Goal: Task Accomplishment & Management: Use online tool/utility

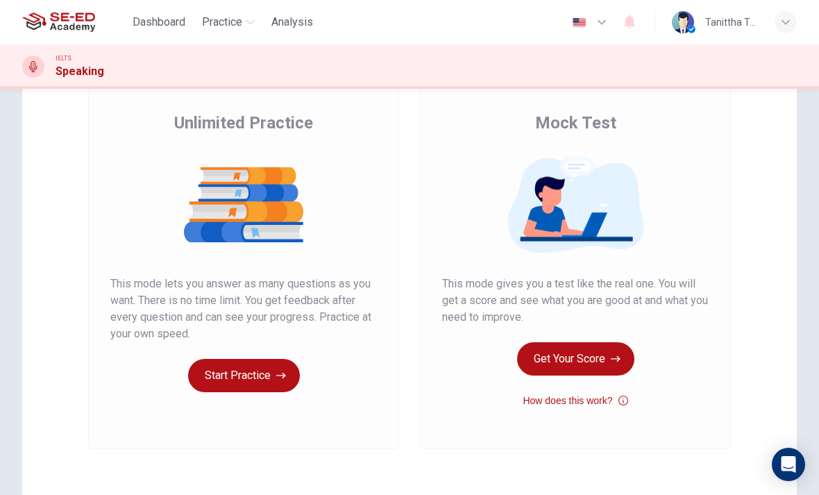
scroll to position [97, 0]
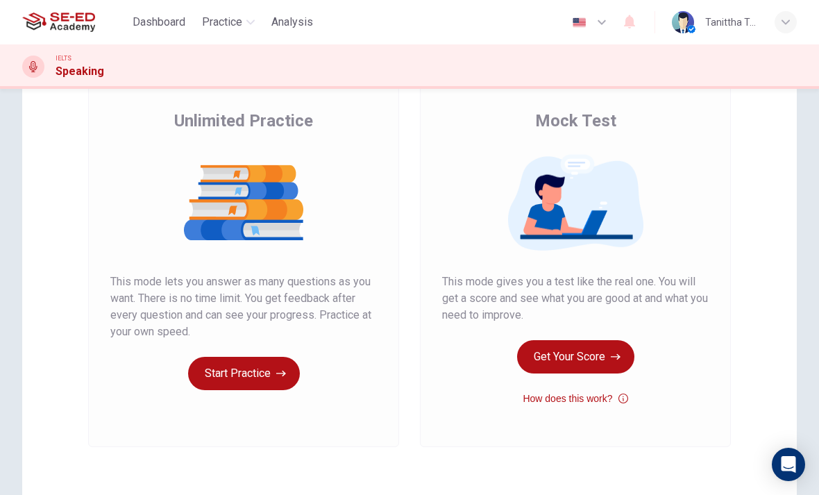
click at [225, 376] on button "Start Practice" at bounding box center [244, 373] width 112 height 33
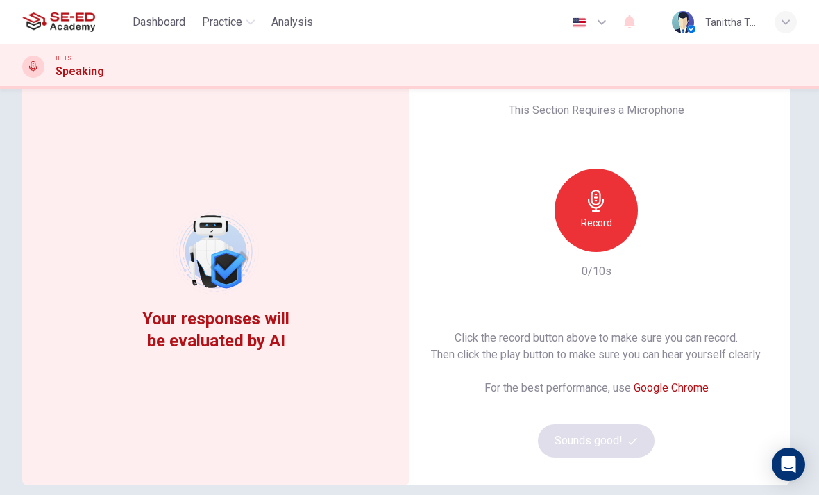
scroll to position [44, 0]
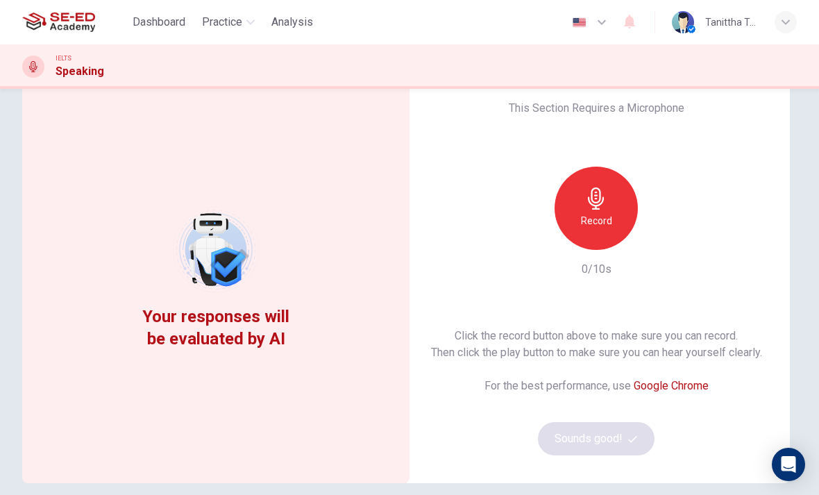
click at [622, 211] on div "Record" at bounding box center [596, 208] width 83 height 83
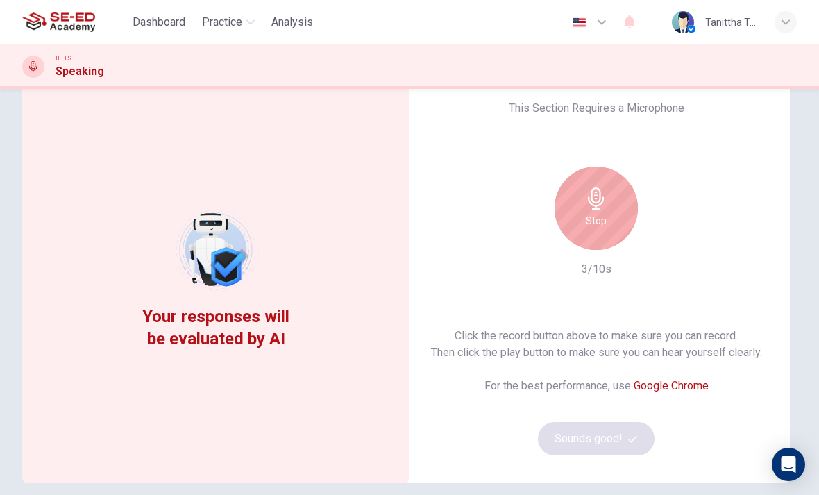
click at [609, 224] on div "Stop" at bounding box center [596, 208] width 83 height 83
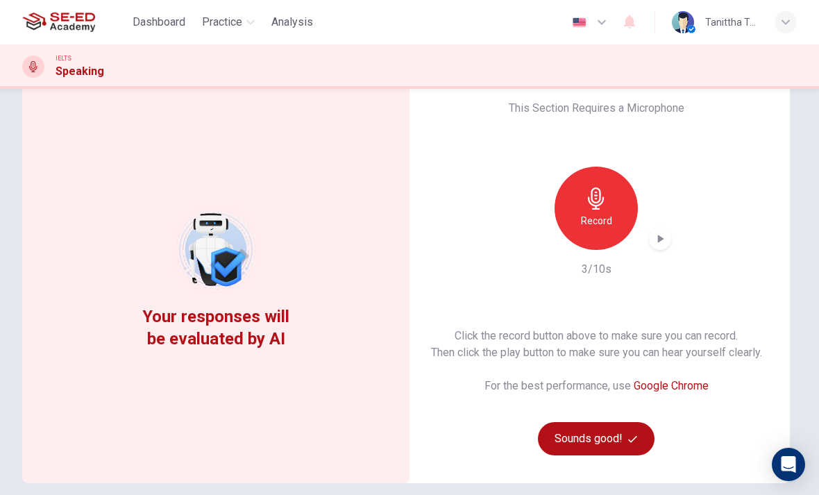
click at [667, 233] on div "button" at bounding box center [660, 239] width 22 height 22
click at [614, 226] on div "Record" at bounding box center [596, 208] width 83 height 83
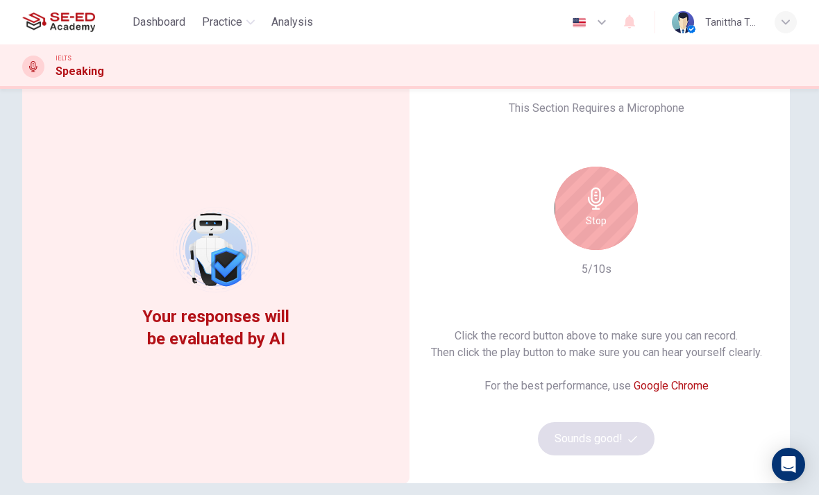
click at [617, 219] on div "Stop" at bounding box center [596, 208] width 83 height 83
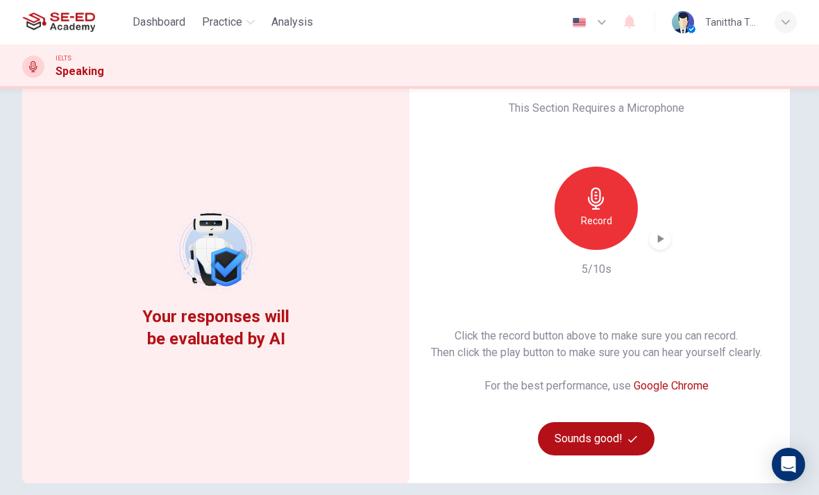
click at [660, 244] on icon "button" at bounding box center [661, 239] width 14 height 14
click at [606, 222] on h6 "Record" at bounding box center [596, 221] width 31 height 17
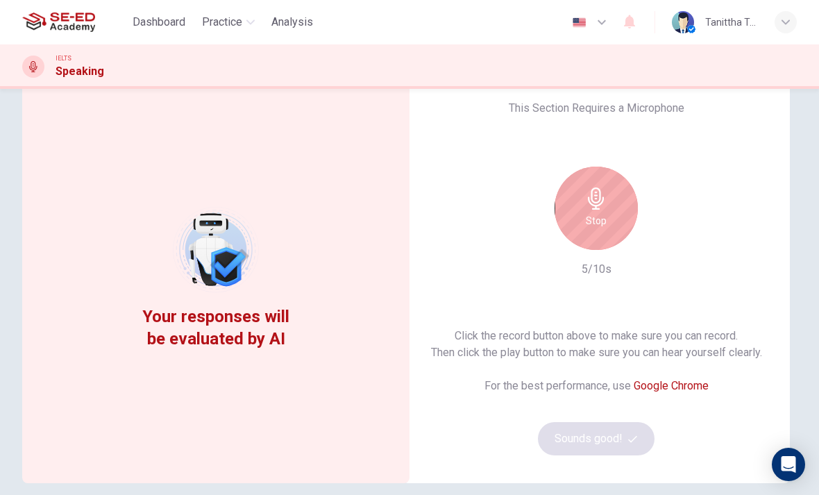
click at [606, 206] on icon "button" at bounding box center [596, 199] width 22 height 22
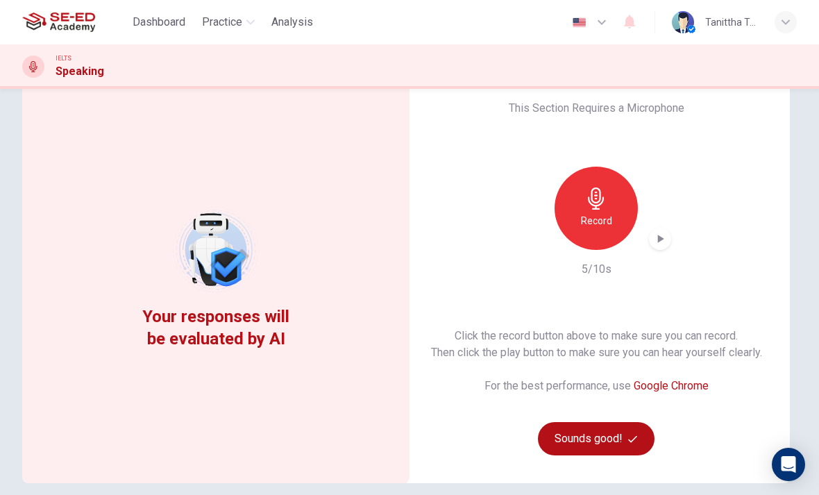
click at [670, 238] on div "button" at bounding box center [660, 239] width 22 height 22
click at [634, 438] on icon "button" at bounding box center [633, 439] width 9 height 9
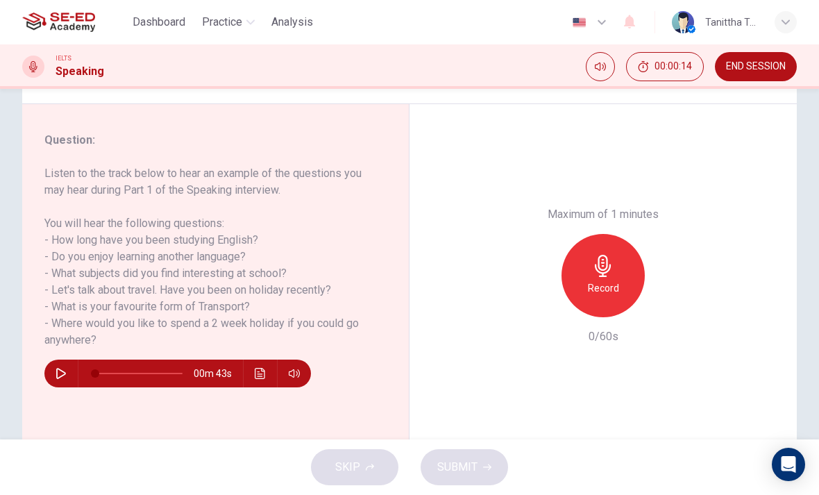
scroll to position [155, 0]
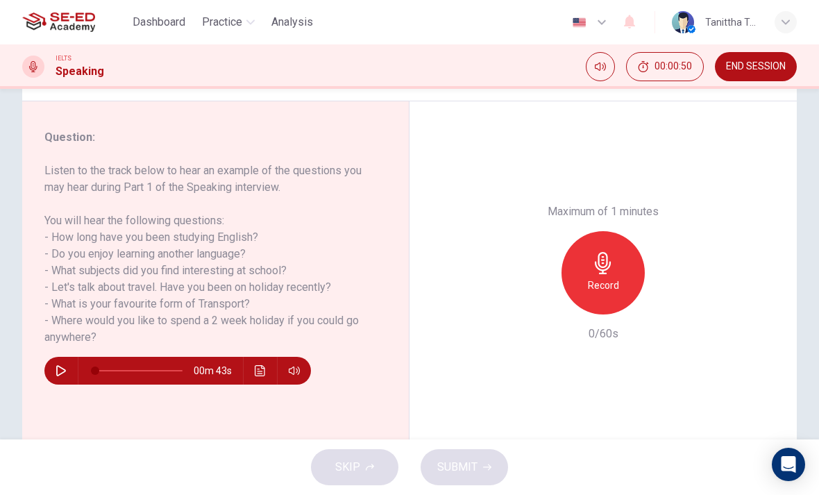
click at [67, 371] on button "button" at bounding box center [61, 371] width 22 height 28
click at [65, 376] on icon "button" at bounding box center [61, 370] width 11 height 11
click at [613, 231] on div "Record" at bounding box center [603, 272] width 83 height 83
click at [674, 297] on icon "button" at bounding box center [667, 304] width 14 height 14
click at [472, 460] on span "SUBMIT" at bounding box center [458, 467] width 40 height 19
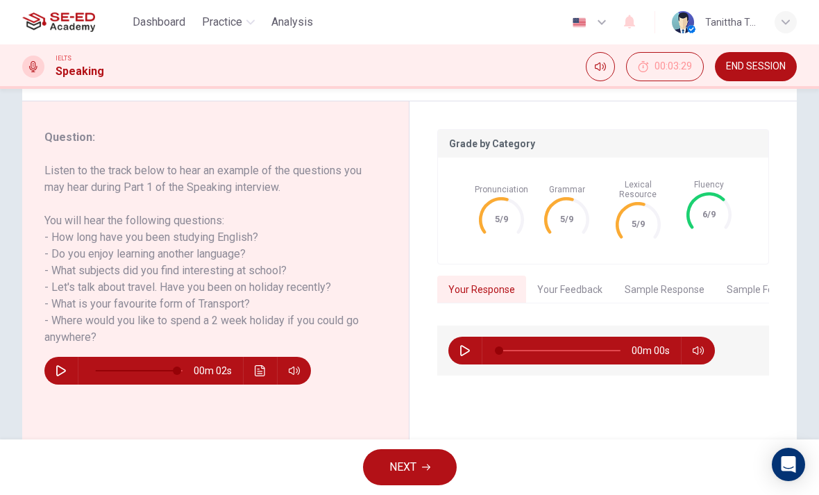
type input "0"
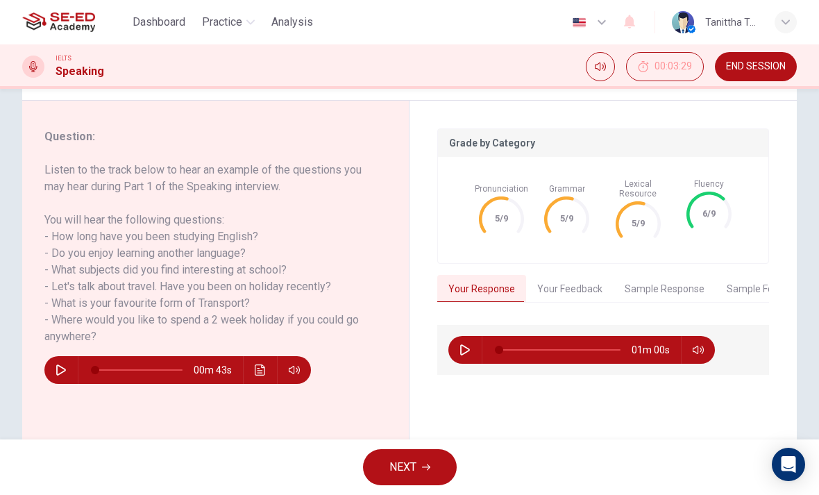
scroll to position [172, 0]
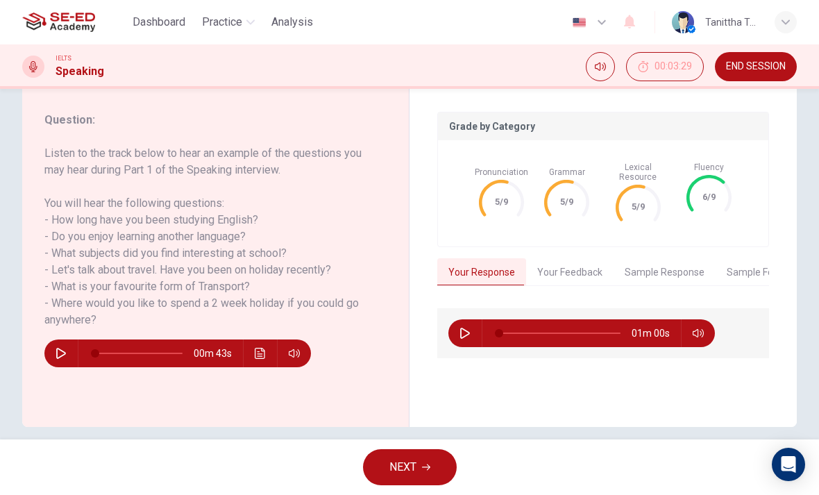
click at [448, 474] on button "NEXT" at bounding box center [410, 467] width 94 height 36
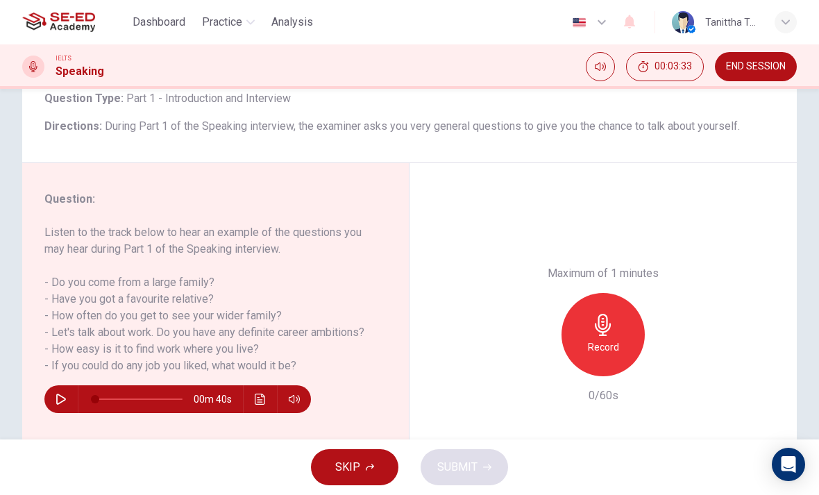
scroll to position [97, 0]
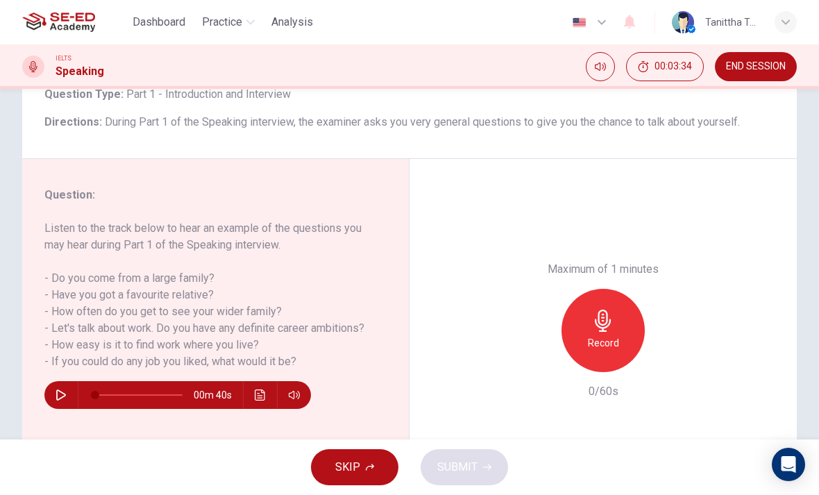
click at [58, 389] on button "button" at bounding box center [61, 395] width 22 height 28
type input "0"
click at [621, 289] on div "Record" at bounding box center [603, 330] width 83 height 83
click at [610, 310] on icon "button" at bounding box center [603, 321] width 22 height 22
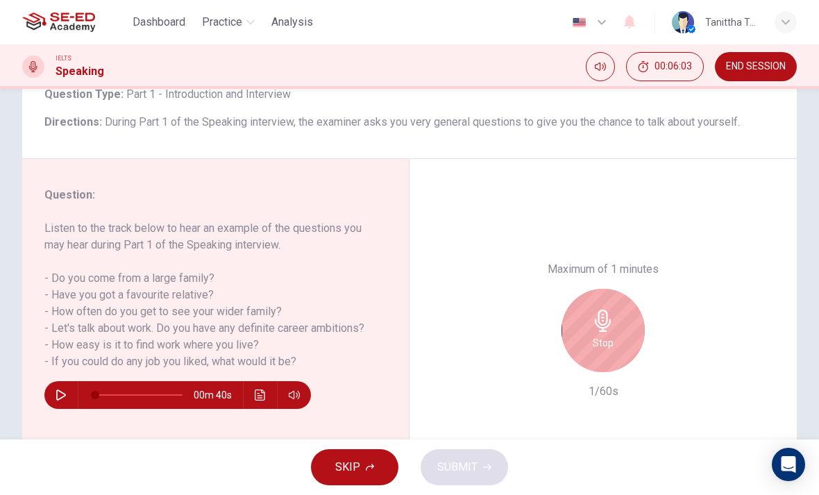
click at [604, 335] on h6 "Stop" at bounding box center [603, 343] width 21 height 17
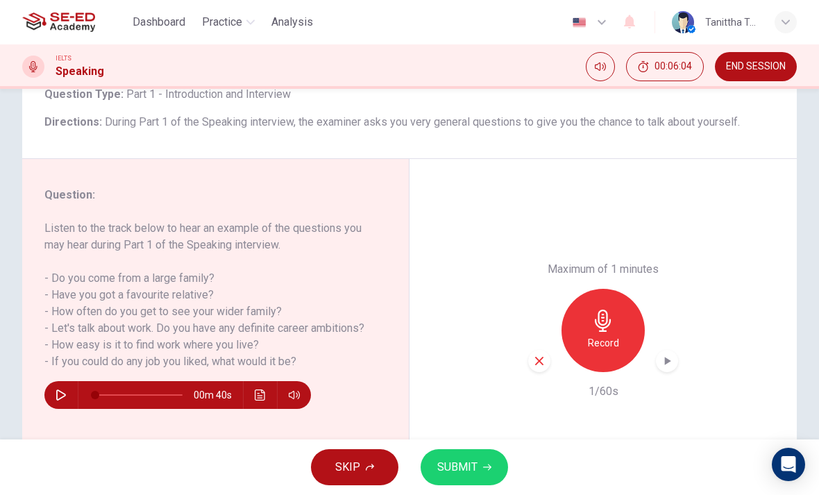
click at [541, 355] on icon "button" at bounding box center [539, 361] width 13 height 13
click at [613, 335] on h6 "Record" at bounding box center [603, 343] width 31 height 17
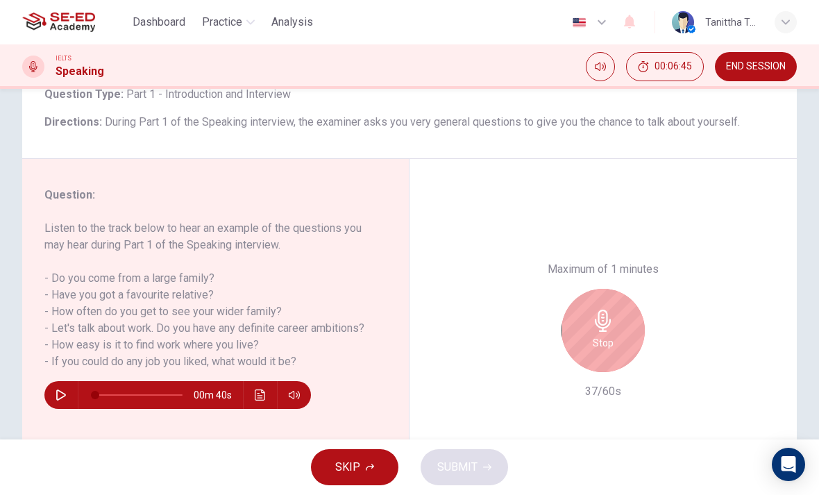
click at [600, 335] on h6 "Stop" at bounding box center [603, 343] width 21 height 17
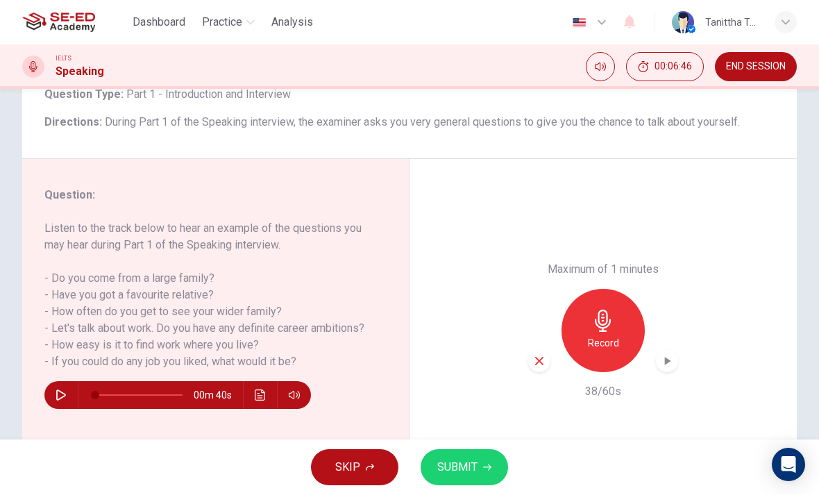
click at [539, 355] on icon "button" at bounding box center [539, 361] width 13 height 13
click at [610, 310] on icon "button" at bounding box center [603, 321] width 16 height 22
click at [541, 357] on icon "button" at bounding box center [539, 361] width 8 height 8
click at [617, 335] on h6 "Record" at bounding box center [603, 343] width 31 height 17
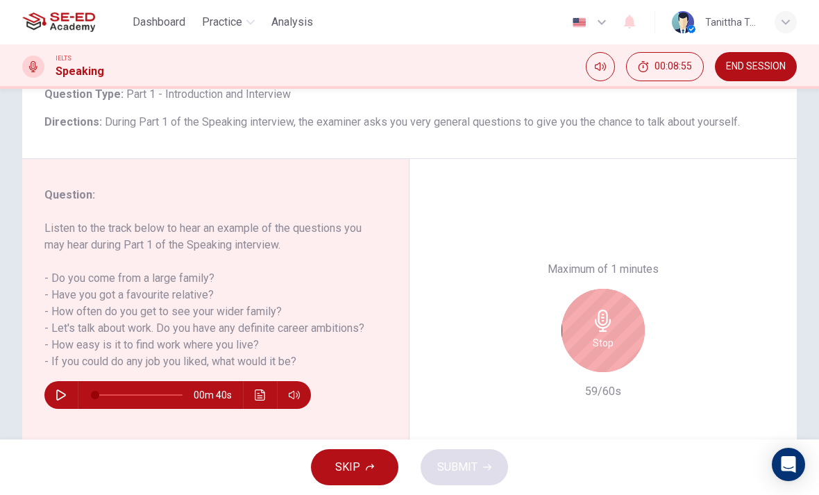
click at [614, 310] on icon "button" at bounding box center [603, 321] width 22 height 22
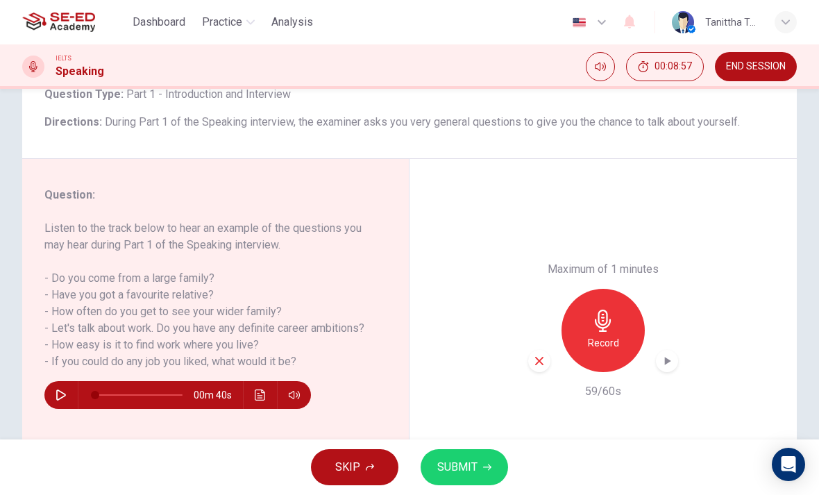
click at [485, 467] on icon "button" at bounding box center [487, 468] width 8 height 6
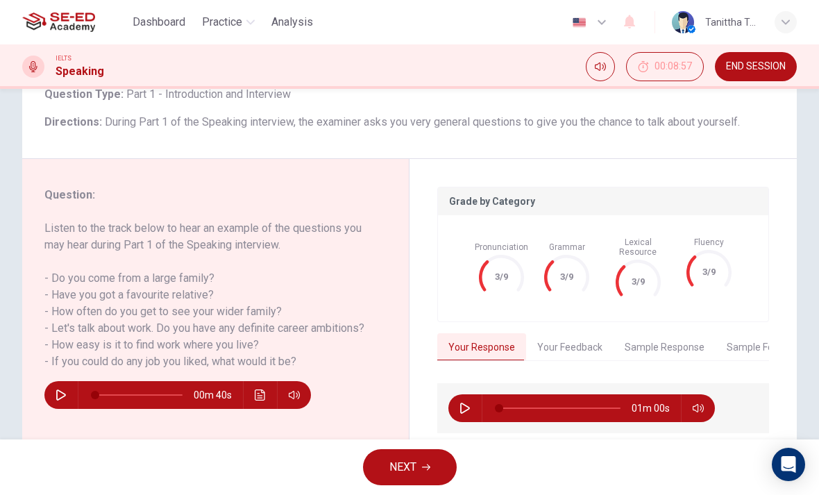
click at [465, 407] on button "button" at bounding box center [465, 408] width 22 height 28
type input "3"
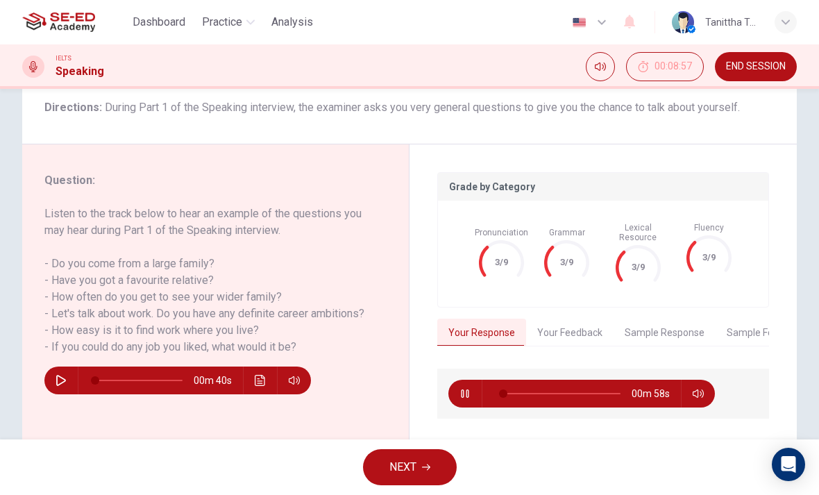
scroll to position [115, 0]
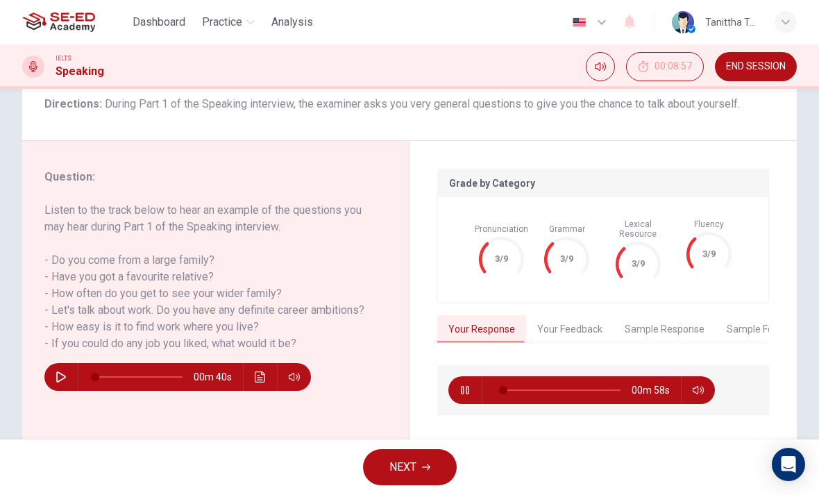
click at [571, 326] on button "Your Feedback" at bounding box center [570, 329] width 88 height 29
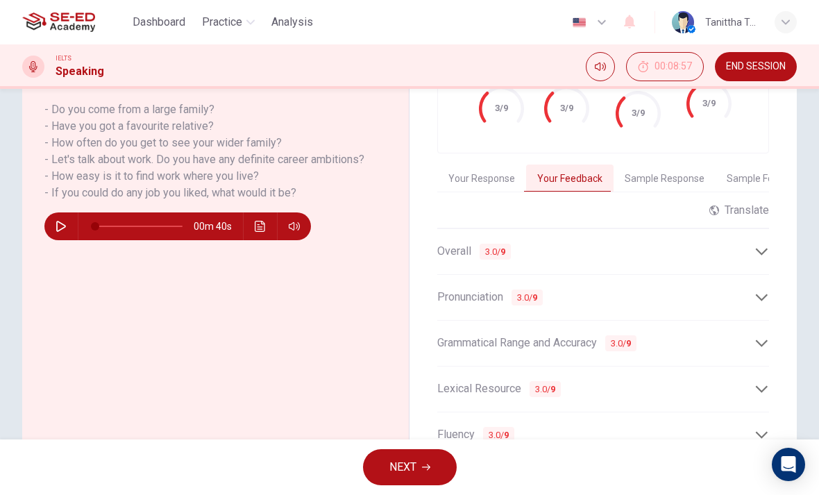
scroll to position [267, 0]
click at [769, 244] on icon at bounding box center [762, 251] width 15 height 15
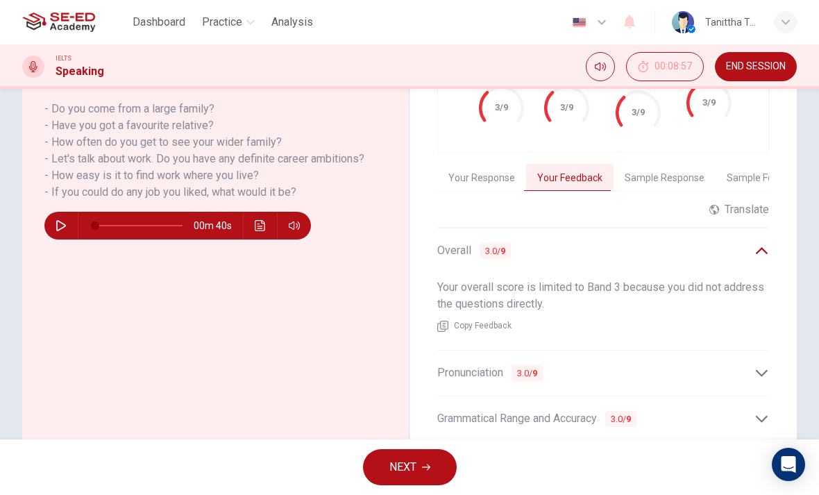
click at [748, 248] on div "Overall 3.0 / 9" at bounding box center [596, 250] width 317 height 17
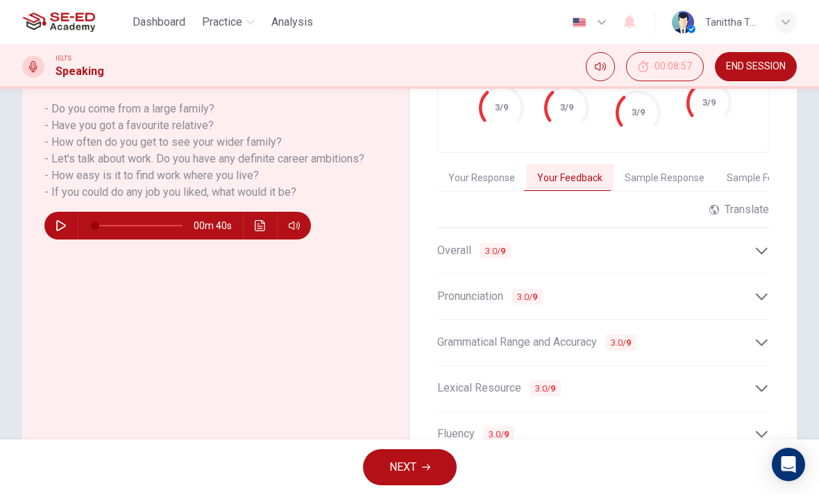
click at [767, 290] on icon at bounding box center [762, 297] width 15 height 15
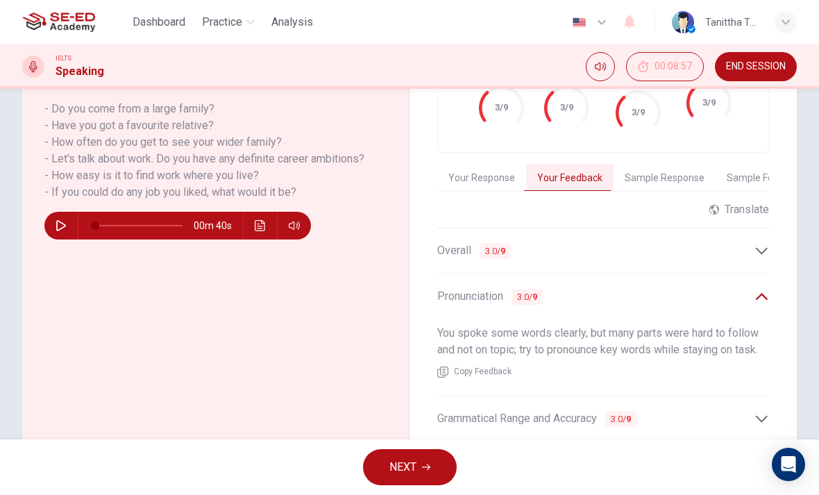
click at [767, 290] on icon at bounding box center [762, 297] width 15 height 15
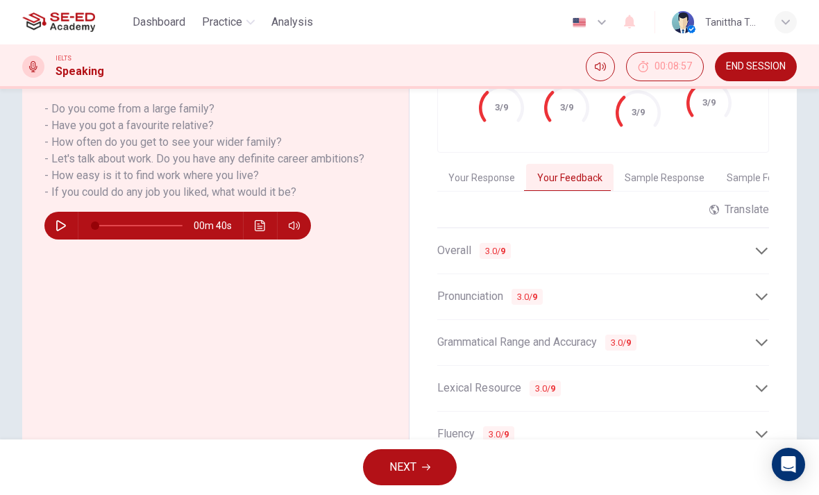
click at [779, 324] on div "Grade by Category Pronunciation 3/9 Grammar 3/9 Lexical Resource 3/9 Fluency 3/…" at bounding box center [604, 238] width 388 height 497
click at [767, 326] on div "Grammatical Range and Accuracy 3.0 / 9" at bounding box center [604, 343] width 332 height 34
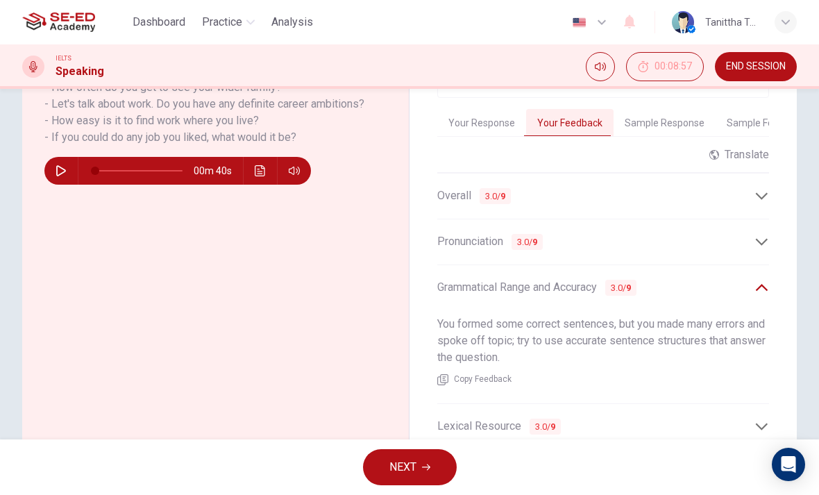
scroll to position [322, 0]
click at [765, 282] on icon at bounding box center [762, 287] width 15 height 15
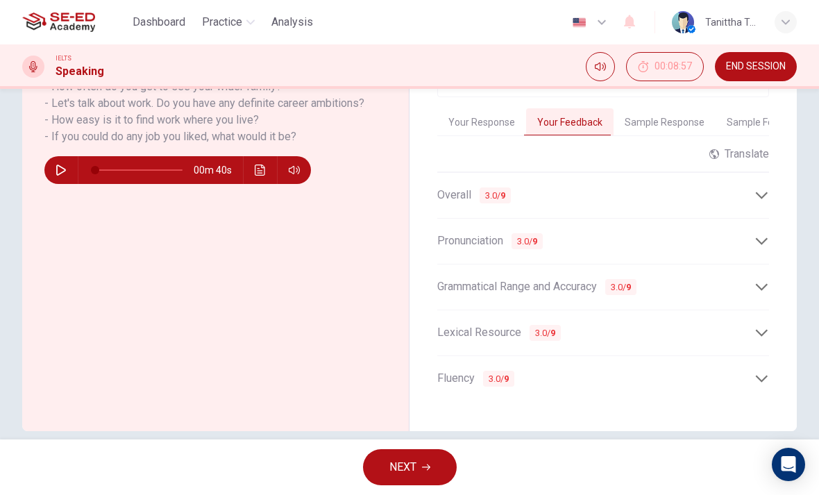
click at [769, 326] on icon at bounding box center [762, 333] width 15 height 15
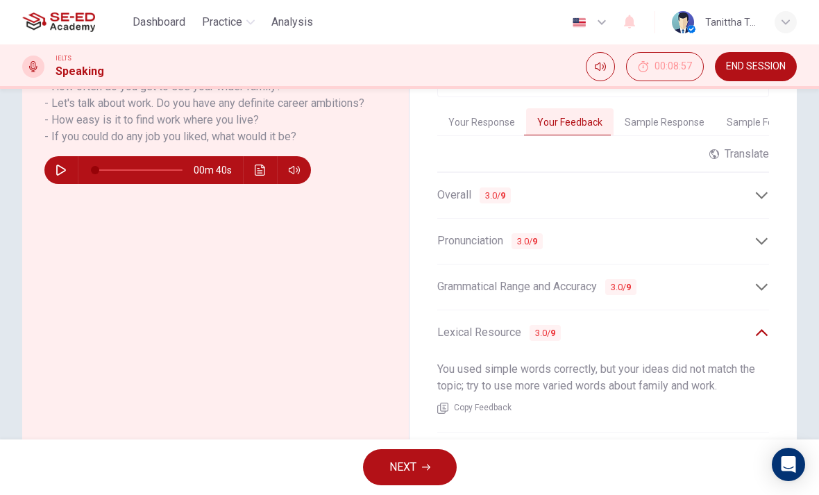
click at [768, 317] on div "Lexical Resource 3.0 / 9" at bounding box center [604, 333] width 332 height 34
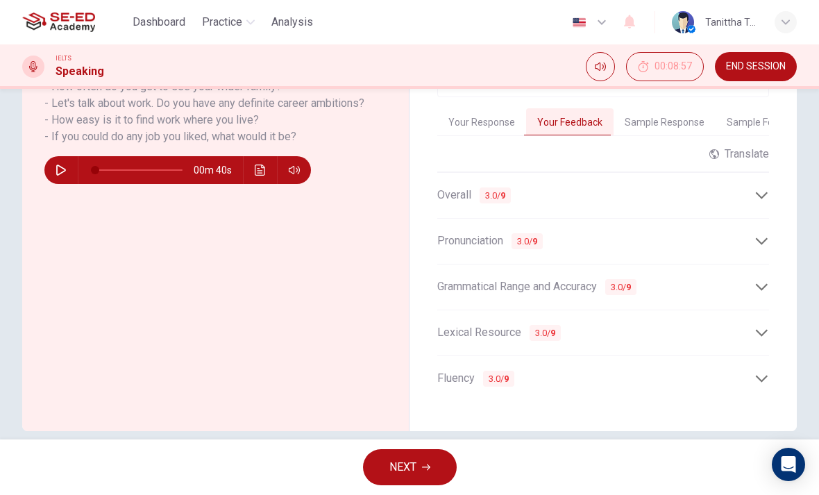
click at [778, 372] on div "Grade by Category Pronunciation 3/9 Grammar 3/9 Lexical Resource 3/9 Fluency 3/…" at bounding box center [604, 182] width 388 height 497
click at [768, 362] on div "Fluency 3.0 / 9" at bounding box center [604, 379] width 332 height 34
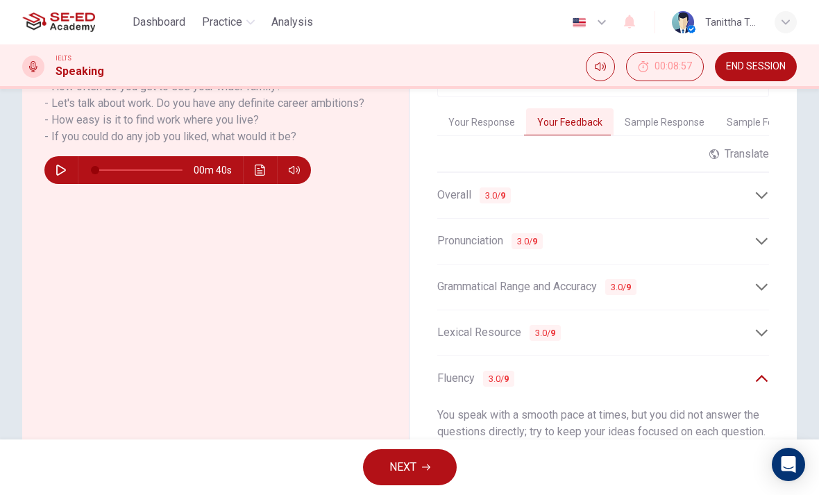
click at [769, 372] on icon at bounding box center [762, 379] width 15 height 15
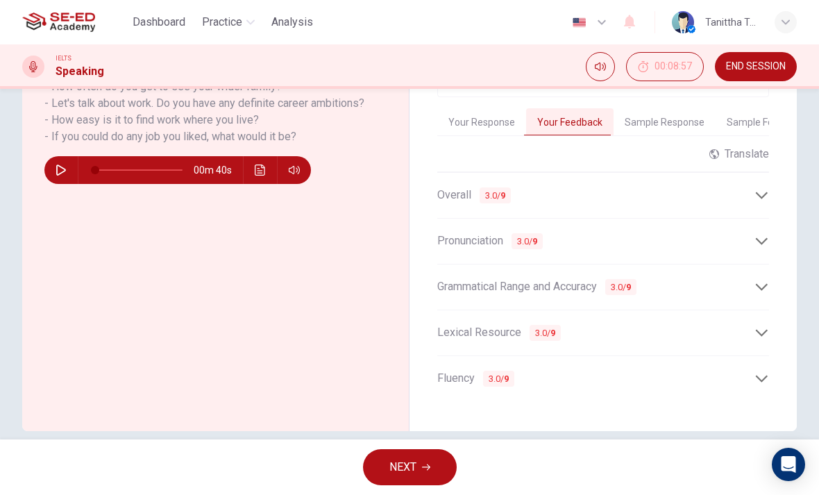
click at [669, 121] on button "Sample Response" at bounding box center [665, 122] width 102 height 29
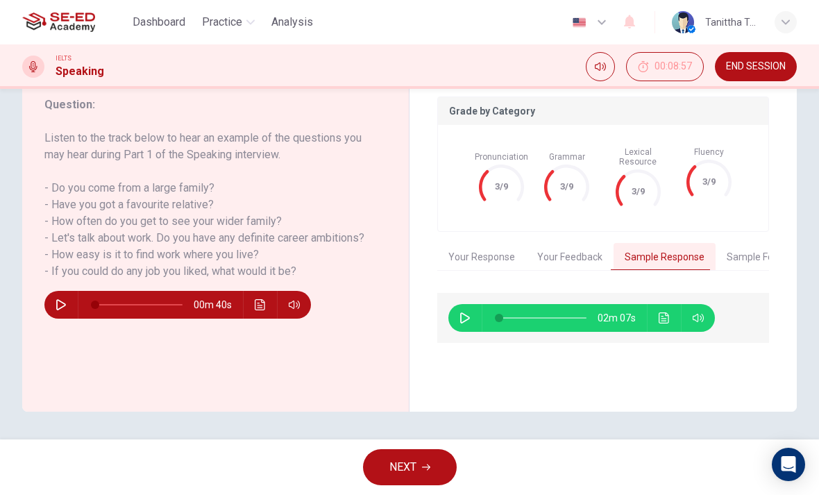
scroll to position [188, 0]
click at [470, 315] on button "button" at bounding box center [465, 318] width 22 height 28
type input "1"
click at [491, 244] on button "Your Response" at bounding box center [482, 257] width 89 height 29
type input "76"
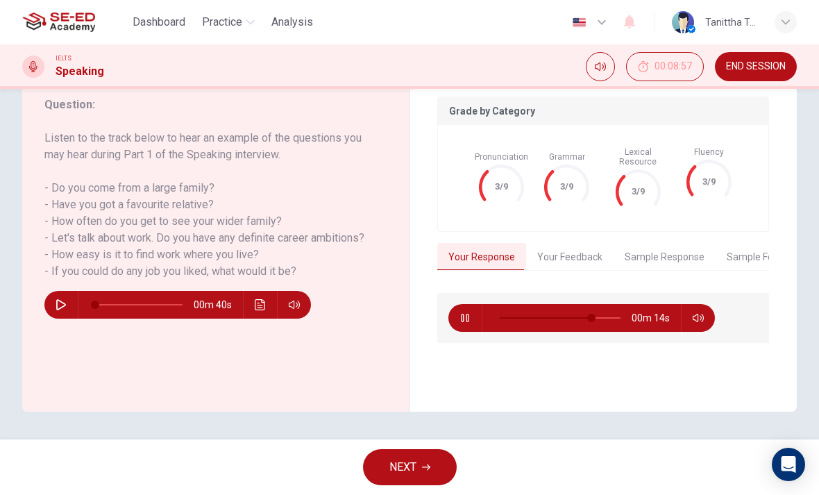
type input "2"
click at [465, 316] on button "button" at bounding box center [465, 318] width 22 height 28
type input "78"
click at [648, 256] on button "Sample Response" at bounding box center [665, 257] width 102 height 29
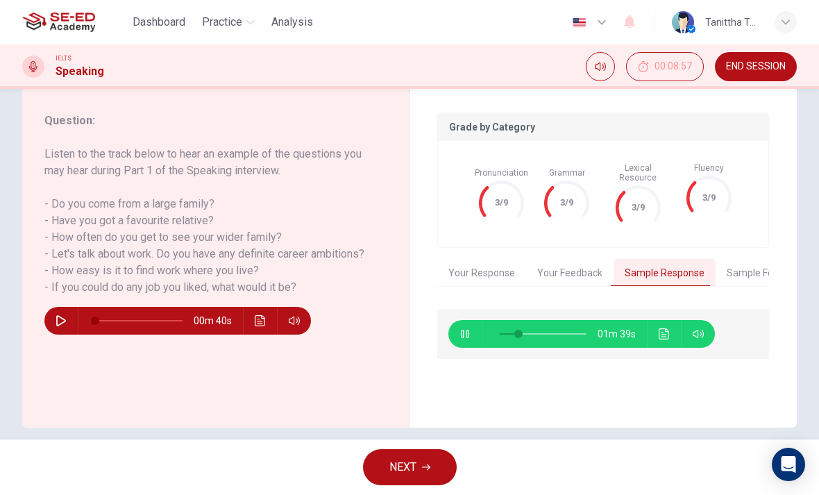
scroll to position [169, 0]
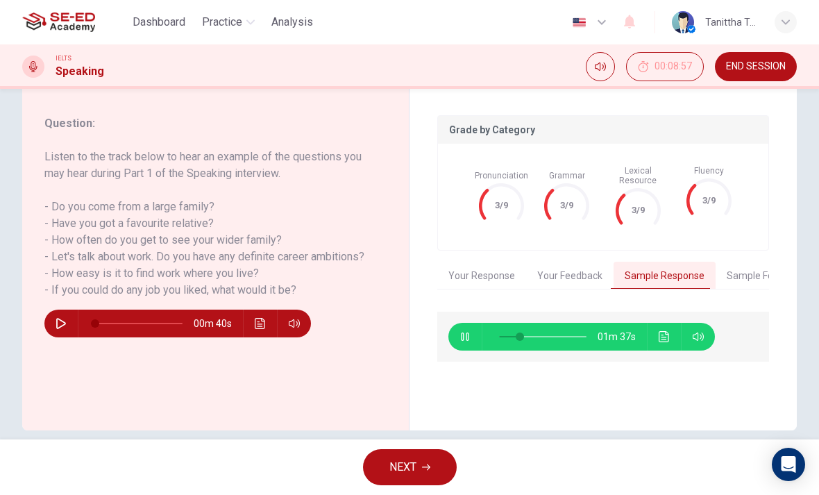
click at [751, 272] on button "Sample Feedback" at bounding box center [766, 276] width 101 height 29
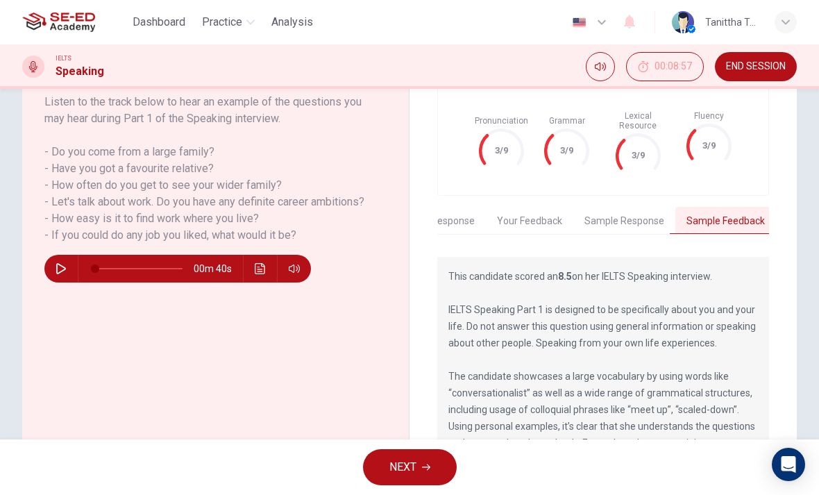
scroll to position [222, 0]
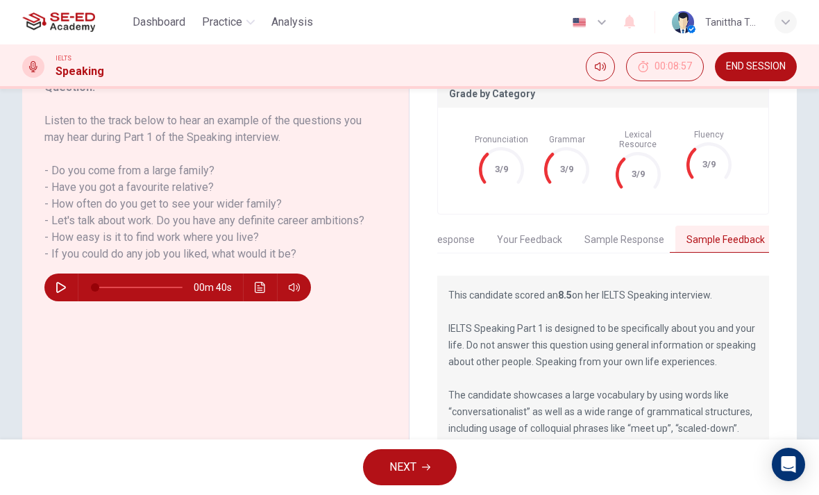
click at [633, 226] on button "Sample Response" at bounding box center [625, 240] width 102 height 29
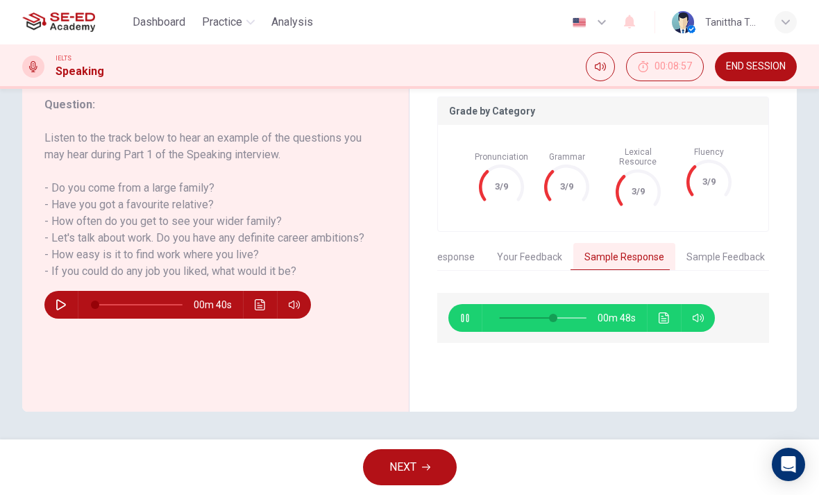
click at [752, 250] on button "Sample Feedback" at bounding box center [726, 257] width 101 height 29
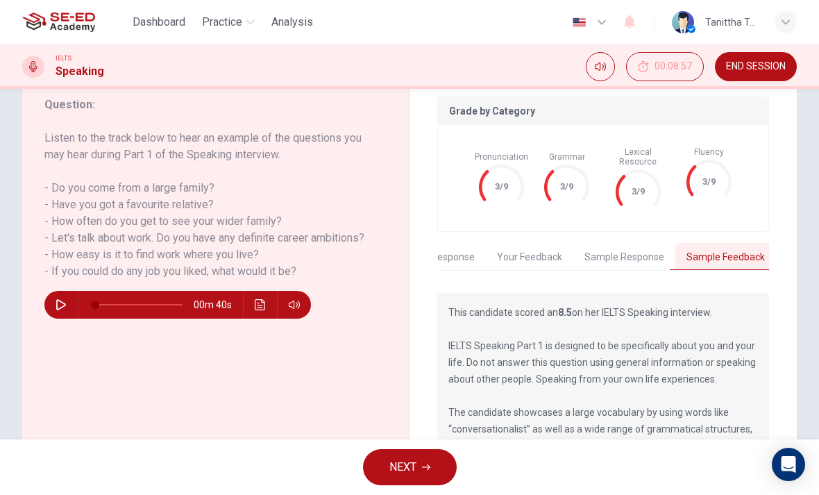
click at [651, 244] on button "Sample Response" at bounding box center [625, 257] width 102 height 29
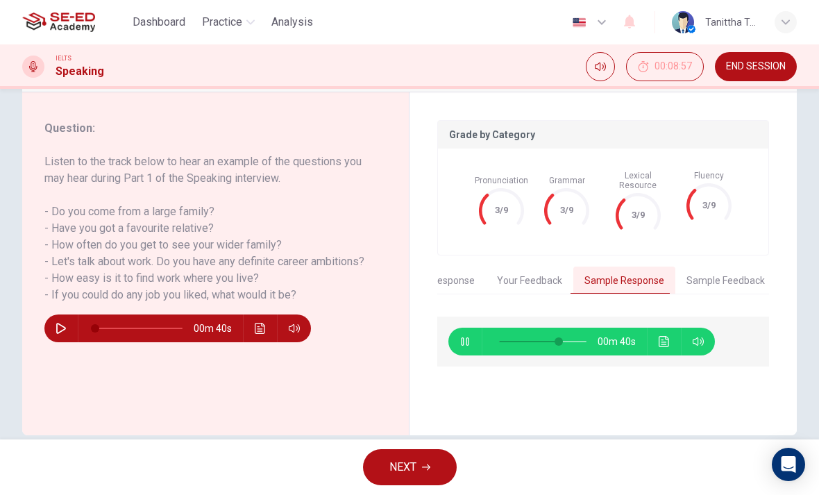
scroll to position [165, 0]
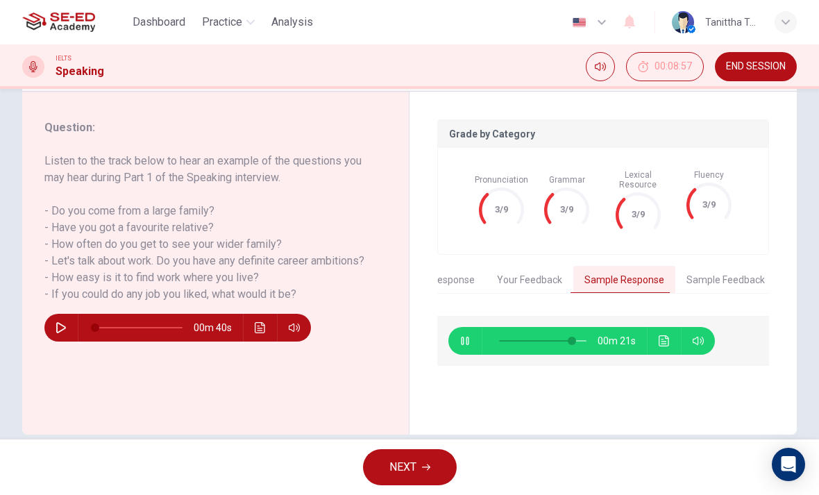
type input "84"
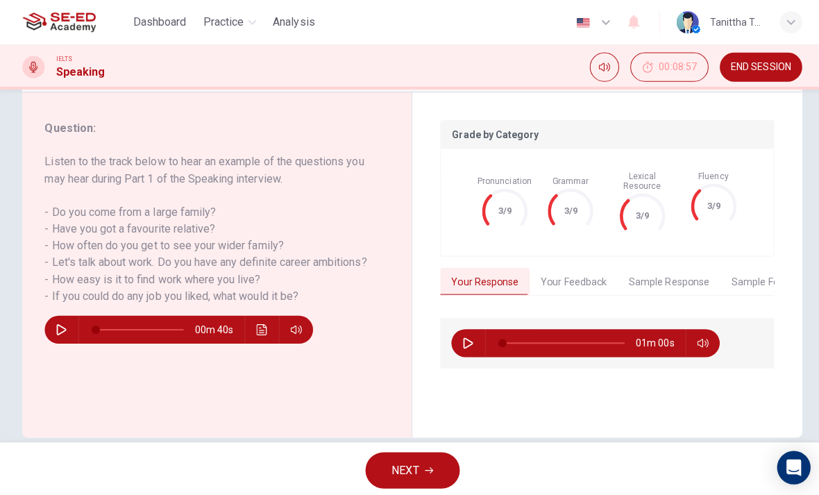
click at [442, 460] on button "NEXT" at bounding box center [410, 467] width 94 height 36
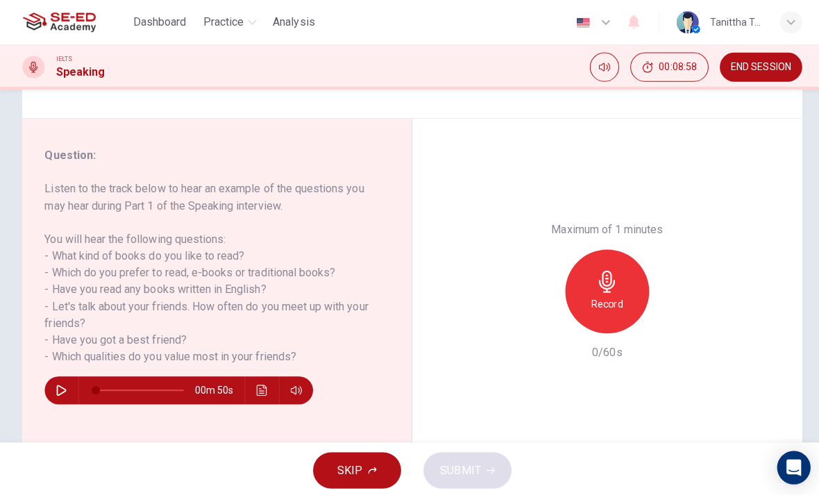
scroll to position [140, 0]
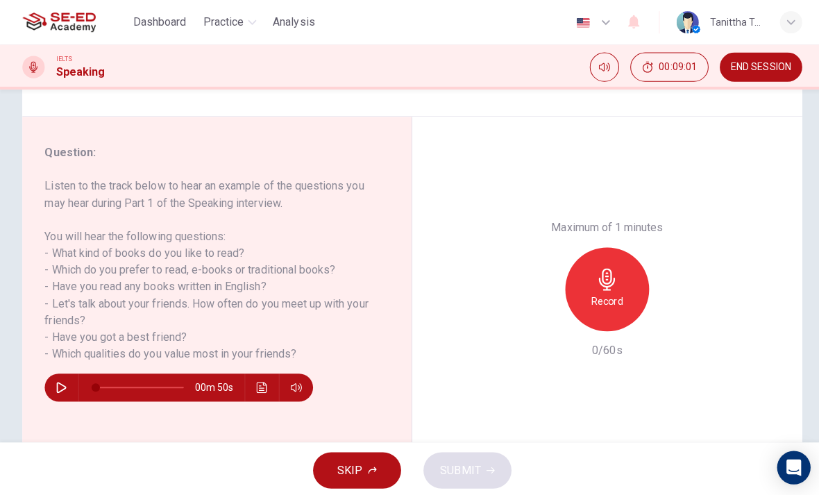
click at [51, 387] on button "button" at bounding box center [61, 386] width 22 height 28
click at [63, 383] on icon "button" at bounding box center [61, 385] width 11 height 11
click at [611, 292] on h6 "Record" at bounding box center [603, 300] width 31 height 17
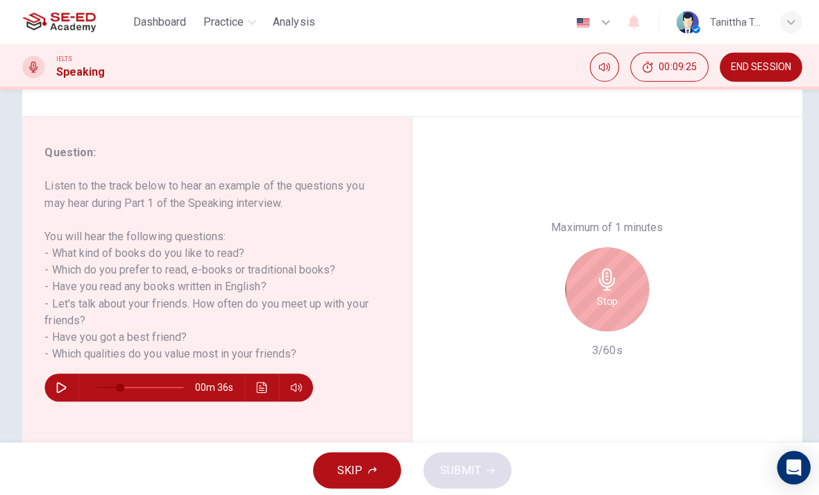
click at [603, 292] on h6 "Stop" at bounding box center [603, 300] width 21 height 17
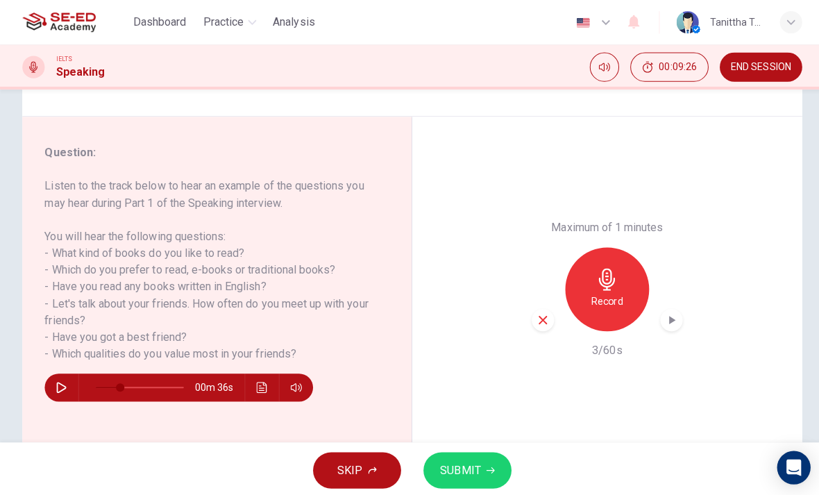
click at [550, 307] on div "button" at bounding box center [540, 318] width 22 height 22
type input "28"
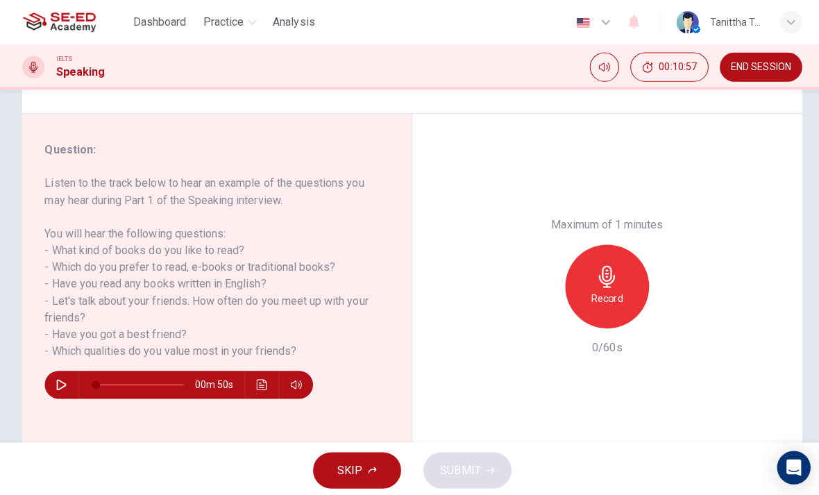
scroll to position [134, 0]
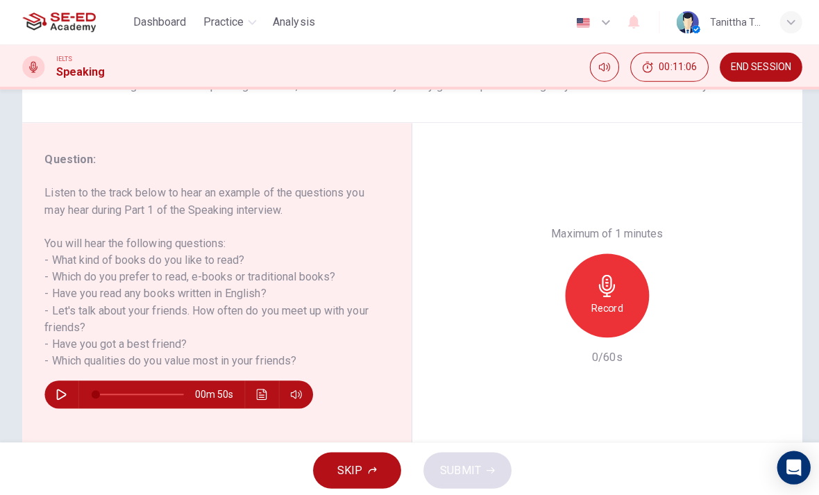
click at [615, 298] on h6 "Record" at bounding box center [603, 306] width 31 height 17
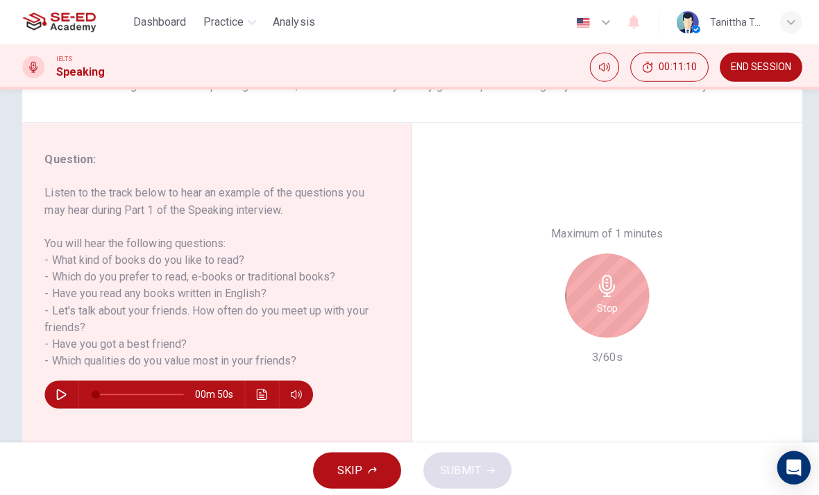
click at [585, 252] on div "Stop" at bounding box center [603, 293] width 83 height 83
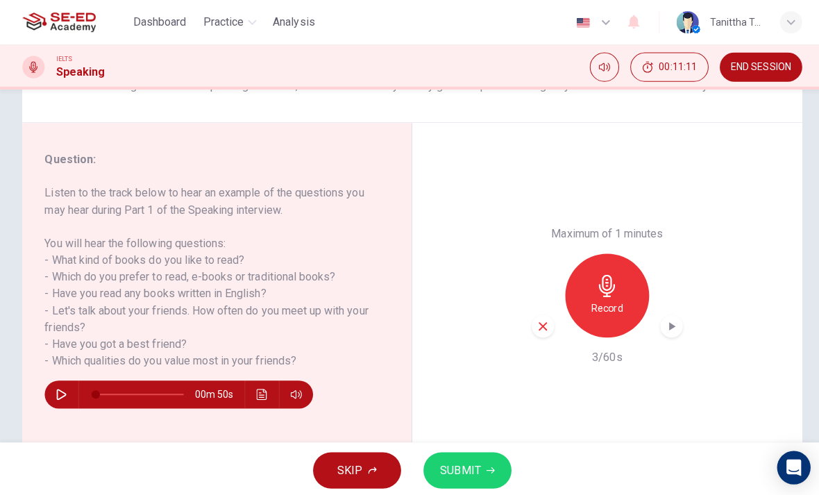
click at [542, 320] on icon "button" at bounding box center [539, 324] width 8 height 8
click at [610, 298] on h6 "Record" at bounding box center [603, 306] width 31 height 17
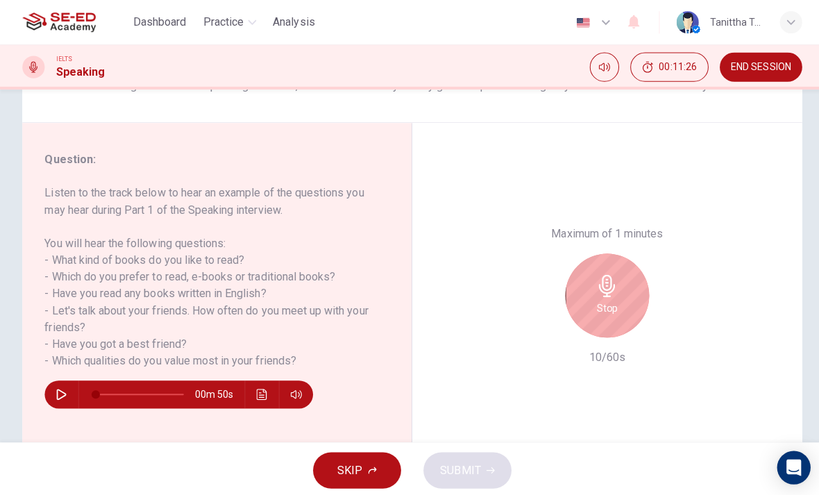
click at [622, 252] on div "Stop" at bounding box center [603, 293] width 83 height 83
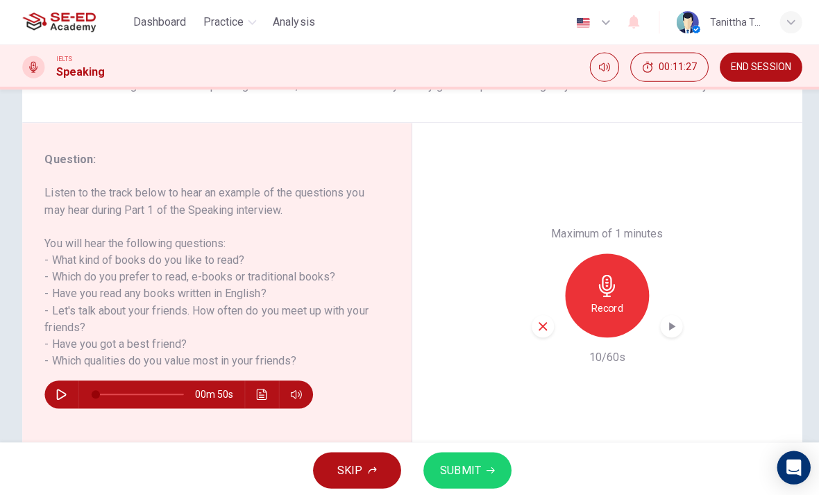
click at [548, 313] on div "button" at bounding box center [540, 324] width 22 height 22
click at [614, 273] on icon "button" at bounding box center [603, 284] width 22 height 22
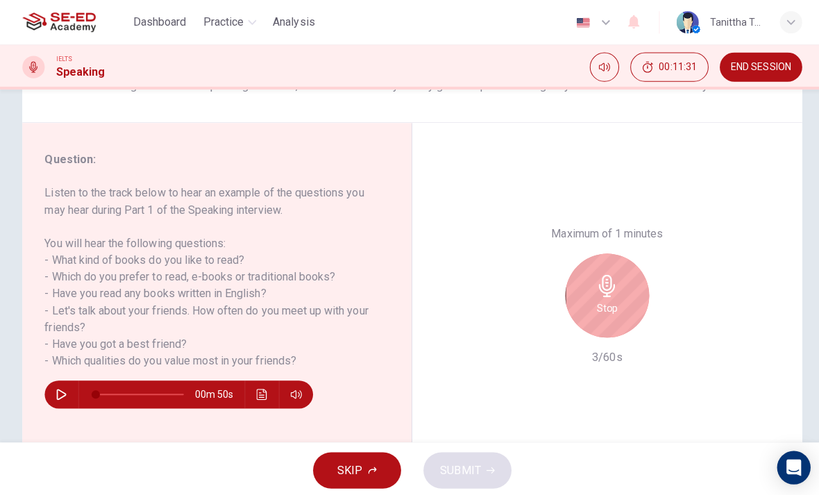
click at [608, 298] on h6 "Stop" at bounding box center [603, 306] width 21 height 17
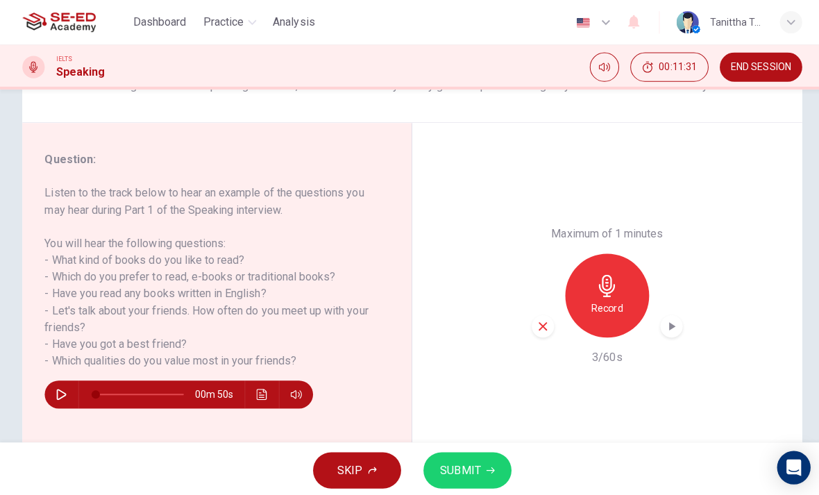
click at [544, 313] on div "button" at bounding box center [540, 324] width 22 height 22
click at [610, 298] on h6 "Record" at bounding box center [603, 306] width 31 height 17
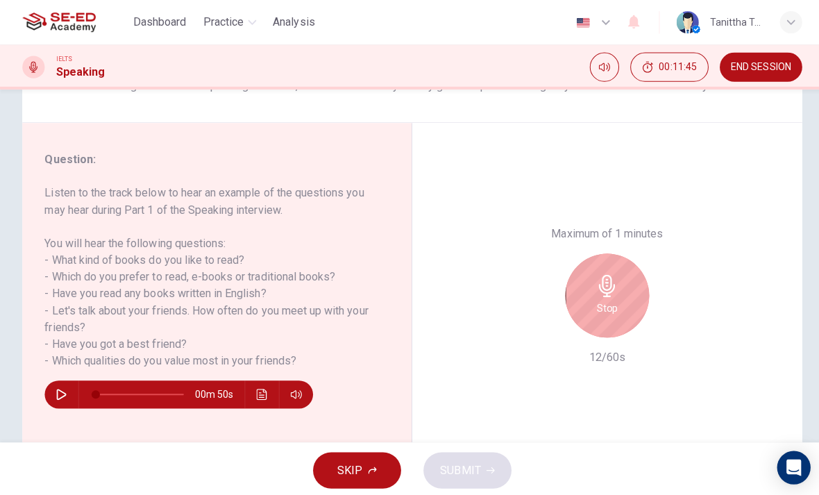
click at [622, 252] on div "Stop" at bounding box center [603, 293] width 83 height 83
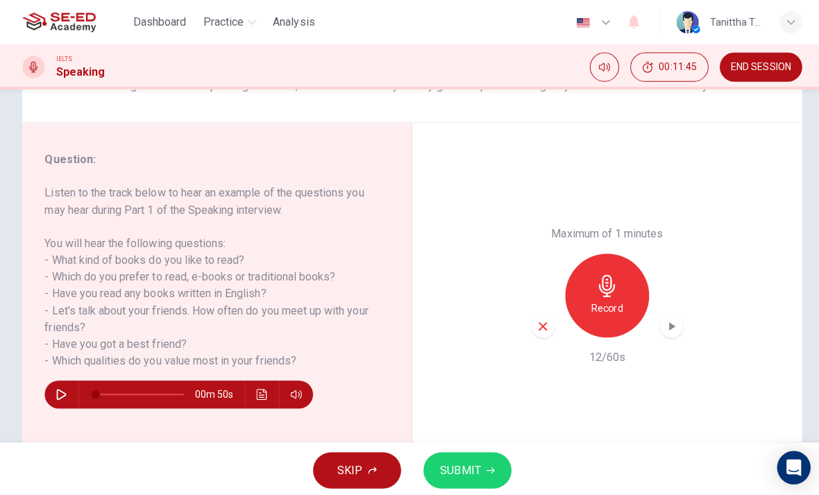
click at [542, 318] on icon "button" at bounding box center [539, 324] width 13 height 13
click at [619, 252] on div "Record" at bounding box center [603, 293] width 83 height 83
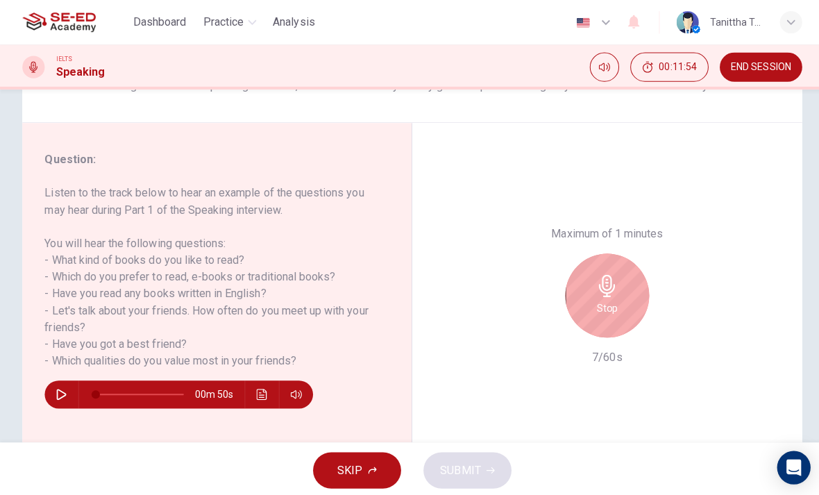
click at [604, 273] on icon "button" at bounding box center [603, 284] width 16 height 22
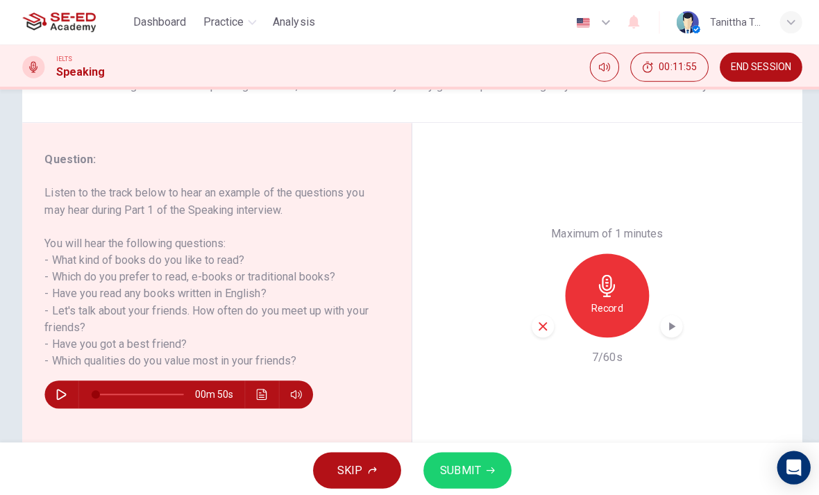
click at [538, 313] on div "button" at bounding box center [540, 324] width 22 height 22
click at [610, 298] on h6 "Record" at bounding box center [603, 306] width 31 height 17
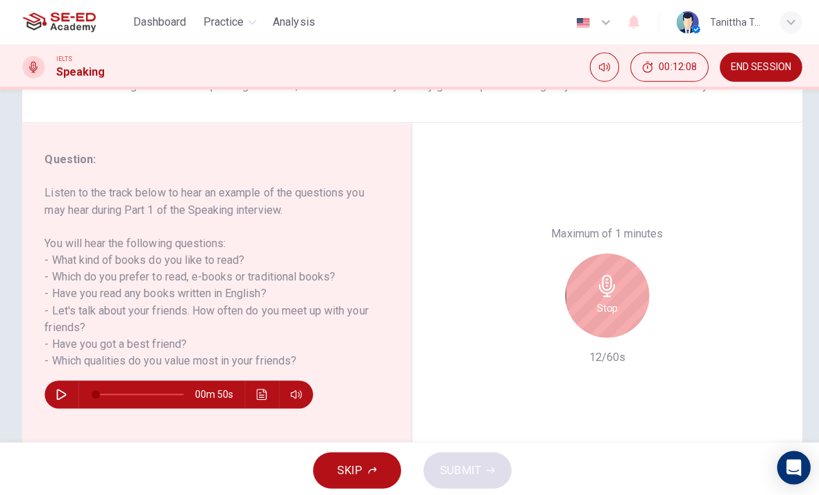
click at [619, 252] on div "Stop" at bounding box center [603, 293] width 83 height 83
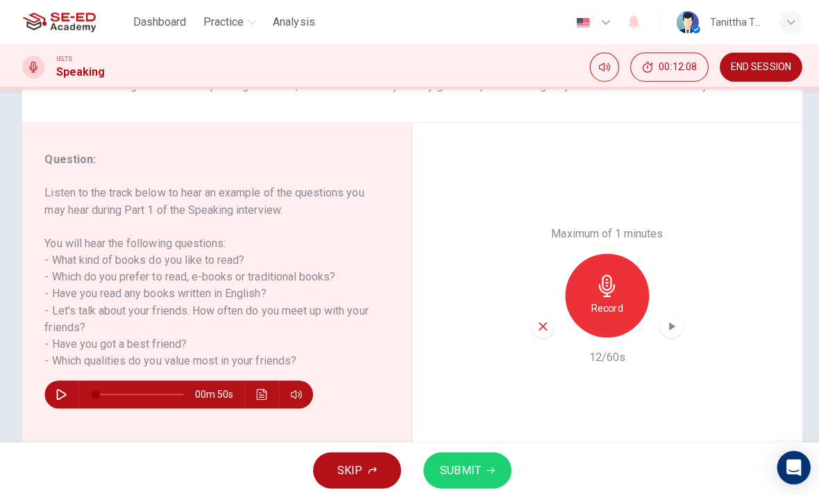
click at [554, 252] on div "Record" at bounding box center [604, 293] width 150 height 83
click at [542, 318] on icon "button" at bounding box center [539, 324] width 13 height 13
click at [600, 298] on h6 "Record" at bounding box center [603, 306] width 31 height 17
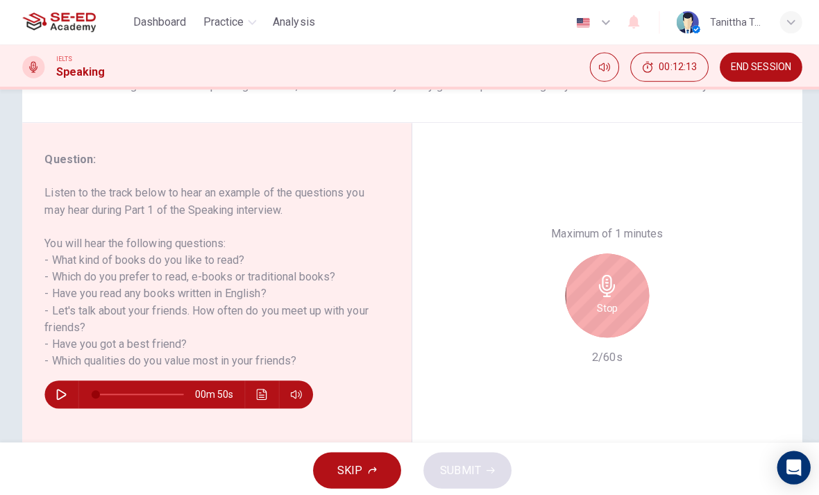
click at [617, 252] on div "Stop" at bounding box center [603, 293] width 83 height 83
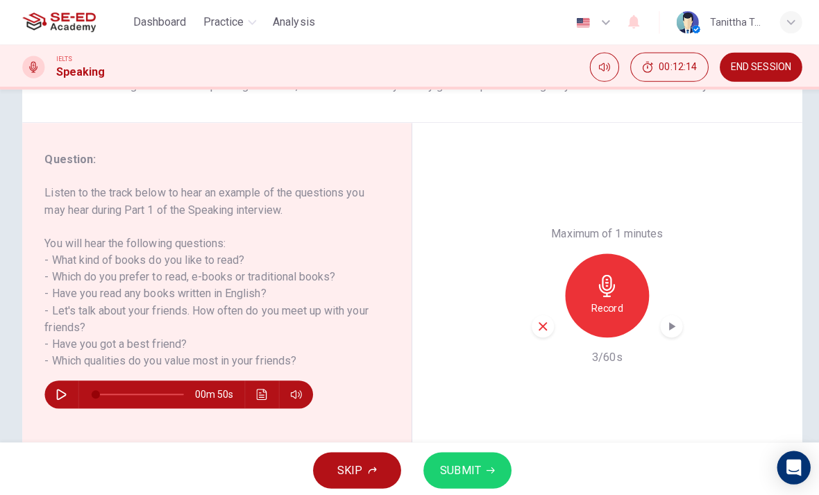
click at [534, 318] on icon "button" at bounding box center [539, 324] width 13 height 13
click at [610, 298] on h6 "Record" at bounding box center [603, 306] width 31 height 17
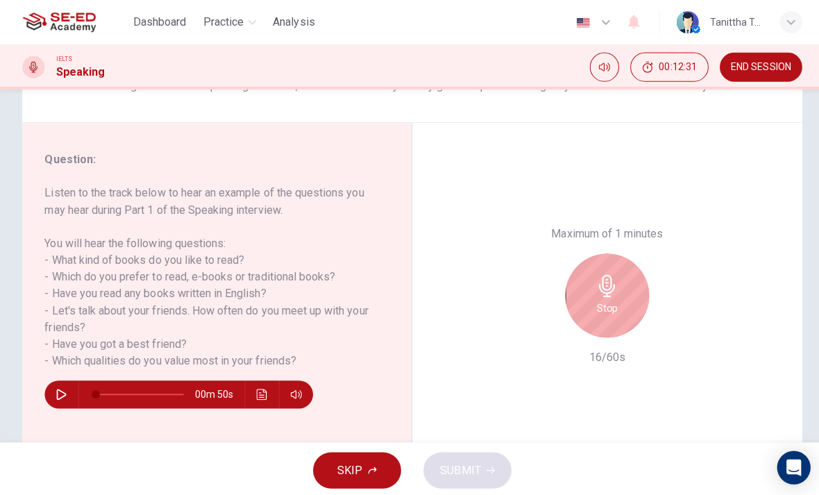
click at [588, 252] on div "Stop" at bounding box center [603, 293] width 83 height 83
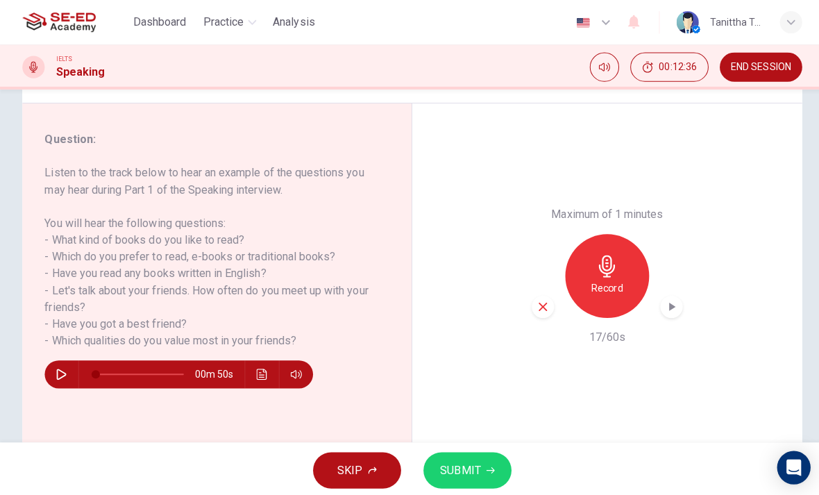
scroll to position [153, 0]
click at [494, 456] on button "SUBMIT" at bounding box center [465, 467] width 88 height 36
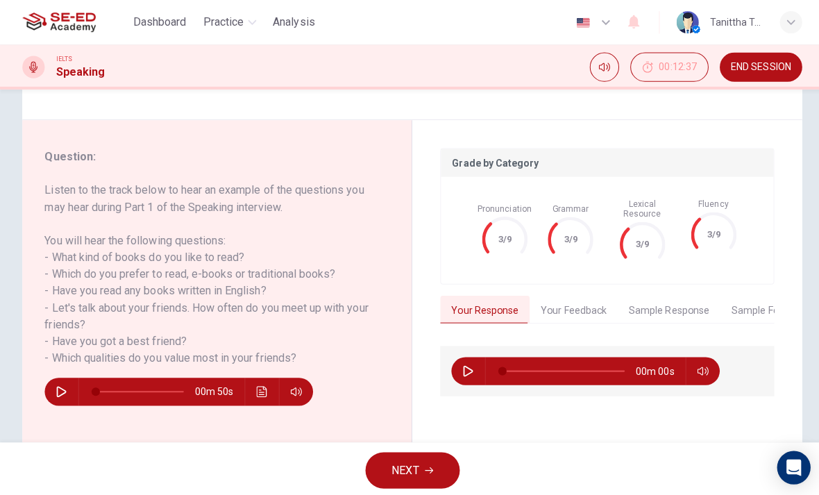
scroll to position [138, 0]
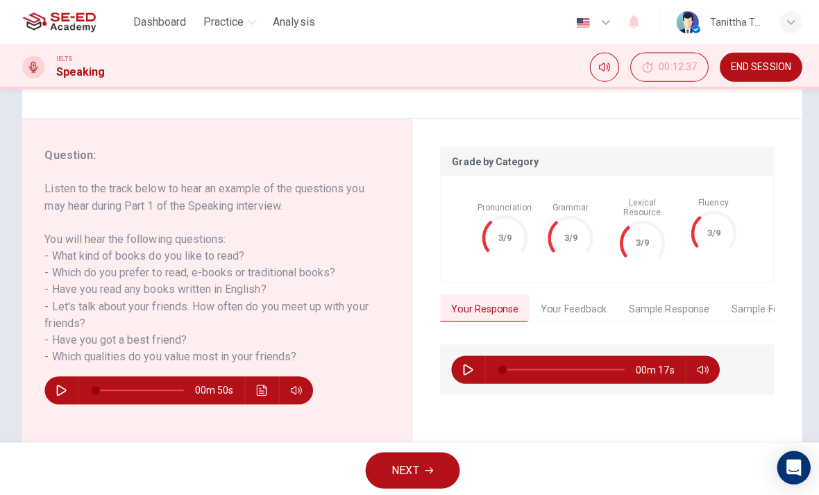
click at [474, 358] on button "button" at bounding box center [465, 367] width 22 height 28
click at [572, 296] on button "Your Feedback" at bounding box center [570, 306] width 88 height 29
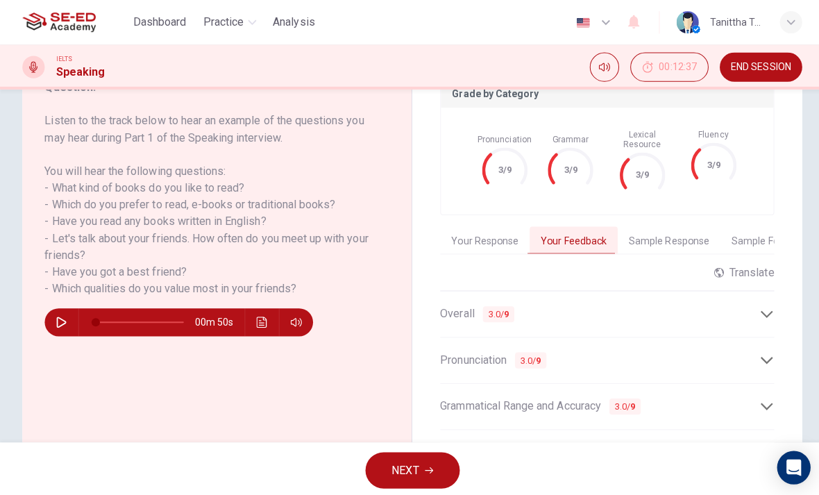
scroll to position [205, 0]
click at [760, 306] on icon at bounding box center [762, 313] width 15 height 15
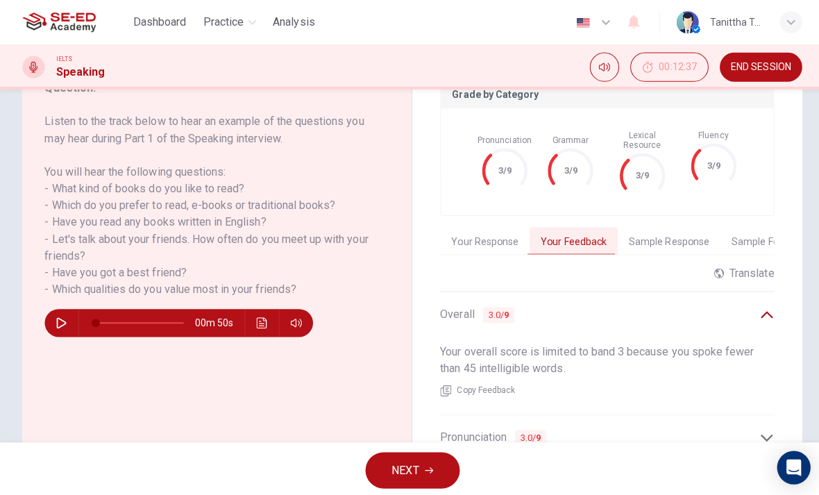
click at [768, 306] on icon at bounding box center [762, 313] width 15 height 15
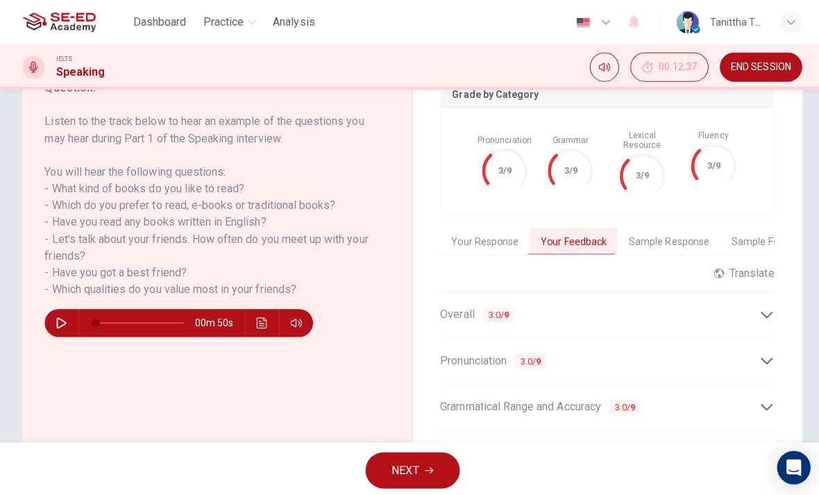
click at [766, 351] on icon at bounding box center [762, 358] width 15 height 15
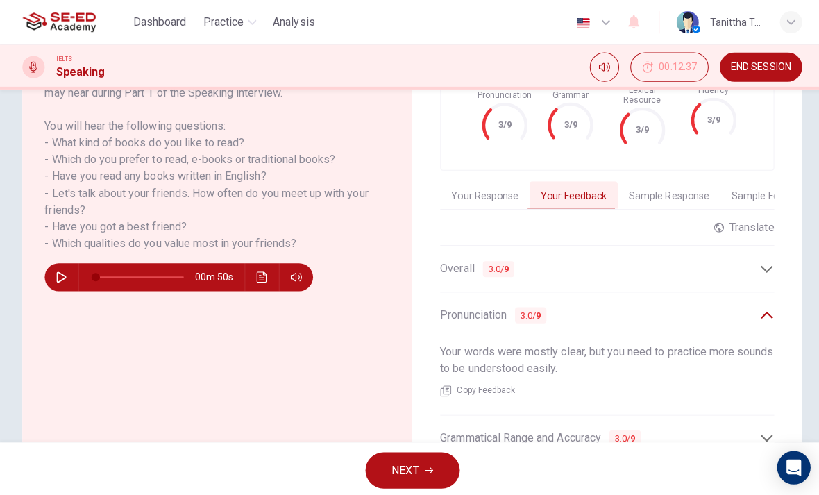
scroll to position [251, 0]
click at [766, 308] on icon at bounding box center [762, 313] width 15 height 15
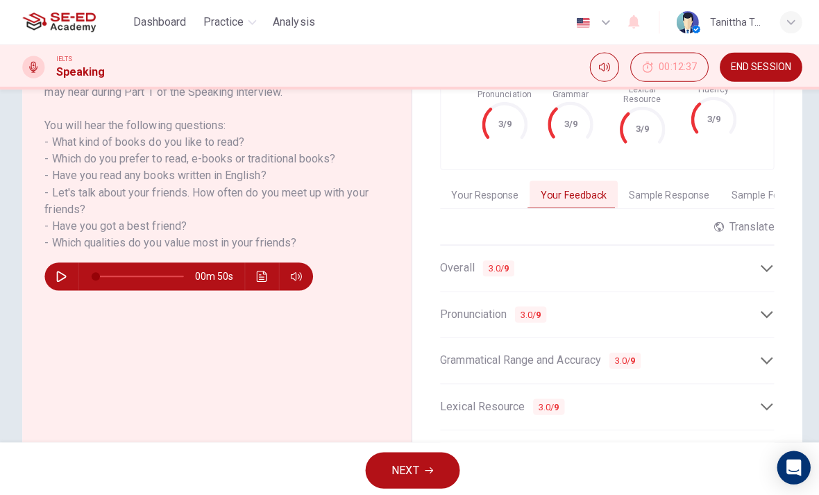
click at [769, 351] on icon at bounding box center [762, 358] width 15 height 15
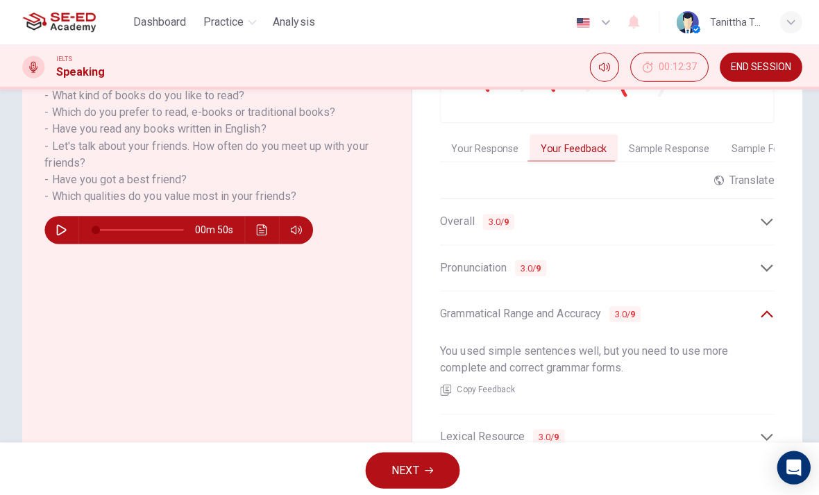
scroll to position [299, 0]
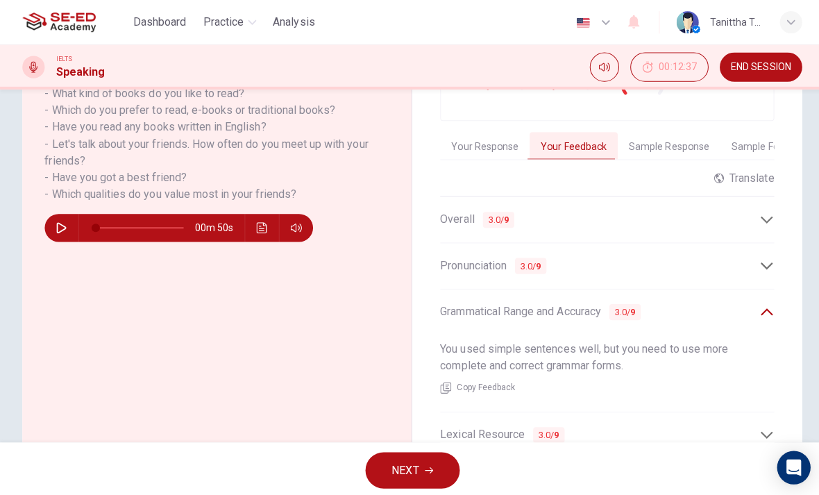
click at [767, 306] on icon at bounding box center [762, 309] width 12 height 7
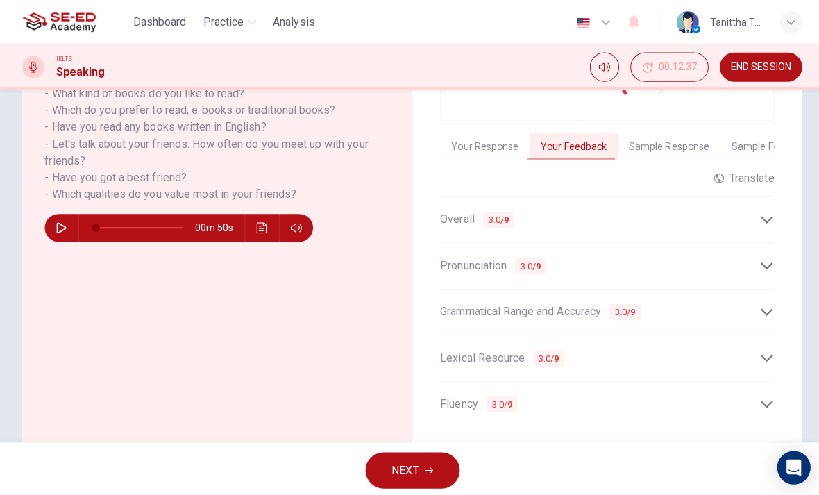
click at [769, 352] on icon at bounding box center [762, 356] width 15 height 15
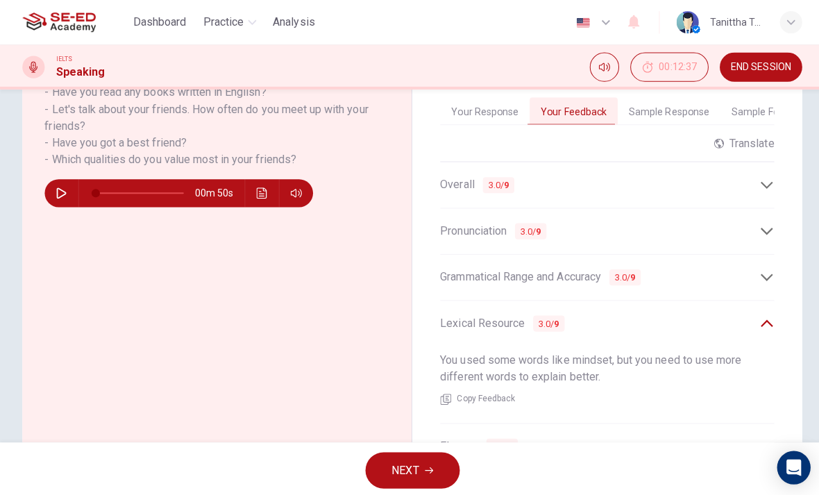
click at [767, 317] on icon at bounding box center [762, 320] width 12 height 7
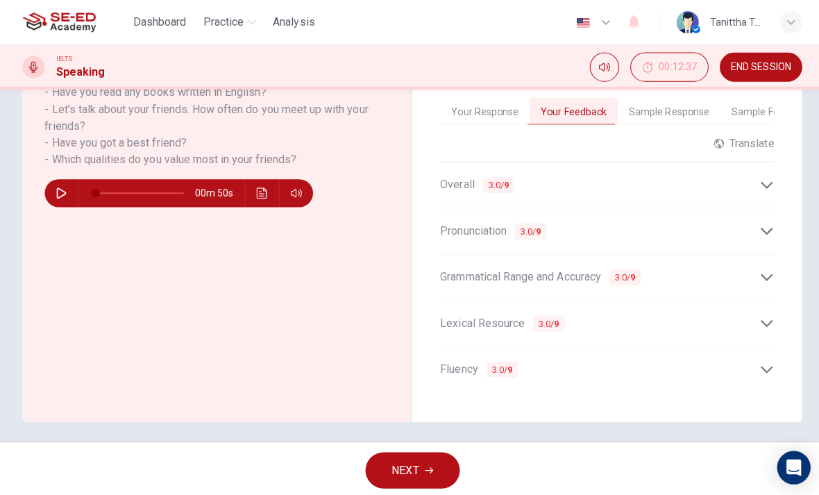
scroll to position [331, 0]
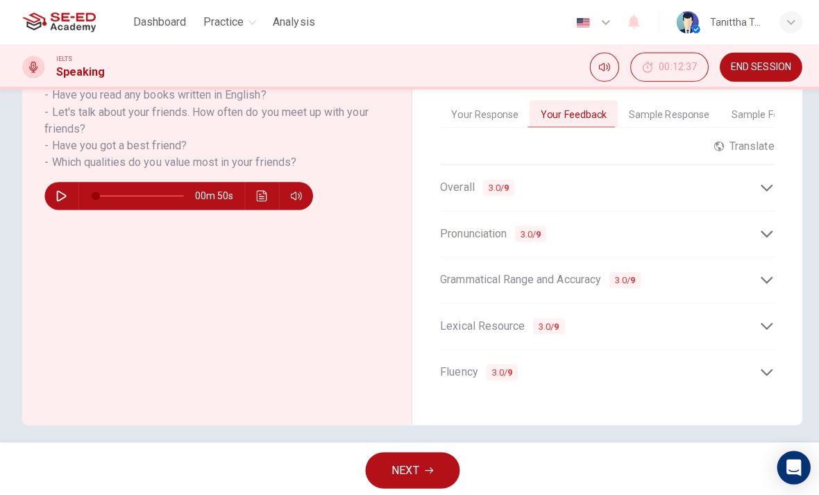
click at [771, 340] on div "Grade by Category Pronunciation 3/9 Grammar 3/9 Lexical Resource 3/9 Fluency 3/…" at bounding box center [604, 173] width 388 height 497
click at [769, 363] on icon at bounding box center [762, 370] width 15 height 15
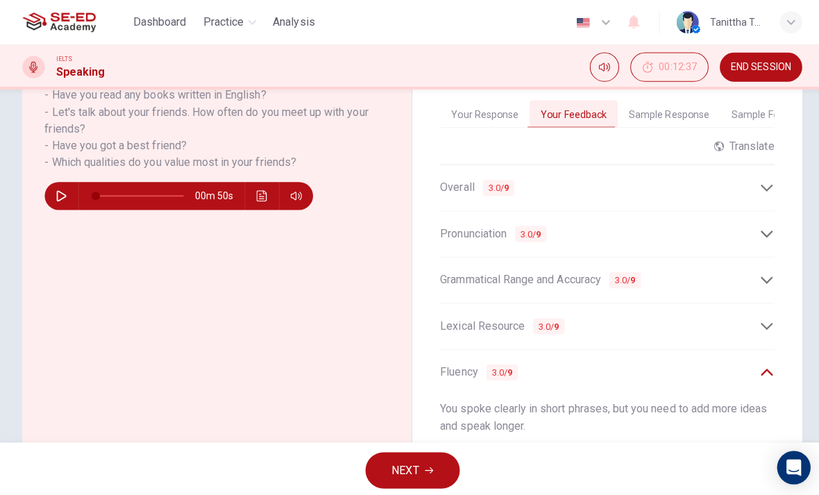
click at [769, 364] on icon at bounding box center [762, 370] width 15 height 15
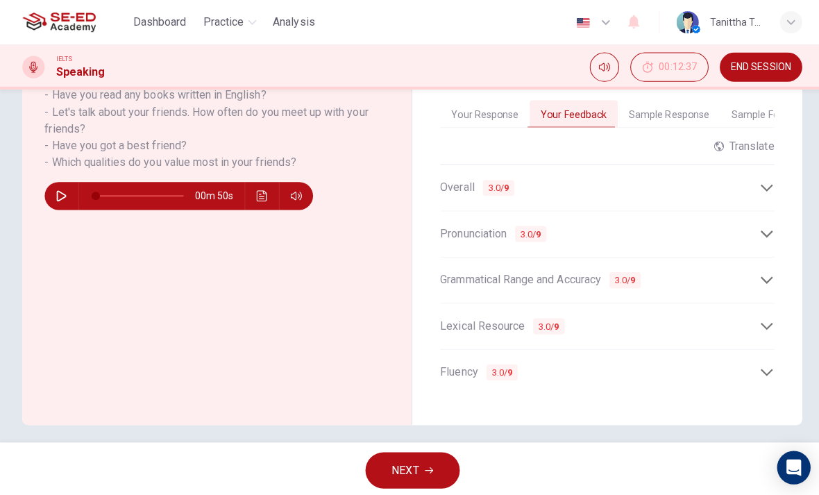
click at [455, 461] on button "NEXT" at bounding box center [410, 467] width 94 height 36
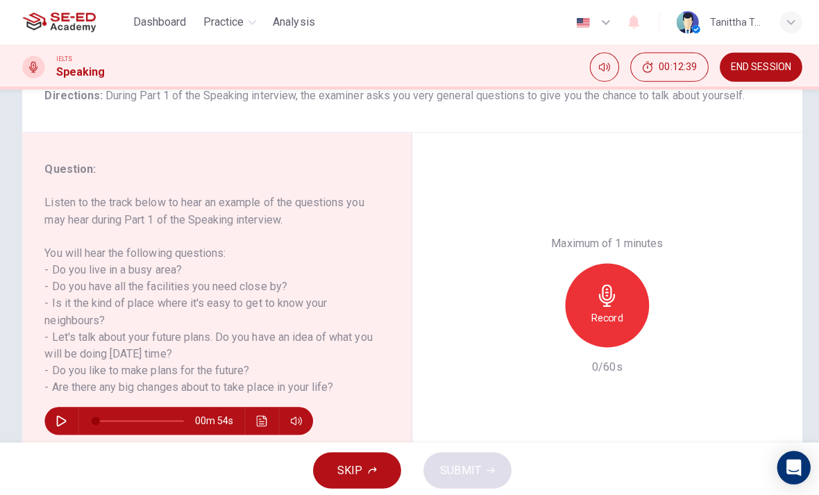
scroll to position [126, 0]
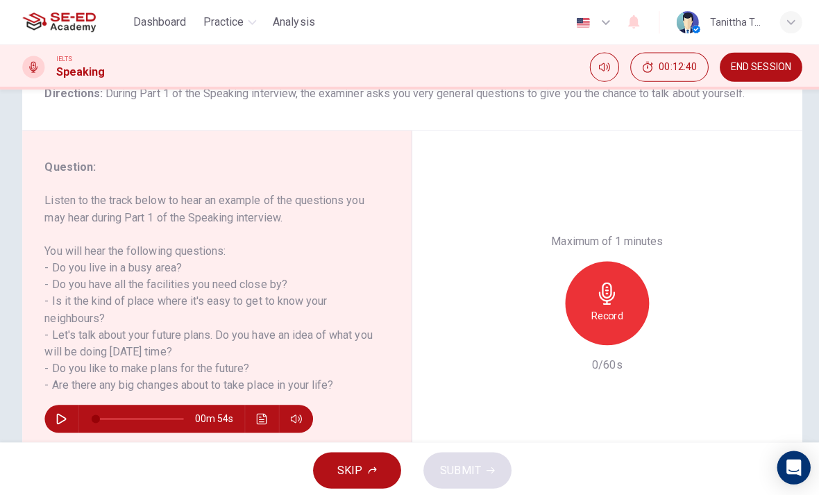
click at [63, 415] on icon "button" at bounding box center [61, 415] width 10 height 11
click at [63, 414] on icon "button" at bounding box center [61, 416] width 8 height 8
click at [610, 306] on h6 "Record" at bounding box center [603, 314] width 31 height 17
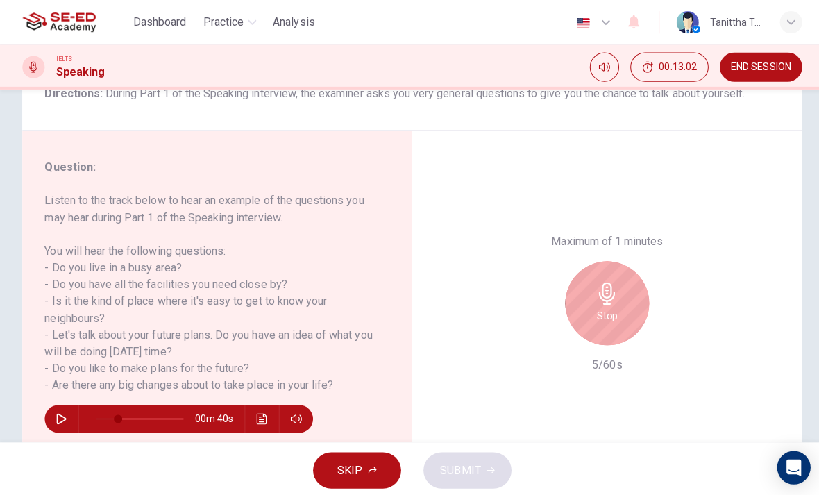
click at [604, 281] on icon "button" at bounding box center [603, 292] width 16 height 22
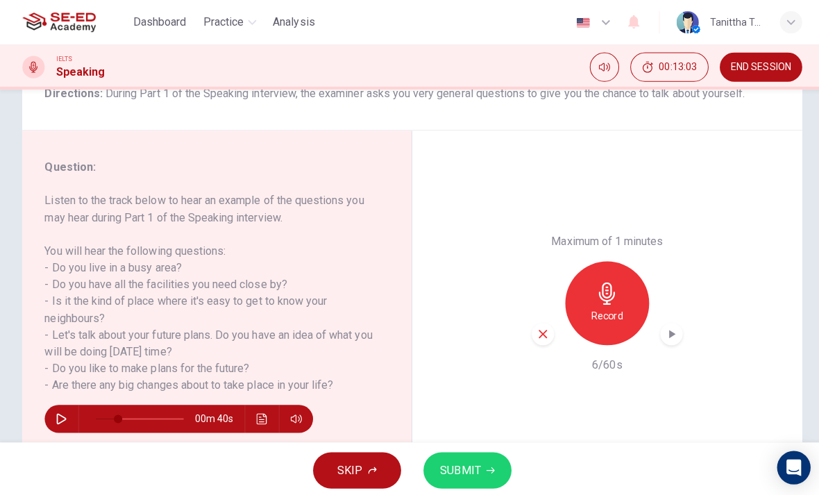
click at [53, 425] on button "button" at bounding box center [61, 416] width 22 height 28
click at [61, 419] on icon "button" at bounding box center [61, 415] width 11 height 11
click at [615, 306] on h6 "Record" at bounding box center [603, 314] width 31 height 17
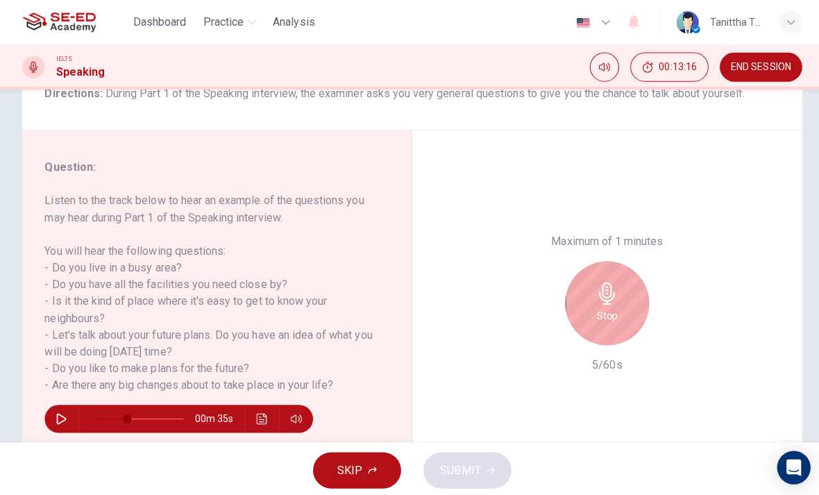
click at [618, 260] on div "Stop" at bounding box center [603, 301] width 83 height 83
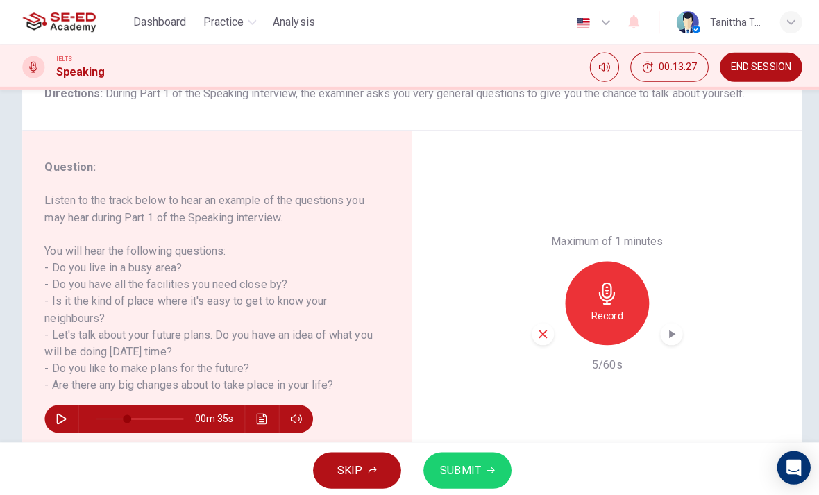
click at [67, 419] on button "button" at bounding box center [61, 416] width 22 height 28
click at [59, 413] on icon "button" at bounding box center [61, 416] width 8 height 8
click at [606, 260] on div "Record" at bounding box center [603, 301] width 83 height 83
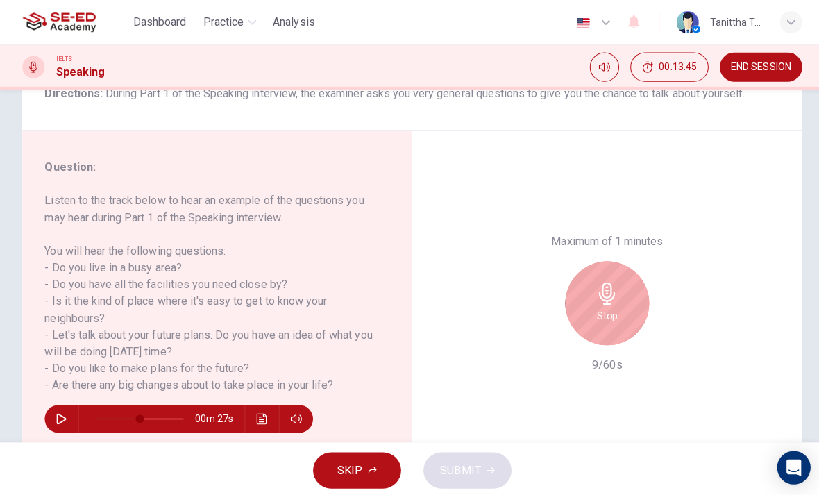
click at [613, 306] on h6 "Stop" at bounding box center [603, 314] width 21 height 17
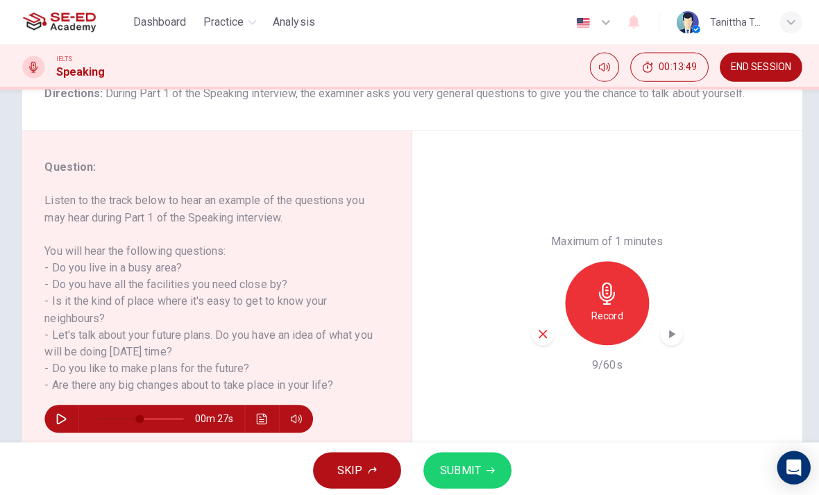
click at [544, 326] on icon "button" at bounding box center [539, 332] width 13 height 13
click at [60, 424] on button "button" at bounding box center [61, 416] width 22 height 28
click at [58, 417] on icon "button" at bounding box center [61, 415] width 11 height 11
click at [608, 306] on h6 "Record" at bounding box center [603, 314] width 31 height 17
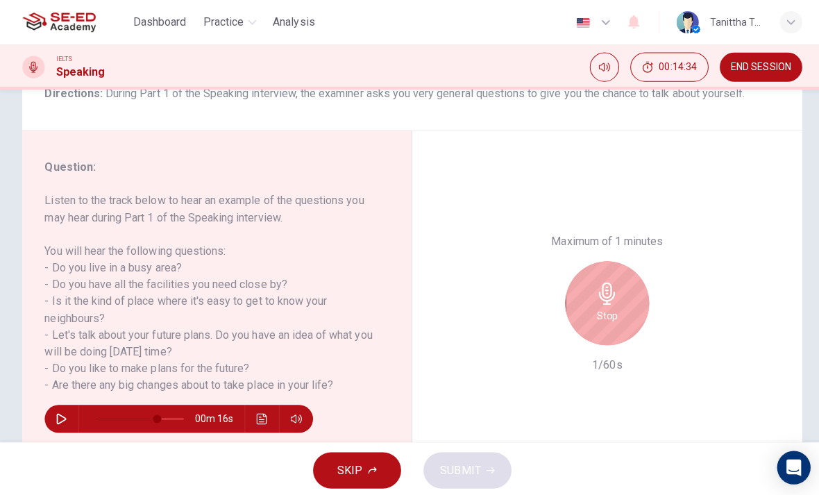
click at [633, 260] on div "Stop" at bounding box center [603, 301] width 83 height 83
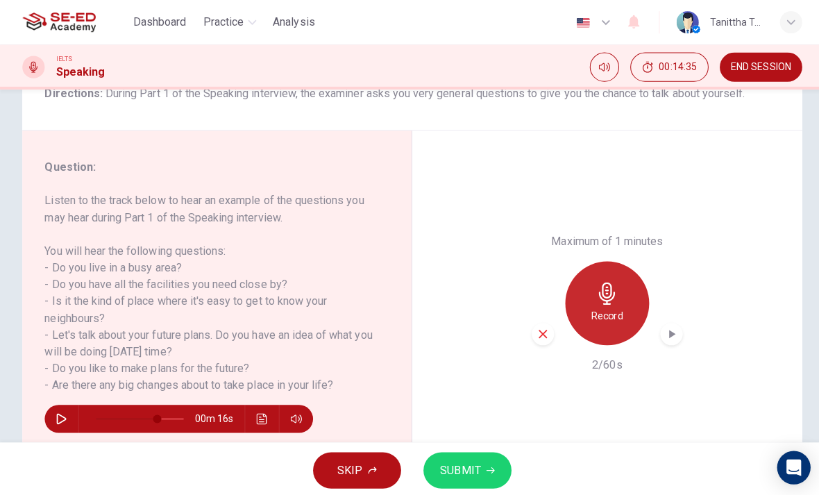
click at [607, 306] on h6 "Record" at bounding box center [603, 314] width 31 height 17
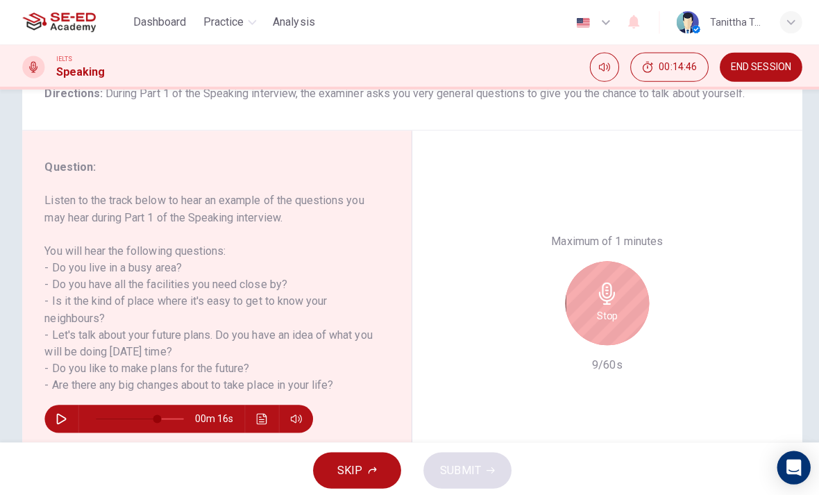
click at [594, 281] on icon "button" at bounding box center [603, 292] width 22 height 22
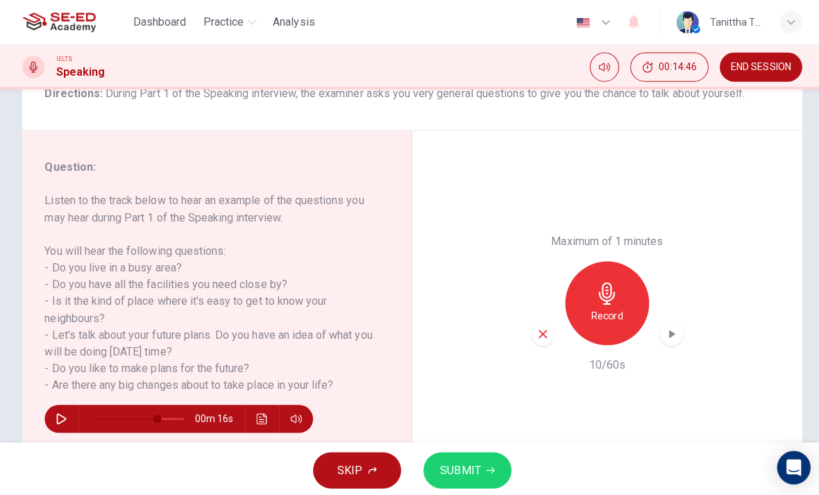
click at [608, 260] on div "Record" at bounding box center [603, 301] width 83 height 83
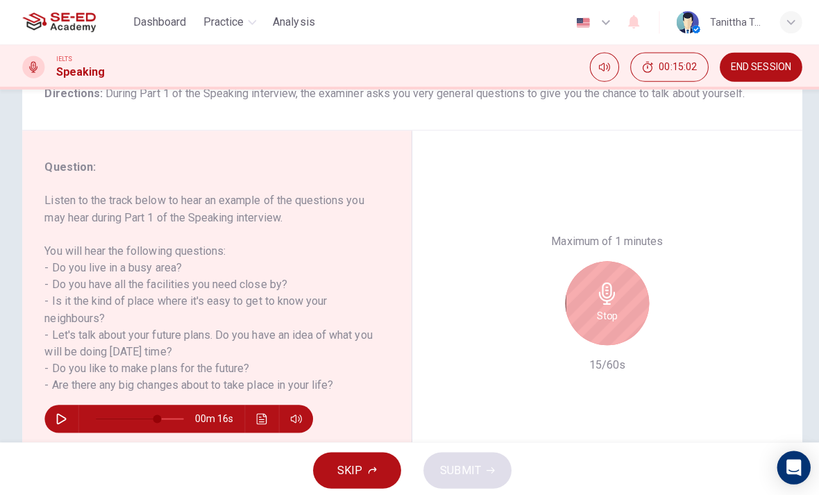
click at [622, 260] on div "Stop" at bounding box center [603, 301] width 83 height 83
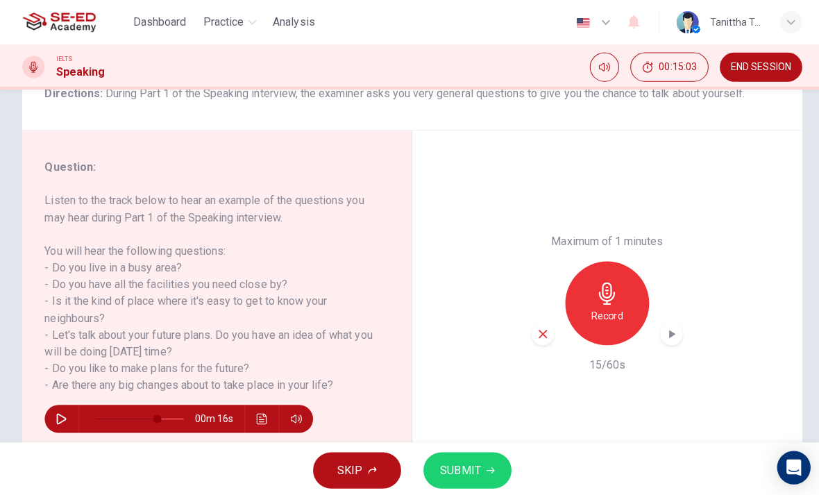
click at [606, 306] on h6 "Record" at bounding box center [603, 314] width 31 height 17
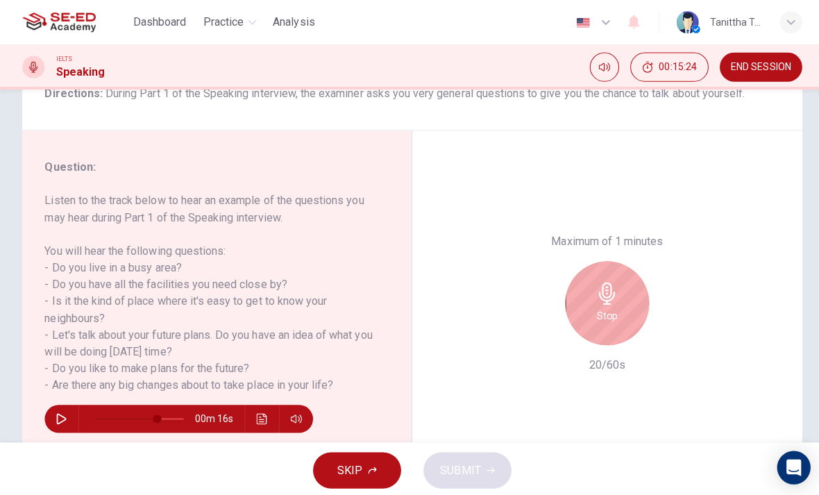
click at [611, 306] on h6 "Stop" at bounding box center [603, 314] width 21 height 17
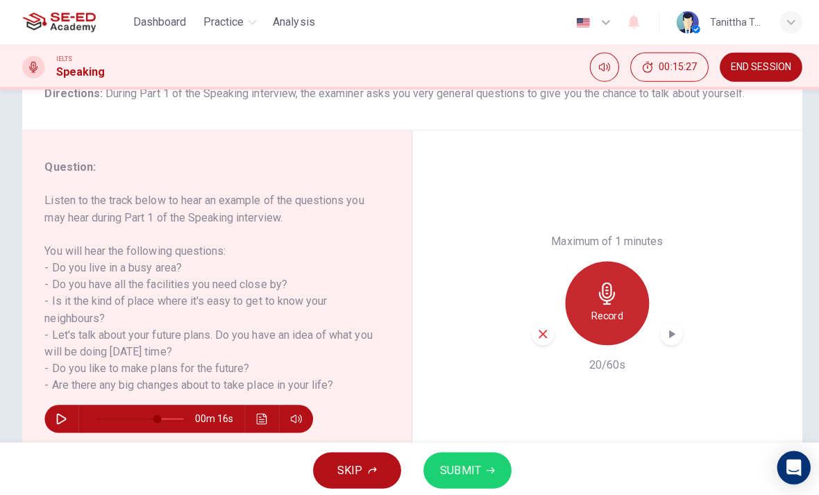
click at [613, 260] on div "Record" at bounding box center [603, 301] width 83 height 83
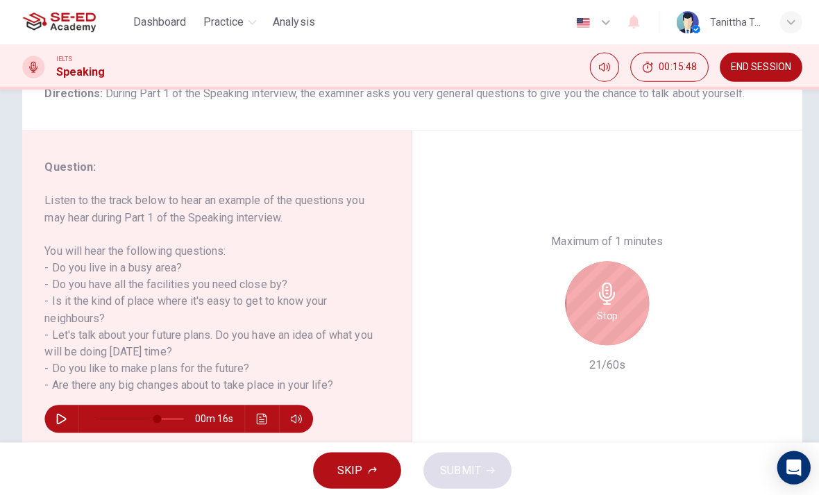
click at [619, 260] on div "Stop" at bounding box center [603, 301] width 83 height 83
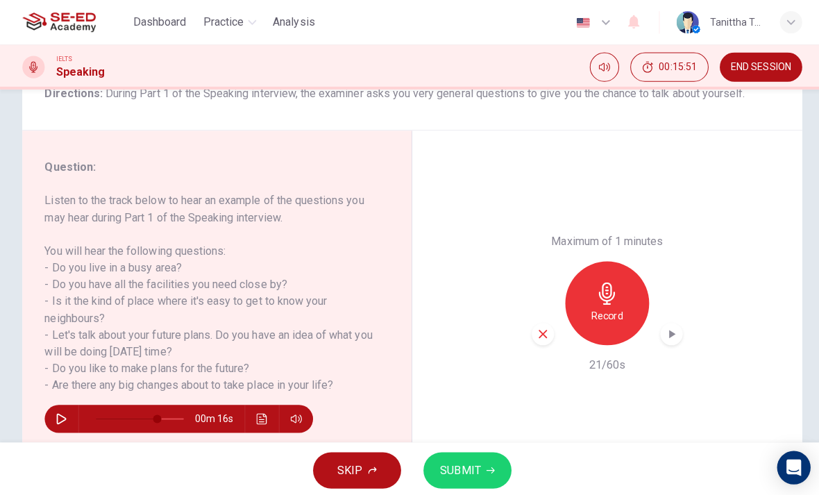
click at [622, 260] on div "Record" at bounding box center [603, 301] width 83 height 83
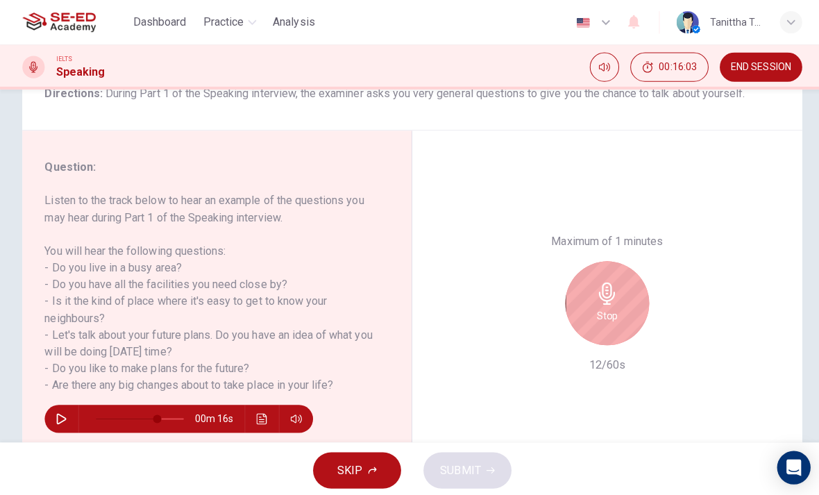
click at [614, 281] on icon "button" at bounding box center [603, 292] width 22 height 22
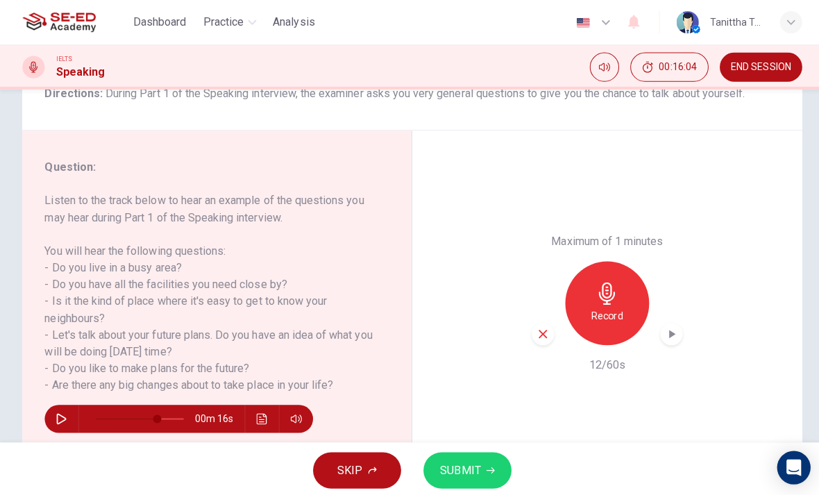
click at [542, 326] on icon "button" at bounding box center [539, 332] width 13 height 13
click at [617, 306] on h6 "Record" at bounding box center [603, 314] width 31 height 17
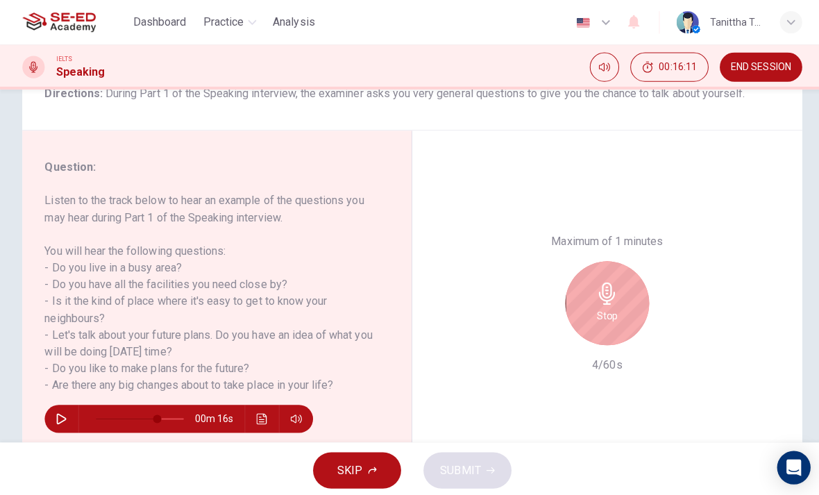
click at [608, 260] on div "Stop" at bounding box center [603, 301] width 83 height 83
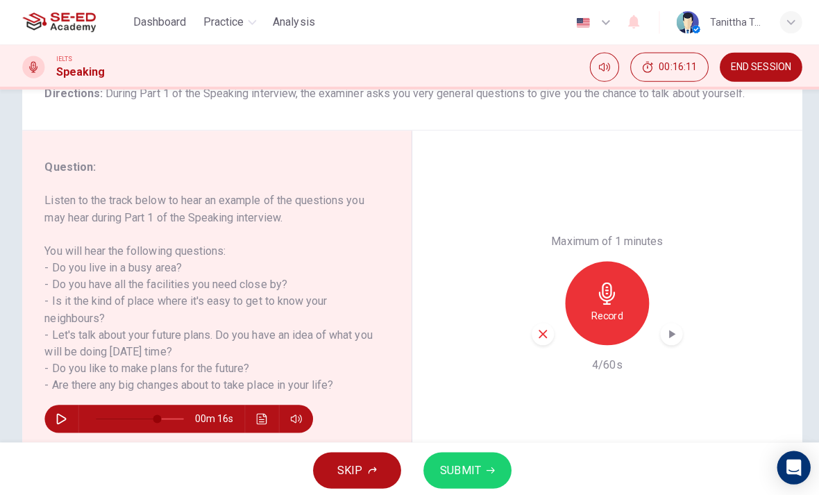
click at [561, 260] on div "Record" at bounding box center [604, 301] width 150 height 83
click at [622, 260] on div "Record" at bounding box center [603, 301] width 83 height 83
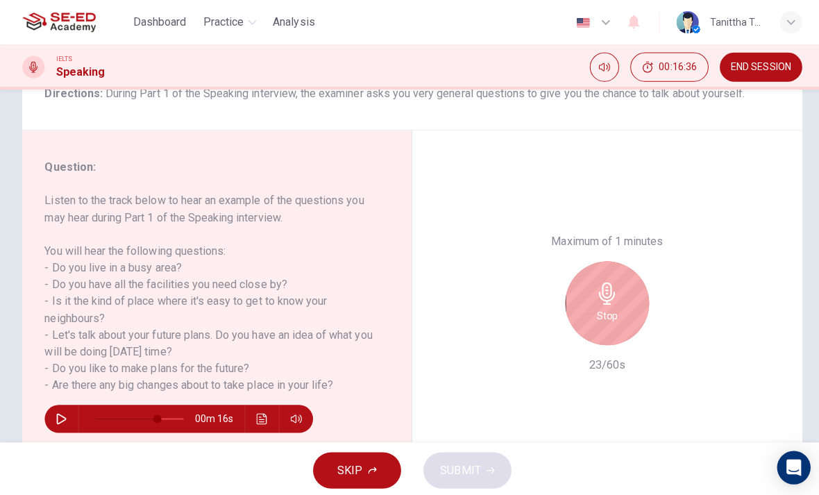
click at [601, 354] on h6 "23/60s" at bounding box center [603, 362] width 36 height 17
click at [598, 260] on div "Stop" at bounding box center [603, 301] width 83 height 83
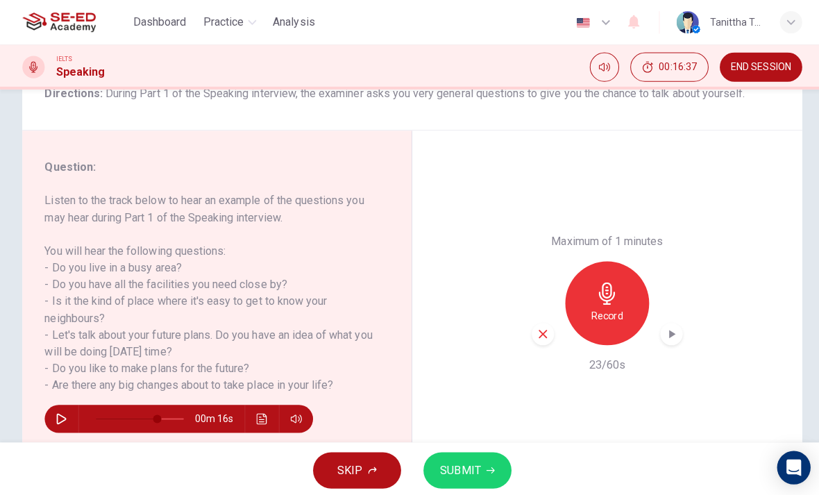
click at [540, 321] on div "button" at bounding box center [540, 332] width 22 height 22
click at [594, 306] on h6 "Record" at bounding box center [603, 314] width 31 height 17
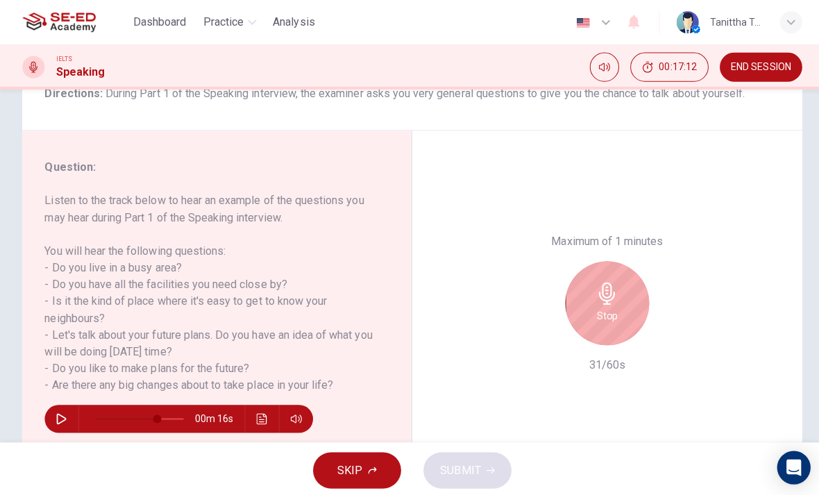
click at [594, 281] on icon "button" at bounding box center [603, 292] width 22 height 22
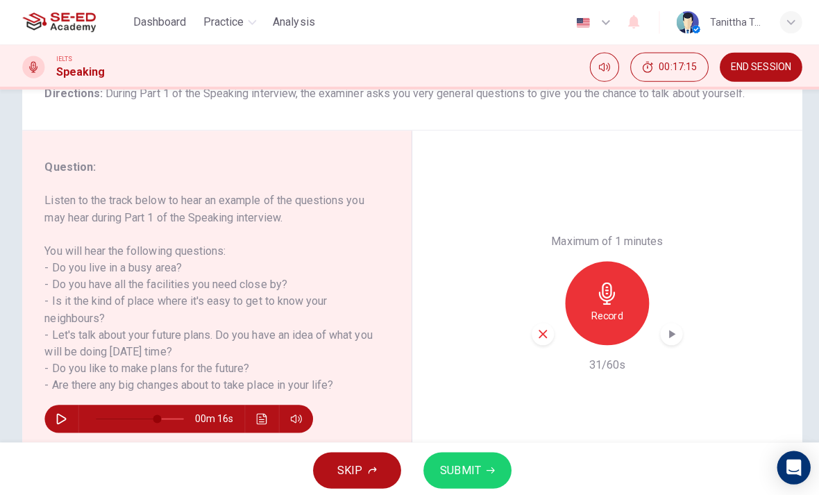
click at [539, 328] on icon "button" at bounding box center [539, 332] width 8 height 8
click at [610, 281] on icon "button" at bounding box center [603, 292] width 16 height 22
click at [542, 260] on div "Record" at bounding box center [604, 301] width 150 height 83
click at [540, 328] on icon "button" at bounding box center [539, 332] width 8 height 8
click at [606, 306] on h6 "Record" at bounding box center [603, 314] width 31 height 17
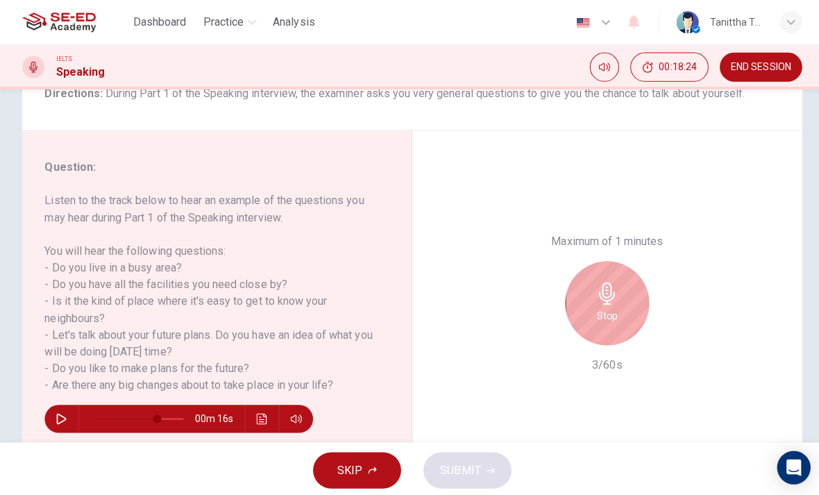
click at [597, 260] on div "Stop" at bounding box center [603, 301] width 83 height 83
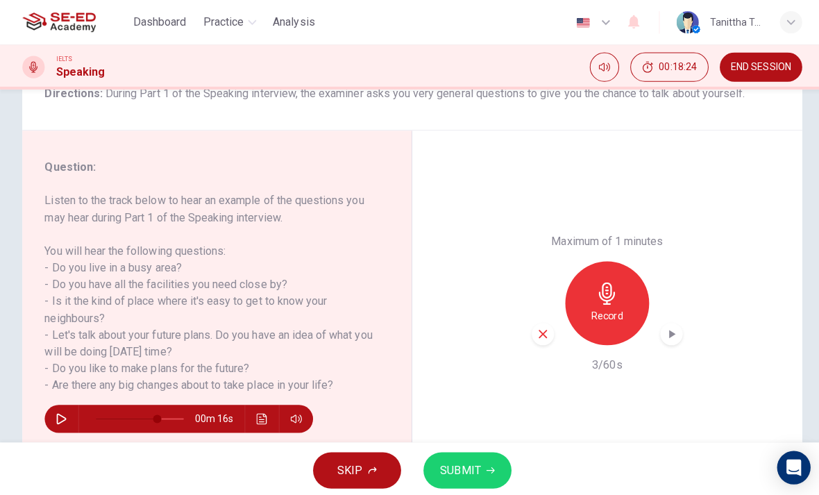
click at [546, 321] on div "button" at bounding box center [540, 332] width 22 height 22
click at [607, 306] on h6 "Record" at bounding box center [603, 314] width 31 height 17
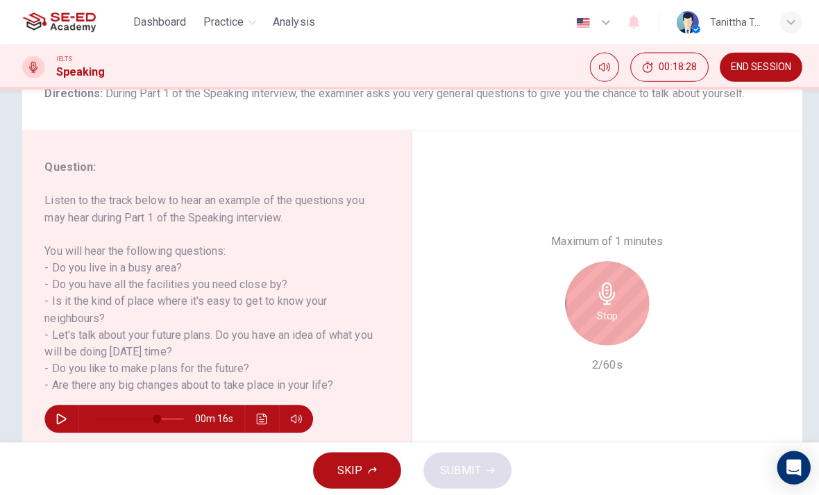
click at [601, 281] on icon "button" at bounding box center [603, 292] width 22 height 22
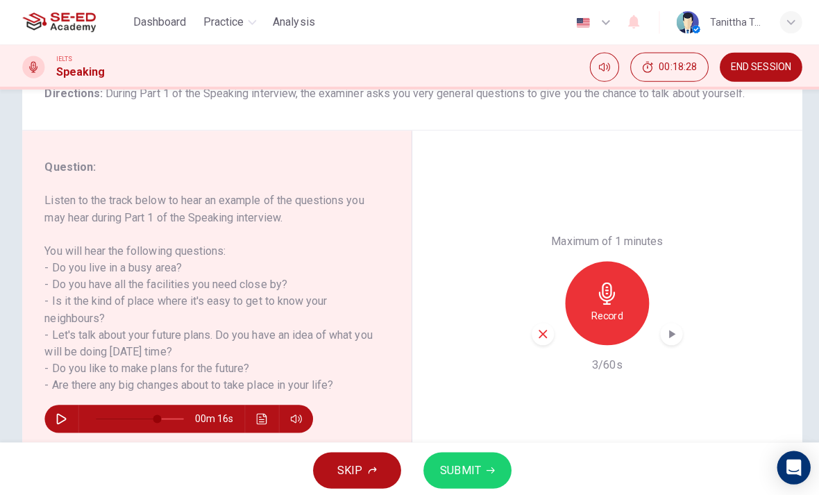
click at [549, 321] on div "button" at bounding box center [540, 332] width 22 height 22
click at [610, 306] on h6 "Record" at bounding box center [603, 314] width 31 height 17
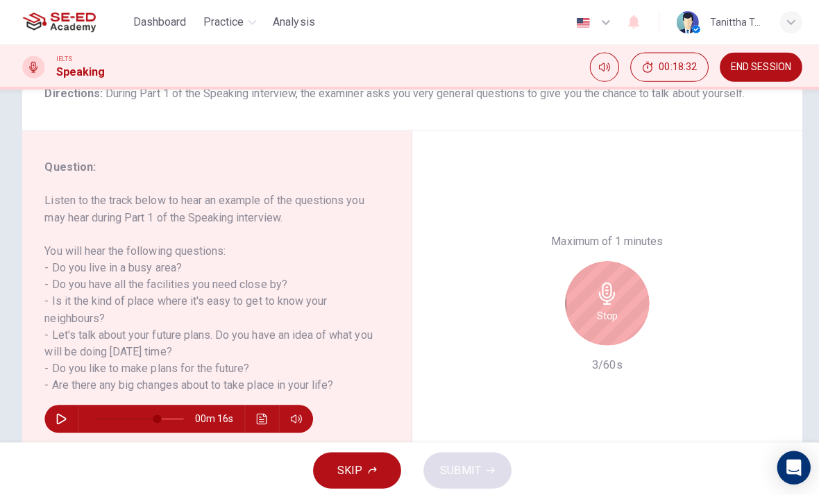
click at [613, 281] on icon "button" at bounding box center [603, 292] width 22 height 22
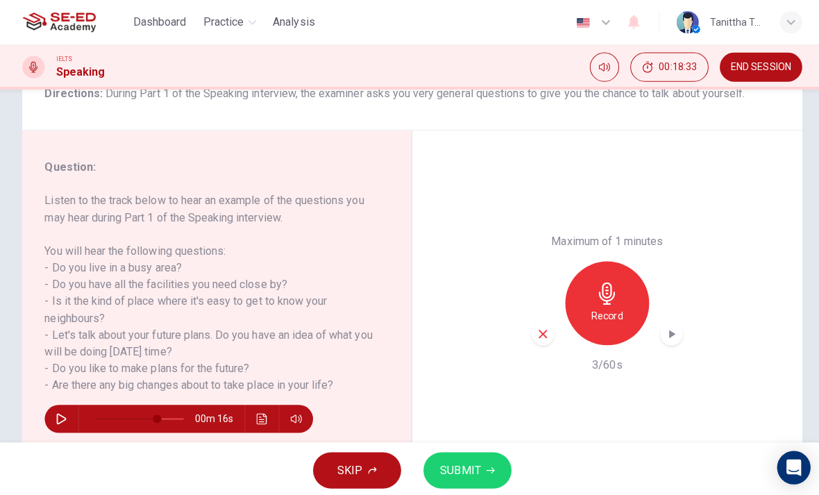
click at [540, 326] on icon "button" at bounding box center [539, 332] width 13 height 13
click at [602, 306] on h6 "Record" at bounding box center [603, 314] width 31 height 17
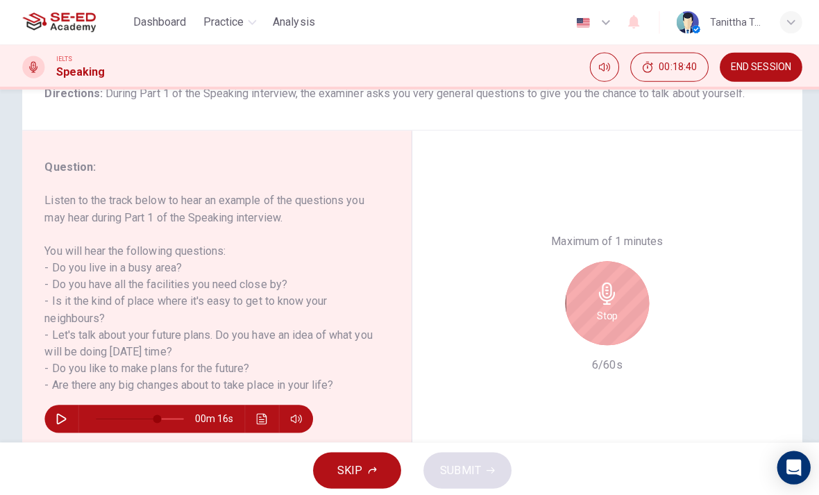
click at [616, 260] on div "Stop" at bounding box center [603, 301] width 83 height 83
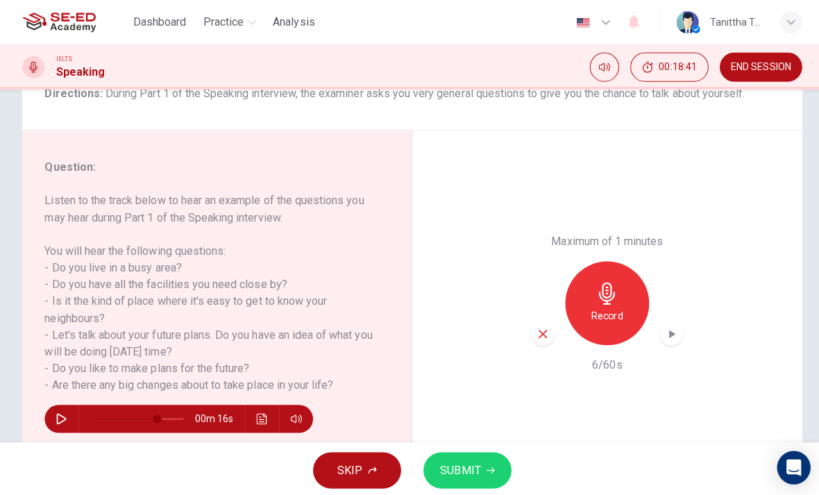
click at [533, 271] on div "Maximum of 1 minutes Record 6/60s" at bounding box center [604, 301] width 150 height 139
click at [544, 326] on icon "button" at bounding box center [539, 332] width 13 height 13
click at [602, 306] on h6 "Record" at bounding box center [603, 314] width 31 height 17
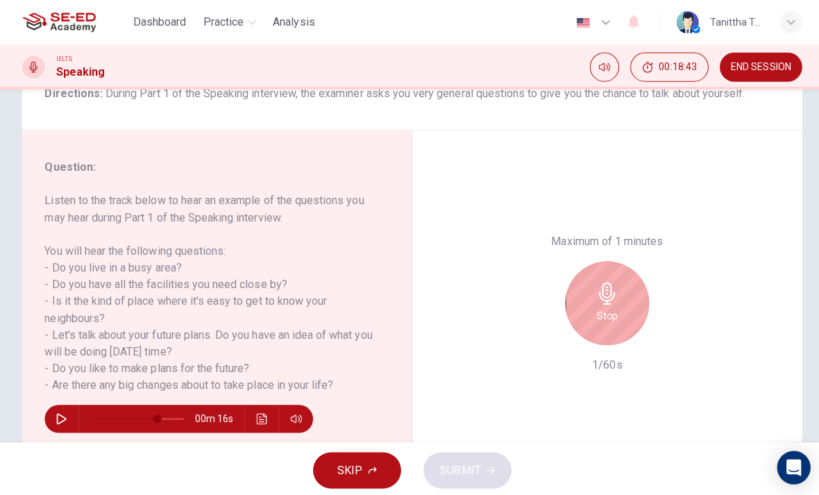
click at [596, 306] on h6 "Stop" at bounding box center [603, 314] width 21 height 17
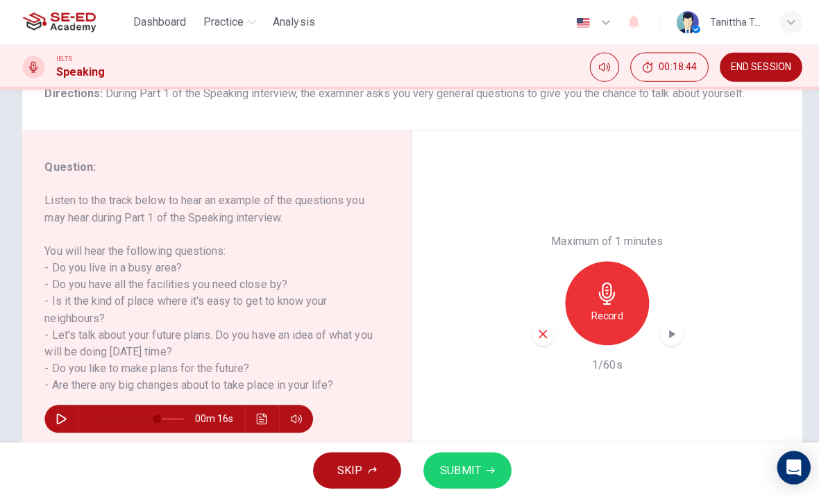
click at [537, 326] on icon "button" at bounding box center [539, 332] width 13 height 13
click at [614, 281] on icon "button" at bounding box center [603, 292] width 22 height 22
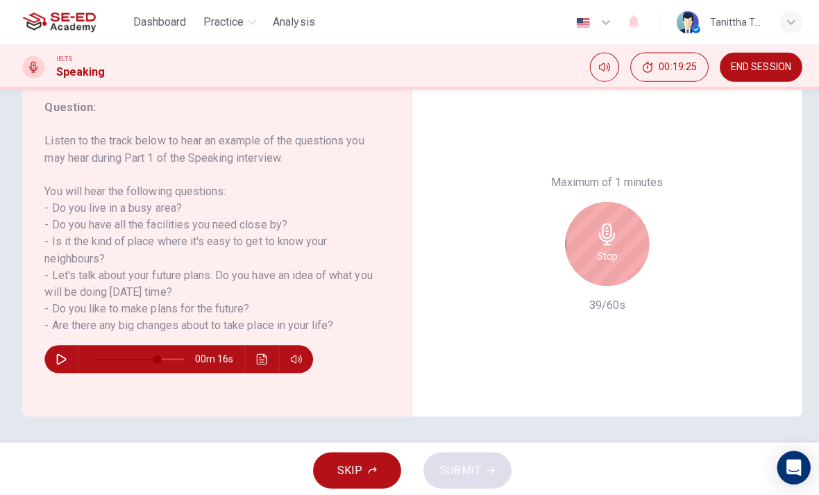
scroll to position [186, 0]
click at [592, 200] on div "Stop" at bounding box center [603, 241] width 83 height 83
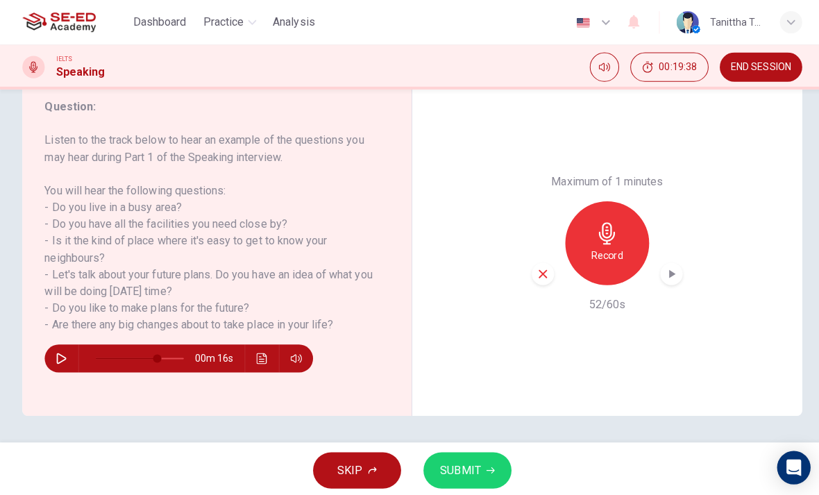
click at [540, 268] on icon "button" at bounding box center [539, 272] width 8 height 8
click at [610, 200] on div "Record" at bounding box center [603, 241] width 83 height 83
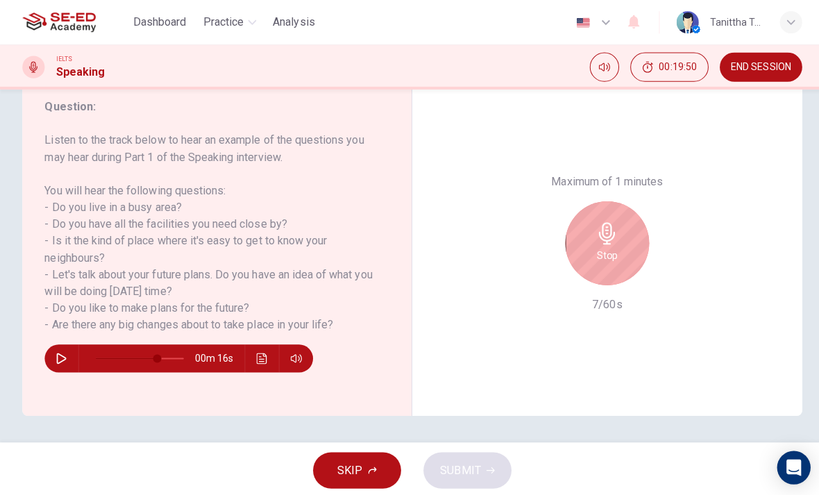
click at [604, 221] on icon "button" at bounding box center [603, 232] width 22 height 22
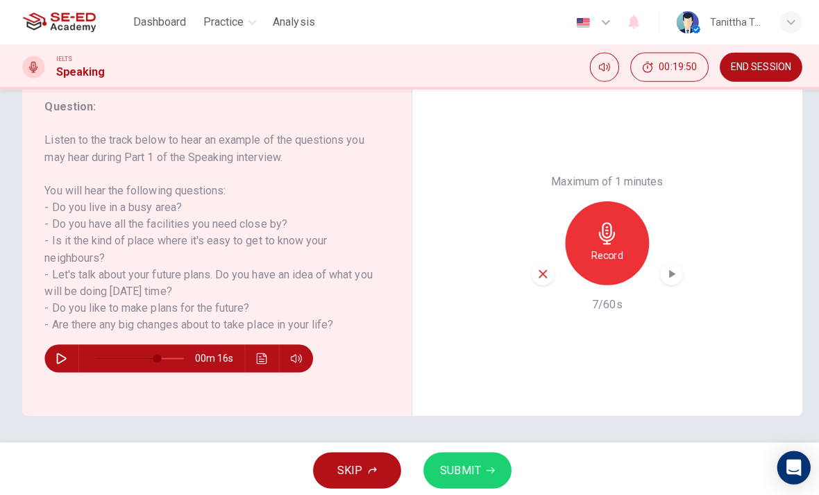
click at [546, 261] on div "button" at bounding box center [540, 272] width 22 height 22
click at [607, 221] on icon "button" at bounding box center [603, 232] width 22 height 22
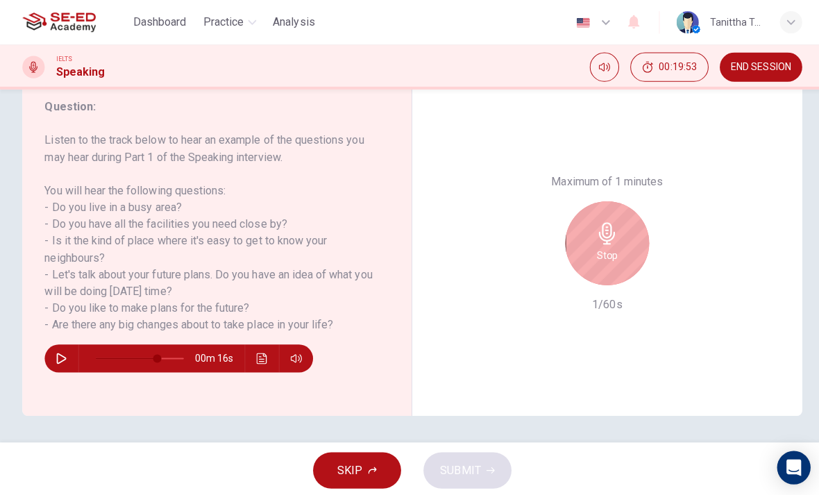
click at [607, 246] on h6 "Stop" at bounding box center [603, 254] width 21 height 17
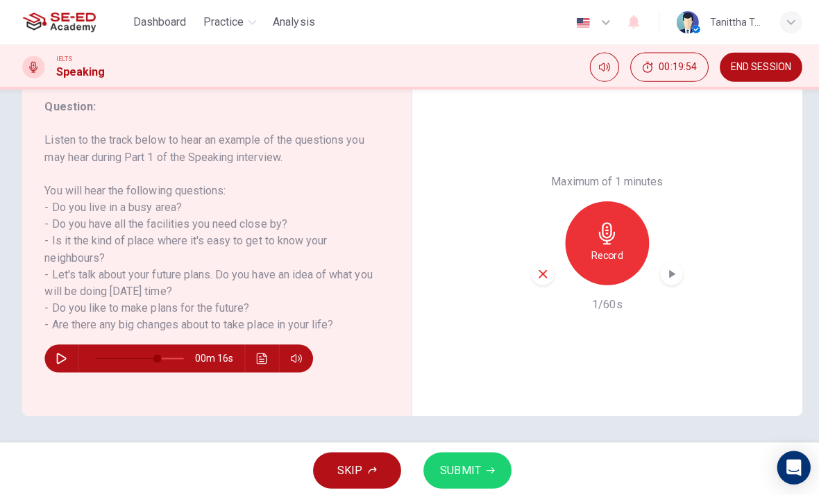
click at [549, 200] on div "Record" at bounding box center [604, 241] width 150 height 83
click at [549, 261] on div "button" at bounding box center [540, 272] width 22 height 22
click at [619, 200] on div "Record" at bounding box center [603, 241] width 83 height 83
click at [485, 480] on button "SUBMIT" at bounding box center [465, 467] width 88 height 36
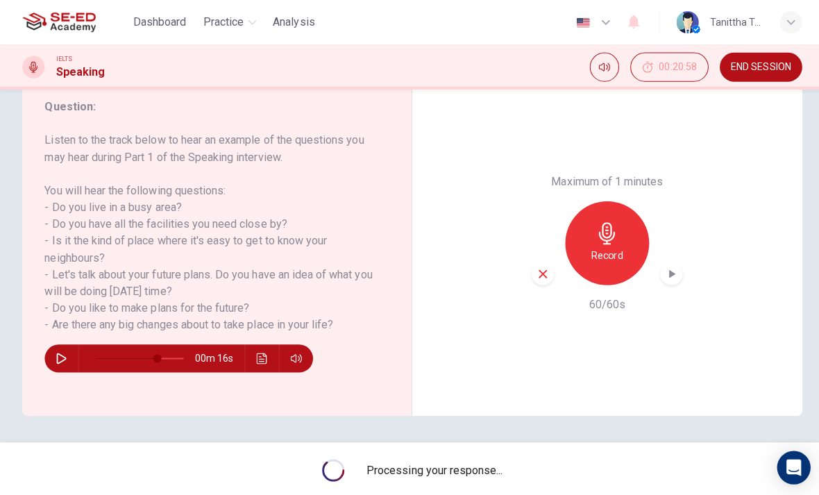
type input "0"
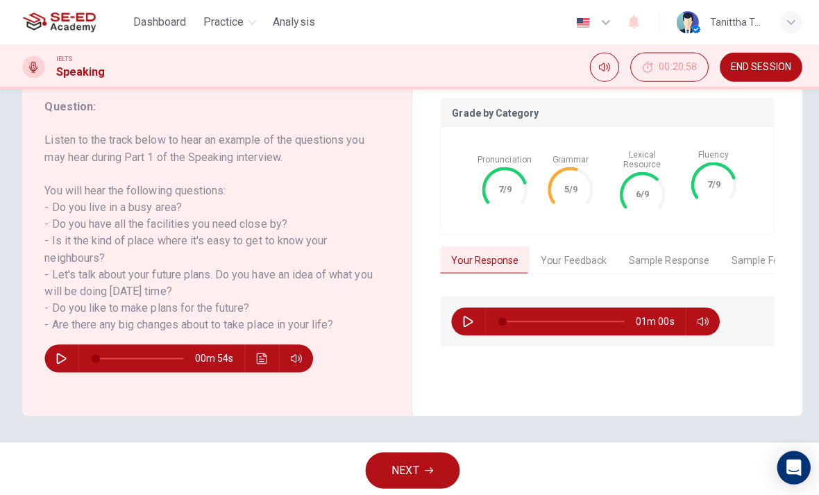
click at [567, 254] on button "Your Feedback" at bounding box center [570, 258] width 88 height 29
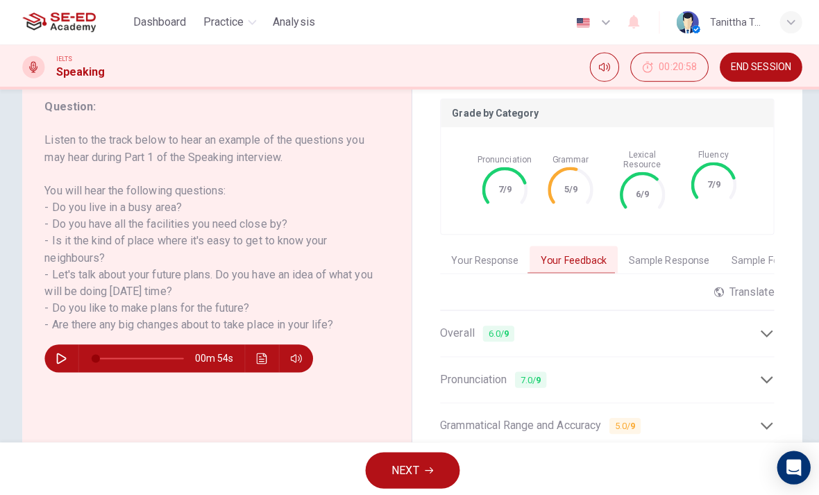
click at [734, 325] on div "Overall 6.0 / 9" at bounding box center [596, 331] width 317 height 17
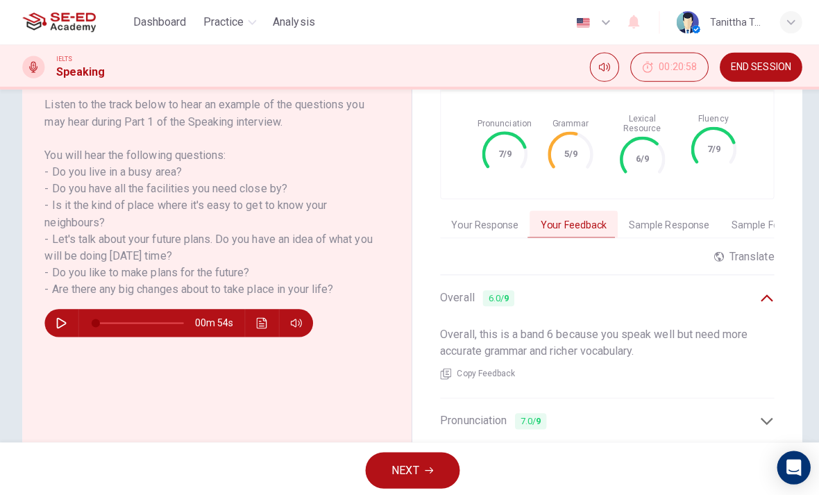
scroll to position [224, 0]
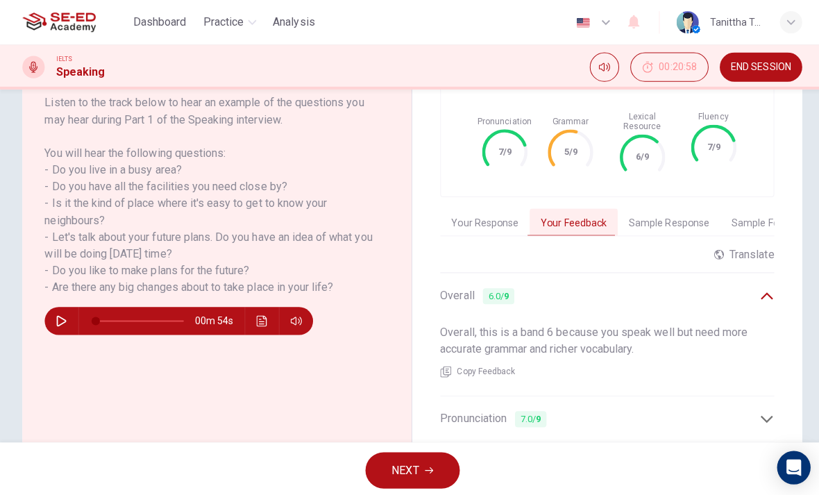
click at [765, 287] on icon at bounding box center [762, 294] width 15 height 15
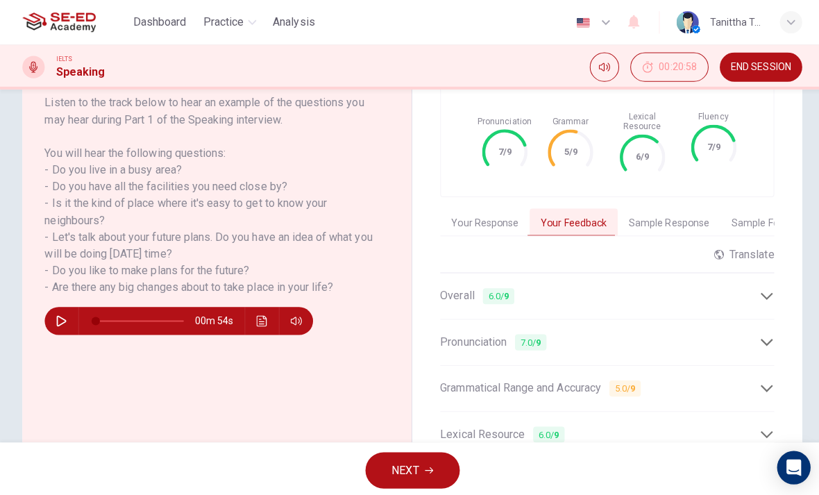
click at [766, 323] on div "Pronunciation 7.0 / 9" at bounding box center [604, 340] width 332 height 34
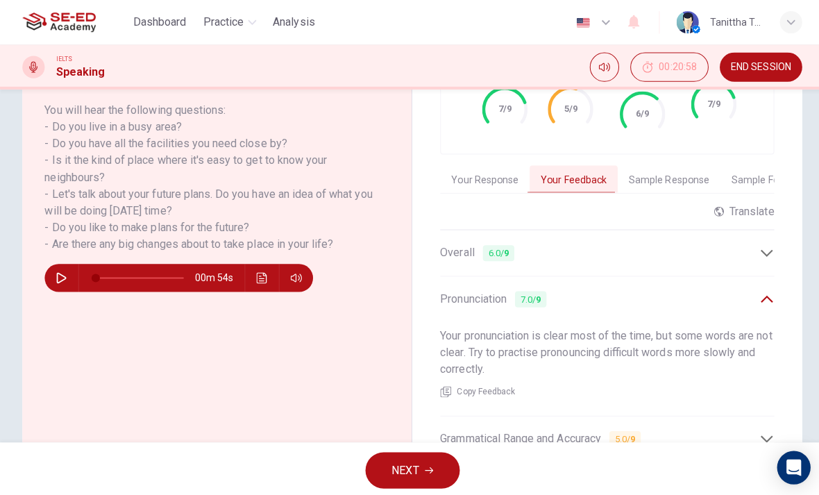
scroll to position [267, 0]
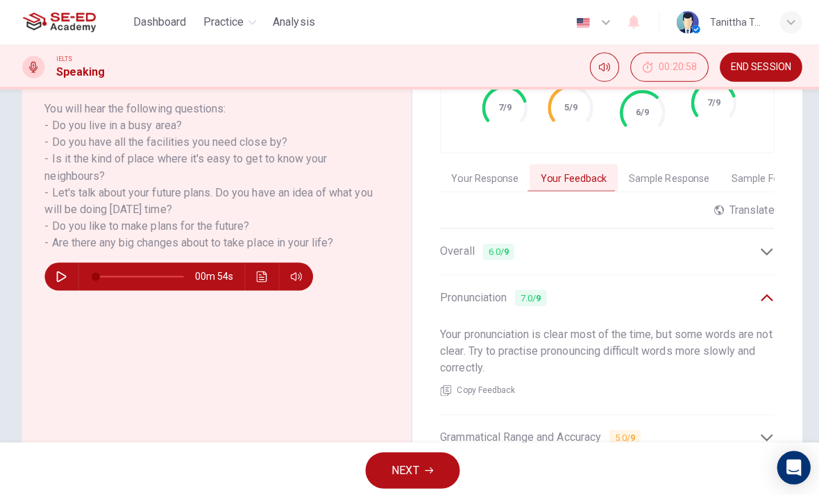
click at [760, 294] on icon at bounding box center [762, 296] width 15 height 15
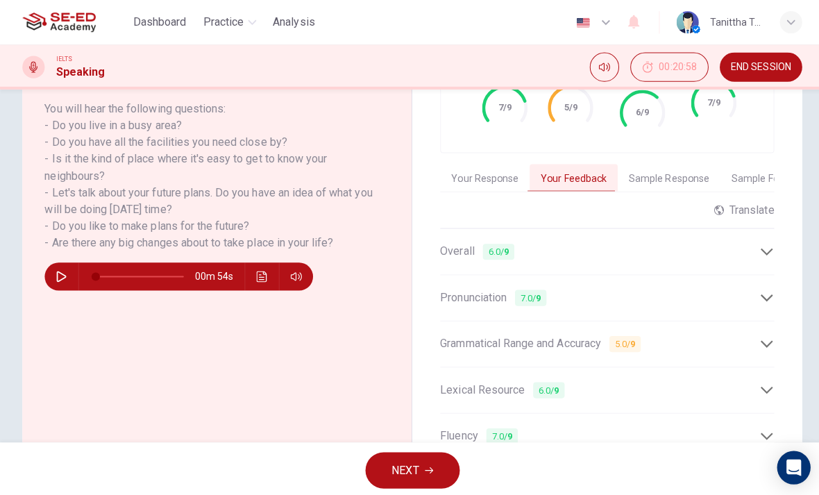
click at [758, 338] on icon at bounding box center [762, 341] width 12 height 7
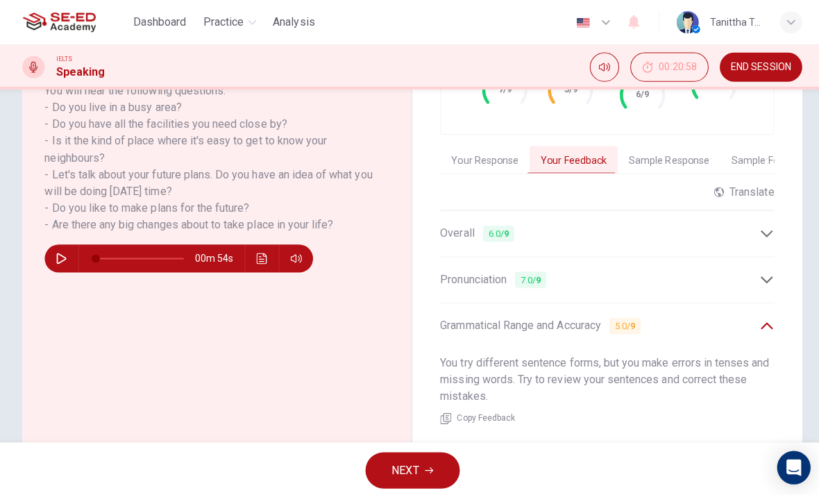
scroll to position [294, 0]
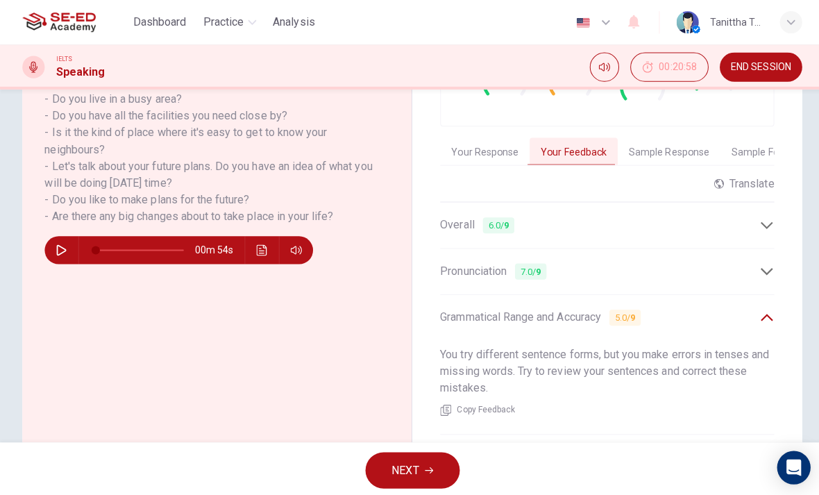
click at [767, 316] on div "Grammatical Range and Accuracy 5.0 / 9" at bounding box center [604, 316] width 332 height 34
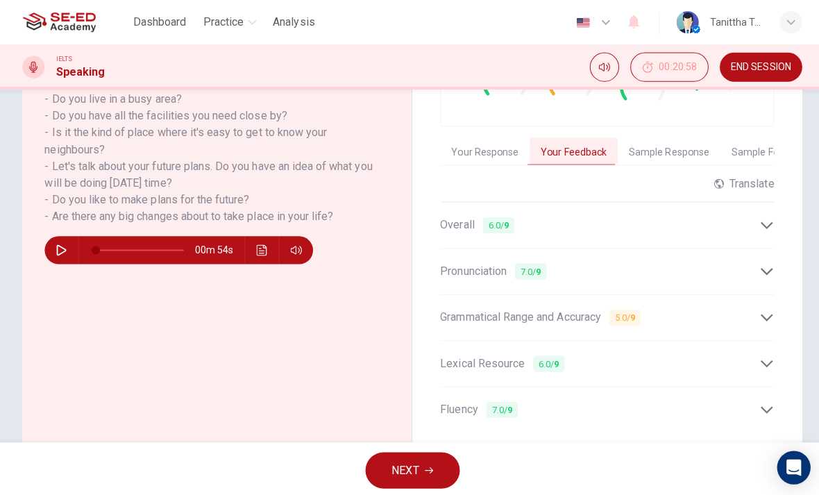
click at [765, 354] on icon at bounding box center [762, 361] width 15 height 15
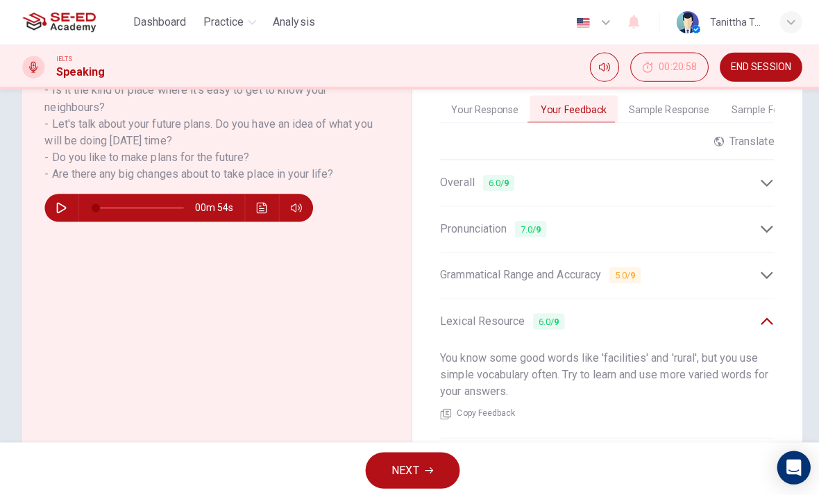
scroll to position [338, 0]
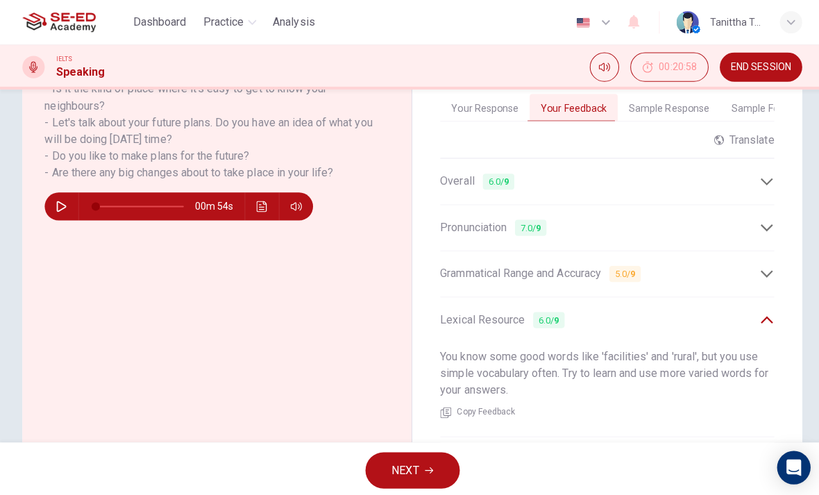
click at [769, 310] on icon at bounding box center [762, 317] width 15 height 15
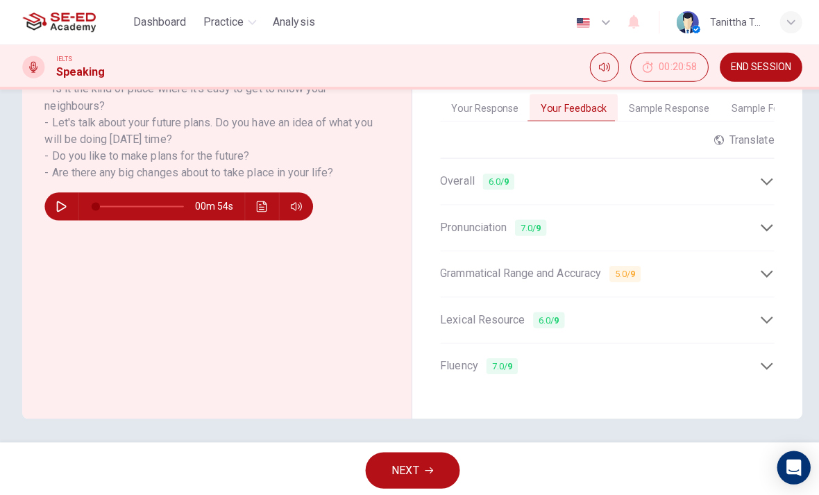
scroll to position [331, 0]
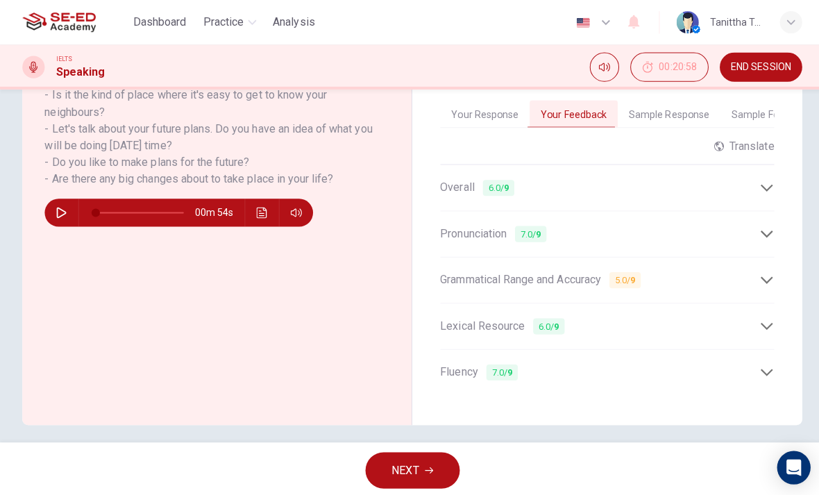
click at [767, 363] on icon at bounding box center [762, 370] width 15 height 15
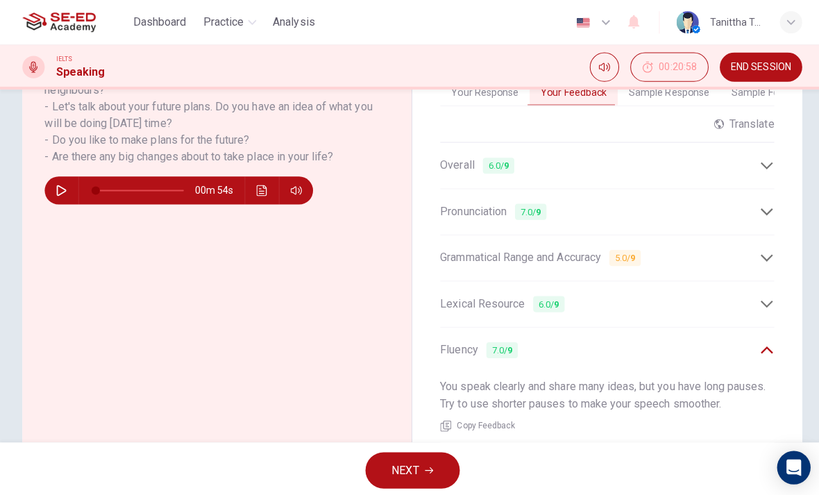
click at [769, 332] on div "Fluency 7.0 / 9" at bounding box center [604, 348] width 332 height 34
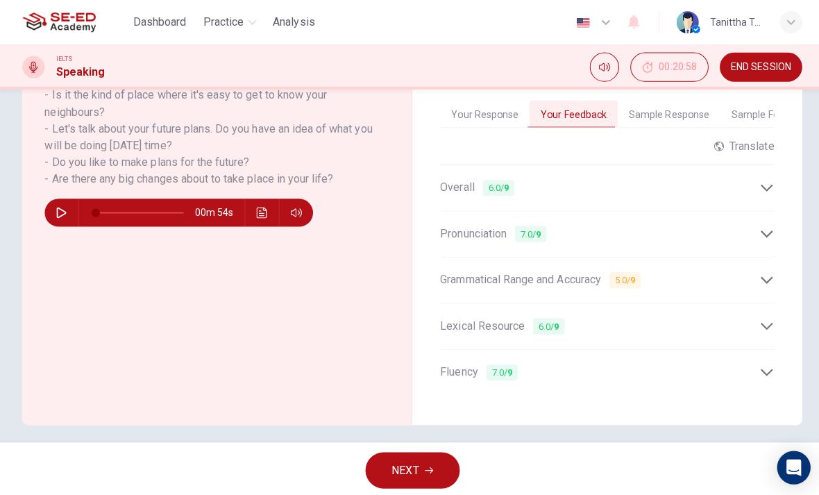
click at [662, 115] on button "Sample Response" at bounding box center [665, 113] width 102 height 29
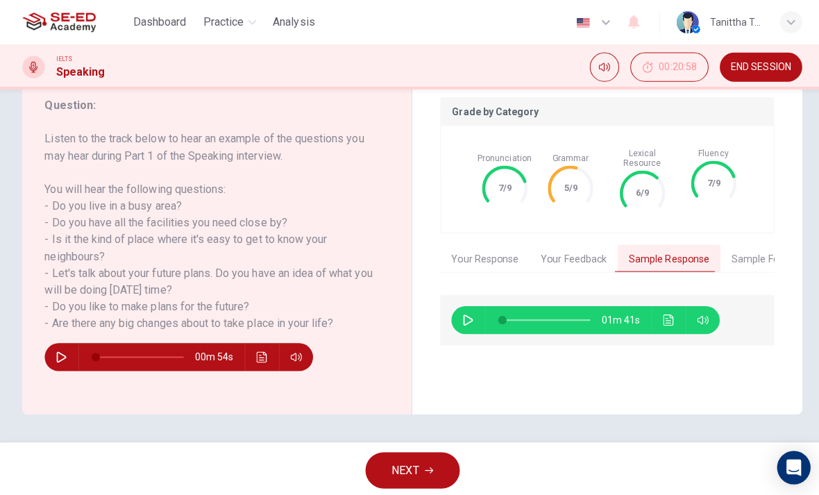
scroll to position [188, 0]
click at [463, 304] on button "button" at bounding box center [465, 318] width 22 height 28
type input "1"
click at [750, 244] on button "Sample Feedback" at bounding box center [766, 257] width 101 height 29
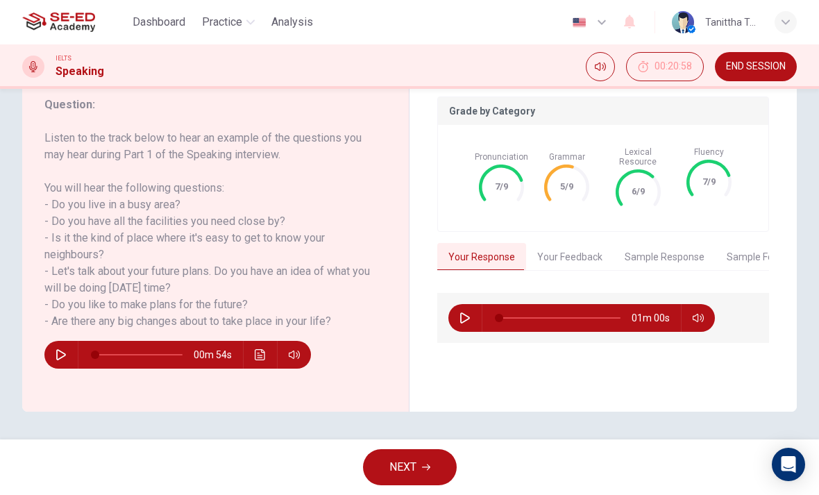
click at [673, 247] on button "Sample Response" at bounding box center [665, 257] width 102 height 29
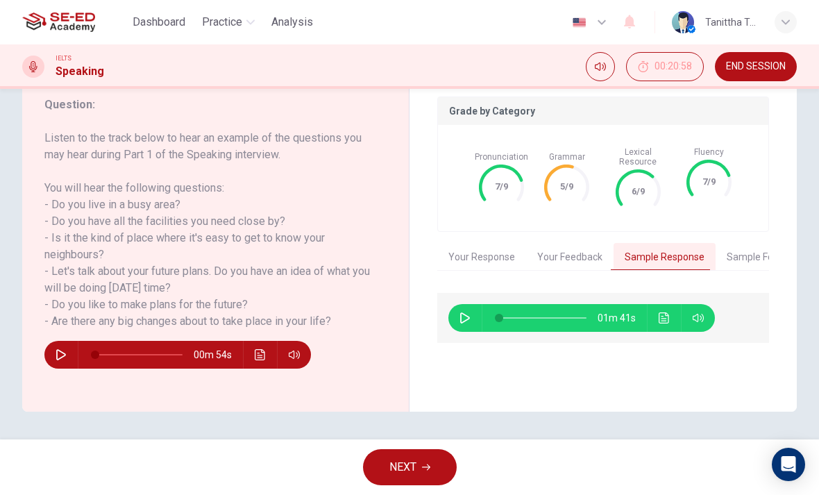
click at [459, 316] on button "button" at bounding box center [465, 318] width 22 height 28
click at [743, 254] on button "Sample Feedback" at bounding box center [766, 257] width 101 height 29
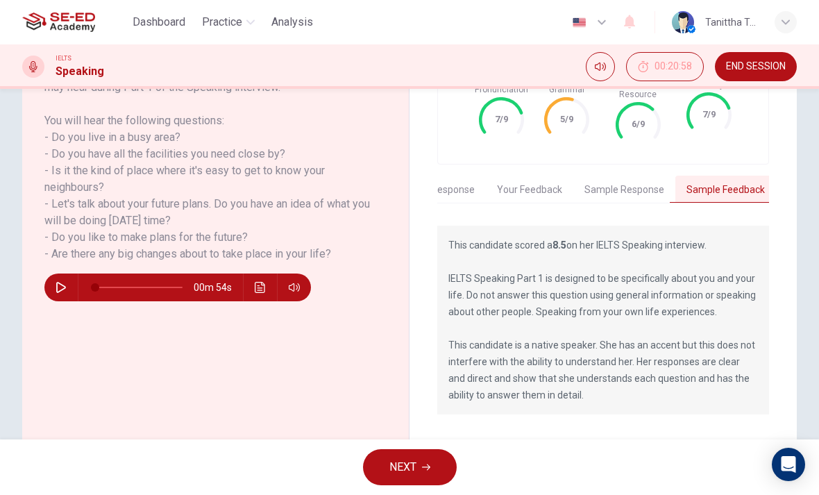
scroll to position [254, 0]
click at [638, 177] on button "Sample Response" at bounding box center [625, 190] width 102 height 29
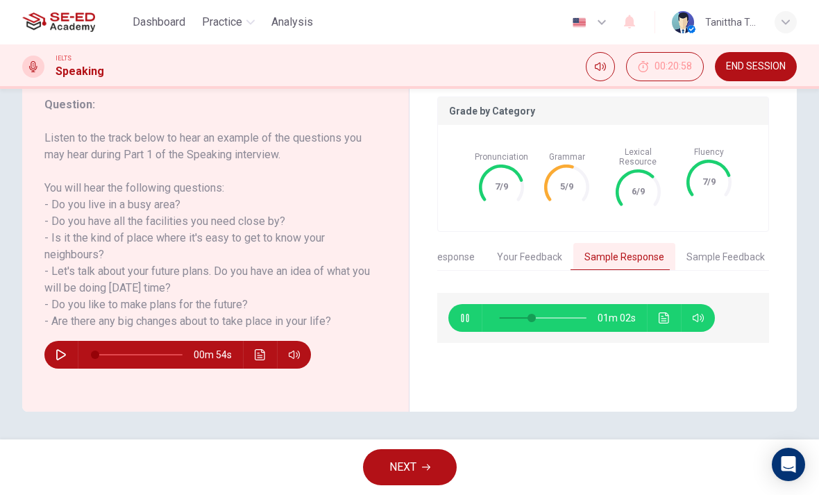
scroll to position [181, 0]
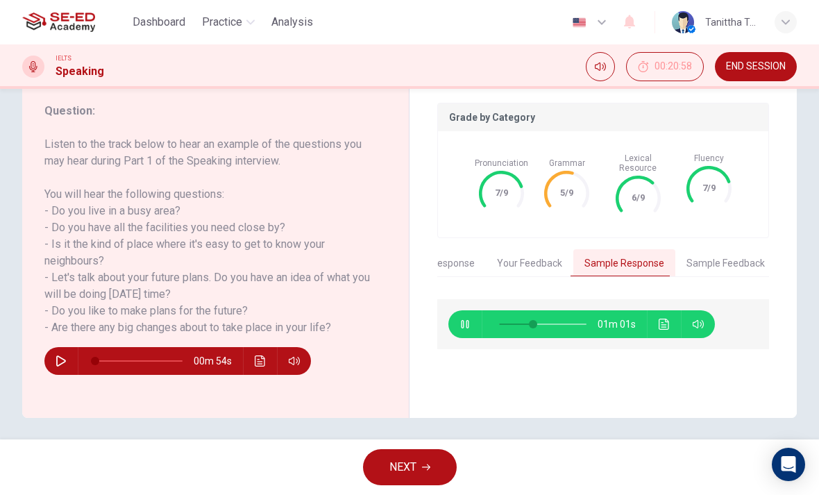
click at [464, 258] on button "Your Response" at bounding box center [441, 263] width 89 height 29
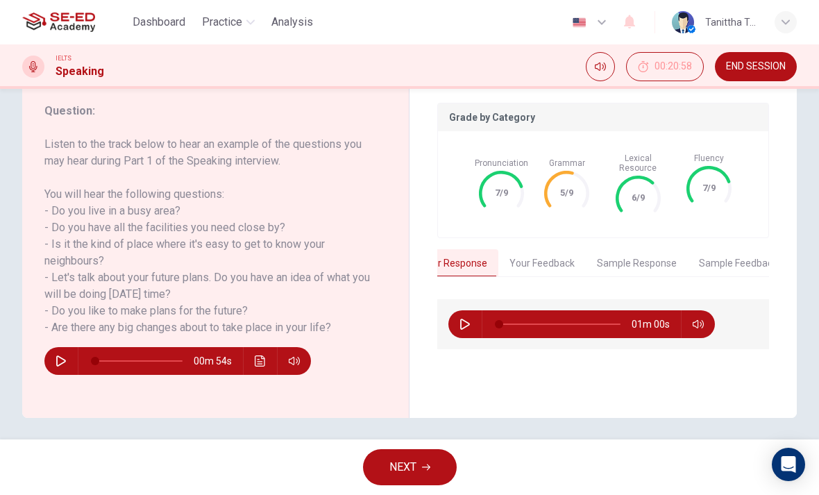
scroll to position [0, 0]
click at [690, 249] on button "Sample Response" at bounding box center [665, 263] width 102 height 29
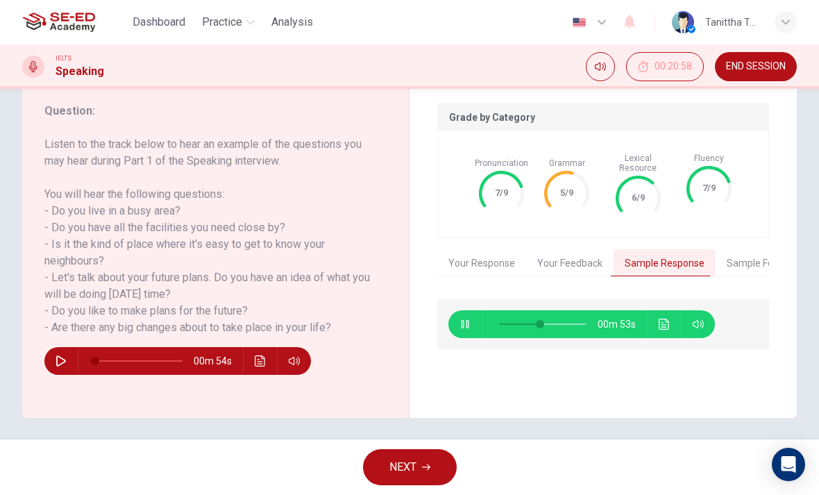
type input "48"
click at [752, 255] on button "Sample Feedback" at bounding box center [766, 263] width 101 height 29
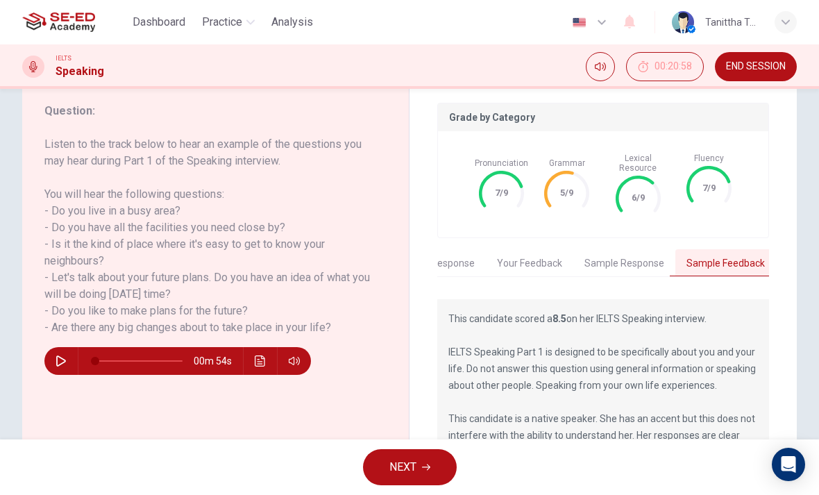
scroll to position [0, 40]
click at [466, 251] on button "Your Response" at bounding box center [441, 263] width 89 height 29
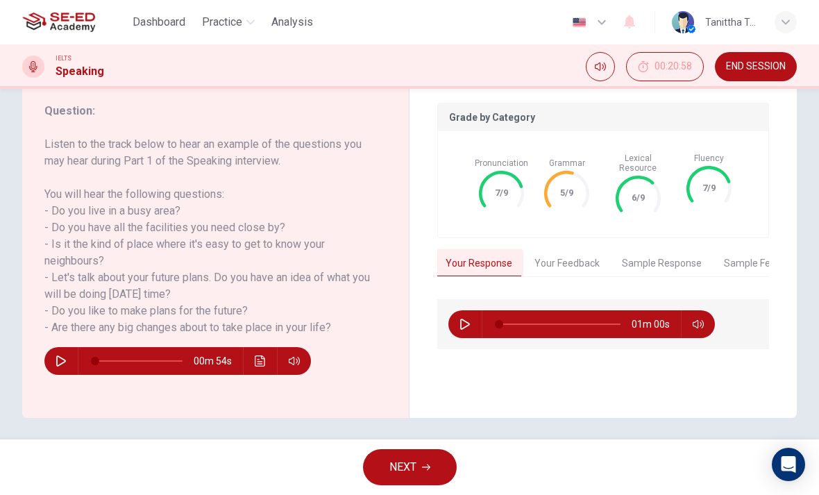
scroll to position [0, 0]
click at [428, 461] on button "NEXT" at bounding box center [410, 467] width 94 height 36
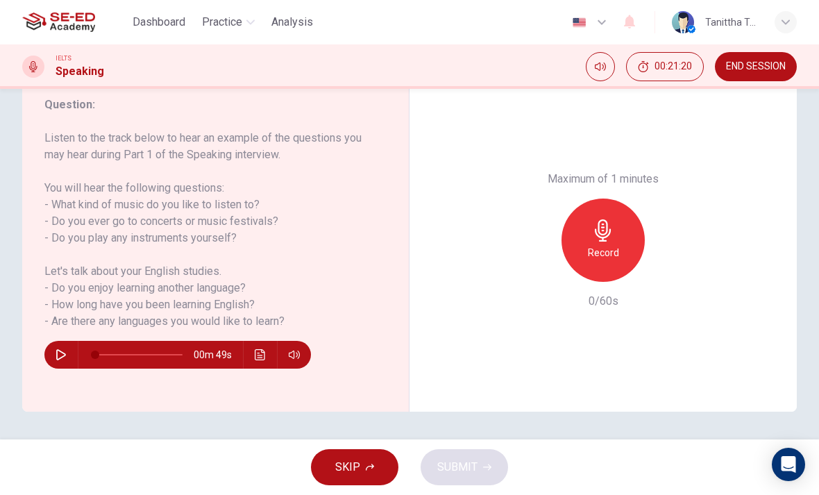
scroll to position [188, 0]
click at [51, 368] on div "00m 49s" at bounding box center [207, 349] width 326 height 39
click at [63, 364] on button "button" at bounding box center [61, 355] width 22 height 28
click at [65, 355] on icon "button" at bounding box center [61, 355] width 8 height 8
click at [611, 199] on div "Record" at bounding box center [603, 240] width 83 height 83
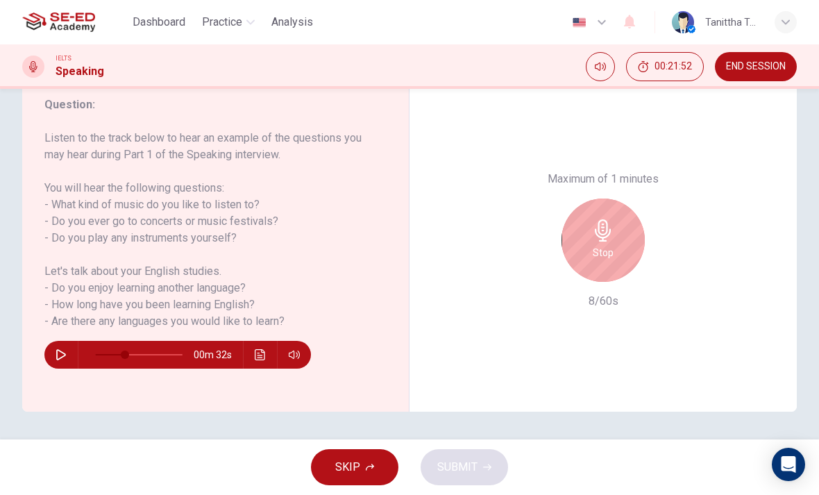
click at [608, 219] on icon "button" at bounding box center [603, 230] width 22 height 22
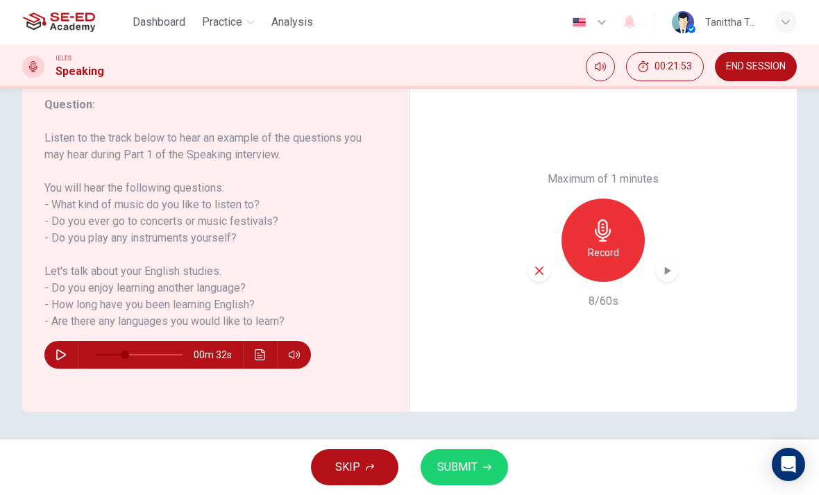
click at [540, 260] on div "button" at bounding box center [540, 271] width 22 height 22
click at [613, 219] on icon "button" at bounding box center [603, 230] width 22 height 22
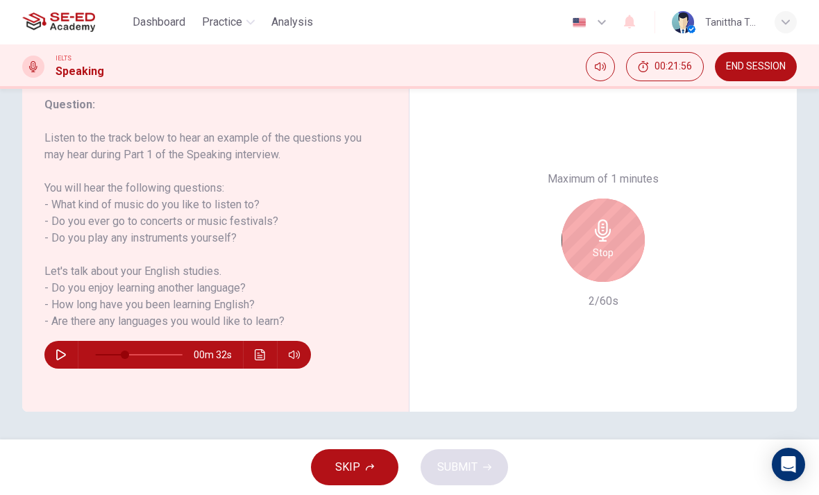
click at [597, 244] on h6 "Stop" at bounding box center [603, 252] width 21 height 17
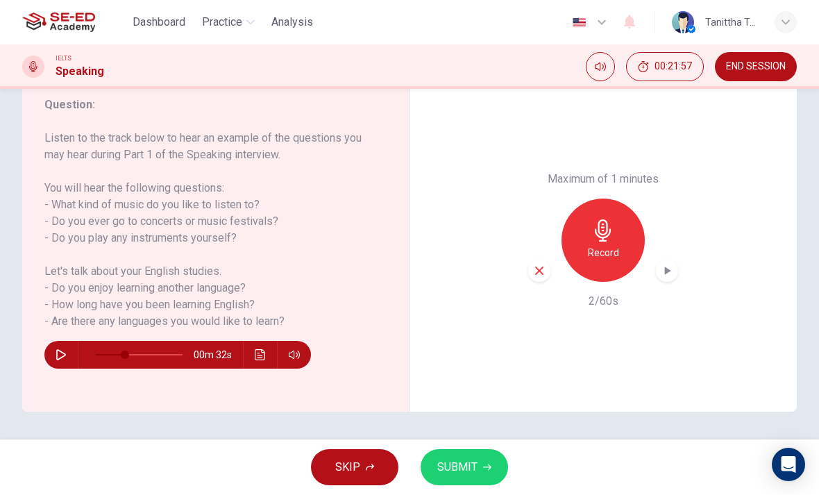
click at [532, 260] on div "button" at bounding box center [540, 271] width 22 height 22
click at [600, 219] on icon "button" at bounding box center [603, 230] width 16 height 22
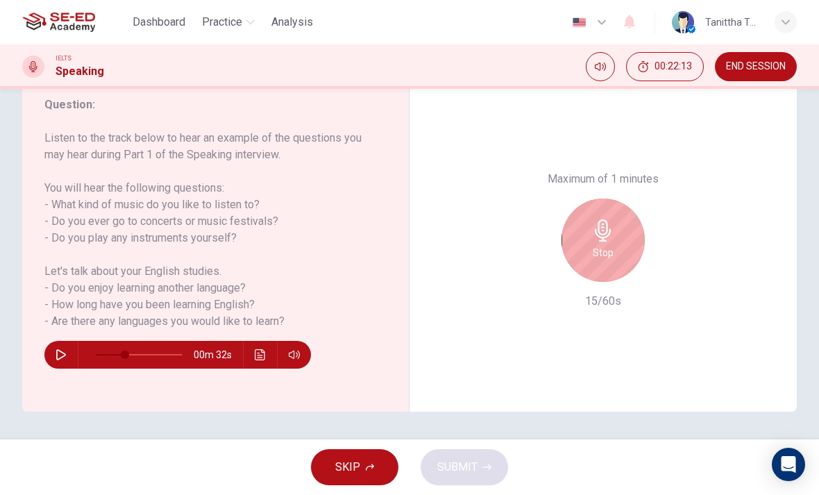
click at [614, 219] on icon "button" at bounding box center [603, 230] width 22 height 22
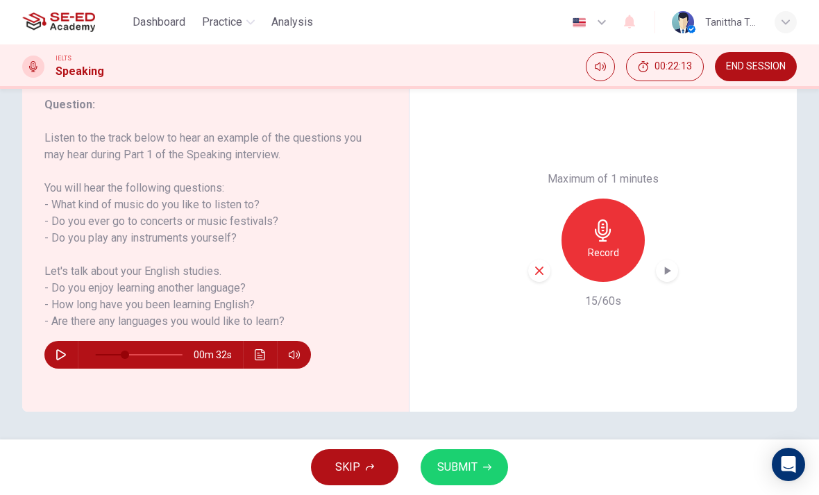
click at [539, 265] on icon "button" at bounding box center [539, 271] width 13 height 13
click at [609, 199] on div "Record" at bounding box center [603, 240] width 83 height 83
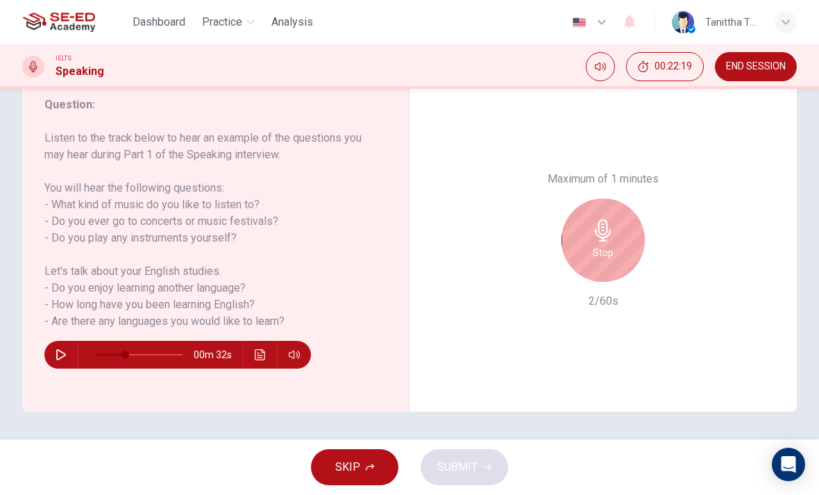
click at [629, 199] on div "Stop" at bounding box center [603, 240] width 83 height 83
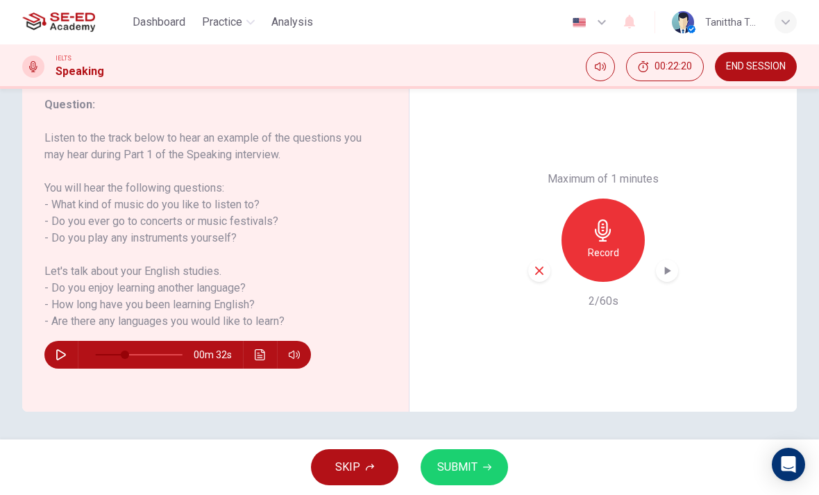
click at [540, 260] on div "button" at bounding box center [540, 271] width 22 height 22
click at [604, 219] on icon "button" at bounding box center [603, 230] width 16 height 22
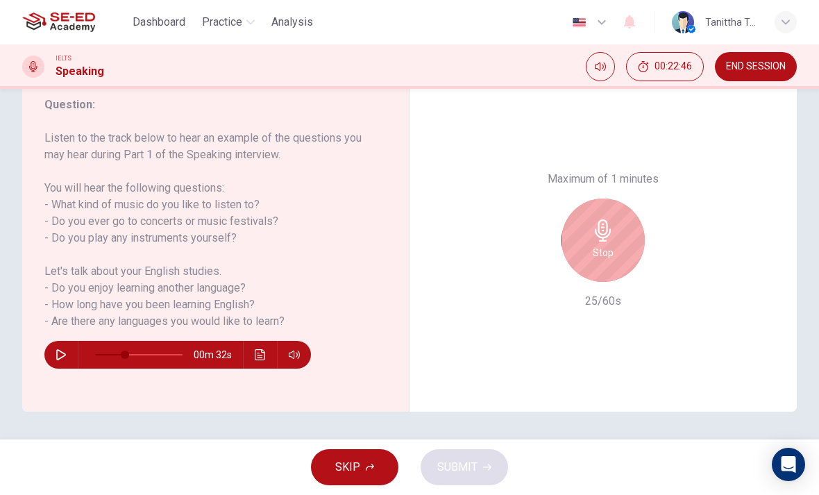
click at [614, 199] on div "Stop" at bounding box center [603, 240] width 83 height 83
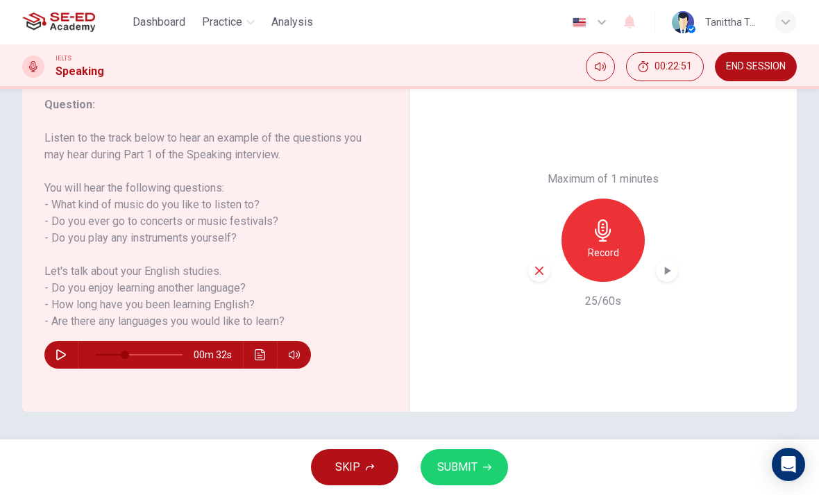
click at [611, 199] on div "Record" at bounding box center [603, 240] width 83 height 83
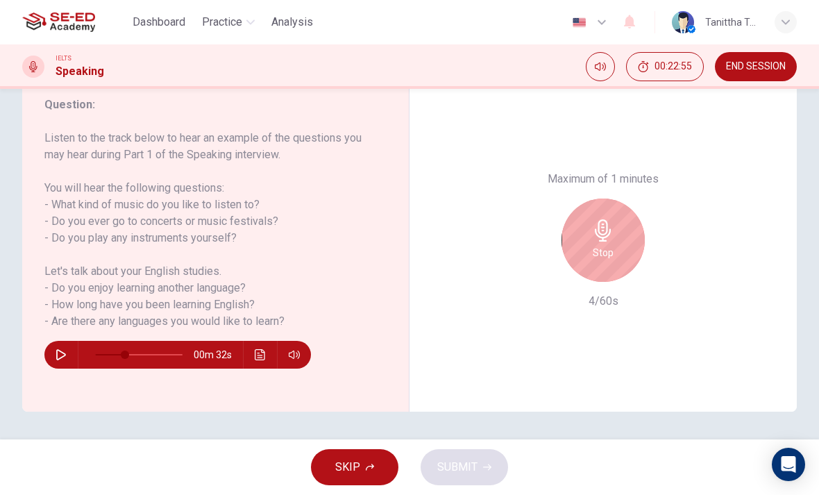
click at [622, 199] on div "Stop" at bounding box center [603, 240] width 83 height 83
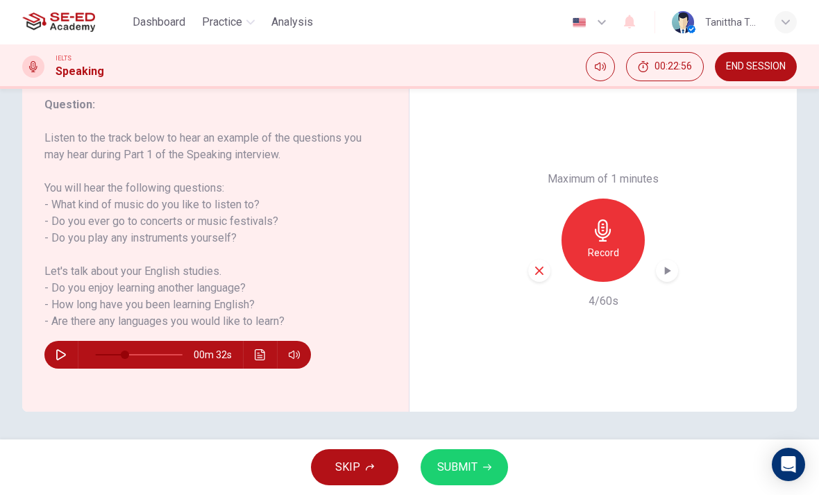
click at [602, 244] on h6 "Record" at bounding box center [603, 252] width 31 height 17
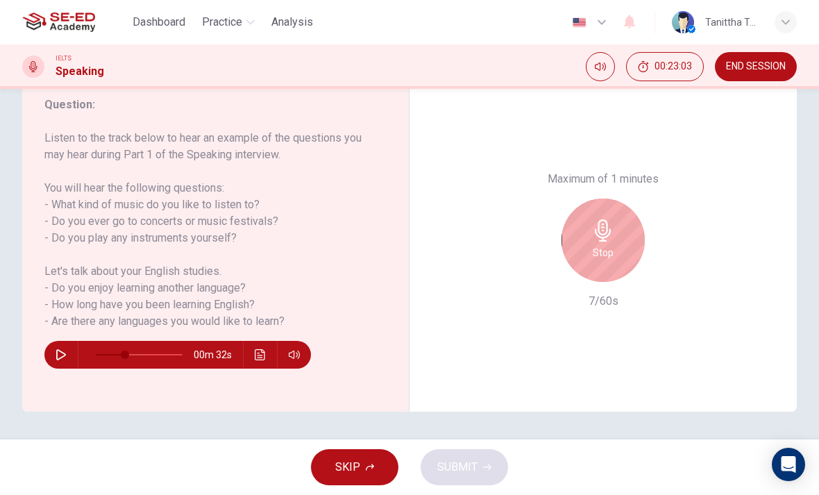
click at [608, 199] on div "Stop" at bounding box center [603, 240] width 83 height 83
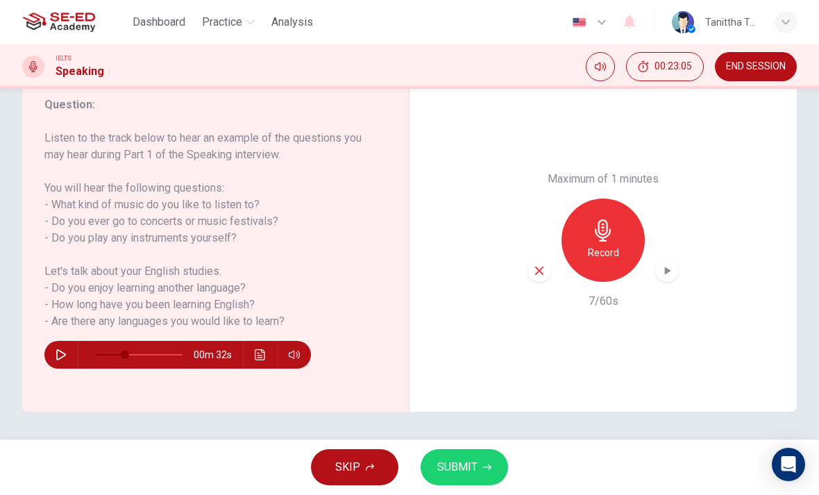
click at [599, 244] on h6 "Record" at bounding box center [603, 252] width 31 height 17
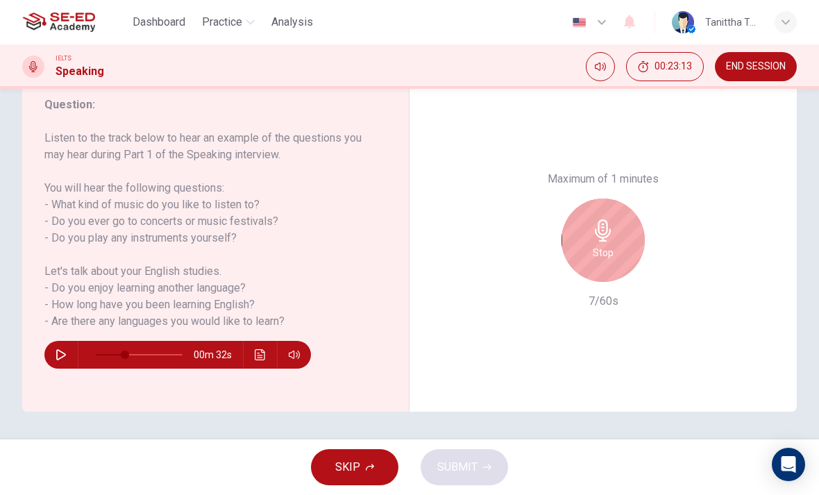
click at [597, 244] on h6 "Stop" at bounding box center [603, 252] width 21 height 17
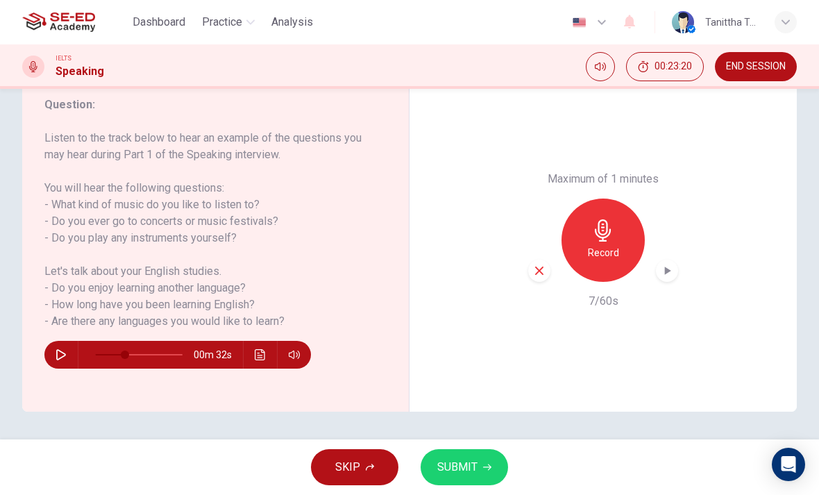
click at [68, 360] on button "button" at bounding box center [61, 355] width 22 height 28
click at [129, 354] on span at bounding box center [119, 354] width 49 height 1
click at [149, 355] on span at bounding box center [148, 355] width 8 height 8
click at [149, 356] on span at bounding box center [148, 355] width 8 height 8
click at [138, 357] on span at bounding box center [137, 355] width 8 height 8
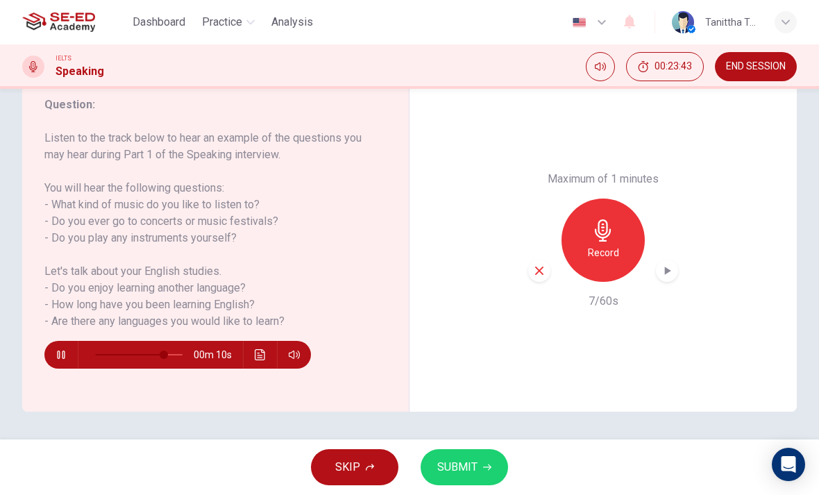
click at [62, 359] on icon "button" at bounding box center [61, 354] width 11 height 11
click at [540, 265] on icon "button" at bounding box center [539, 271] width 13 height 13
click at [622, 199] on div "Record" at bounding box center [603, 240] width 83 height 83
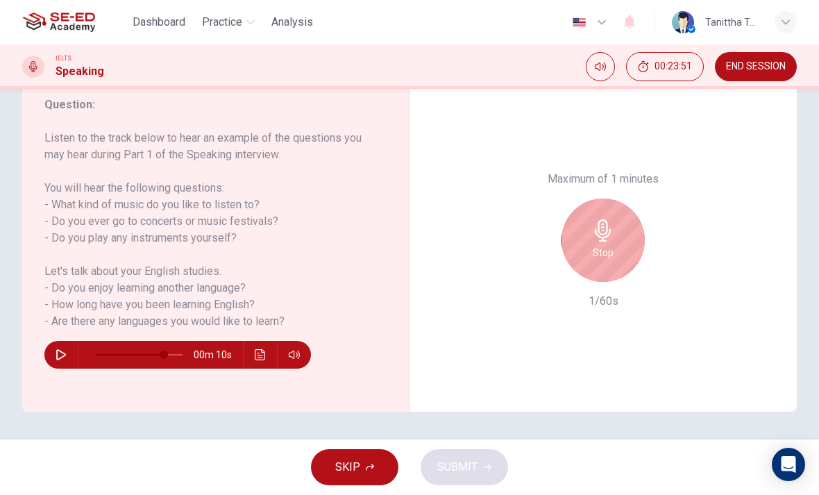
click at [614, 199] on div "Stop" at bounding box center [603, 240] width 83 height 83
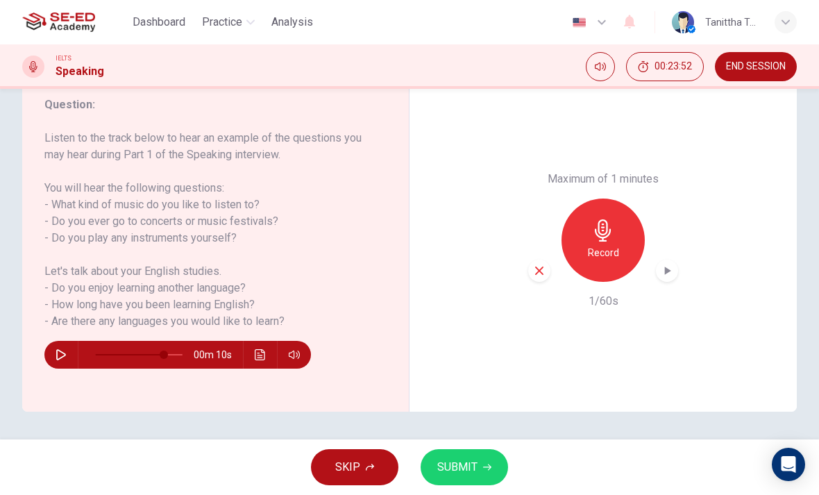
click at [604, 244] on h6 "Record" at bounding box center [603, 252] width 31 height 17
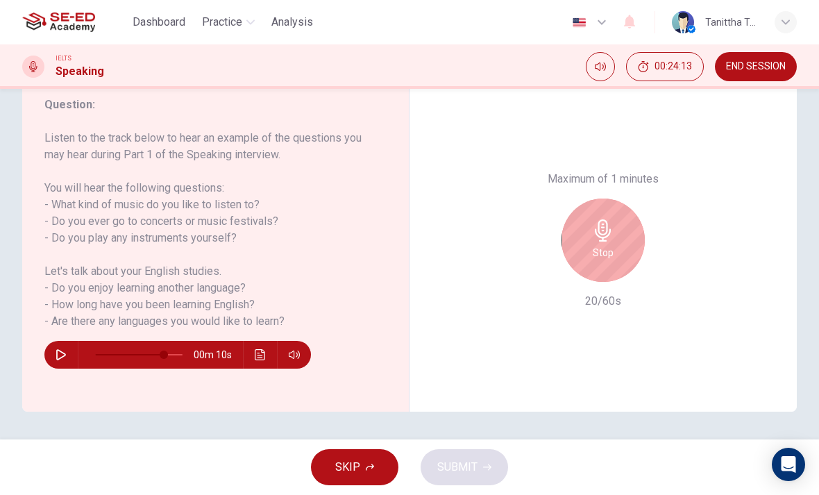
click at [613, 244] on h6 "Stop" at bounding box center [603, 252] width 21 height 17
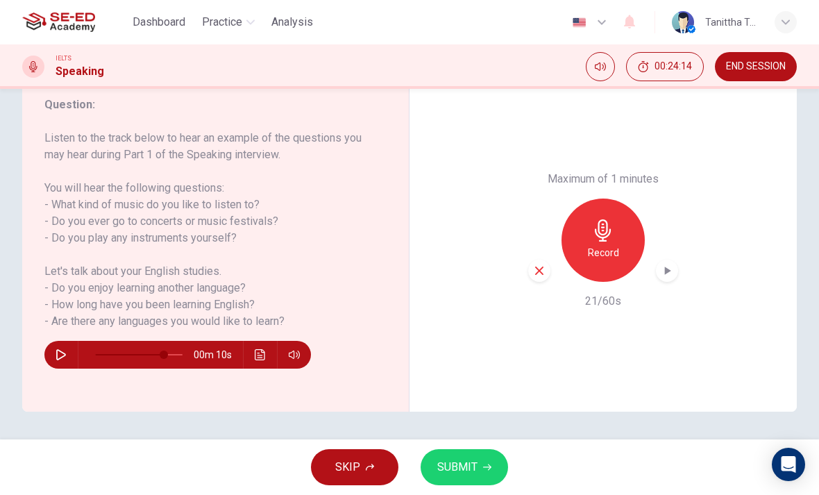
click at [539, 260] on div "button" at bounding box center [540, 271] width 22 height 22
click at [619, 199] on div "Record" at bounding box center [603, 240] width 83 height 83
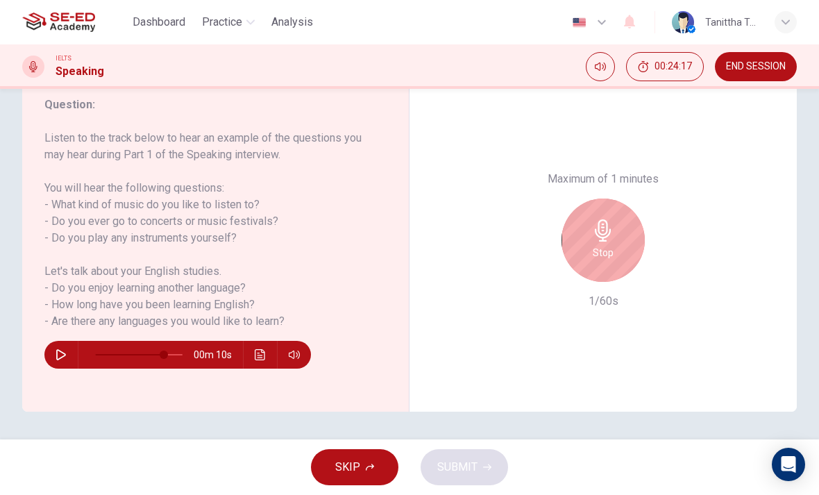
click at [622, 201] on div "Stop" at bounding box center [603, 240] width 83 height 83
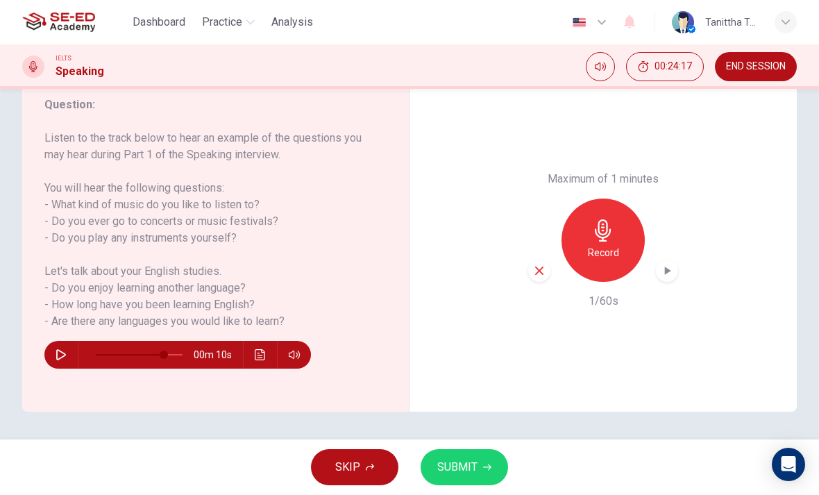
click at [598, 244] on h6 "Record" at bounding box center [603, 252] width 31 height 17
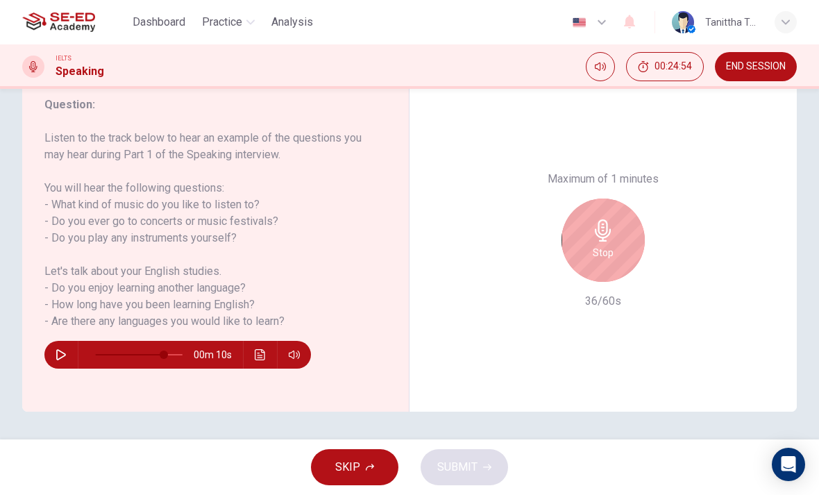
click at [619, 199] on div "Stop" at bounding box center [603, 240] width 83 height 83
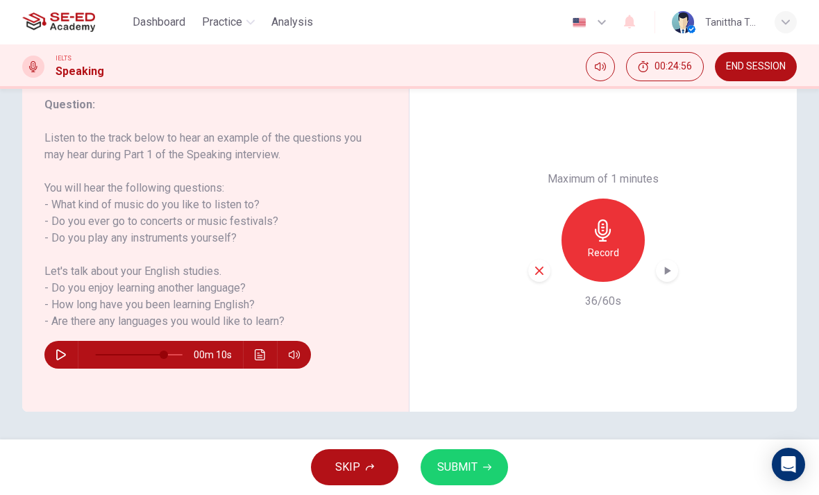
click at [532, 260] on div "button" at bounding box center [540, 271] width 22 height 22
click at [618, 199] on div "Record" at bounding box center [603, 240] width 83 height 83
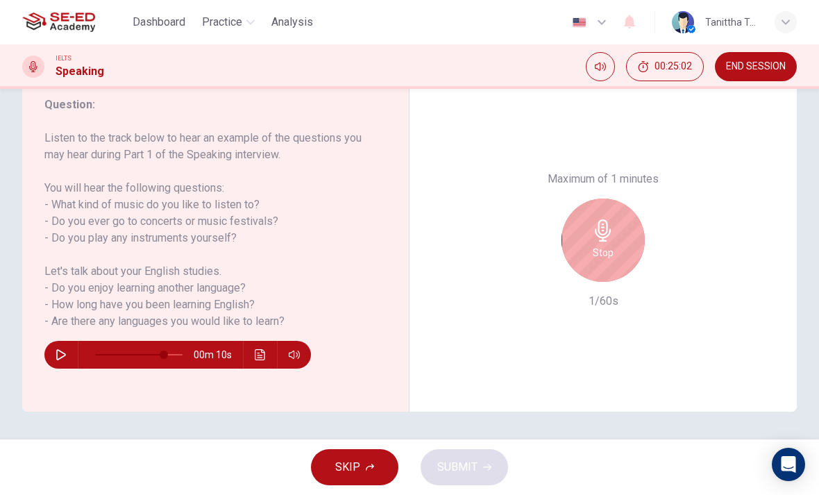
click at [602, 244] on h6 "Stop" at bounding box center [603, 252] width 21 height 17
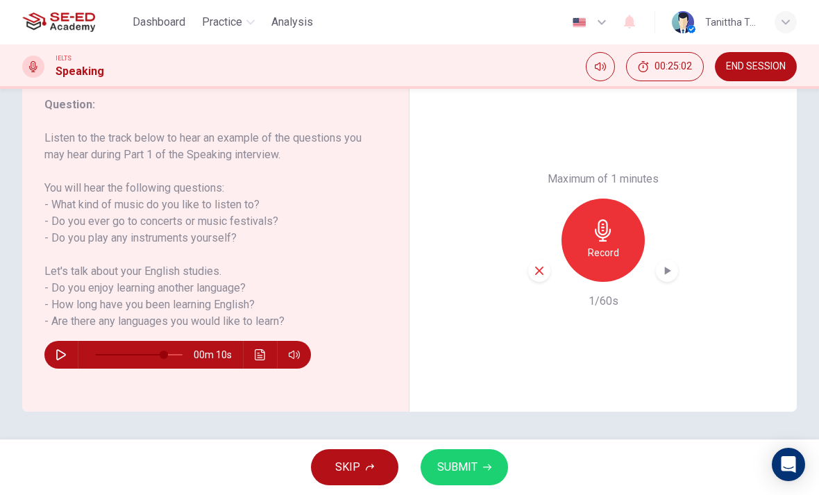
click at [537, 260] on div "button" at bounding box center [540, 271] width 22 height 22
click at [616, 199] on div "Record" at bounding box center [603, 240] width 83 height 83
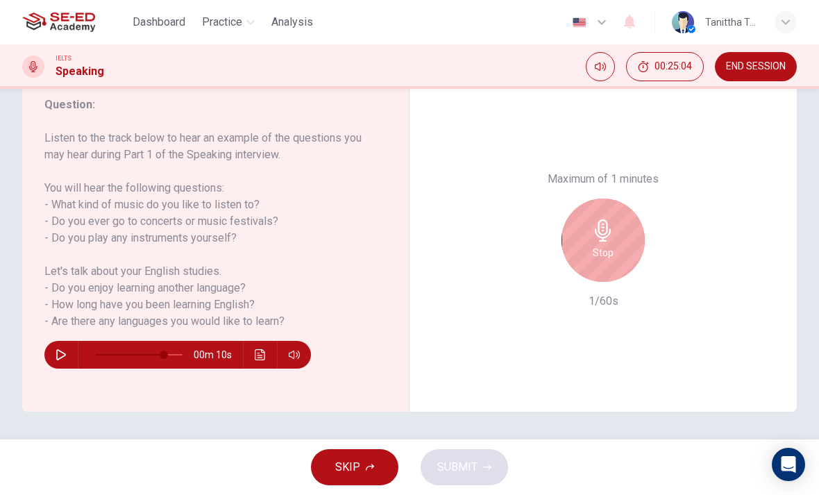
click at [614, 199] on div "Stop" at bounding box center [603, 240] width 83 height 83
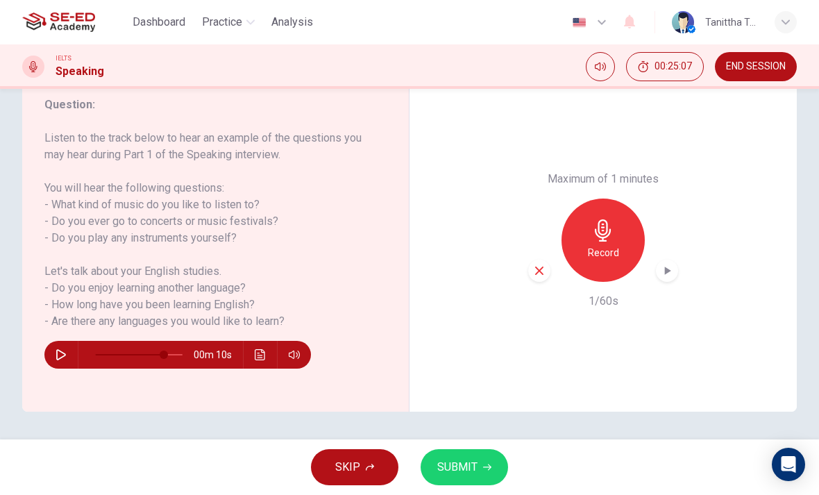
click at [542, 267] on icon "button" at bounding box center [539, 271] width 8 height 8
click at [609, 244] on h6 "Record" at bounding box center [603, 252] width 31 height 17
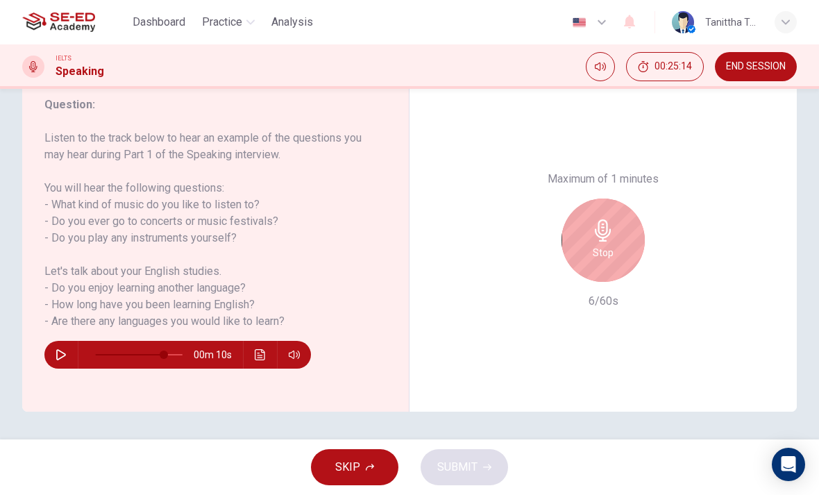
click at [605, 219] on icon "button" at bounding box center [603, 230] width 16 height 22
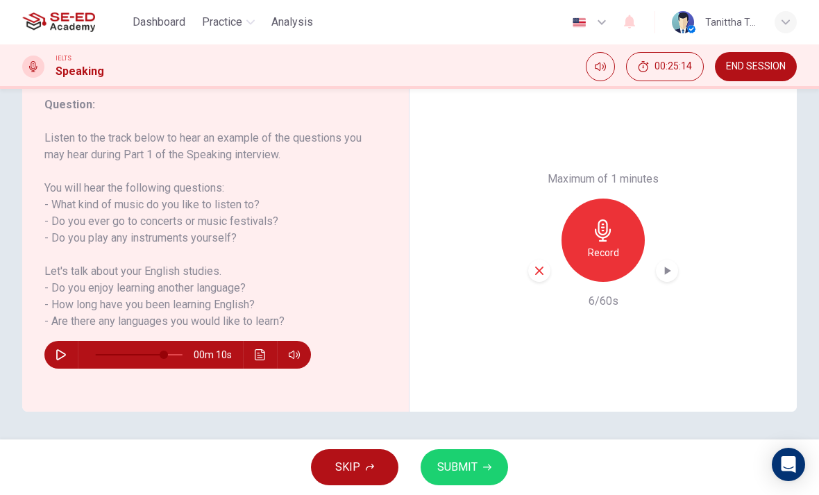
click at [534, 265] on icon "button" at bounding box center [539, 271] width 13 height 13
click at [604, 244] on h6 "Record" at bounding box center [603, 252] width 31 height 17
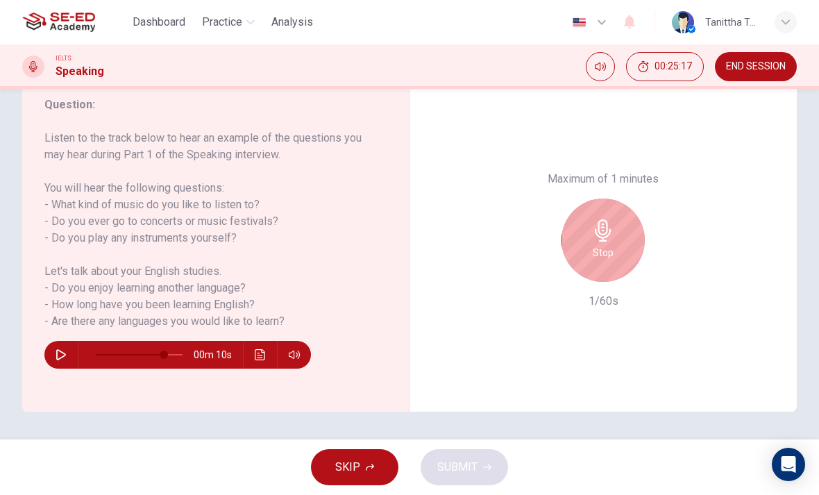
click at [613, 199] on div "Stop" at bounding box center [603, 240] width 83 height 83
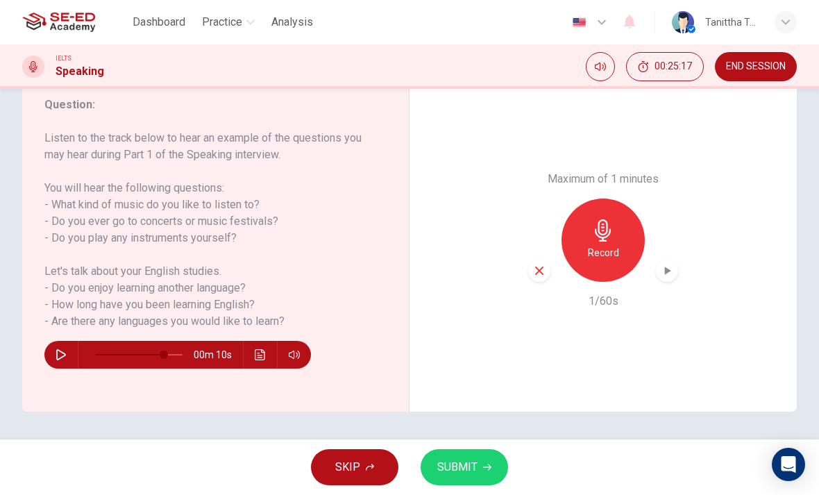
click at [544, 265] on icon "button" at bounding box center [539, 271] width 13 height 13
click at [606, 244] on h6 "Record" at bounding box center [603, 252] width 31 height 17
click at [525, 190] on div "Maximum of 1 minutes Record 60/60s" at bounding box center [604, 240] width 388 height 343
click at [545, 265] on icon "button" at bounding box center [539, 271] width 13 height 13
click at [607, 199] on div "Record" at bounding box center [603, 240] width 83 height 83
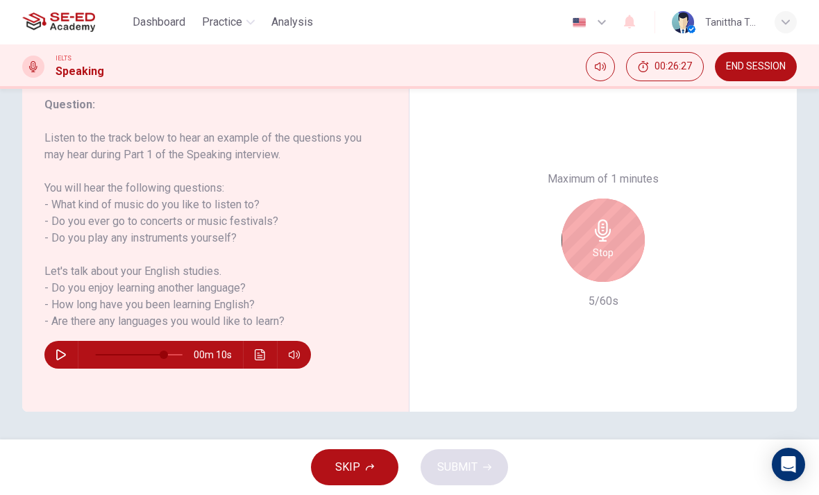
click at [593, 199] on div "Stop" at bounding box center [603, 240] width 83 height 83
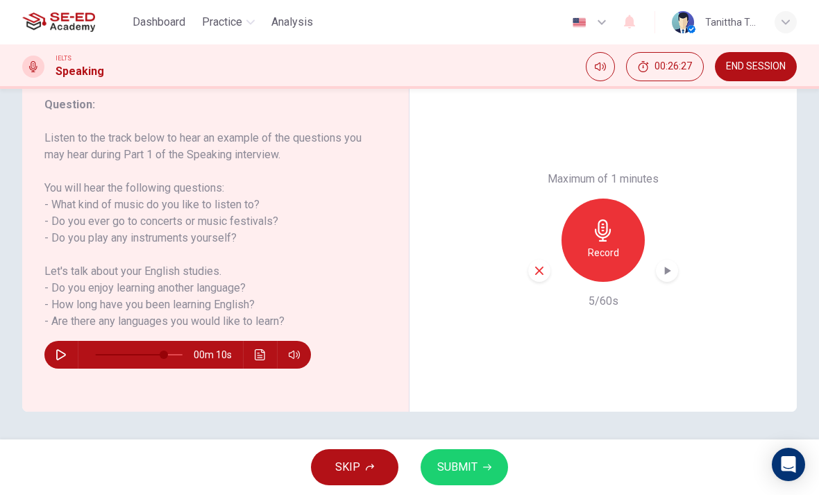
click at [532, 260] on div "button" at bounding box center [540, 271] width 22 height 22
click at [591, 244] on h6 "Record" at bounding box center [603, 252] width 31 height 17
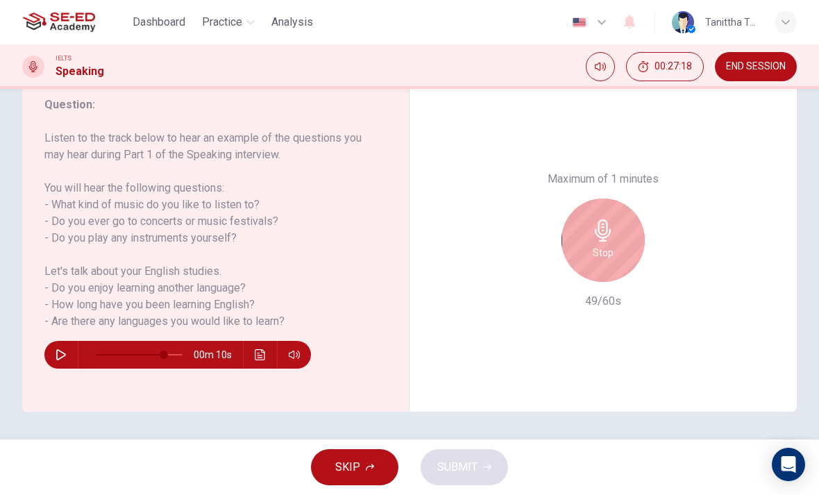
click at [600, 244] on h6 "Stop" at bounding box center [603, 252] width 21 height 17
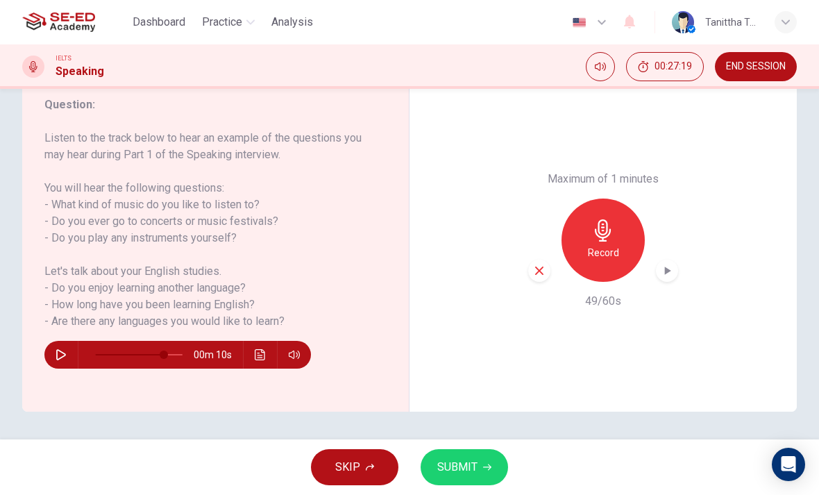
click at [542, 265] on icon "button" at bounding box center [539, 271] width 13 height 13
click at [606, 244] on h6 "Record" at bounding box center [603, 252] width 31 height 17
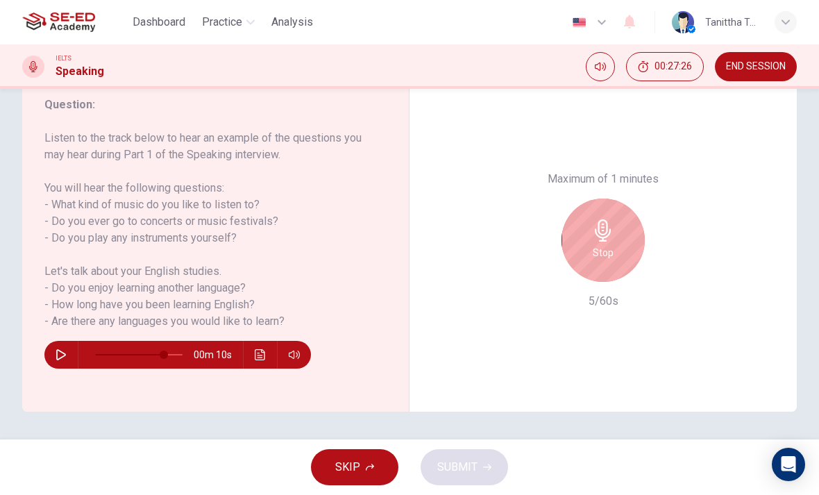
click at [599, 219] on icon "button" at bounding box center [603, 230] width 16 height 22
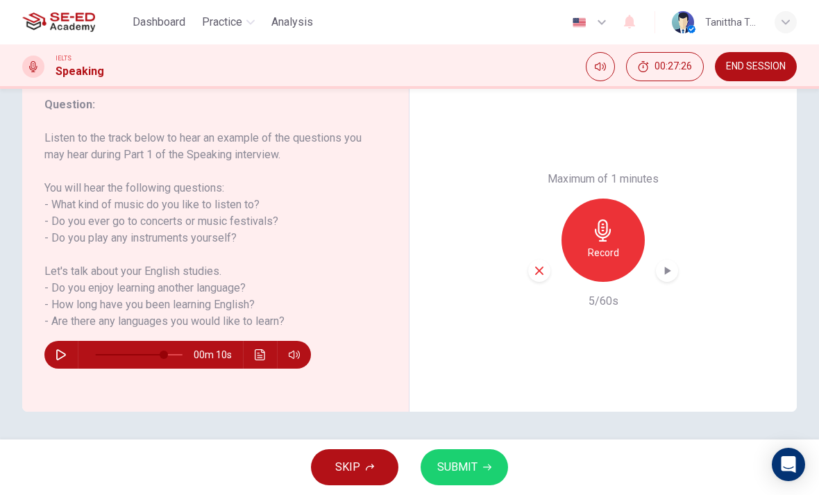
click at [558, 199] on div "Record" at bounding box center [604, 240] width 150 height 83
click at [607, 219] on icon "button" at bounding box center [603, 230] width 22 height 22
click at [542, 260] on div "button" at bounding box center [540, 271] width 22 height 22
click at [618, 244] on h6 "Record" at bounding box center [603, 252] width 31 height 17
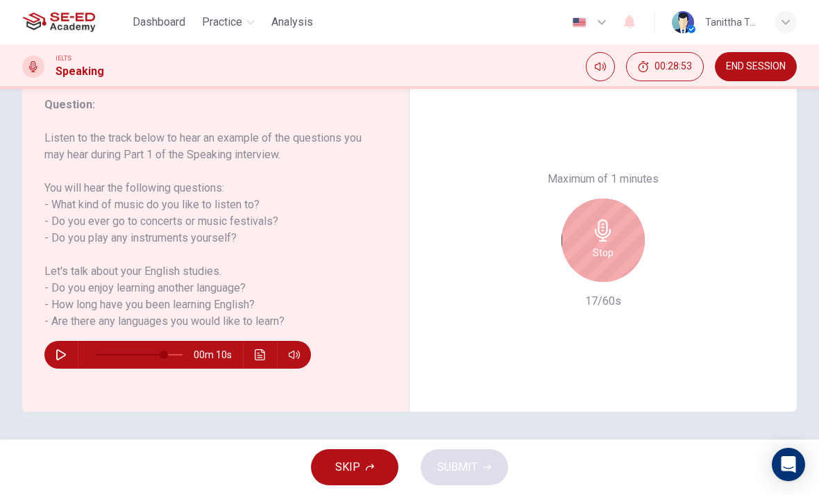
click at [583, 199] on div "Stop" at bounding box center [603, 240] width 83 height 83
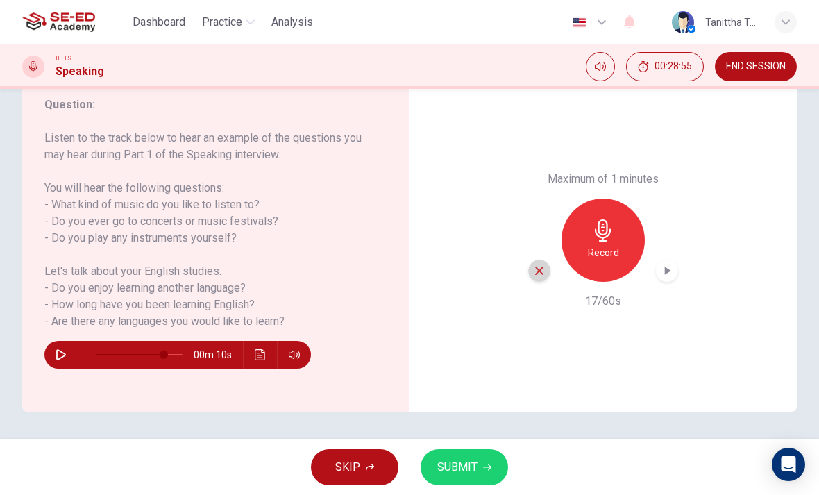
click at [548, 260] on div "button" at bounding box center [540, 271] width 22 height 22
click at [585, 199] on div "Record" at bounding box center [603, 240] width 83 height 83
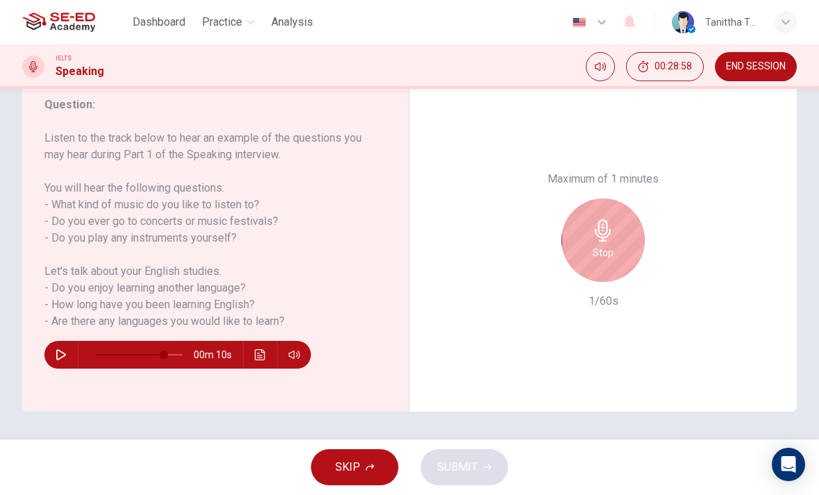
click at [602, 199] on div "Stop" at bounding box center [603, 240] width 83 height 83
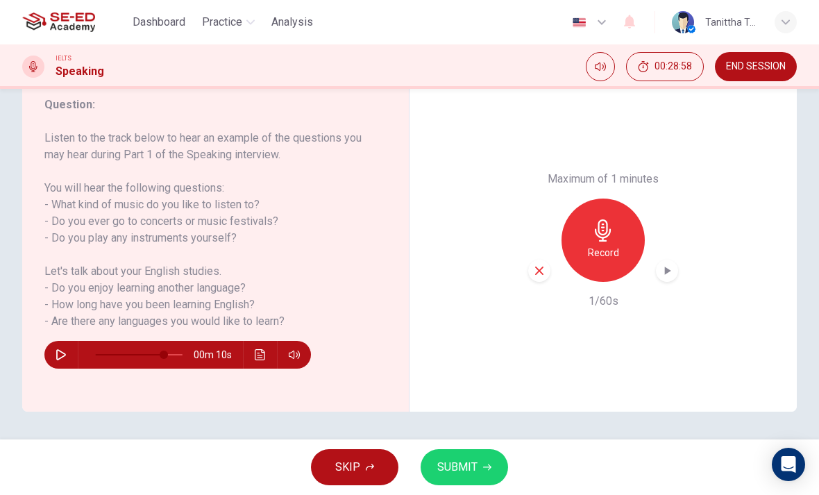
click at [596, 244] on h6 "Record" at bounding box center [603, 252] width 31 height 17
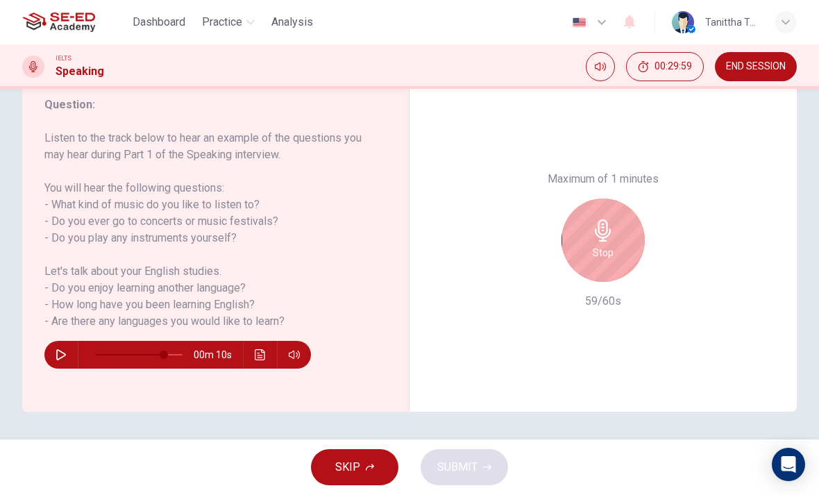
click at [617, 199] on div "Stop" at bounding box center [603, 240] width 83 height 83
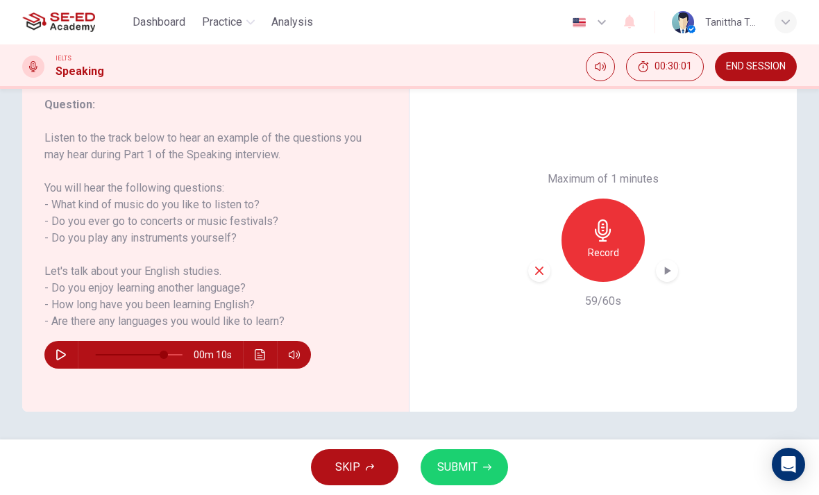
click at [490, 458] on button "SUBMIT" at bounding box center [465, 467] width 88 height 36
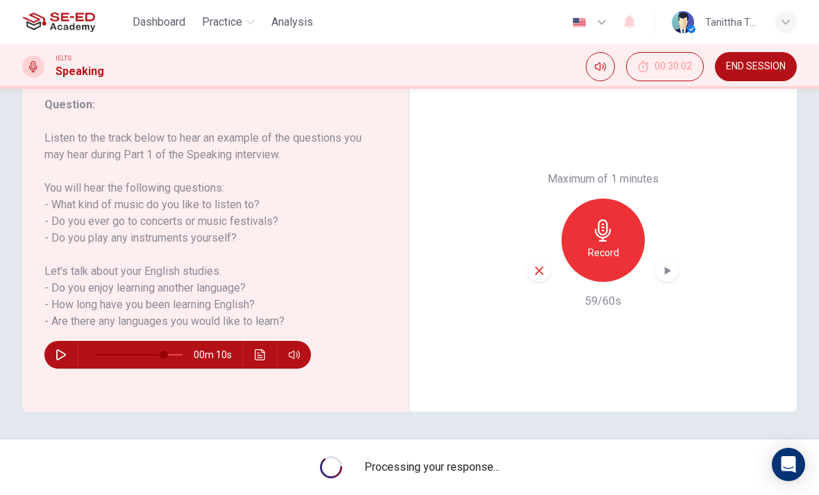
type input "0"
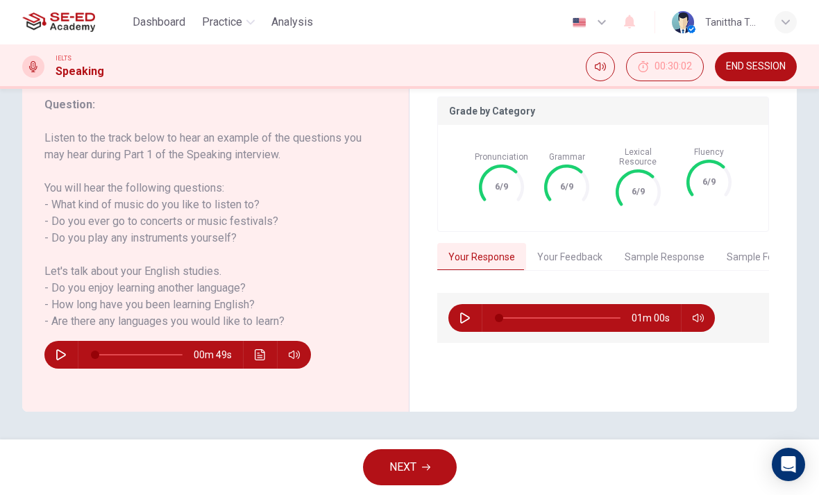
click at [584, 254] on button "Your Feedback" at bounding box center [570, 257] width 88 height 29
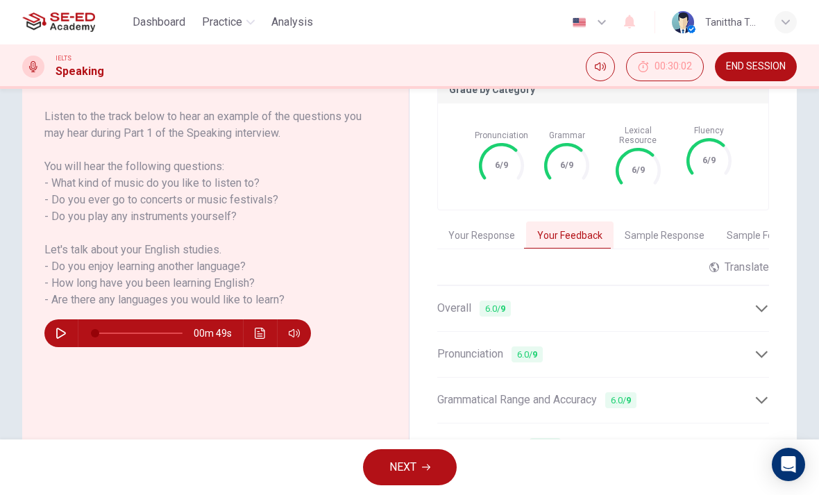
scroll to position [210, 0]
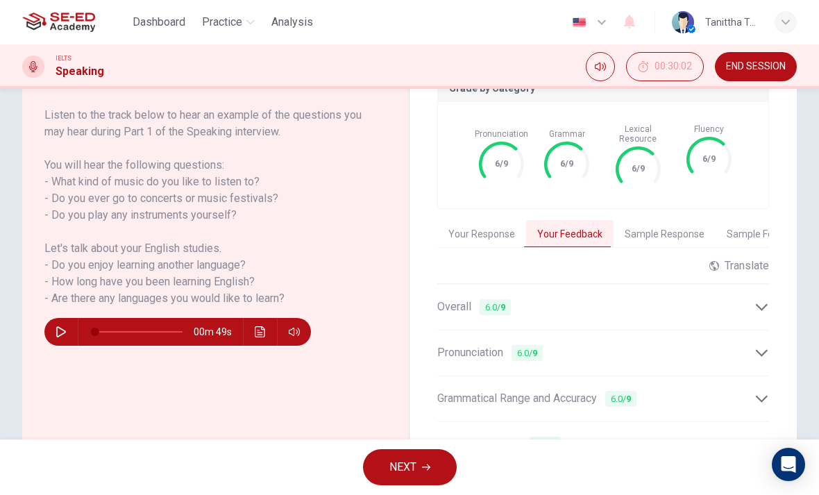
click at [757, 308] on div "Overall 6.0 / 9" at bounding box center [604, 307] width 332 height 34
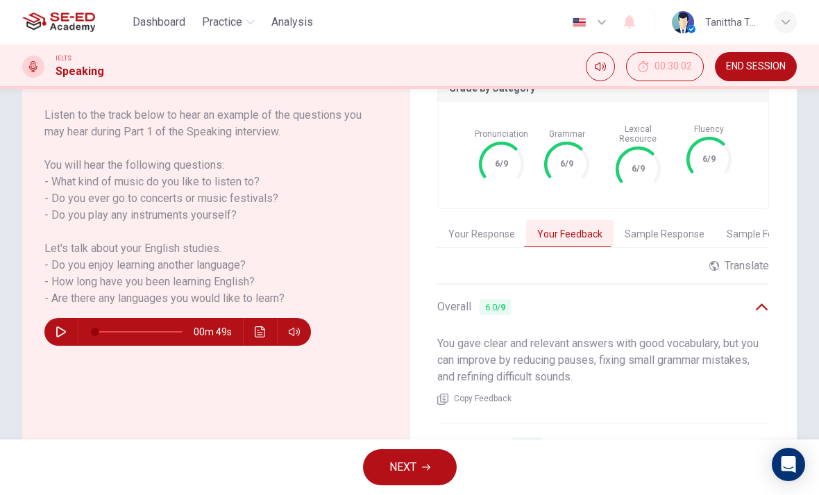
click at [764, 301] on icon at bounding box center [762, 307] width 15 height 15
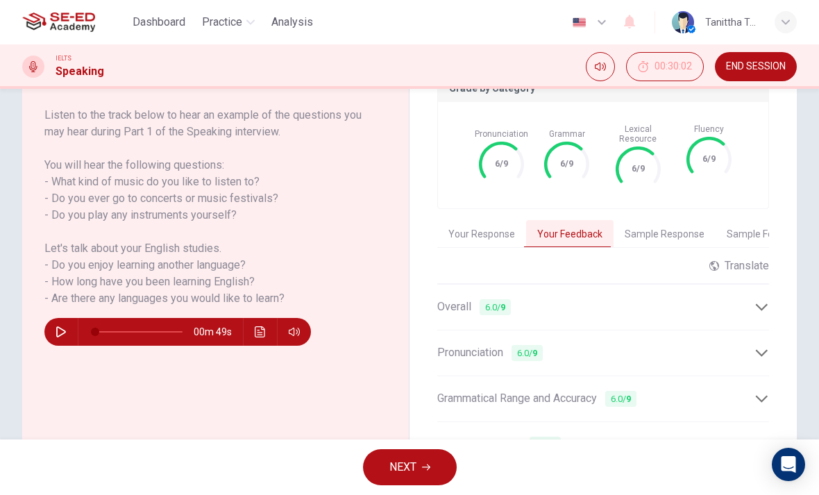
click at [764, 346] on icon at bounding box center [762, 353] width 15 height 15
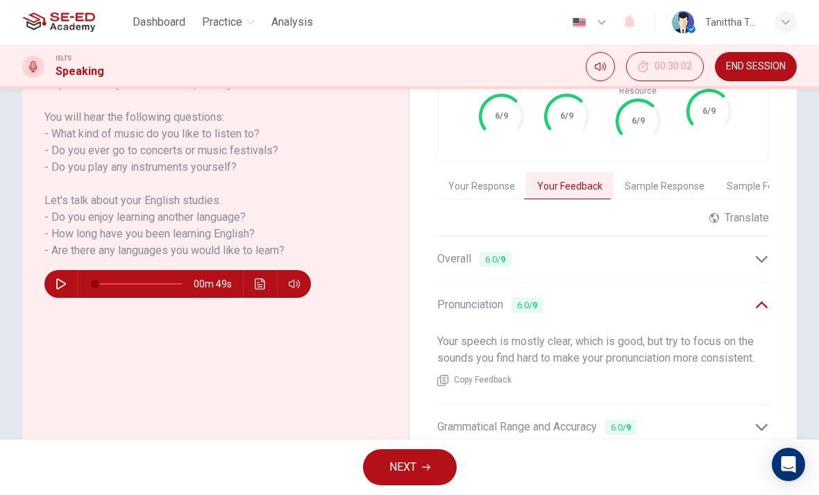
scroll to position [262, 0]
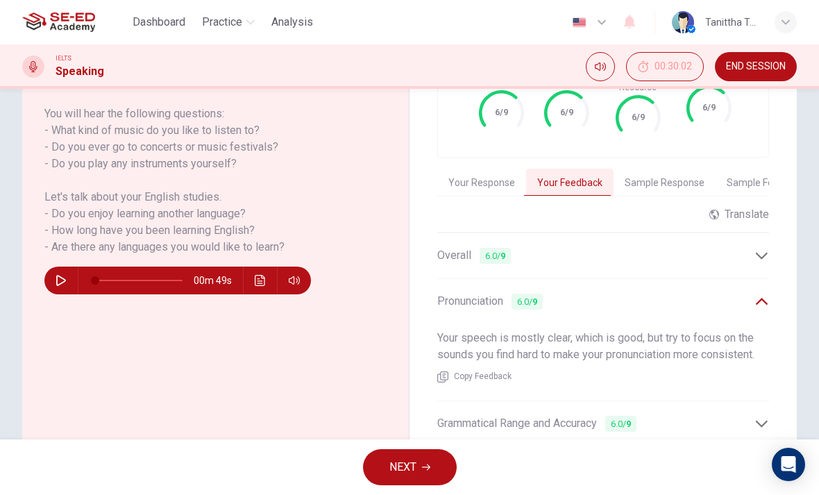
click at [761, 301] on div "Pronunciation 6.0 / 9" at bounding box center [604, 302] width 332 height 34
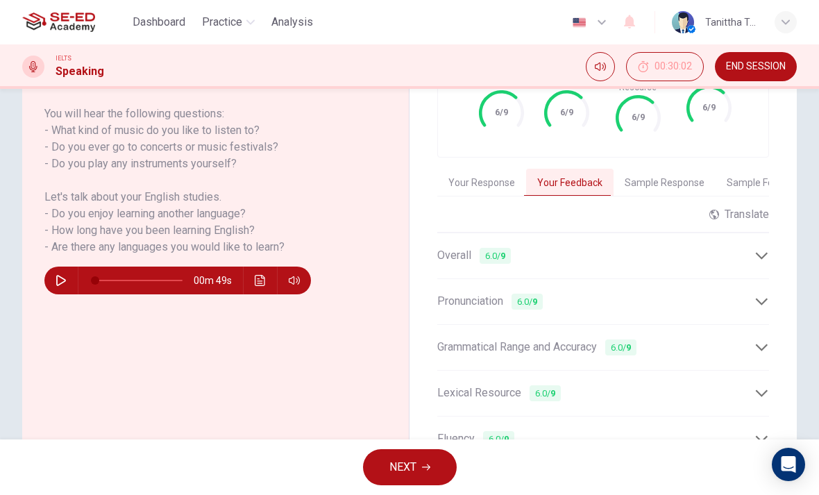
click at [767, 331] on div "Grammatical Range and Accuracy 6.0 / 9" at bounding box center [604, 348] width 332 height 34
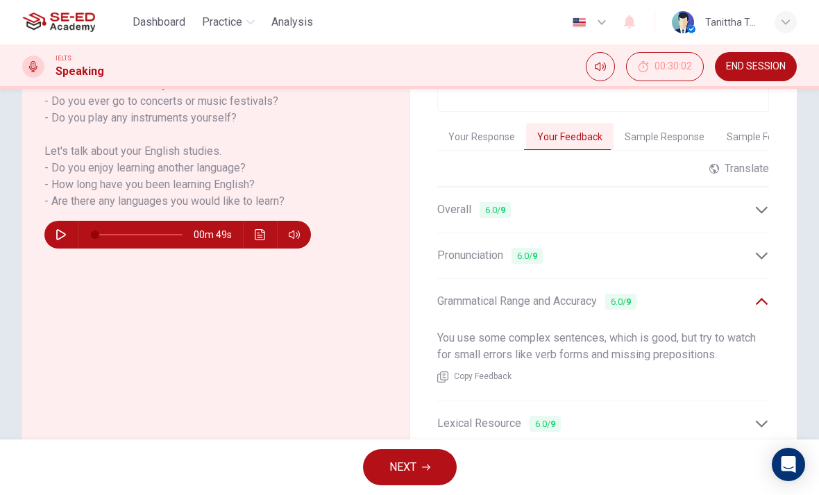
scroll to position [310, 0]
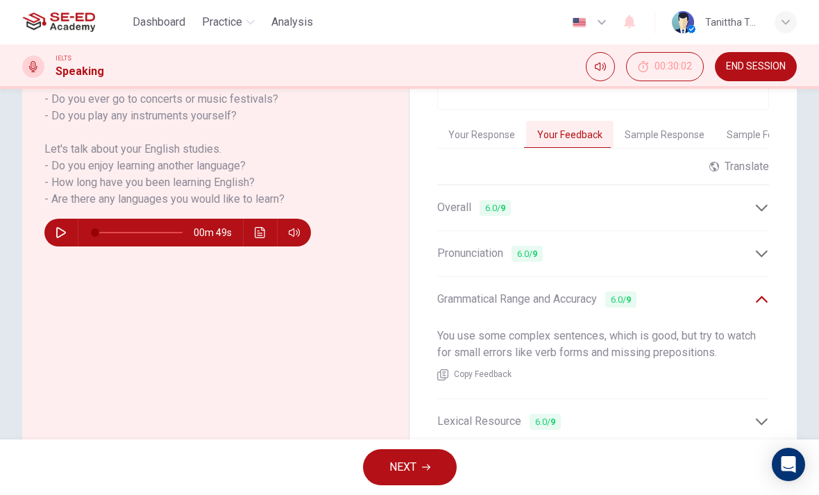
click at [753, 298] on div "Grammatical Range and Accuracy 6.0 / 9" at bounding box center [596, 299] width 317 height 17
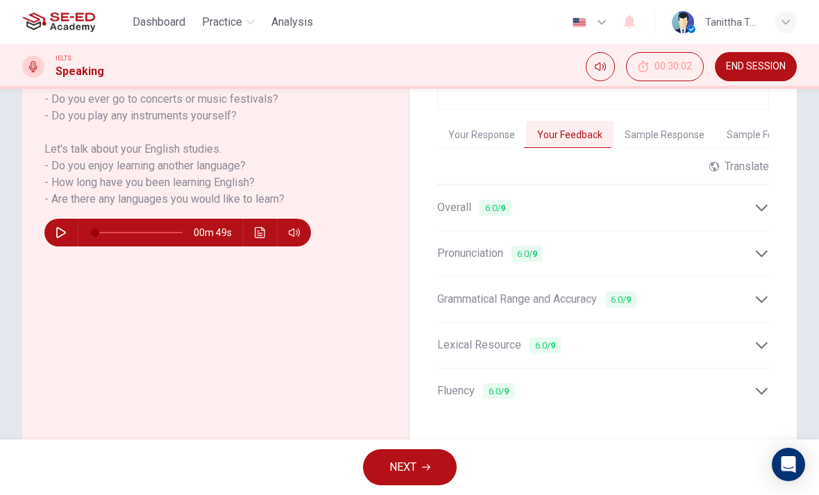
click at [785, 340] on div "Grade by Category Pronunciation 6/9 Grammar 6/9 Lexical Resource 6/9 Fluency 6/…" at bounding box center [604, 195] width 388 height 497
click at [768, 338] on icon at bounding box center [762, 345] width 15 height 15
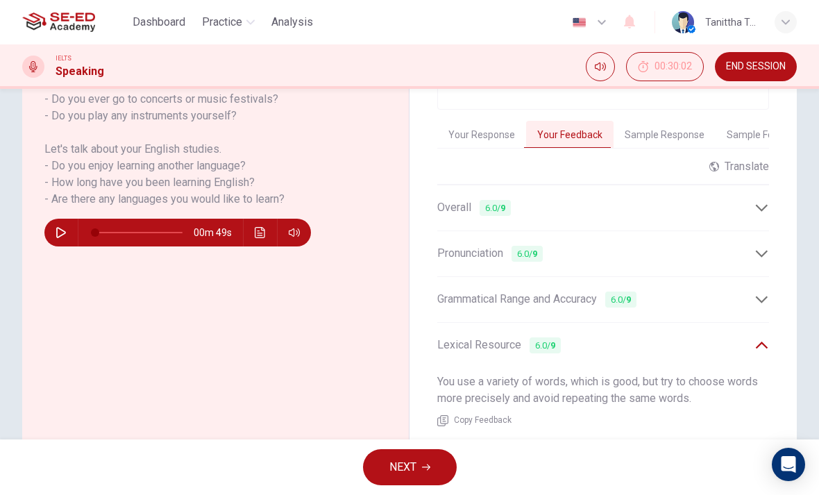
click at [768, 338] on icon at bounding box center [762, 345] width 15 height 15
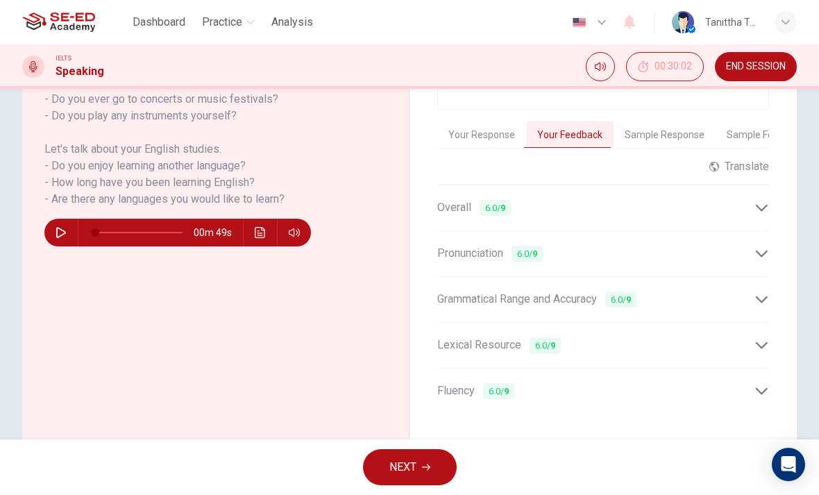
click at [763, 374] on div "Fluency 6.0 / 9" at bounding box center [604, 391] width 332 height 34
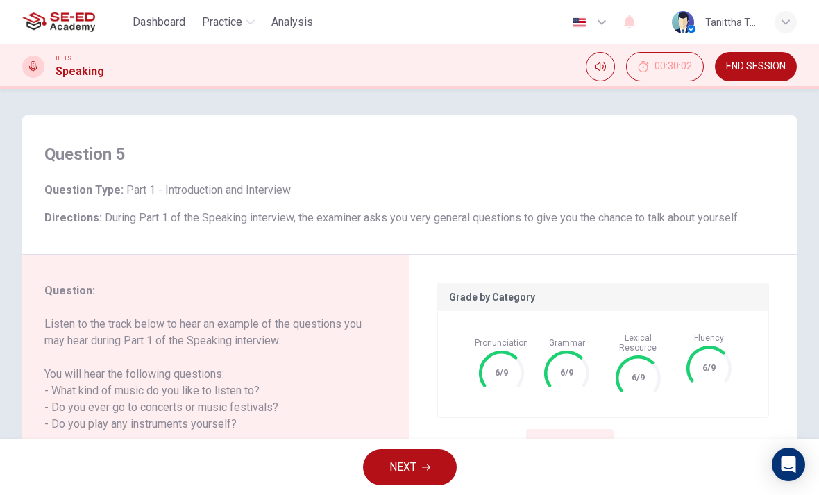
scroll to position [67, 0]
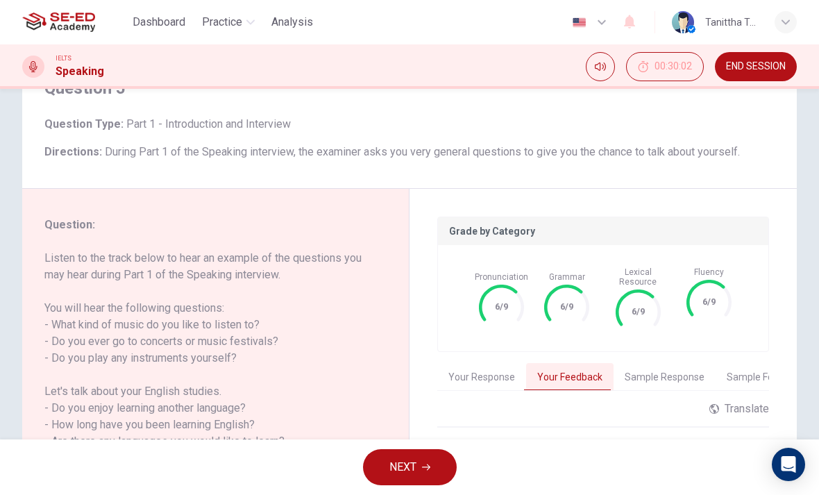
click at [753, 372] on button "Sample Feedback" at bounding box center [766, 377] width 101 height 29
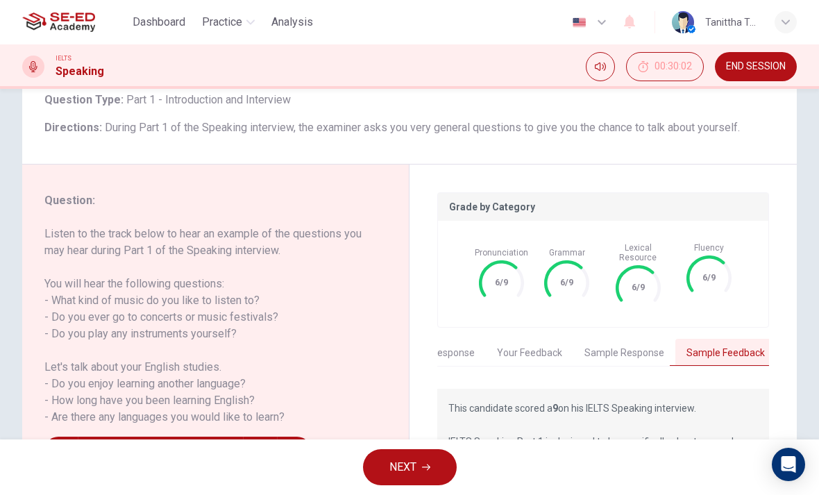
scroll to position [83, 0]
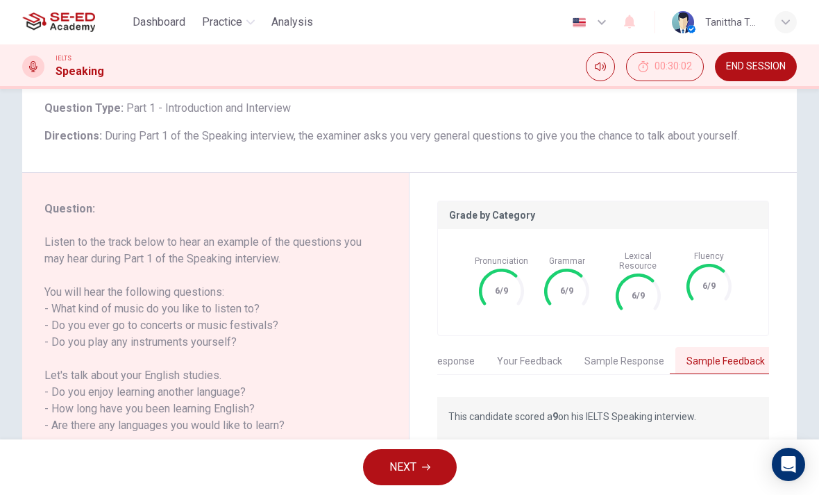
click at [410, 465] on span "NEXT" at bounding box center [403, 467] width 27 height 19
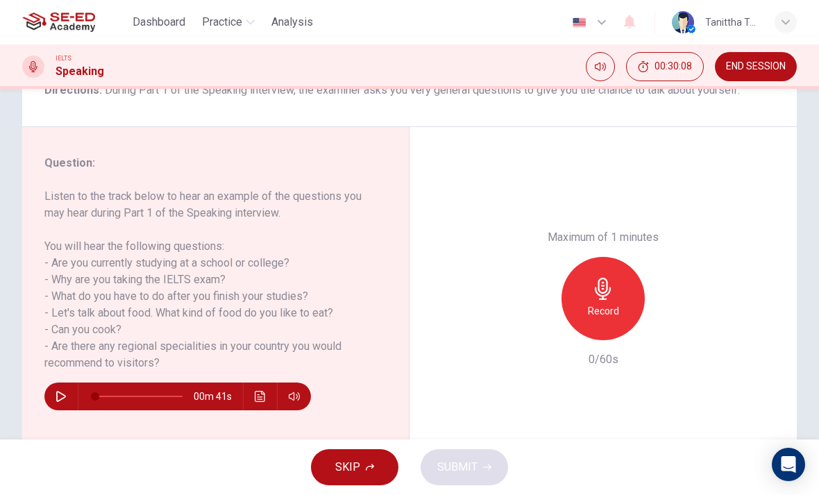
scroll to position [131, 0]
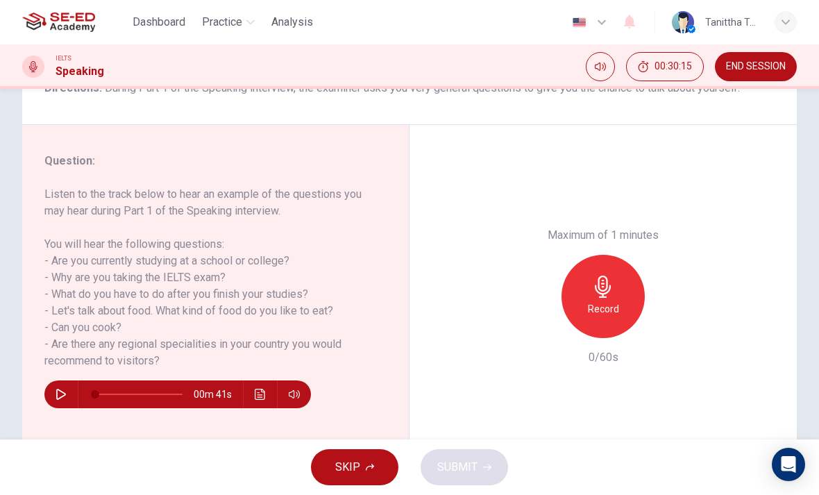
click at [622, 255] on div "Record" at bounding box center [603, 296] width 83 height 83
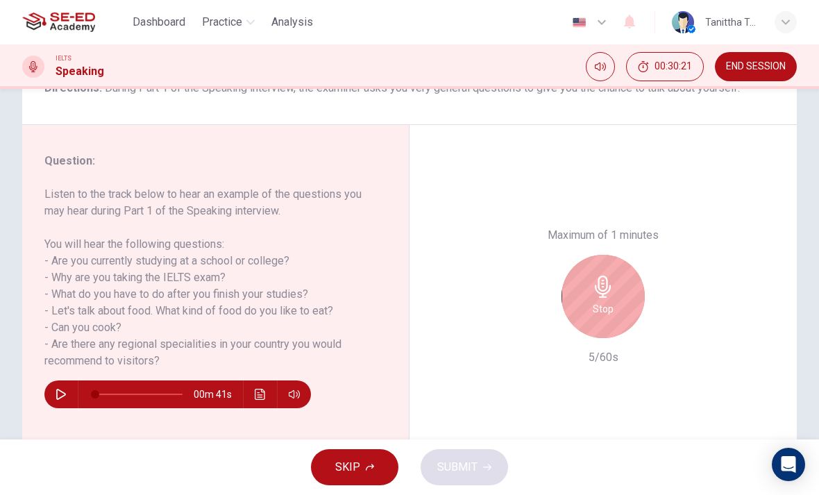
click at [604, 301] on h6 "Stop" at bounding box center [603, 309] width 21 height 17
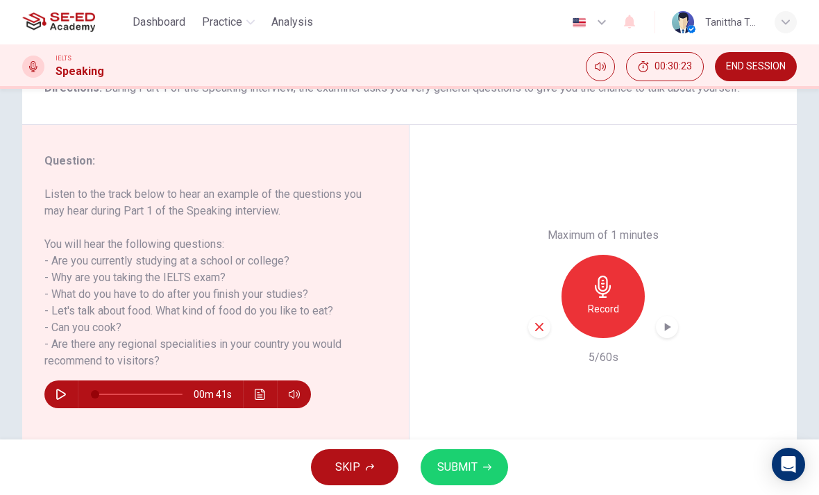
click at [610, 301] on h6 "Record" at bounding box center [603, 309] width 31 height 17
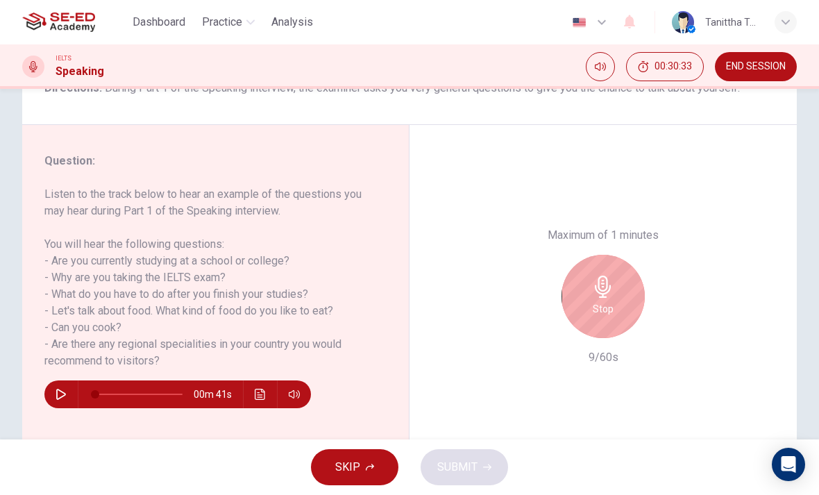
click at [627, 255] on div "Stop" at bounding box center [603, 296] width 83 height 83
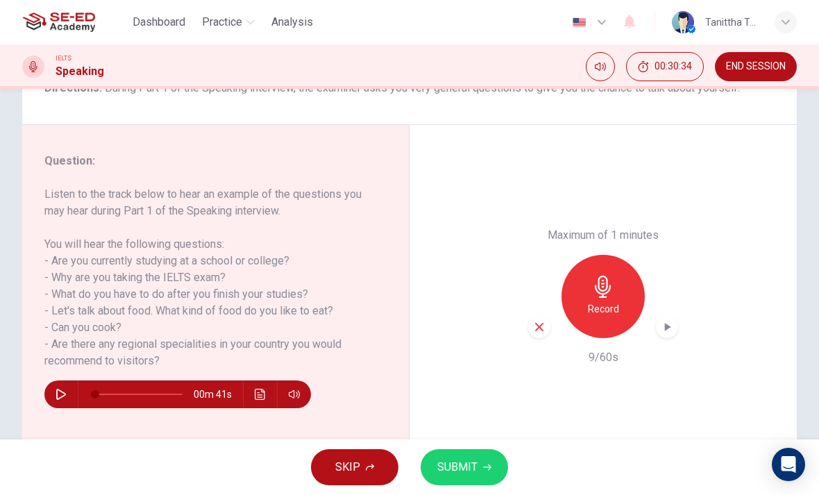
click at [624, 255] on div "Record" at bounding box center [603, 296] width 83 height 83
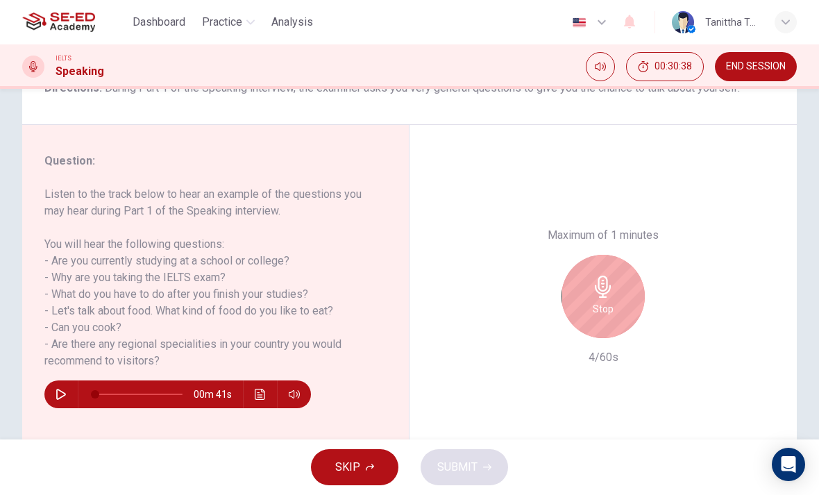
click at [631, 255] on div "Stop" at bounding box center [603, 296] width 83 height 83
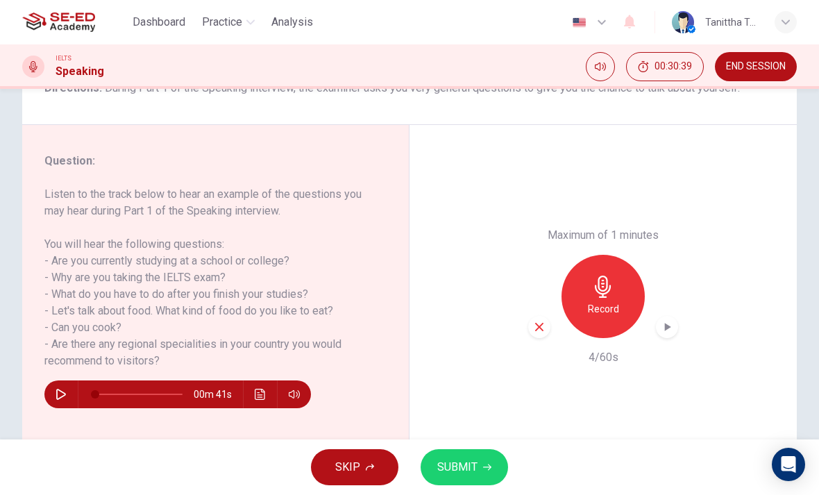
click at [631, 255] on div "Record" at bounding box center [603, 296] width 83 height 83
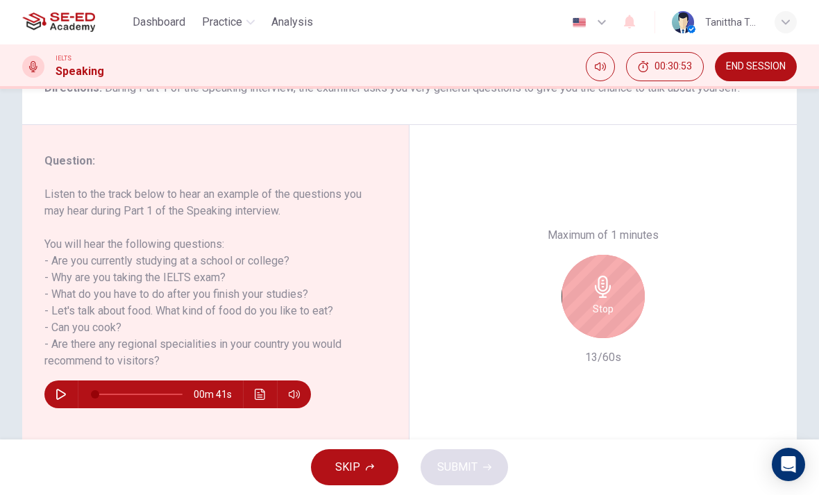
click at [635, 255] on div "Stop" at bounding box center [603, 296] width 83 height 83
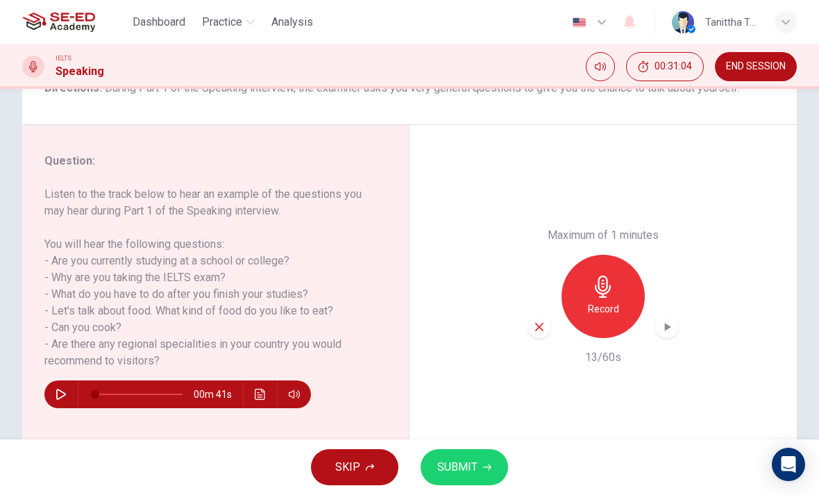
click at [624, 255] on div "Record" at bounding box center [603, 296] width 83 height 83
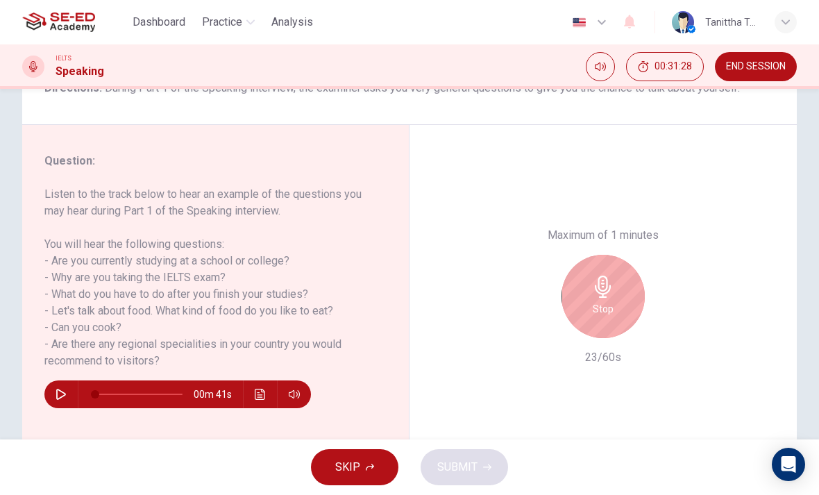
click at [630, 255] on div "Stop" at bounding box center [603, 296] width 83 height 83
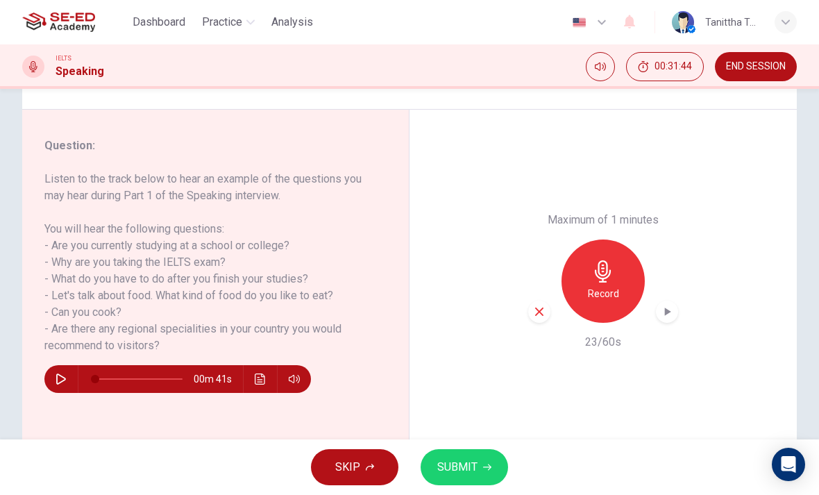
scroll to position [146, 0]
click at [542, 301] on div "button" at bounding box center [540, 312] width 22 height 22
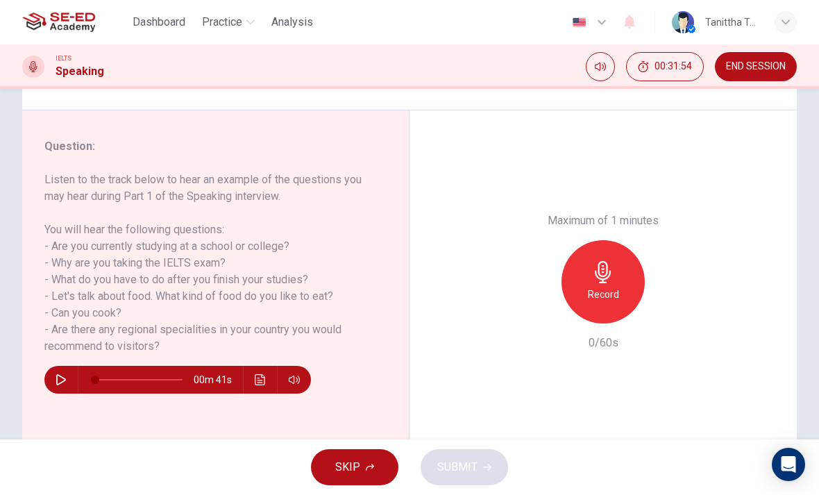
click at [610, 240] on div "Record" at bounding box center [603, 281] width 83 height 83
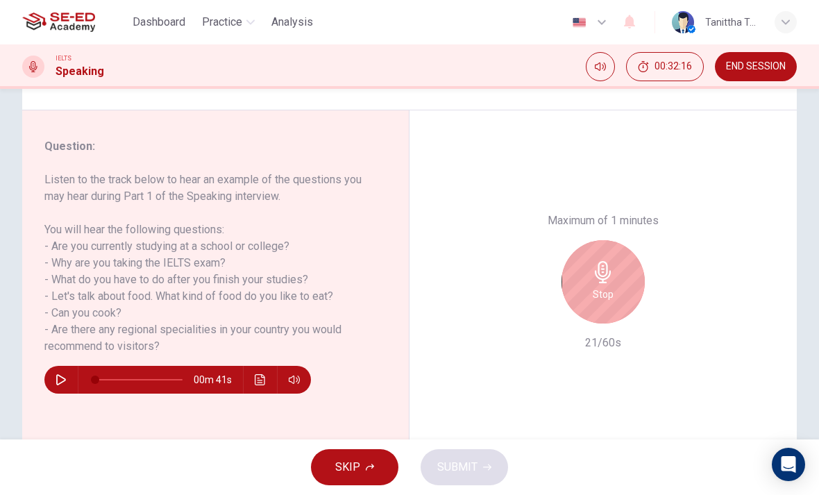
click at [594, 286] on h6 "Stop" at bounding box center [603, 294] width 21 height 17
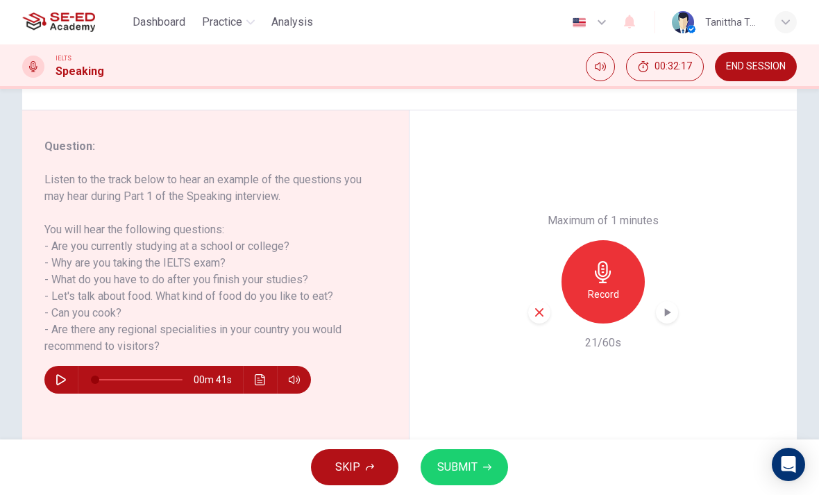
click at [544, 301] on div "button" at bounding box center [540, 312] width 22 height 22
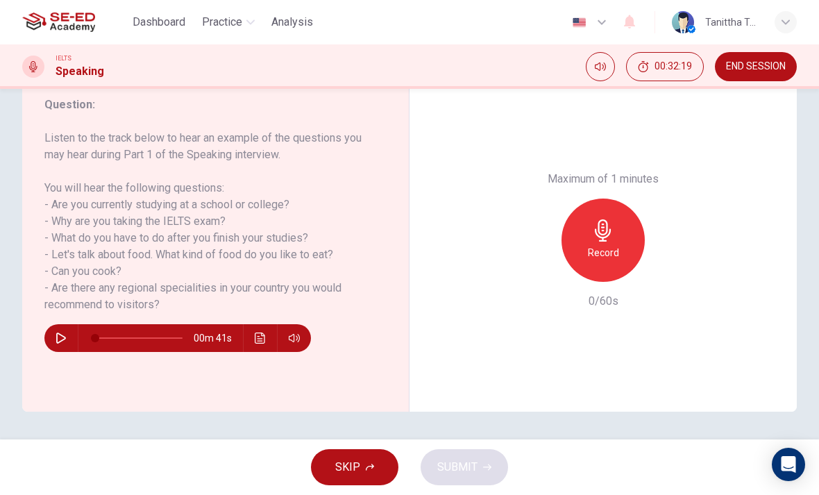
scroll to position [188, 0]
click at [610, 219] on icon "button" at bounding box center [603, 230] width 16 height 22
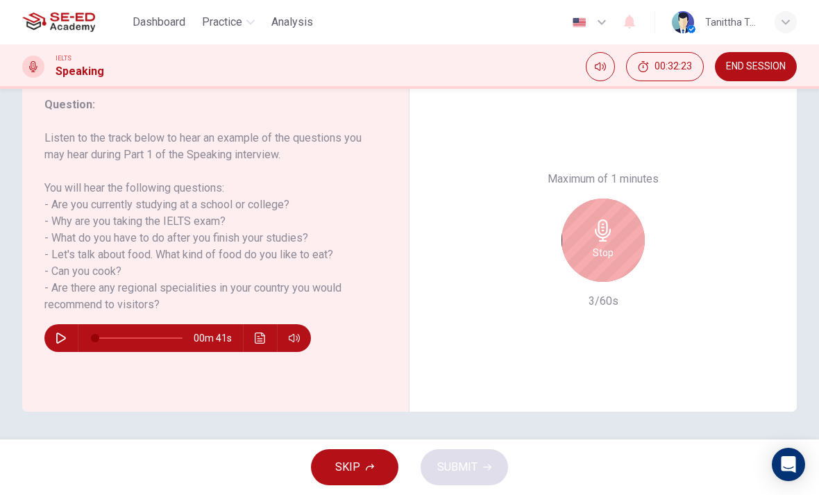
click at [598, 244] on h6 "Stop" at bounding box center [603, 252] width 21 height 17
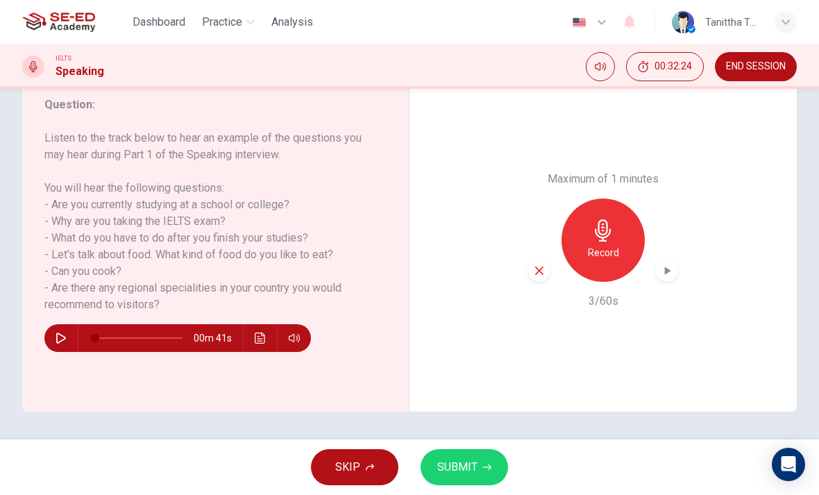
click at [604, 199] on div "Record" at bounding box center [603, 240] width 83 height 83
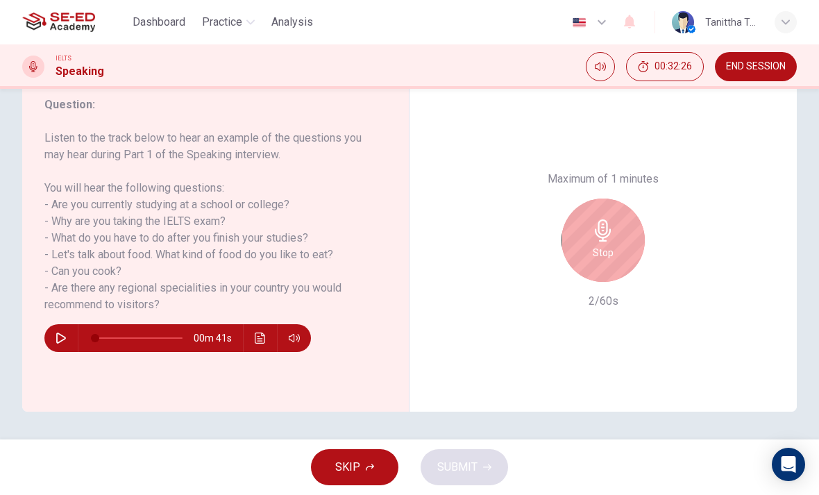
click at [621, 199] on div "Stop" at bounding box center [603, 240] width 83 height 83
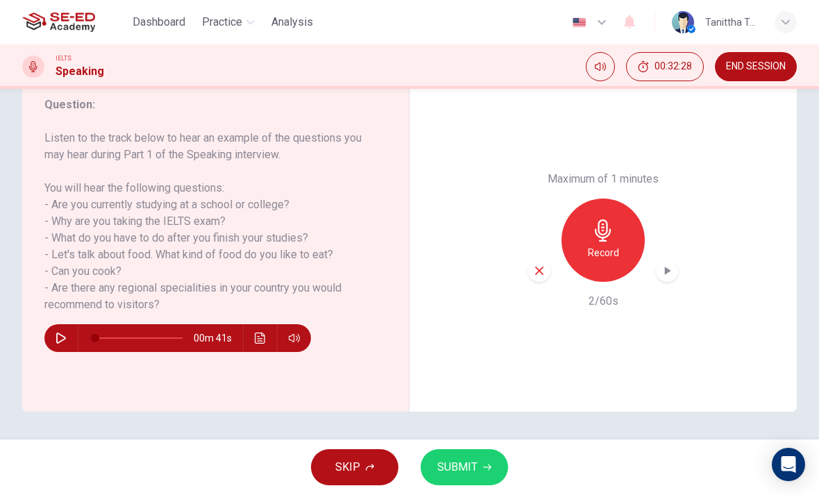
click at [608, 199] on div "Record" at bounding box center [603, 240] width 83 height 83
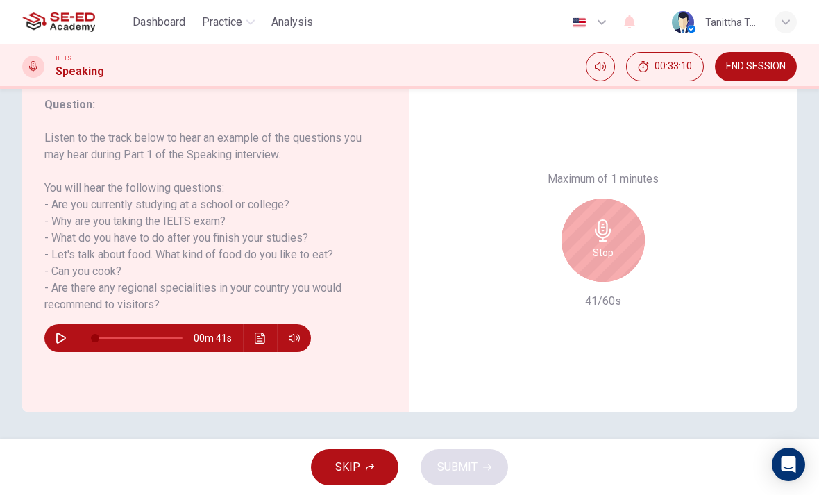
click at [584, 199] on div "Stop" at bounding box center [603, 240] width 83 height 83
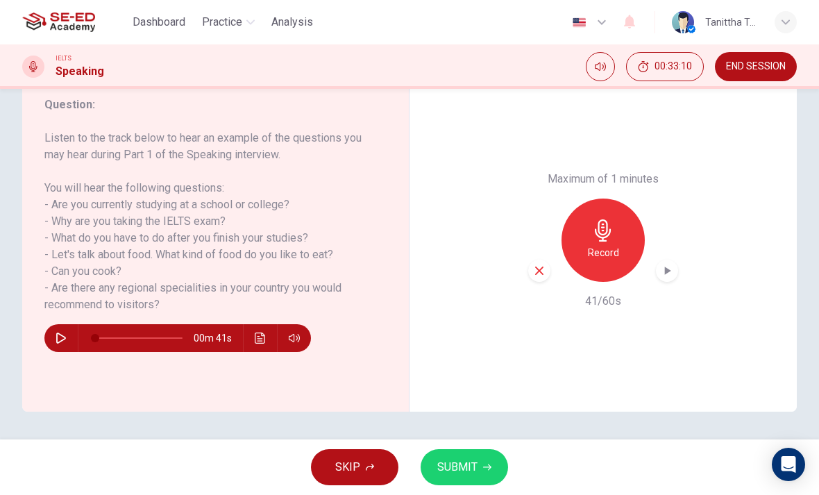
click at [545, 265] on icon "button" at bounding box center [539, 271] width 13 height 13
click at [612, 244] on h6 "Record" at bounding box center [603, 252] width 31 height 17
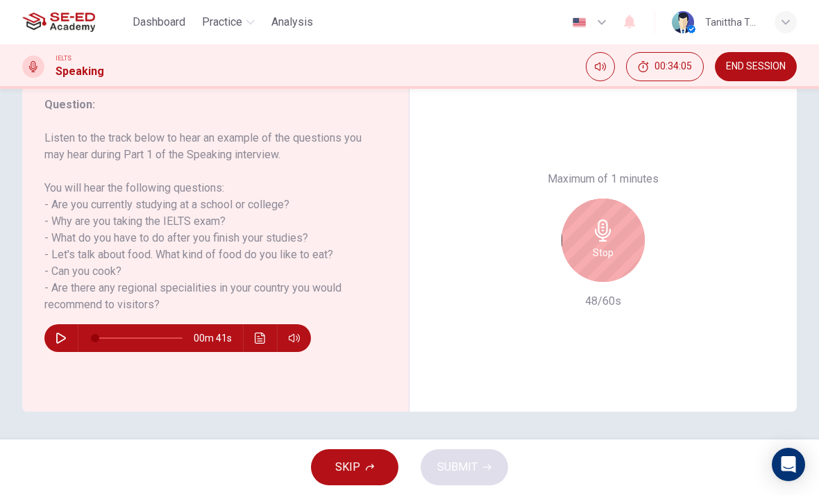
click at [609, 199] on div "Stop" at bounding box center [603, 240] width 83 height 83
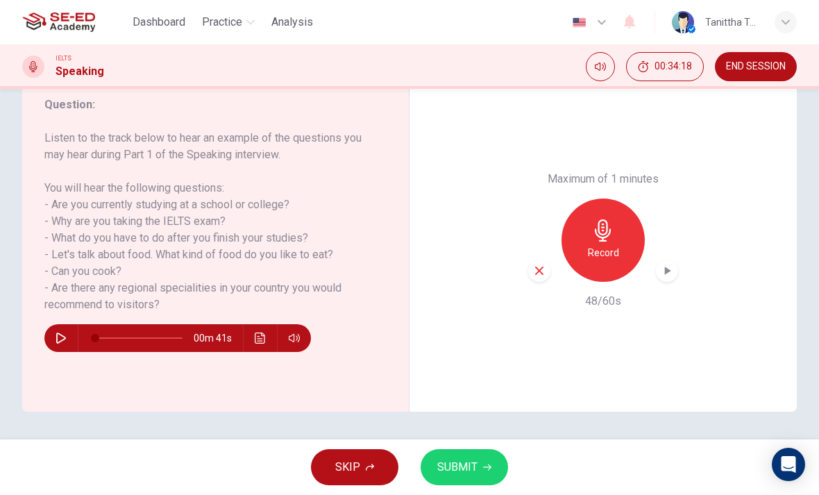
click at [600, 244] on h6 "Record" at bounding box center [603, 252] width 31 height 17
click at [613, 244] on h6 "Record" at bounding box center [603, 252] width 31 height 17
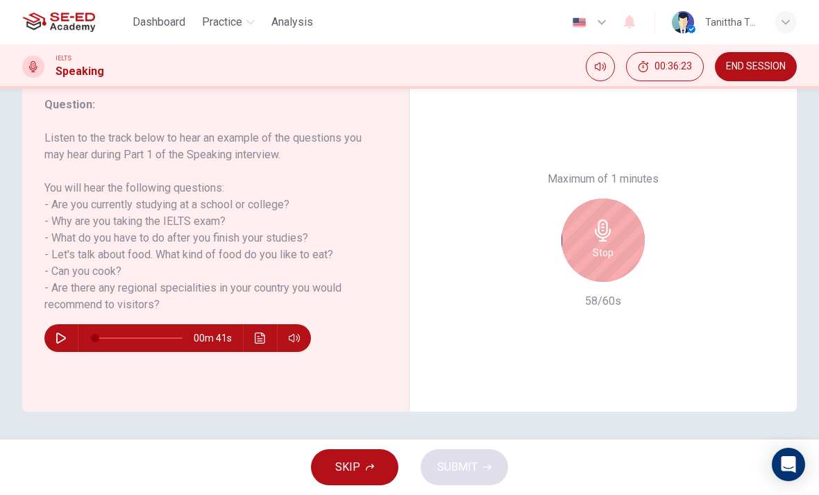
click at [606, 244] on h6 "Stop" at bounding box center [603, 252] width 21 height 17
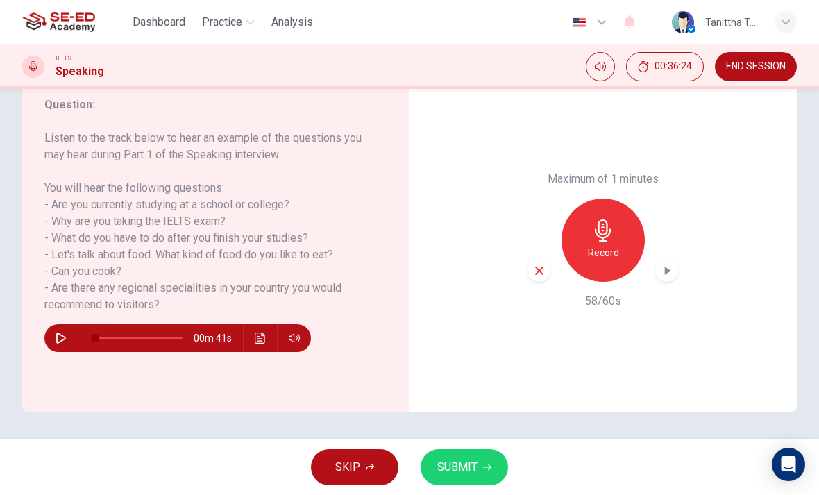
click at [458, 458] on span "SUBMIT" at bounding box center [458, 467] width 40 height 19
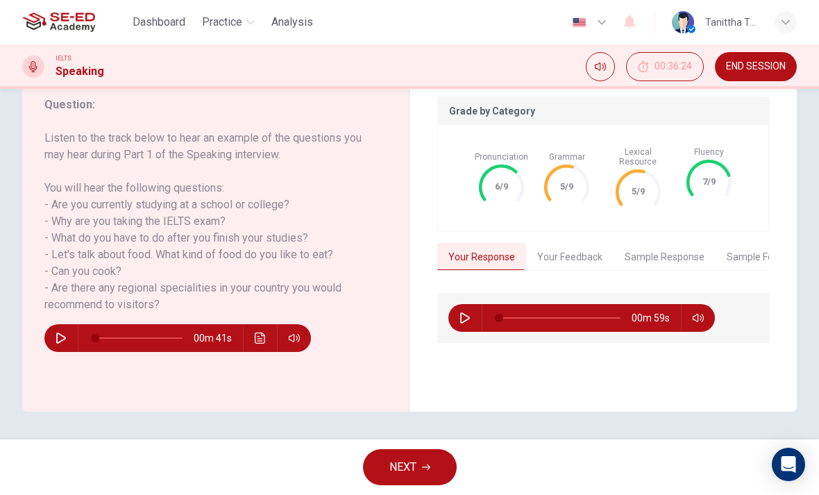
click at [571, 260] on button "Your Feedback" at bounding box center [570, 257] width 88 height 29
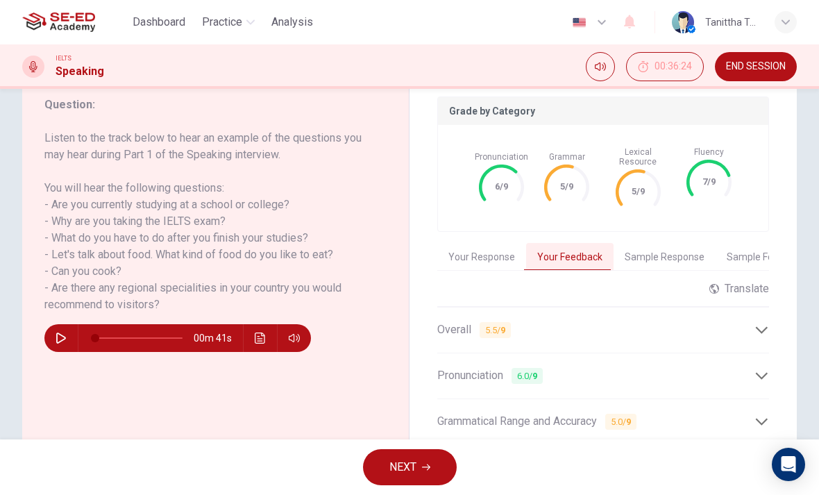
scroll to position [208, 0]
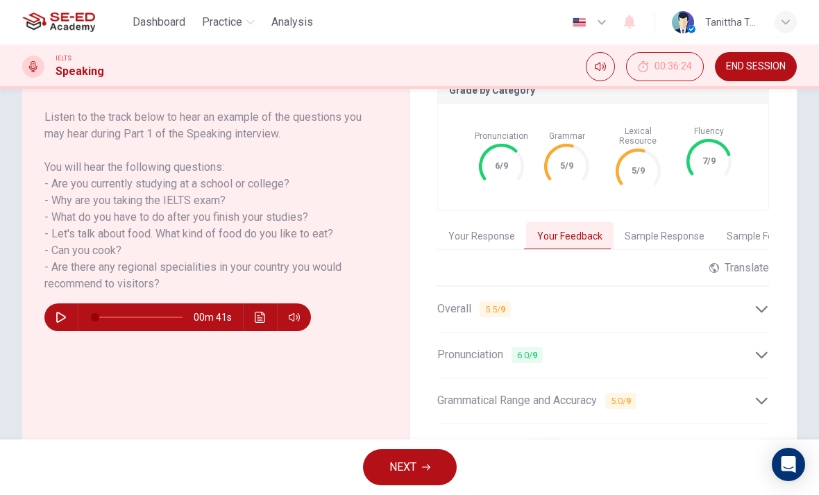
click at [754, 301] on div "Overall 5.5 / 9" at bounding box center [596, 309] width 317 height 17
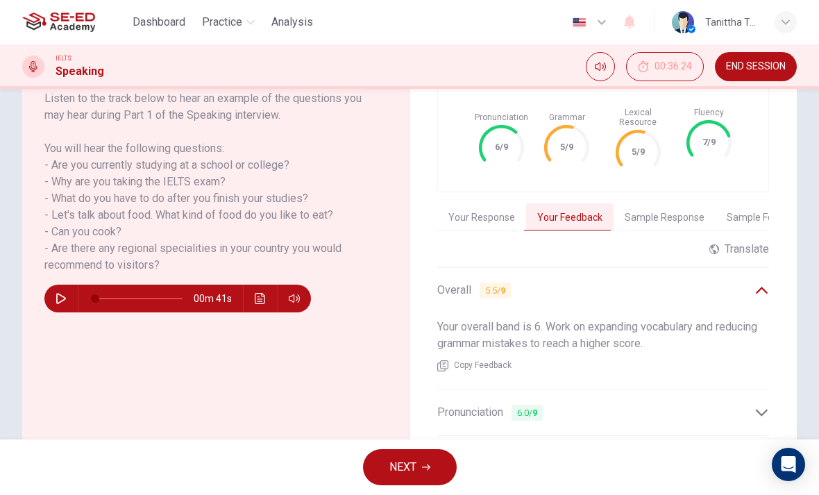
scroll to position [228, 0]
click at [767, 286] on icon at bounding box center [762, 289] width 12 height 7
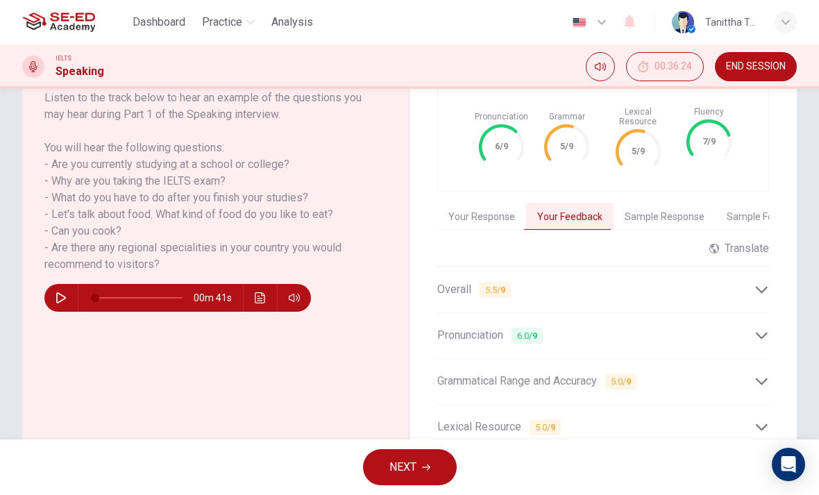
click at [769, 328] on icon at bounding box center [762, 335] width 15 height 15
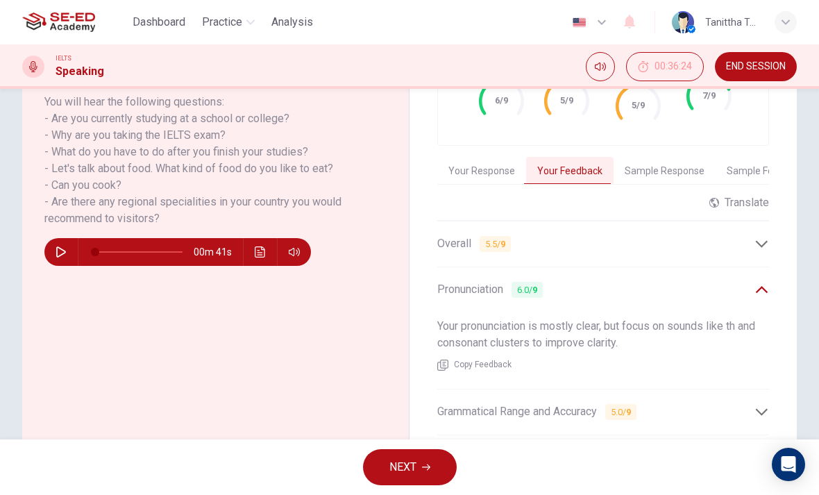
scroll to position [276, 0]
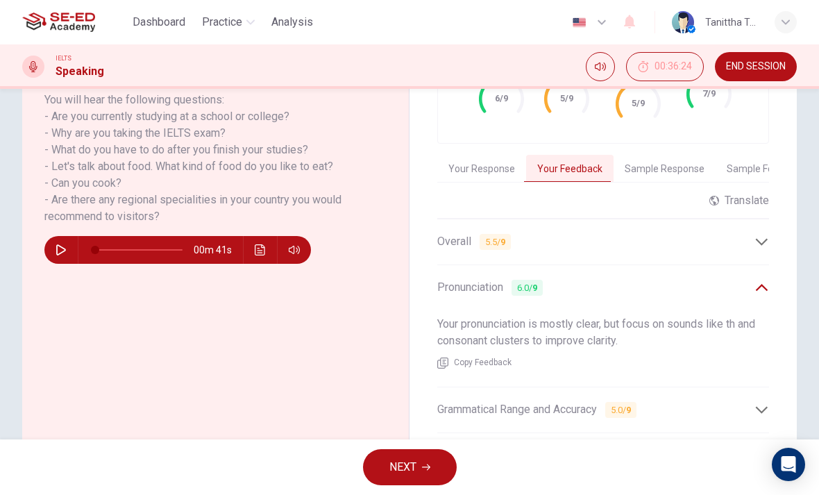
click at [765, 283] on icon at bounding box center [762, 288] width 15 height 15
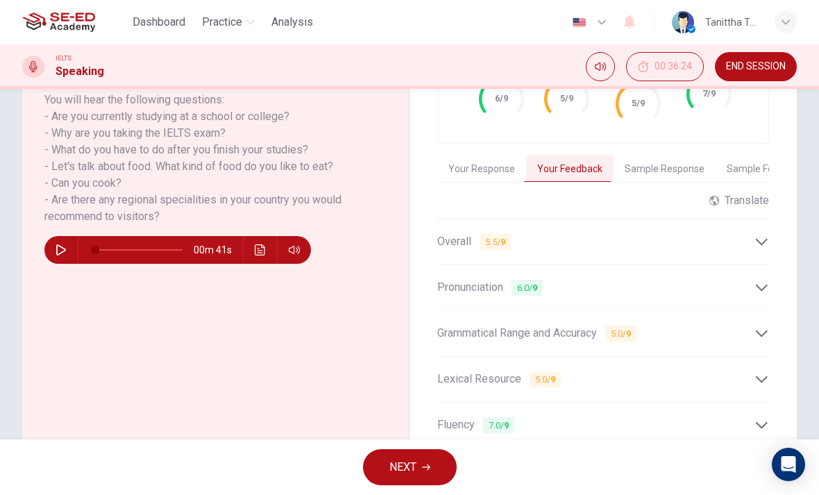
click at [758, 326] on icon at bounding box center [762, 333] width 15 height 15
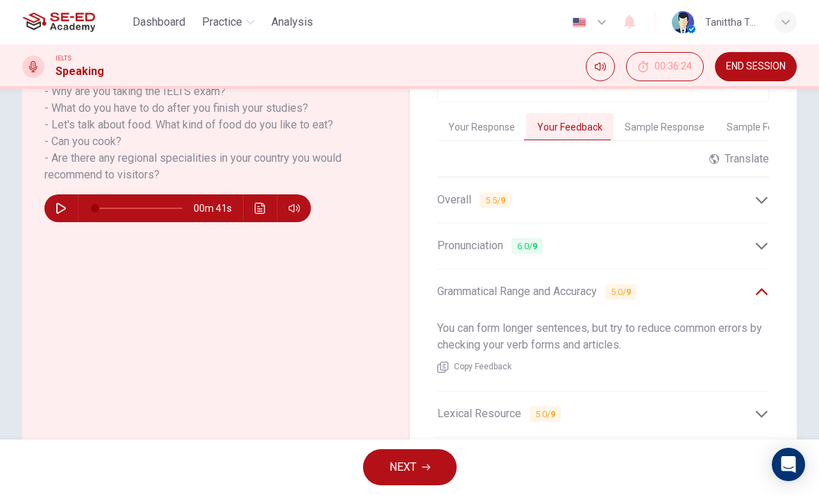
scroll to position [319, 0]
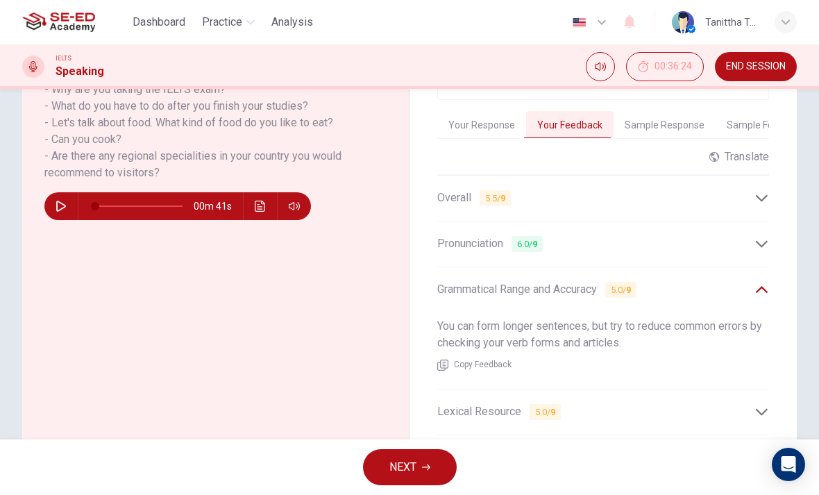
click at [769, 283] on icon at bounding box center [762, 290] width 15 height 15
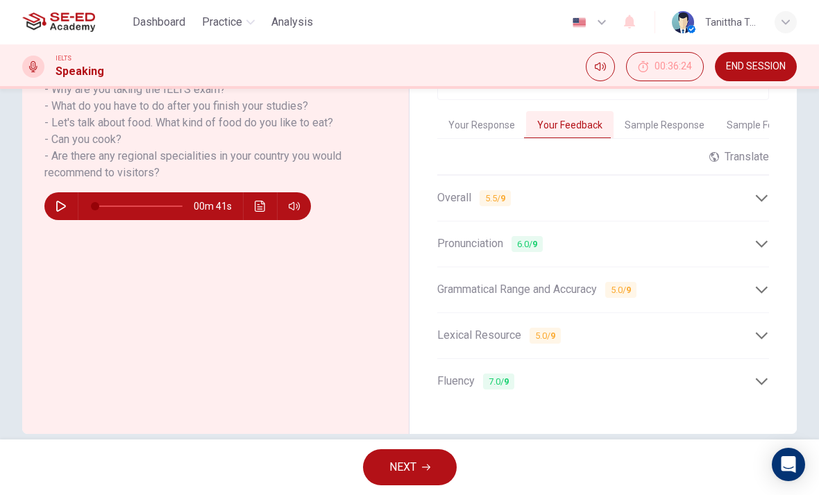
click at [765, 328] on icon at bounding box center [762, 335] width 15 height 15
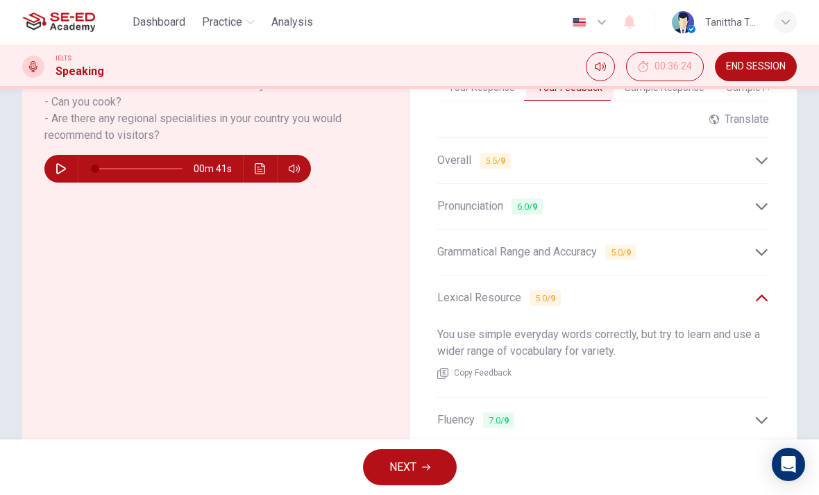
click at [768, 291] on icon at bounding box center [762, 298] width 15 height 15
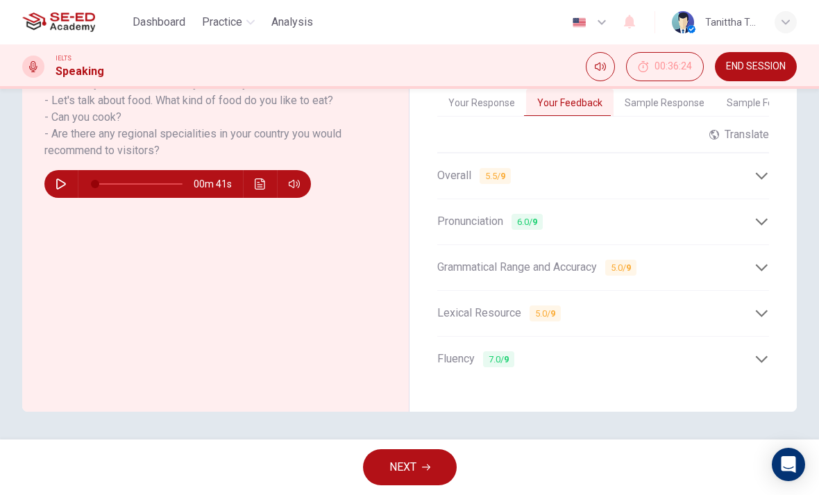
scroll to position [331, 0]
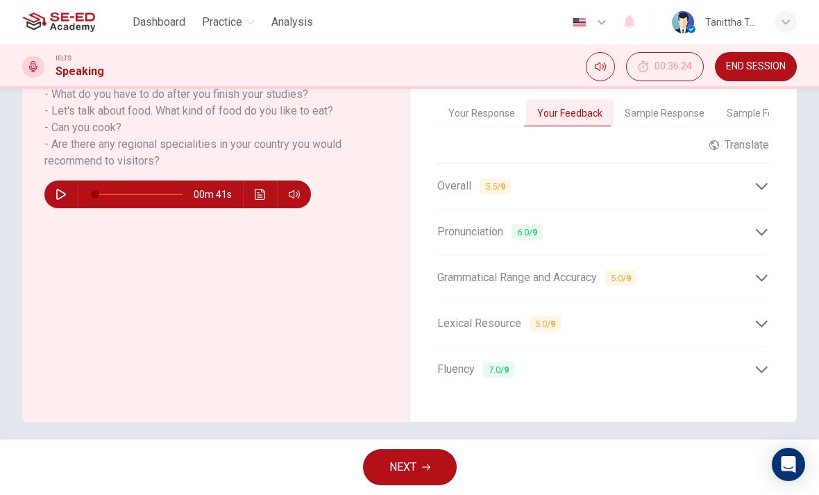
click at [765, 331] on div "Lexical Resource 5.0 / 9" at bounding box center [604, 324] width 332 height 34
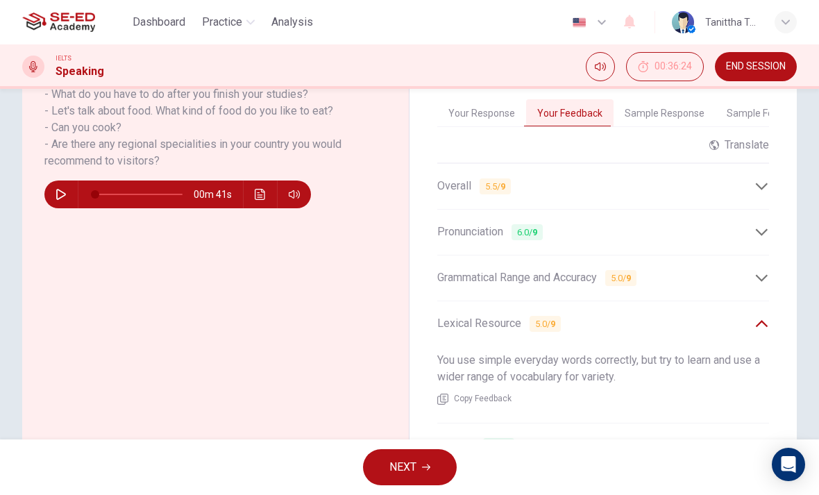
click at [766, 326] on div "Lexical Resource 5.0 / 9" at bounding box center [604, 324] width 332 height 34
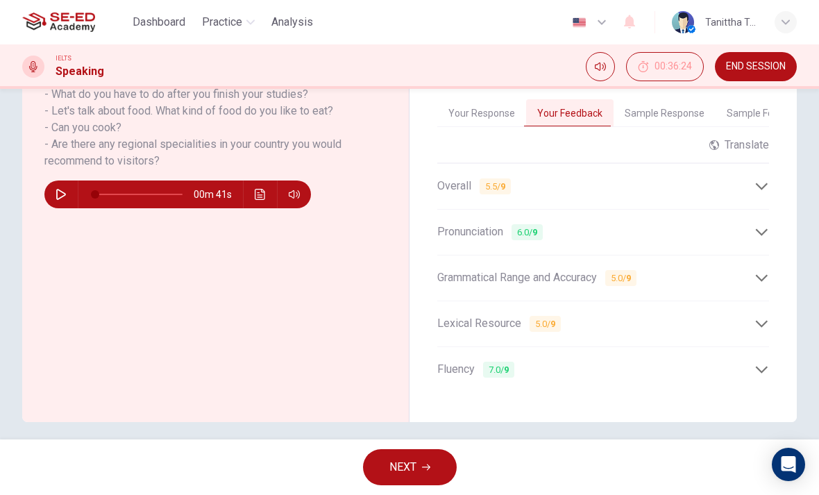
click at [769, 363] on icon at bounding box center [762, 370] width 15 height 15
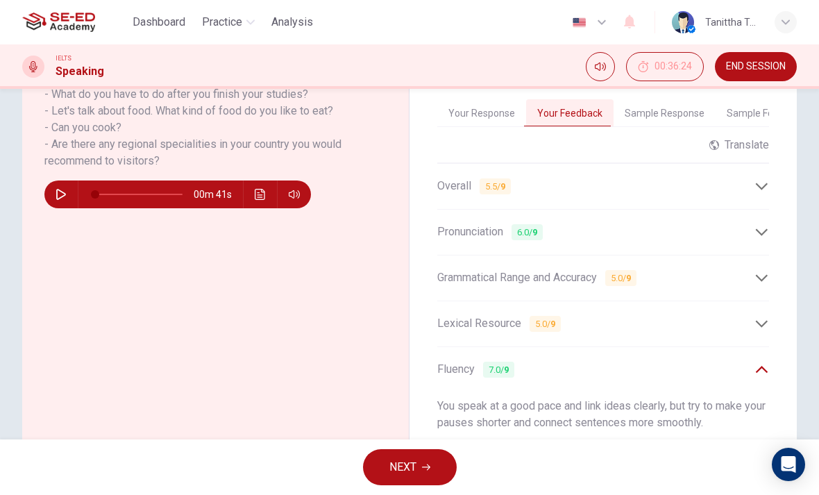
click at [768, 376] on div "Fluency 7.0 / 9" at bounding box center [604, 370] width 332 height 34
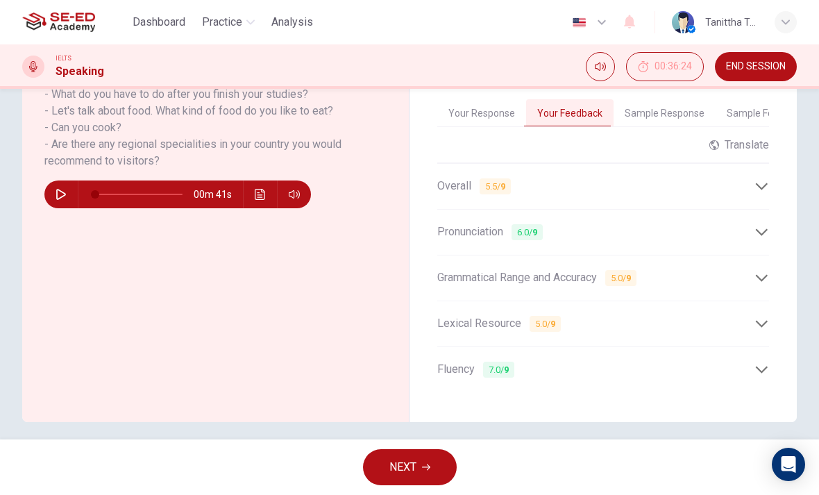
click at [435, 466] on button "NEXT" at bounding box center [410, 467] width 94 height 36
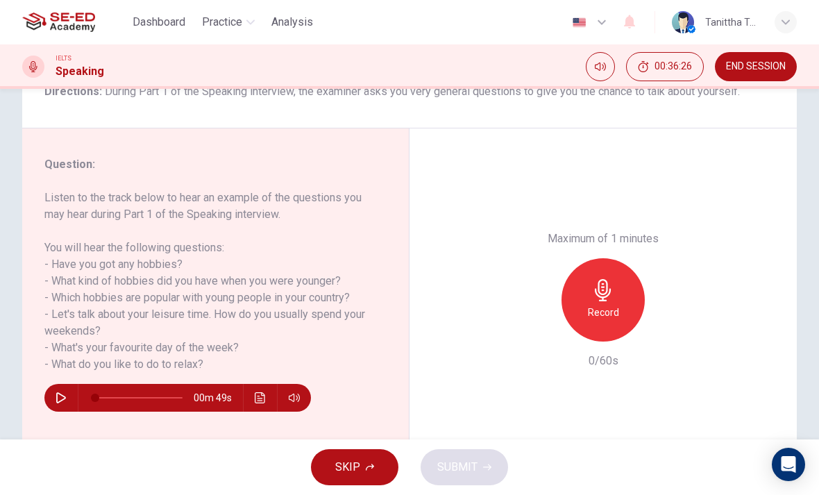
scroll to position [138, 0]
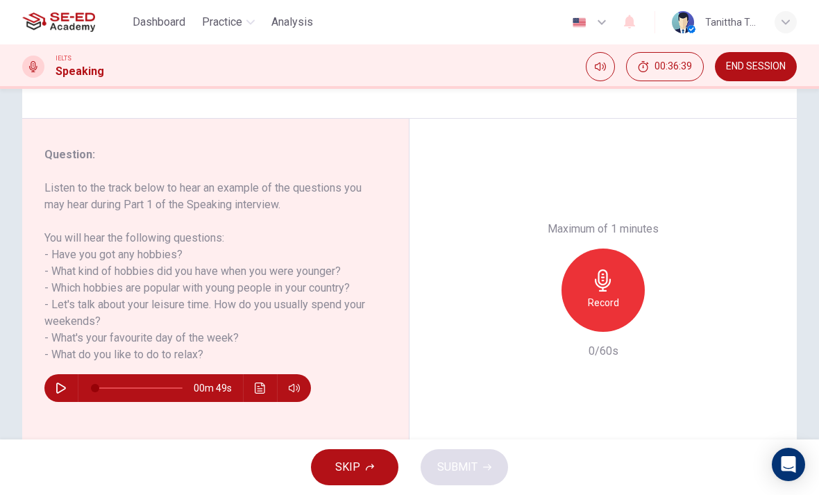
click at [620, 249] on div "Record" at bounding box center [603, 290] width 83 height 83
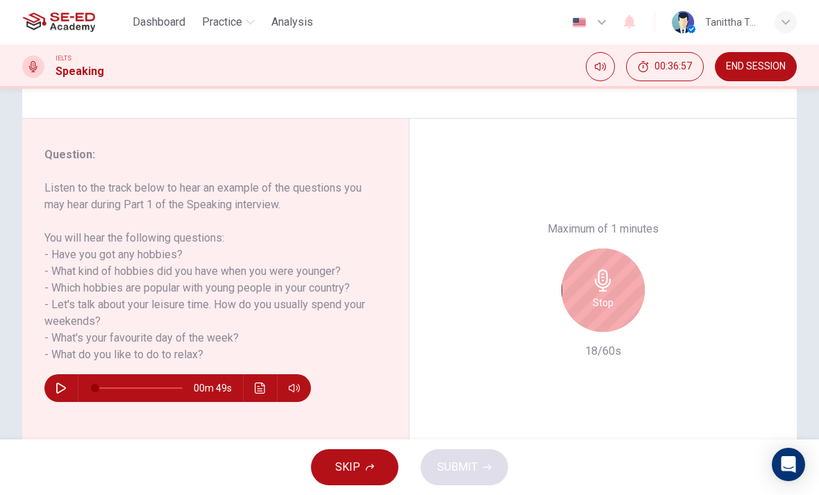
click at [600, 249] on div "Stop" at bounding box center [603, 290] width 83 height 83
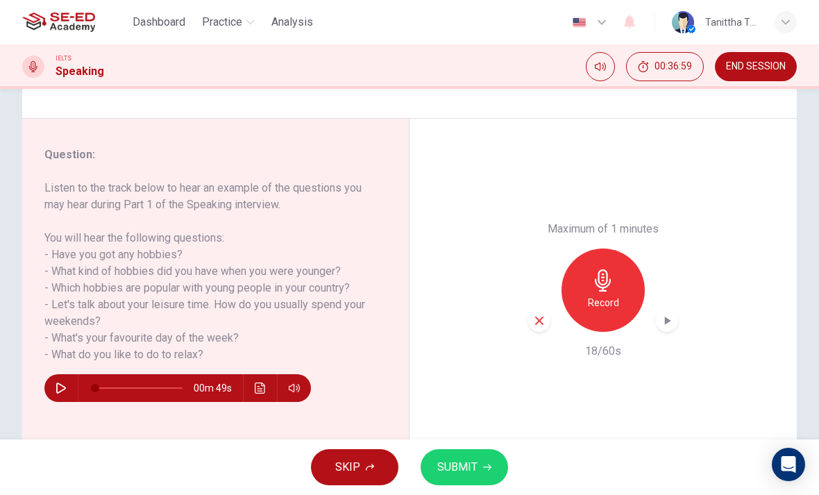
click at [613, 294] on h6 "Record" at bounding box center [603, 302] width 31 height 17
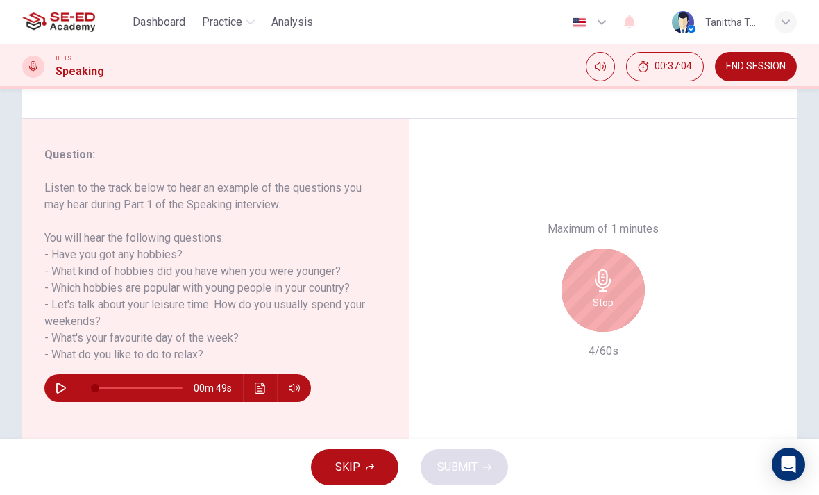
click at [619, 249] on div "Stop" at bounding box center [603, 290] width 83 height 83
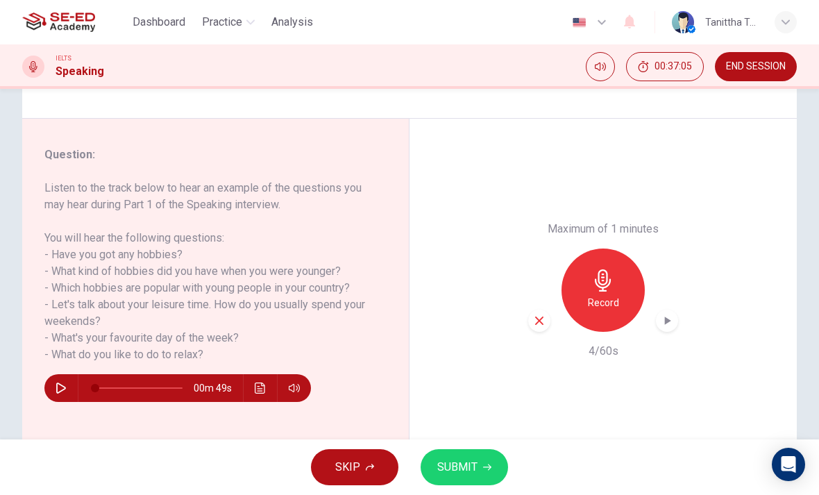
click at [608, 269] on icon "button" at bounding box center [603, 280] width 22 height 22
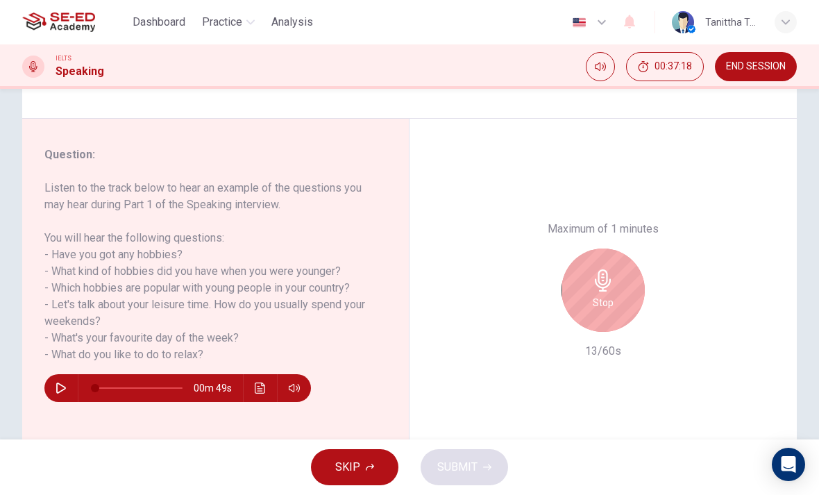
click at [636, 249] on div "Stop" at bounding box center [603, 290] width 83 height 83
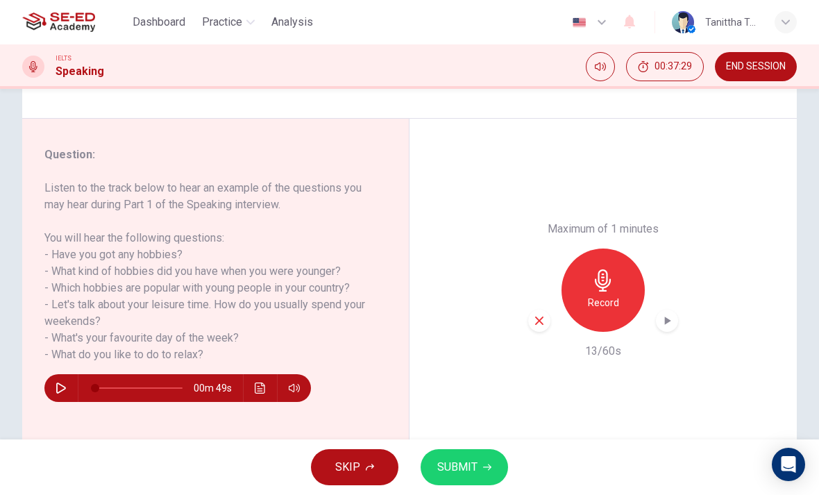
click at [617, 249] on div "Record" at bounding box center [603, 290] width 83 height 83
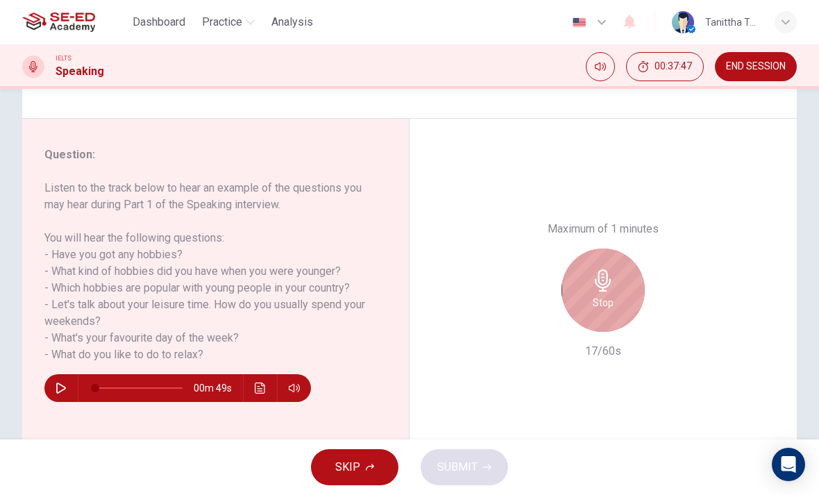
click at [618, 249] on div "Stop" at bounding box center [603, 290] width 83 height 83
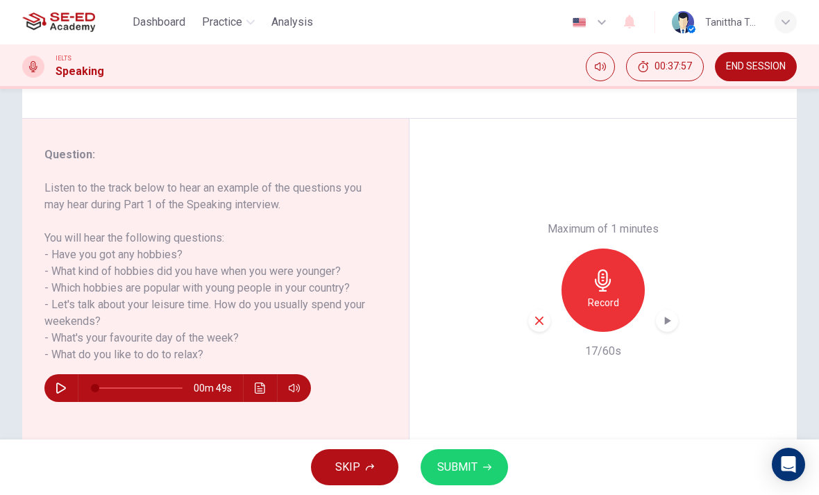
click at [589, 294] on h6 "Record" at bounding box center [603, 302] width 31 height 17
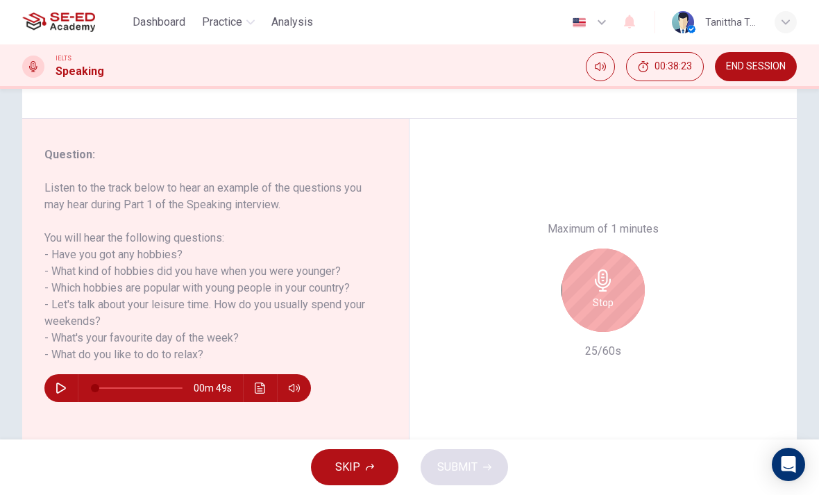
click at [619, 249] on div "Stop" at bounding box center [603, 290] width 83 height 83
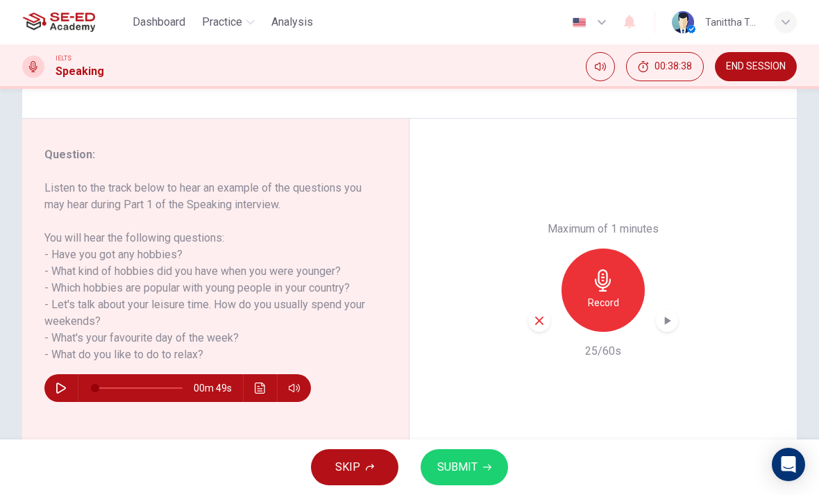
click at [615, 294] on h6 "Record" at bounding box center [603, 302] width 31 height 17
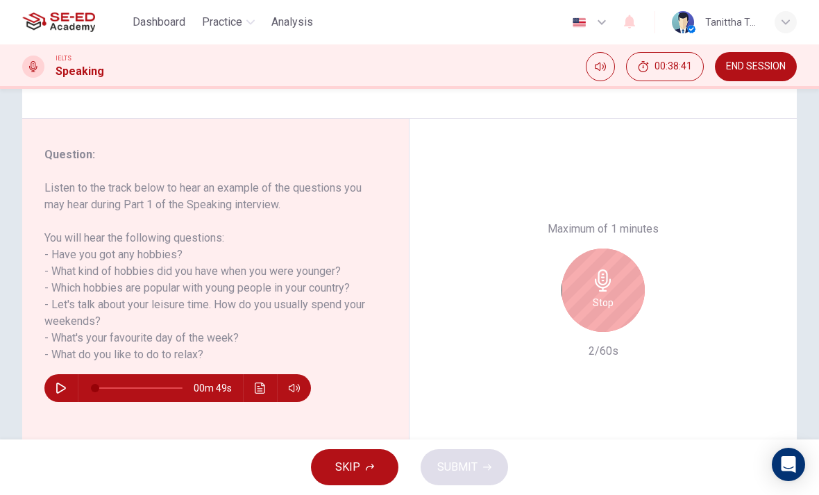
click at [618, 249] on div "Stop" at bounding box center [603, 290] width 83 height 83
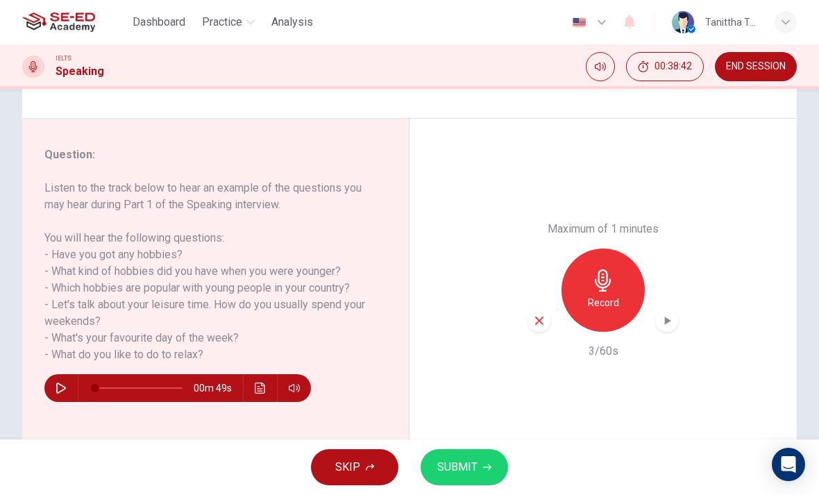
click at [611, 269] on icon "button" at bounding box center [603, 280] width 22 height 22
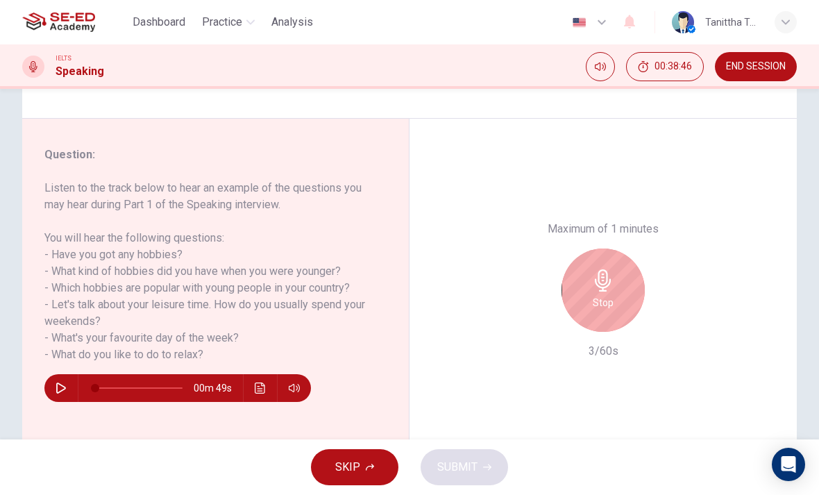
click at [608, 249] on div "Stop" at bounding box center [603, 290] width 83 height 83
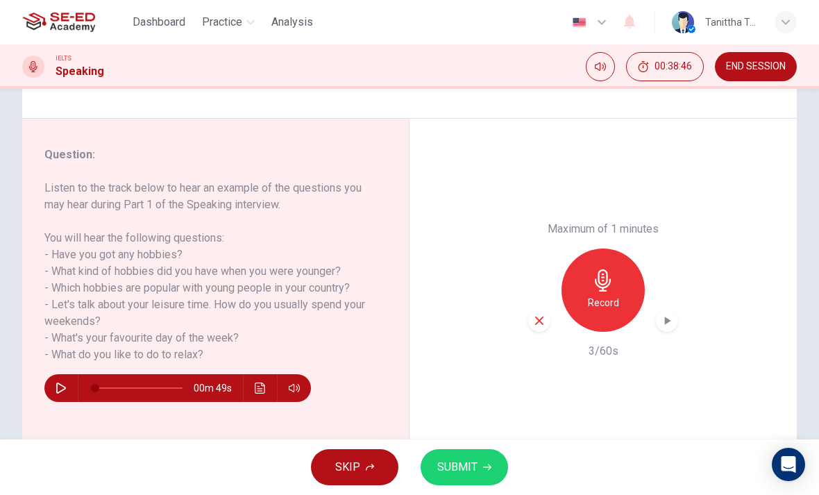
click at [624, 249] on div "Record" at bounding box center [603, 290] width 83 height 83
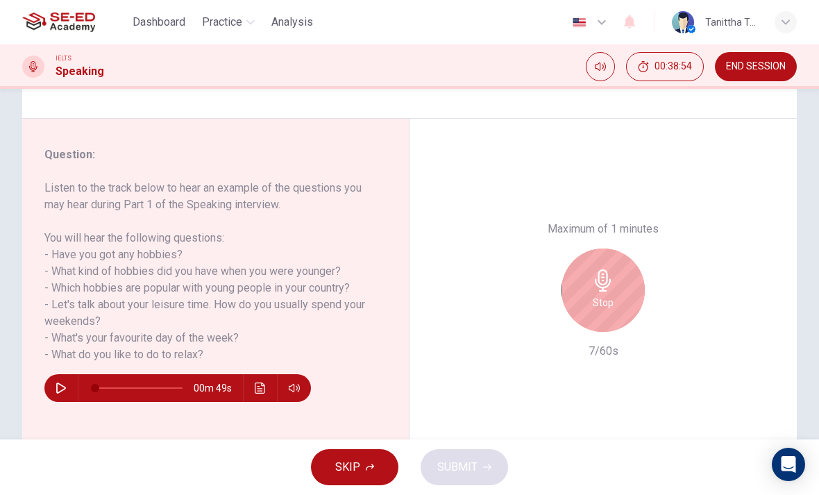
click at [613, 249] on div "Stop" at bounding box center [603, 290] width 83 height 83
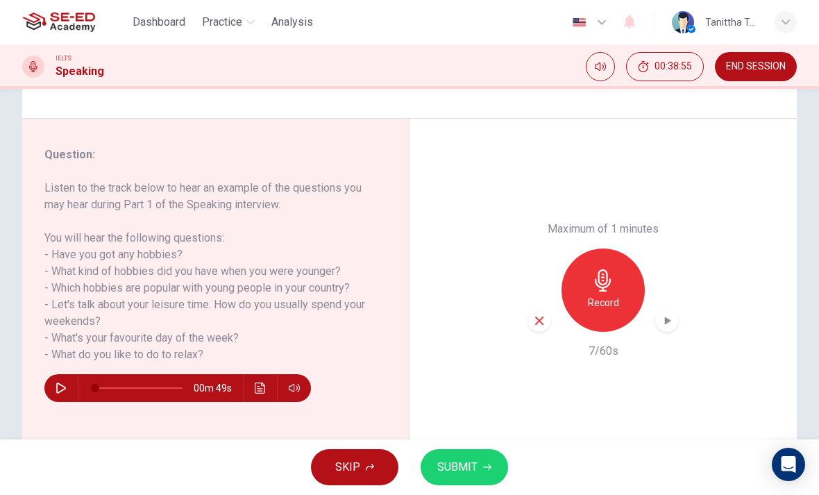
click at [622, 249] on div "Record" at bounding box center [603, 290] width 83 height 83
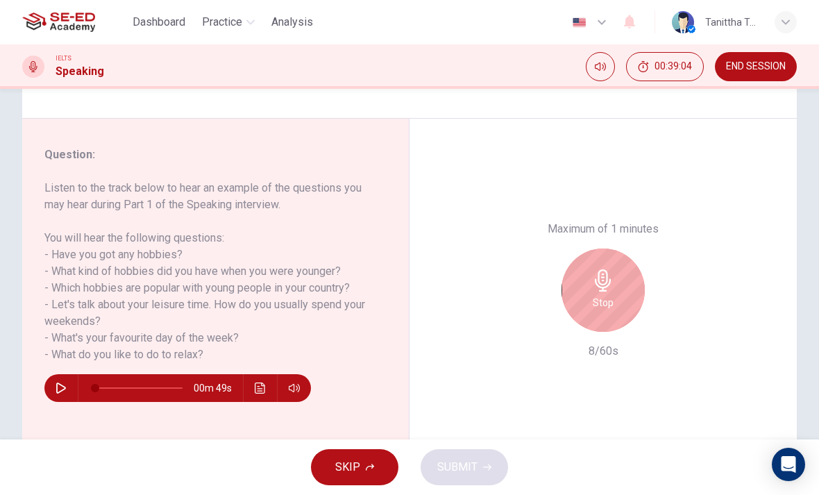
click at [601, 294] on h6 "Stop" at bounding box center [603, 302] width 21 height 17
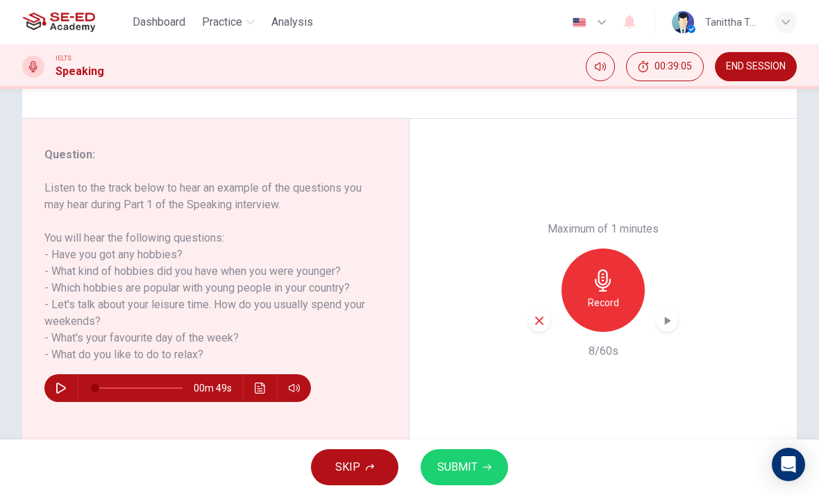
click at [601, 249] on div "Record" at bounding box center [603, 290] width 83 height 83
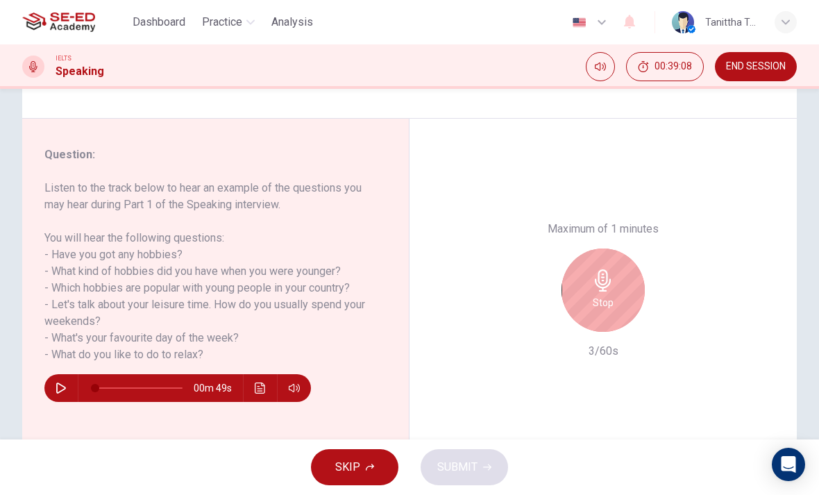
click at [582, 249] on div "Stop" at bounding box center [603, 290] width 83 height 83
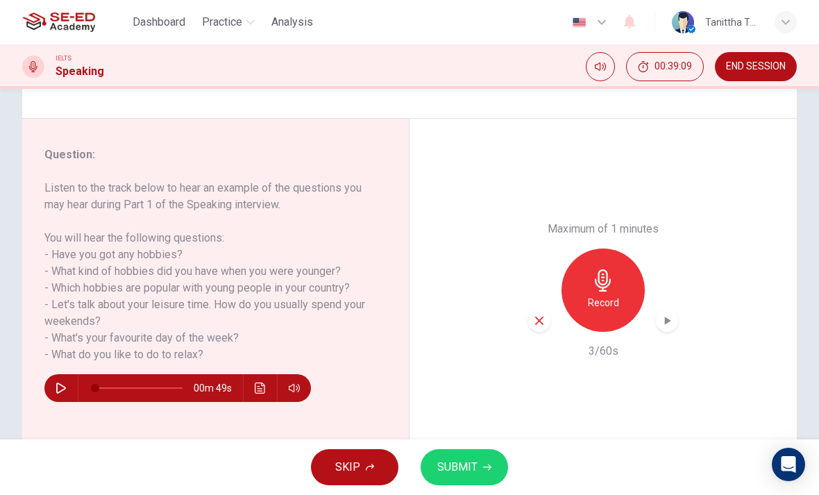
click at [622, 249] on div "Record" at bounding box center [603, 290] width 83 height 83
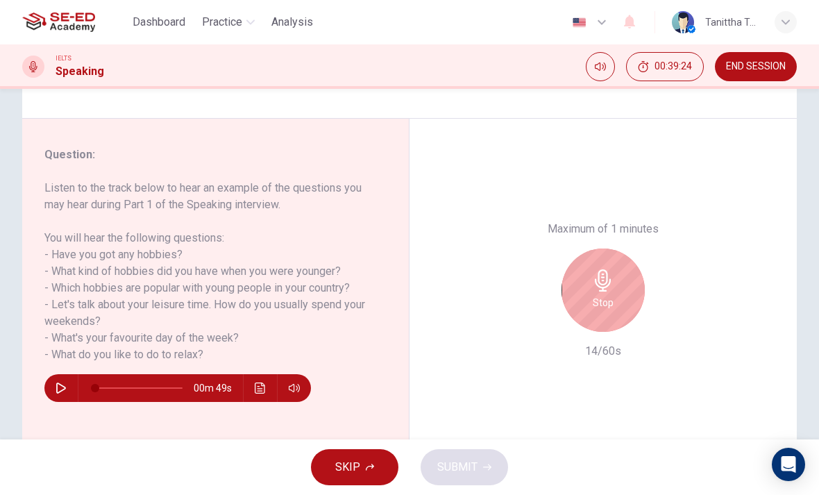
click at [595, 294] on h6 "Stop" at bounding box center [603, 302] width 21 height 17
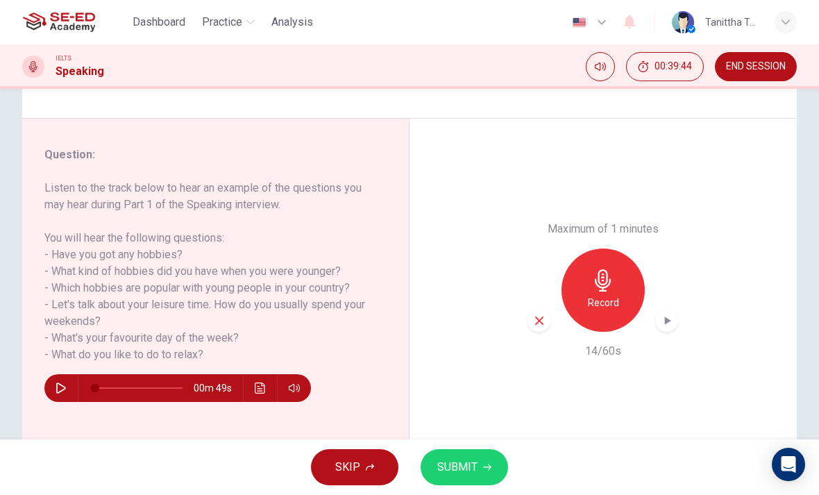
click at [617, 249] on div "Record" at bounding box center [603, 290] width 83 height 83
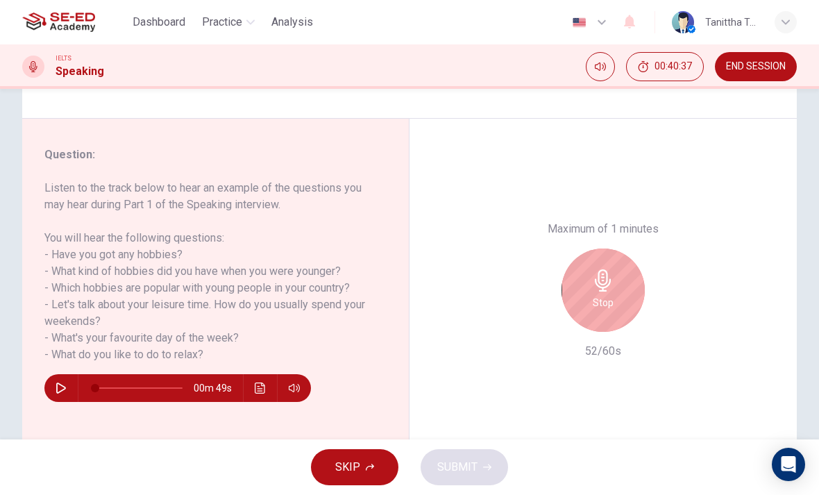
click at [611, 294] on h6 "Stop" at bounding box center [603, 302] width 21 height 17
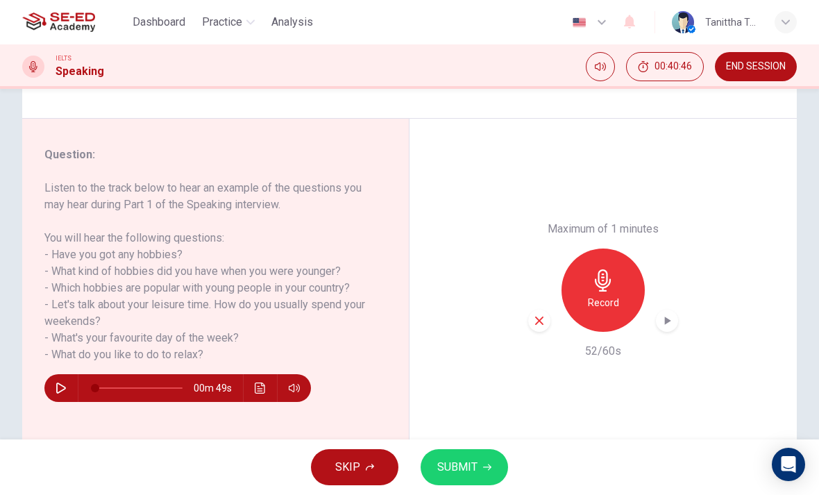
click at [594, 249] on div "Record" at bounding box center [603, 290] width 83 height 83
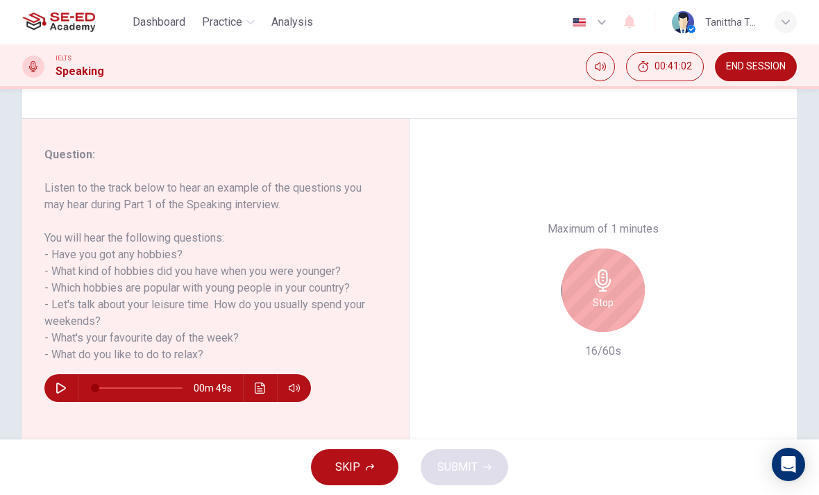
click at [616, 249] on div "Stop" at bounding box center [603, 290] width 83 height 83
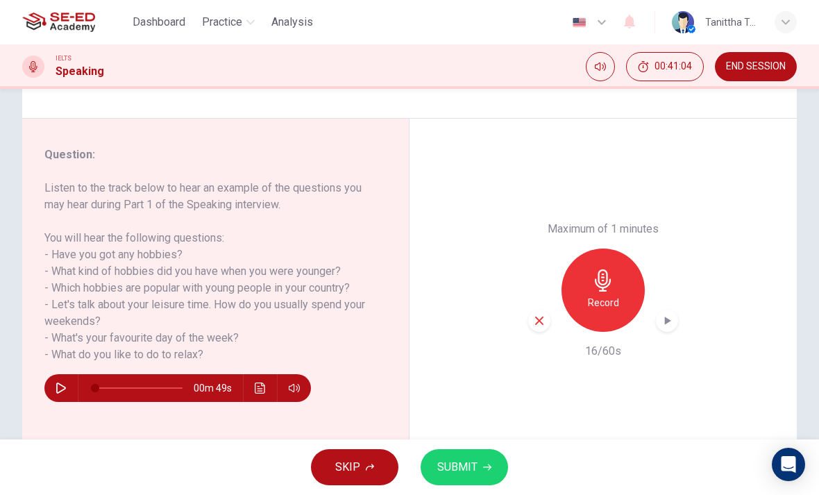
click at [600, 269] on icon "button" at bounding box center [603, 280] width 22 height 22
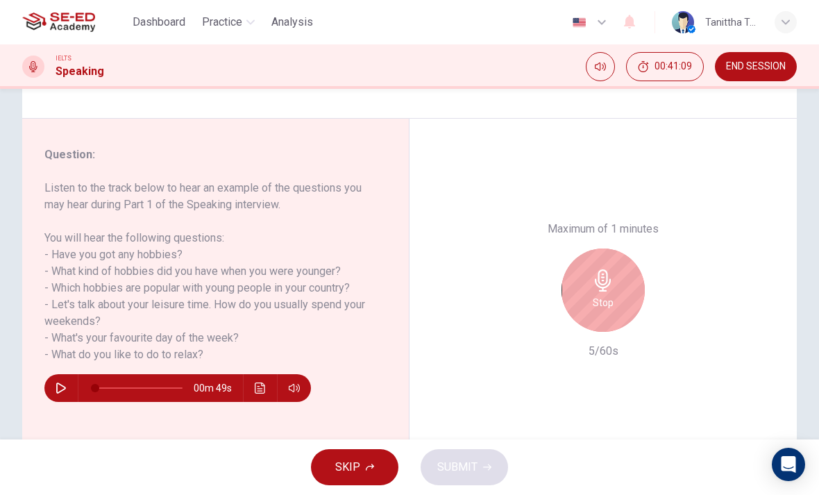
click at [623, 249] on div "Stop" at bounding box center [603, 290] width 83 height 83
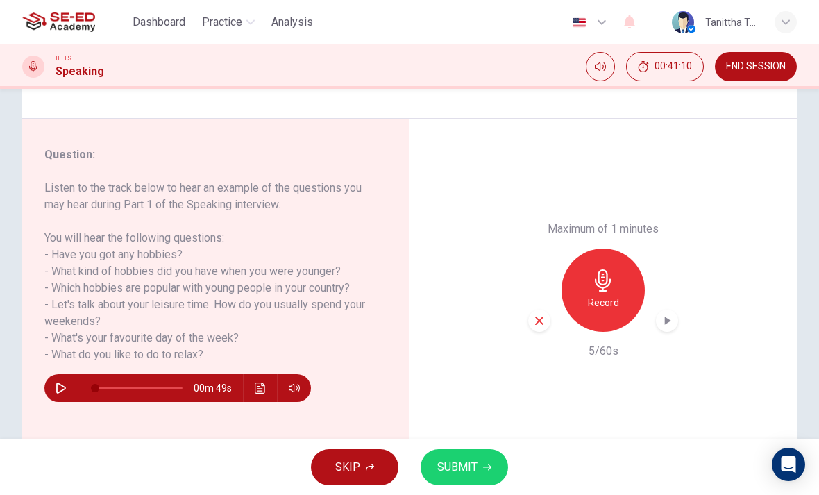
click at [538, 267] on div "Maximum of 1 minutes Record 5/60s" at bounding box center [604, 290] width 150 height 139
click at [537, 267] on div "Maximum of 1 minutes Record 5/60s" at bounding box center [604, 290] width 150 height 139
click at [544, 310] on div "button" at bounding box center [540, 321] width 22 height 22
click at [604, 249] on div "Record" at bounding box center [603, 290] width 83 height 83
click at [602, 294] on h6 "Record" at bounding box center [603, 302] width 31 height 17
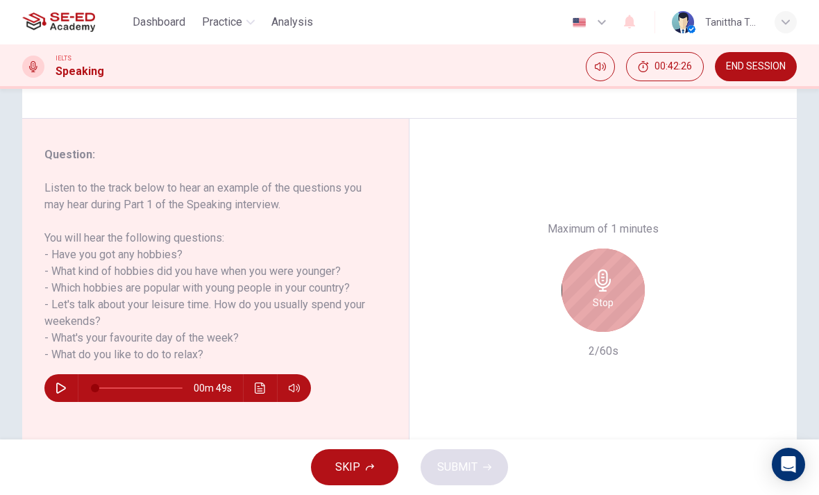
click at [619, 249] on div "Stop" at bounding box center [603, 290] width 83 height 83
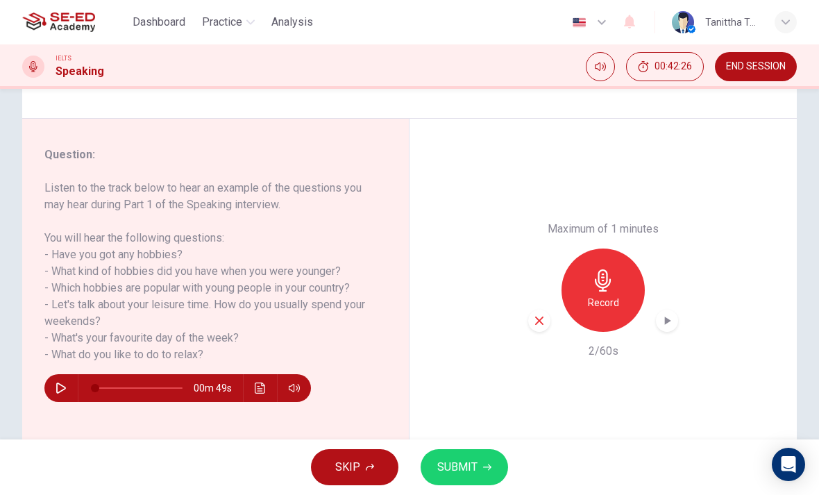
click at [609, 294] on h6 "Record" at bounding box center [603, 302] width 31 height 17
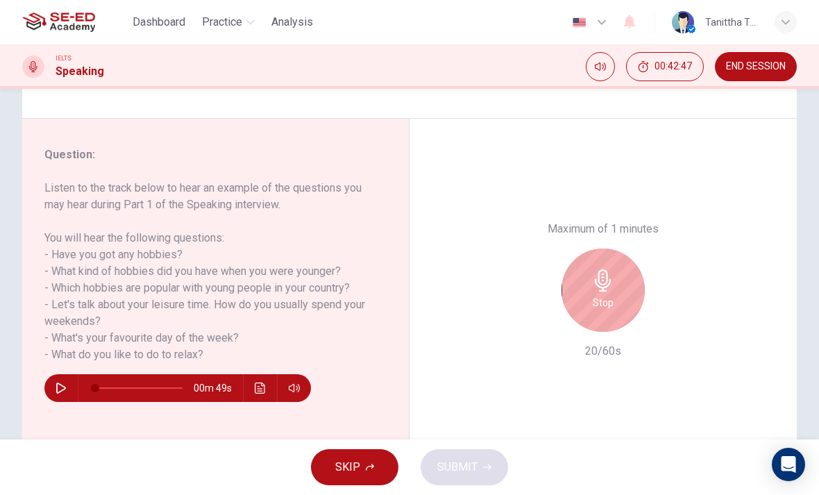
click at [614, 249] on div "Stop" at bounding box center [603, 290] width 83 height 83
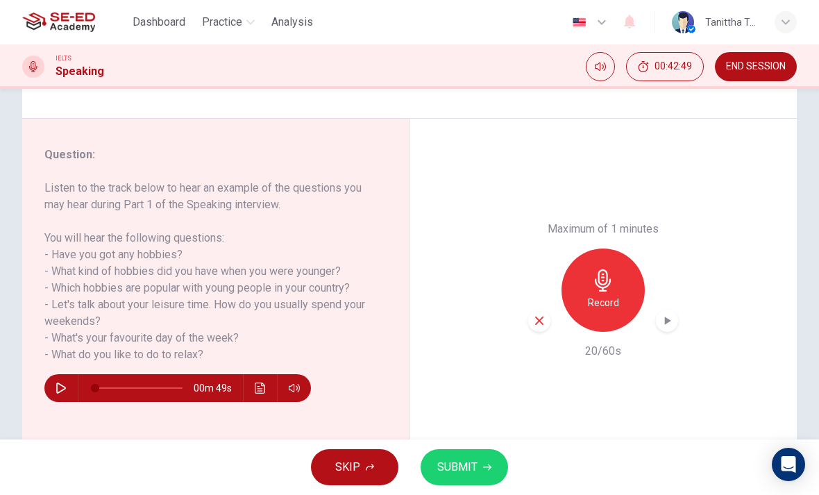
click at [590, 249] on div "Record" at bounding box center [603, 290] width 83 height 83
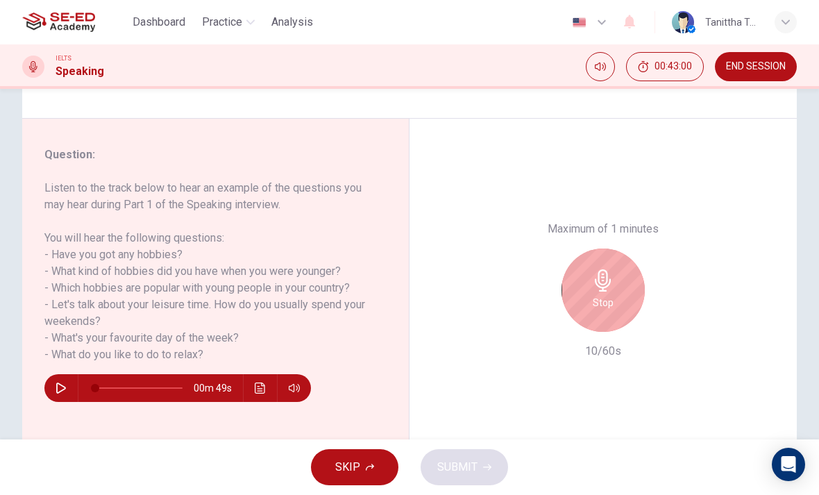
click at [613, 249] on div "Stop" at bounding box center [603, 290] width 83 height 83
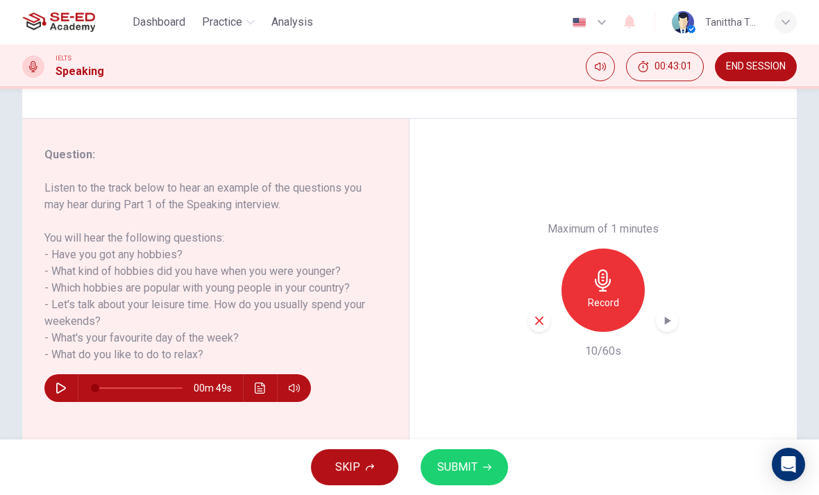
click at [608, 294] on h6 "Record" at bounding box center [603, 302] width 31 height 17
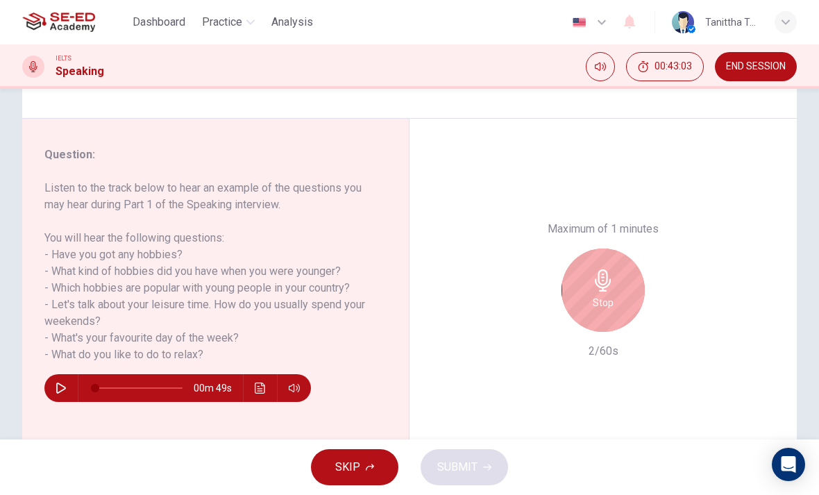
click at [633, 249] on div "Stop" at bounding box center [603, 290] width 83 height 83
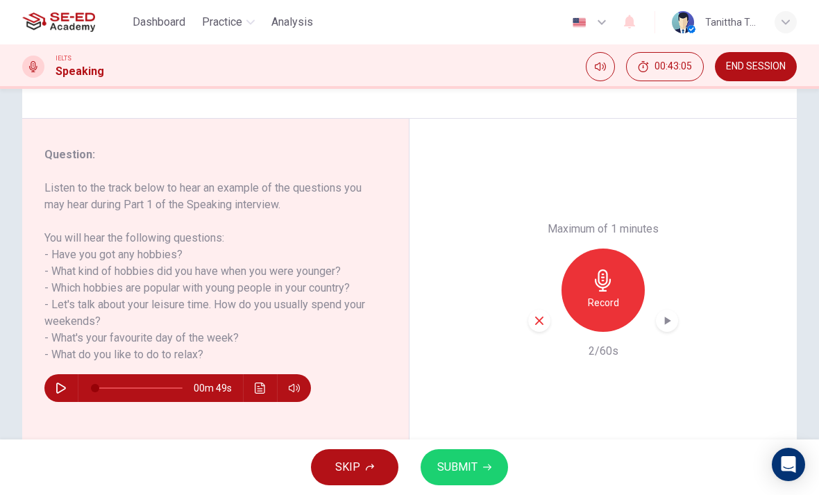
click at [587, 249] on div "Record" at bounding box center [603, 290] width 83 height 83
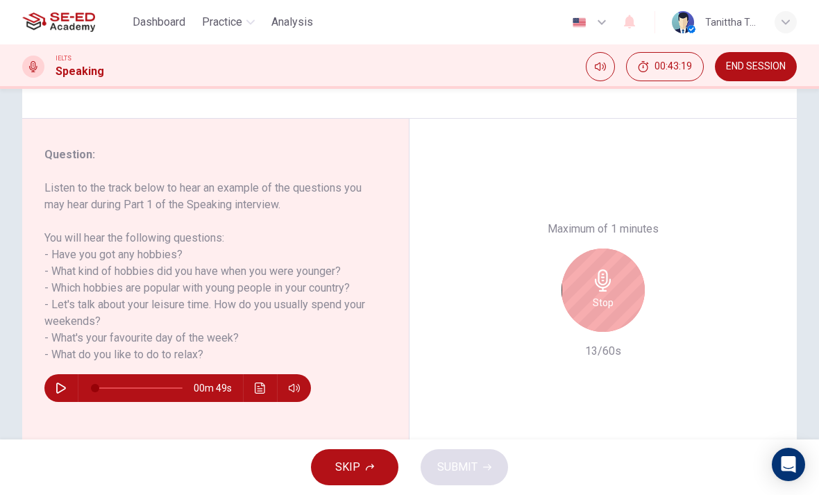
click at [620, 249] on div "Stop" at bounding box center [603, 290] width 83 height 83
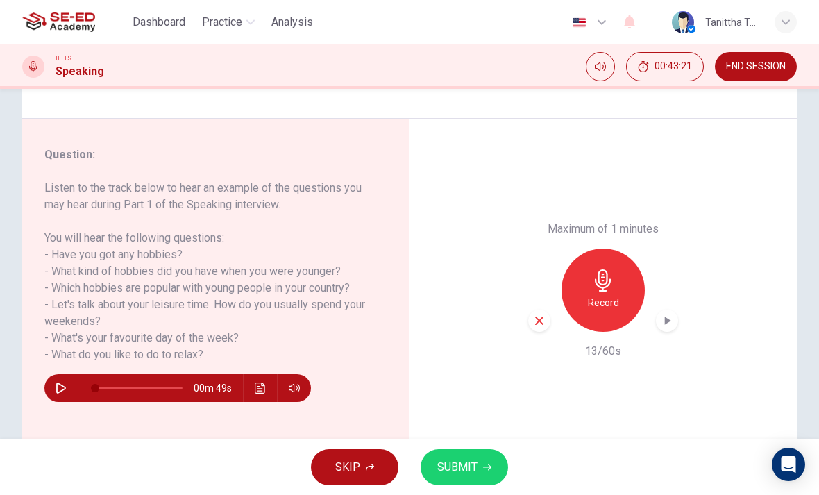
click at [587, 249] on div "Record" at bounding box center [603, 290] width 83 height 83
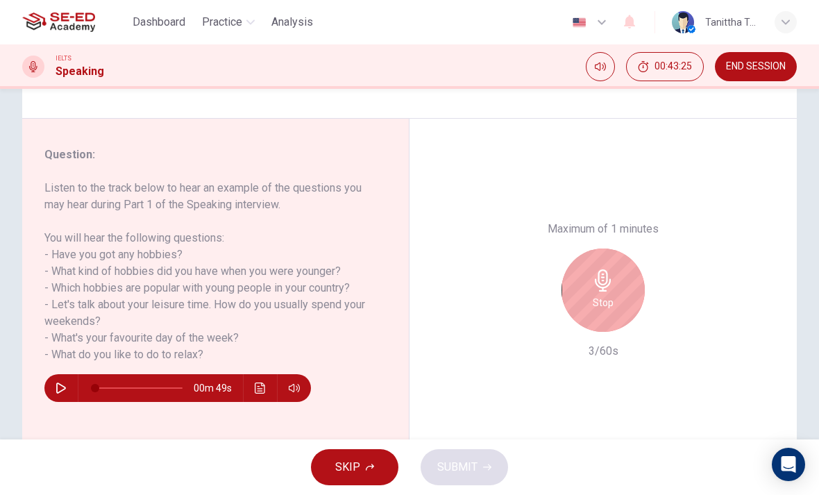
click at [629, 249] on div "Stop" at bounding box center [603, 290] width 83 height 83
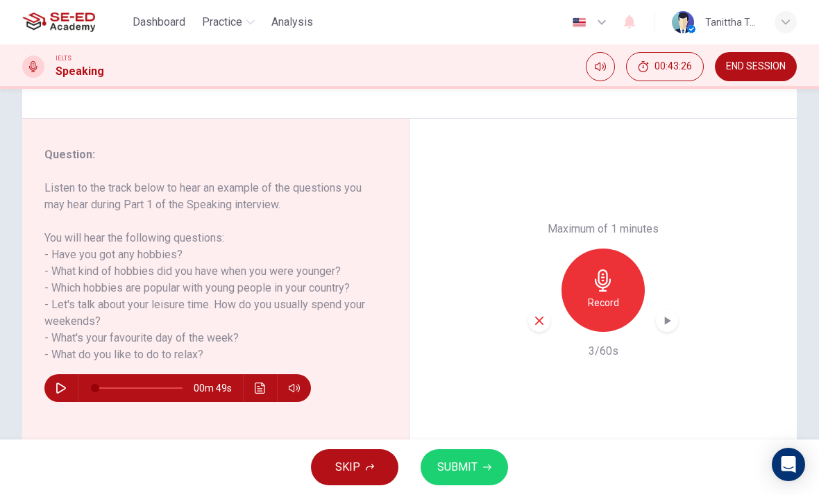
click at [601, 294] on h6 "Record" at bounding box center [603, 302] width 31 height 17
click at [533, 263] on div "Maximum of 1 minutes Record 60/60s" at bounding box center [604, 290] width 150 height 139
click at [533, 315] on icon "button" at bounding box center [539, 321] width 13 height 13
click at [610, 294] on h6 "Record" at bounding box center [603, 302] width 31 height 17
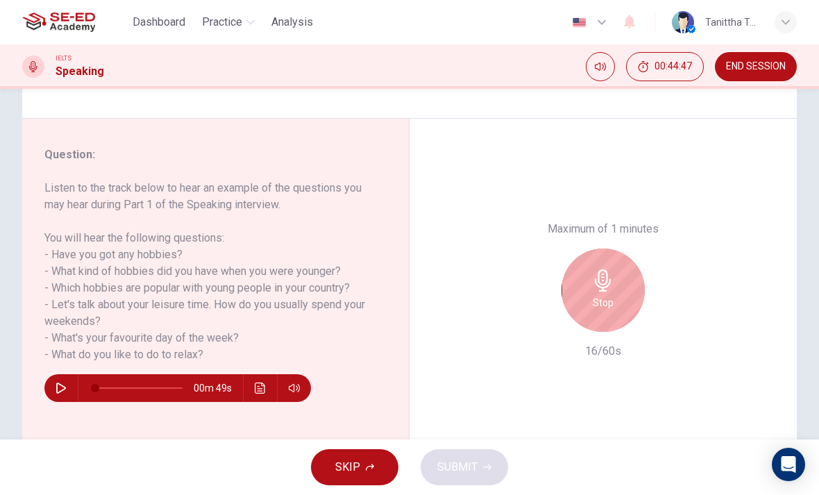
click at [600, 294] on h6 "Stop" at bounding box center [603, 302] width 21 height 17
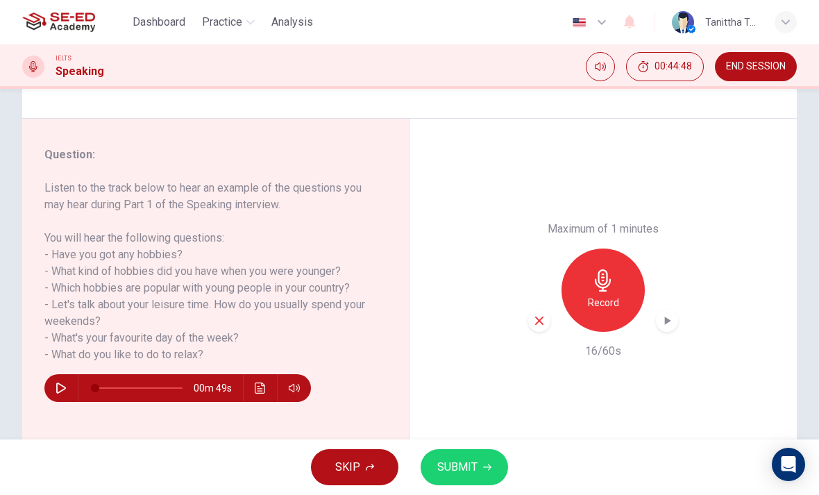
click at [604, 294] on h6 "Record" at bounding box center [603, 302] width 31 height 17
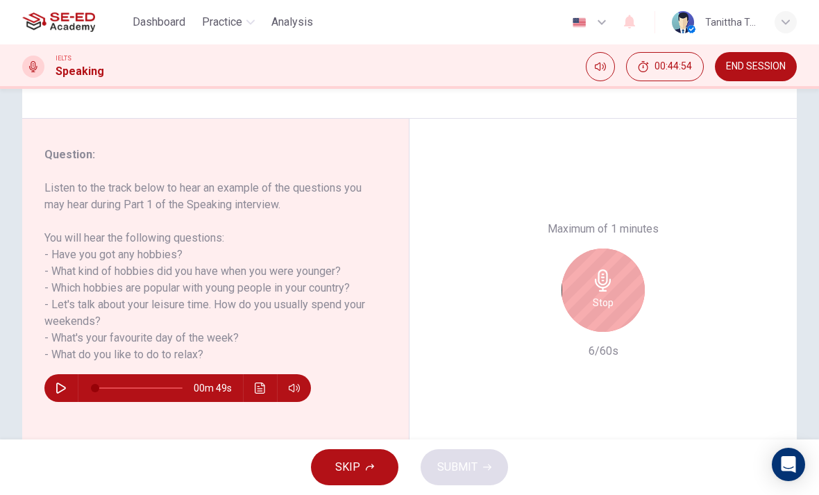
click at [600, 269] on icon "button" at bounding box center [603, 280] width 22 height 22
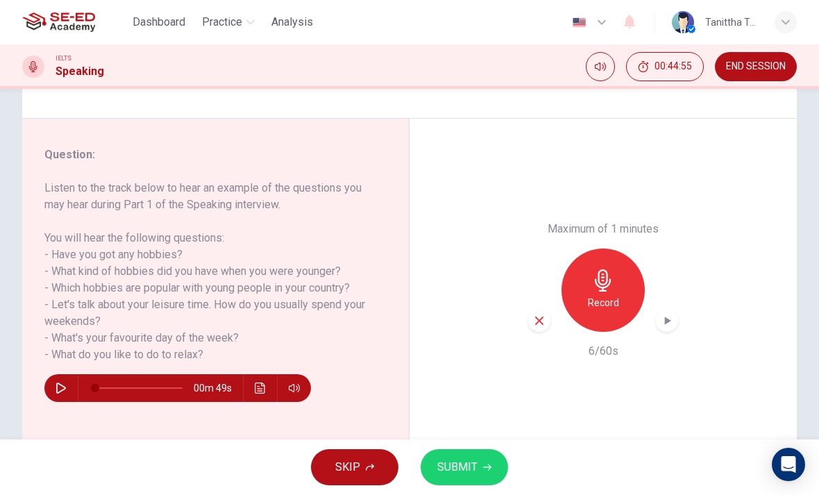
click at [617, 249] on div "Record" at bounding box center [603, 290] width 83 height 83
click at [462, 468] on span "SUBMIT" at bounding box center [458, 467] width 40 height 19
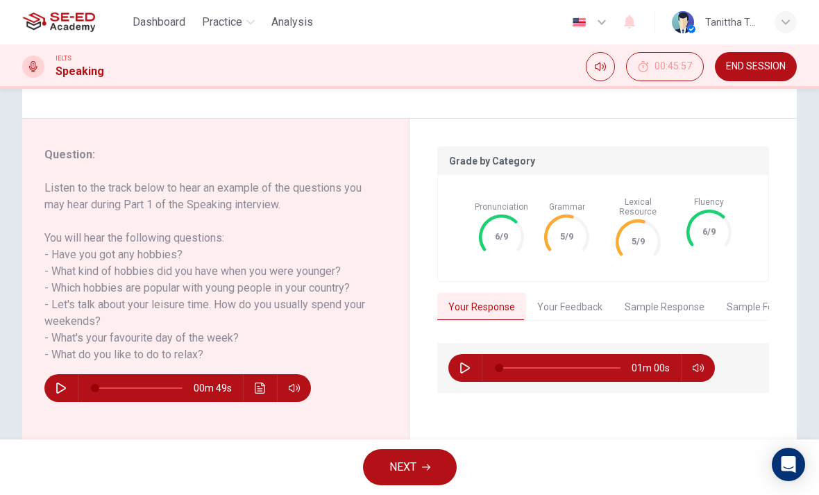
click at [542, 296] on button "Your Feedback" at bounding box center [570, 307] width 88 height 29
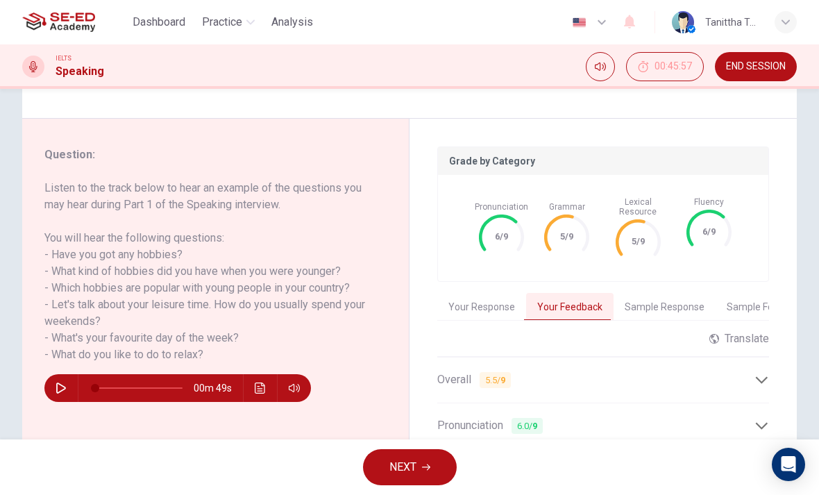
click at [391, 233] on div "Question : Listen to the track below to hear an example of the questions you ma…" at bounding box center [220, 368] width 353 height 442
click at [454, 293] on button "Your Response" at bounding box center [482, 307] width 89 height 29
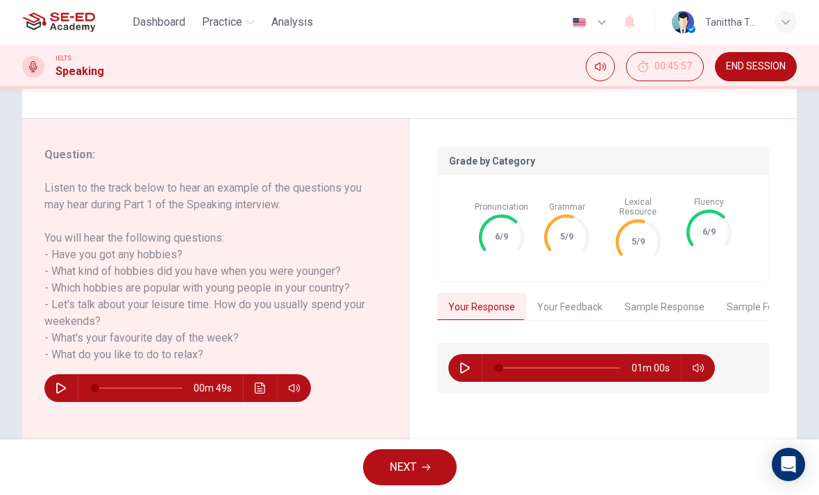
click at [459, 355] on button "button" at bounding box center [465, 368] width 22 height 28
type input "79"
click at [662, 301] on button "Sample Response" at bounding box center [665, 307] width 102 height 29
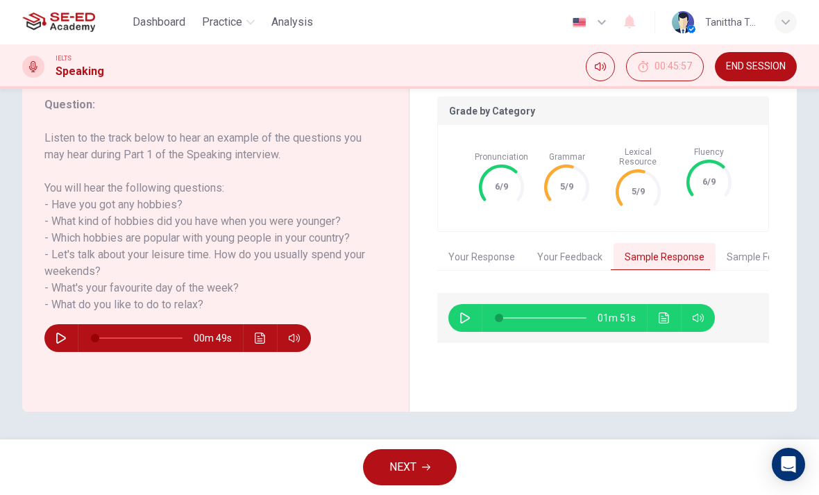
scroll to position [188, 0]
click at [469, 313] on icon "button" at bounding box center [465, 318] width 11 height 11
type input "2"
click at [477, 249] on button "Your Response" at bounding box center [482, 257] width 89 height 29
type input "90"
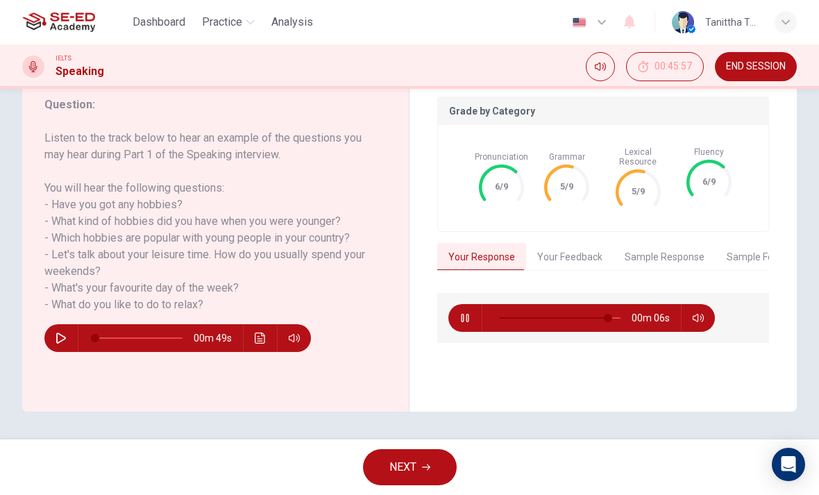
type input "3"
type input "91"
type input "4"
click at [467, 313] on icon "button" at bounding box center [465, 318] width 11 height 11
type input "93"
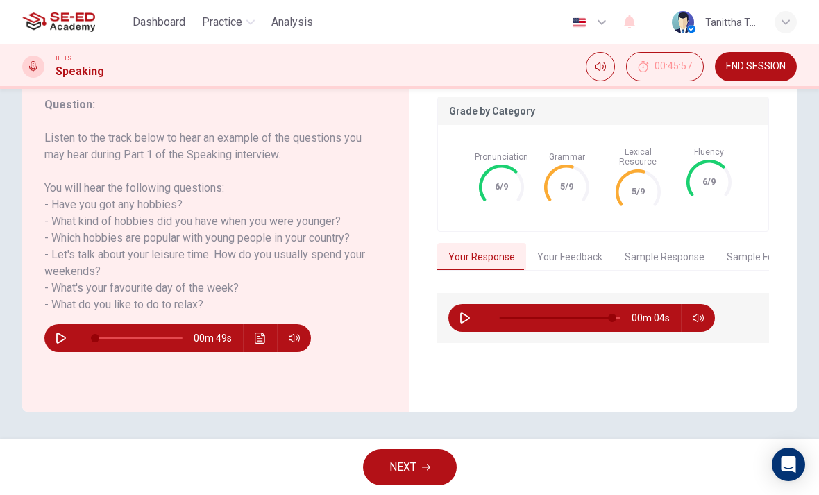
click at [637, 253] on button "Sample Response" at bounding box center [665, 257] width 102 height 29
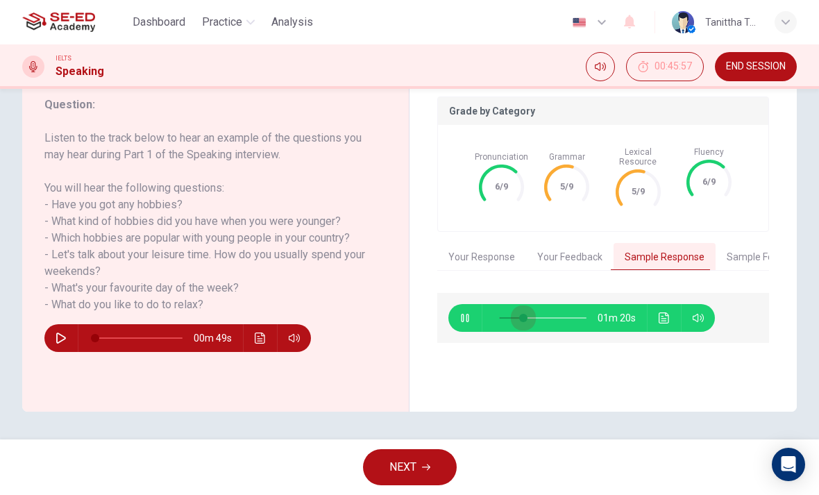
click at [524, 314] on span at bounding box center [523, 318] width 8 height 8
type input "52"
click at [392, 457] on button "NEXT" at bounding box center [410, 467] width 94 height 36
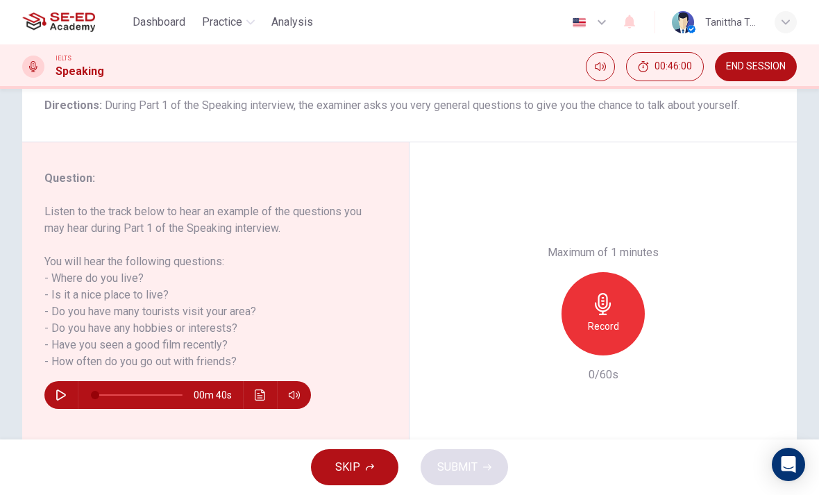
scroll to position [116, 0]
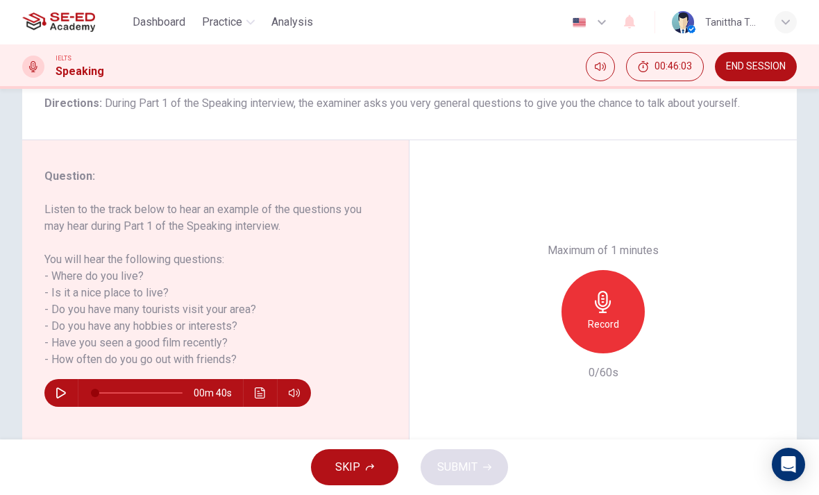
click at [596, 316] on h6 "Record" at bounding box center [603, 324] width 31 height 17
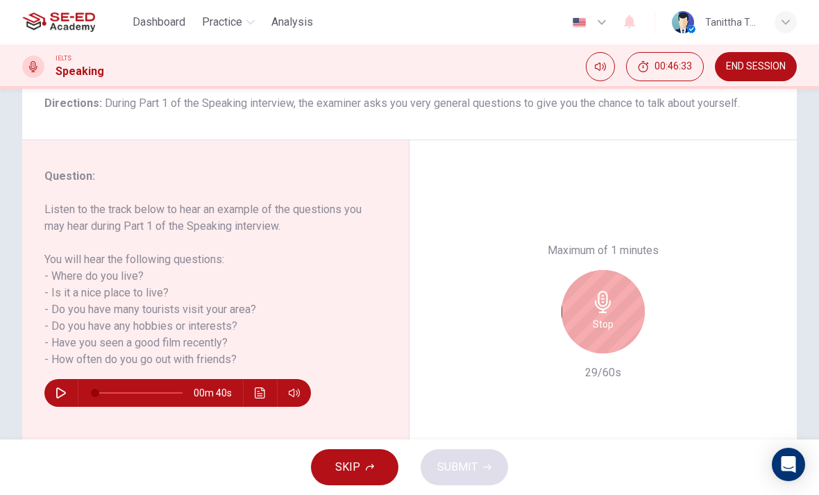
click at [609, 316] on h6 "Stop" at bounding box center [603, 324] width 21 height 17
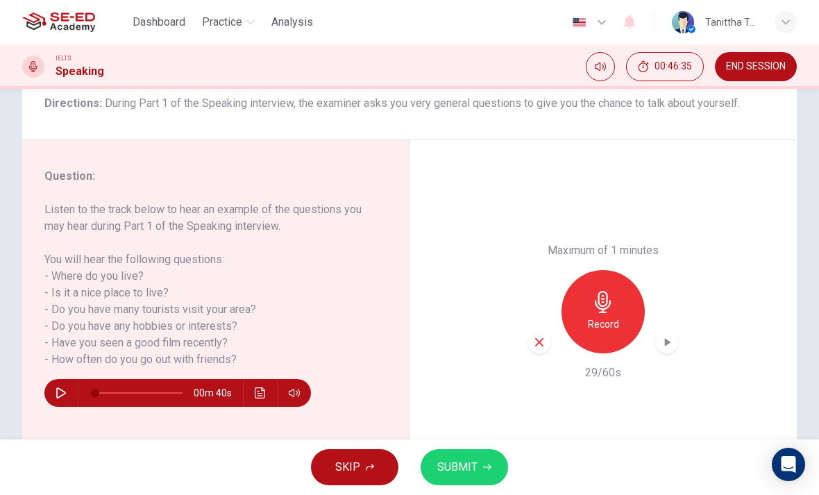
click at [600, 316] on h6 "Record" at bounding box center [603, 324] width 31 height 17
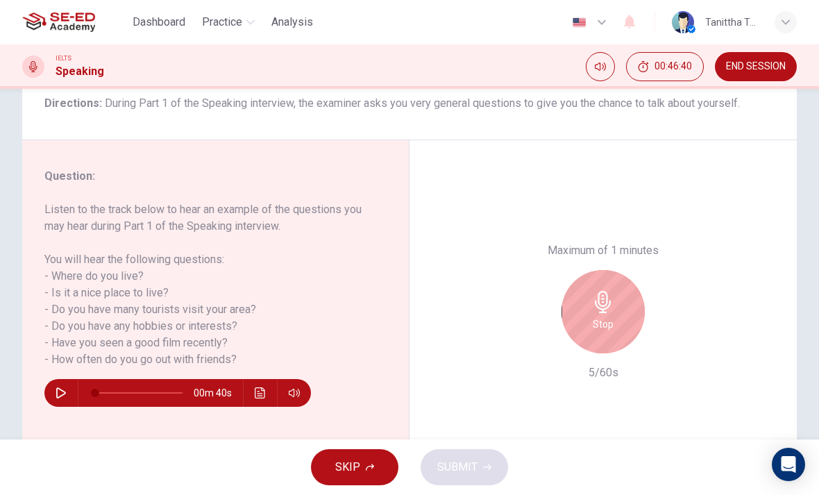
click at [593, 316] on h6 "Stop" at bounding box center [603, 324] width 21 height 17
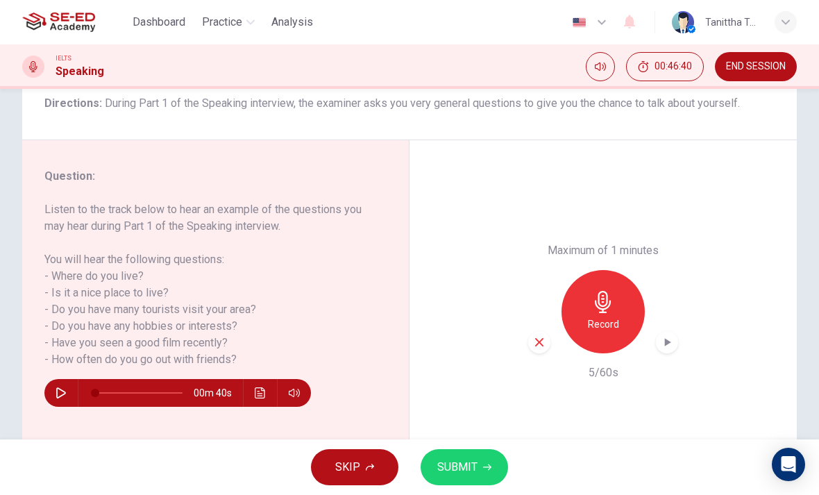
click at [633, 270] on div "Record" at bounding box center [603, 311] width 83 height 83
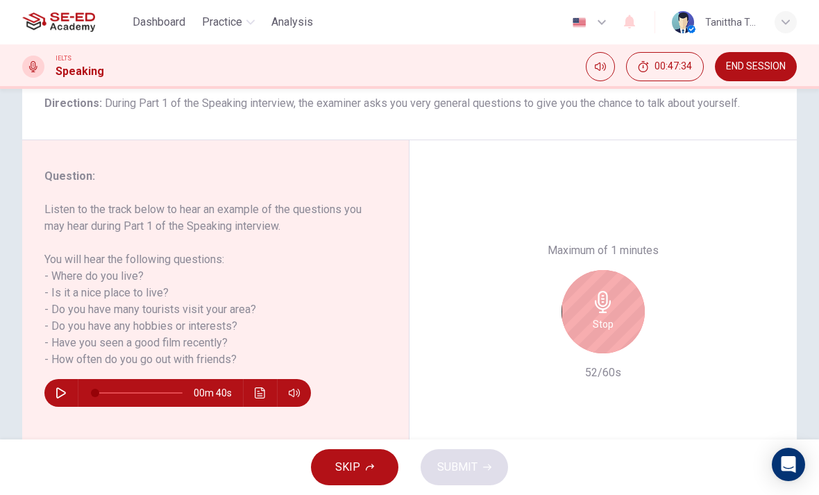
click at [601, 316] on h6 "Stop" at bounding box center [603, 324] width 21 height 17
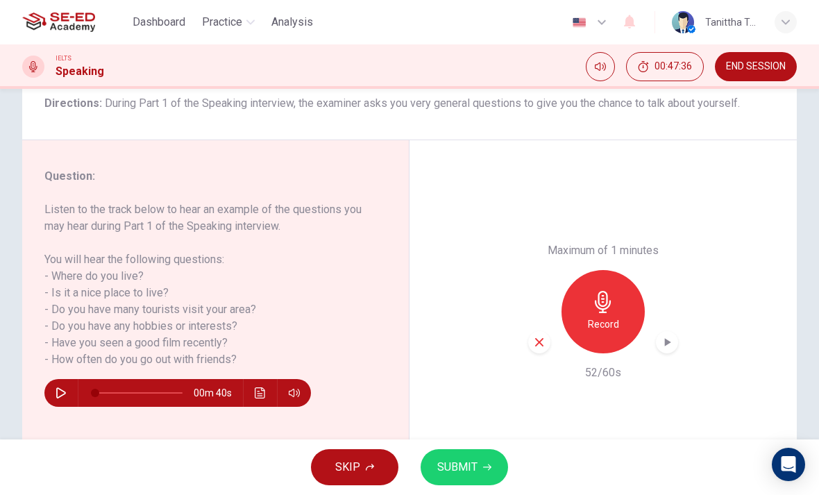
click at [610, 316] on h6 "Record" at bounding box center [603, 324] width 31 height 17
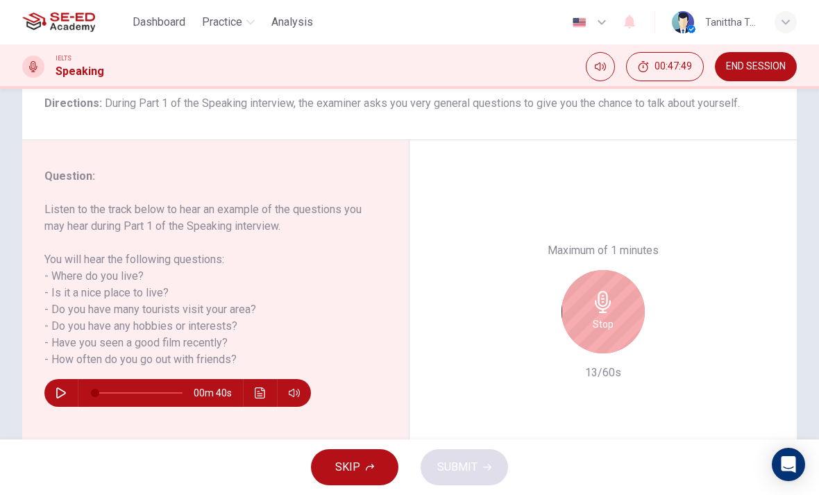
click at [597, 291] on icon "button" at bounding box center [603, 302] width 22 height 22
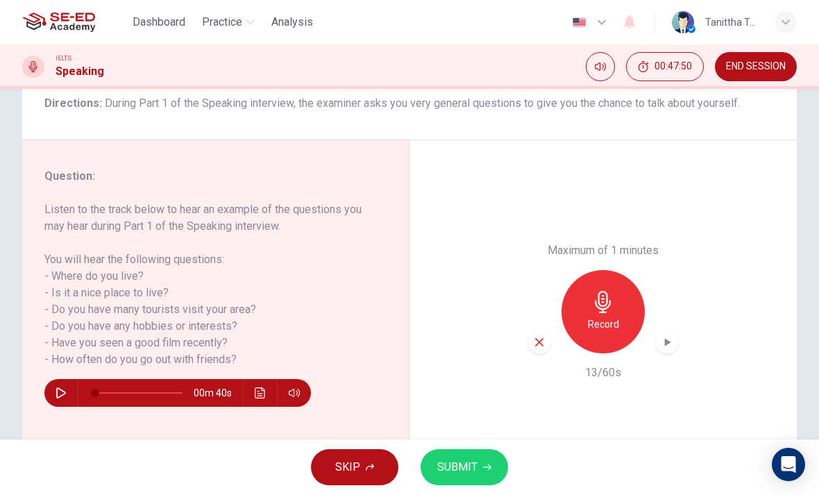
click at [610, 291] on icon "button" at bounding box center [603, 302] width 22 height 22
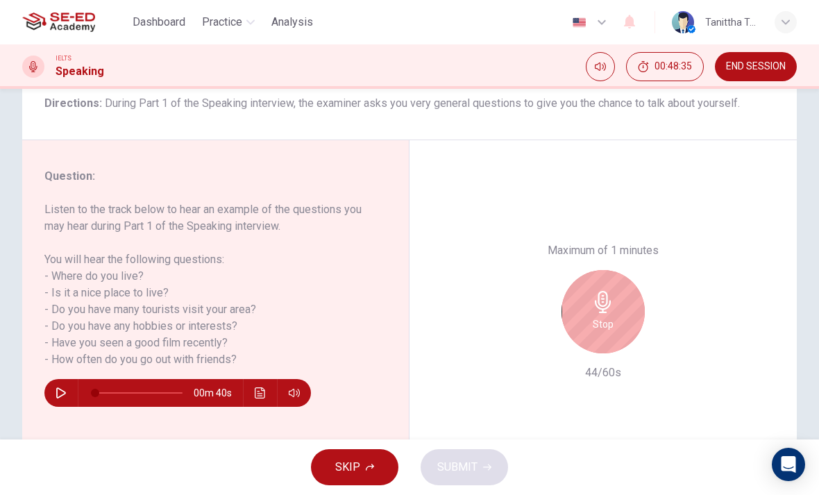
click at [631, 270] on div "Stop" at bounding box center [603, 311] width 83 height 83
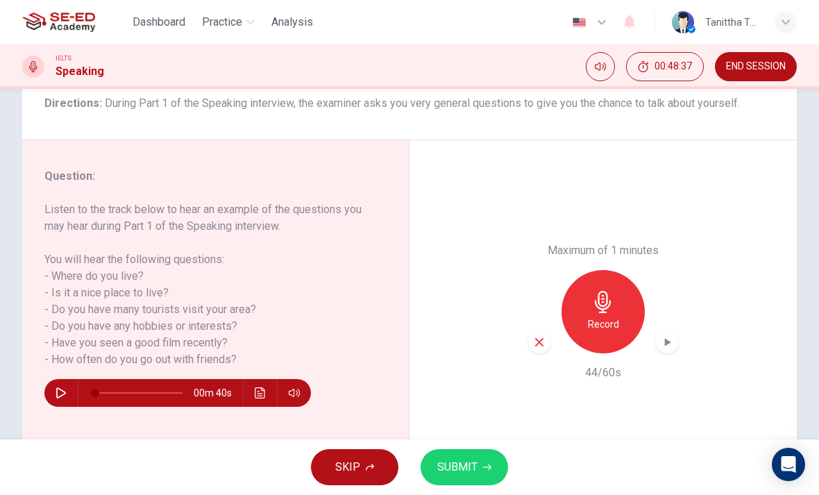
click at [549, 331] on div "button" at bounding box center [540, 342] width 22 height 22
click at [608, 316] on h6 "Record" at bounding box center [603, 324] width 31 height 17
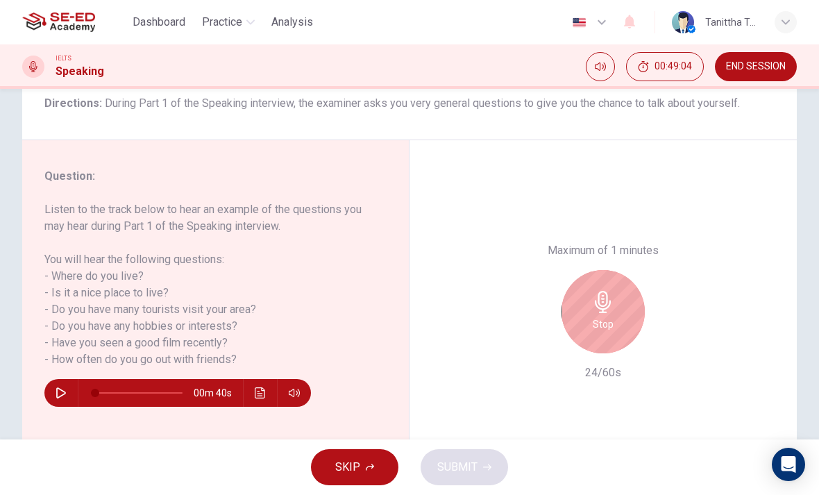
click at [622, 270] on div "Stop" at bounding box center [603, 311] width 83 height 83
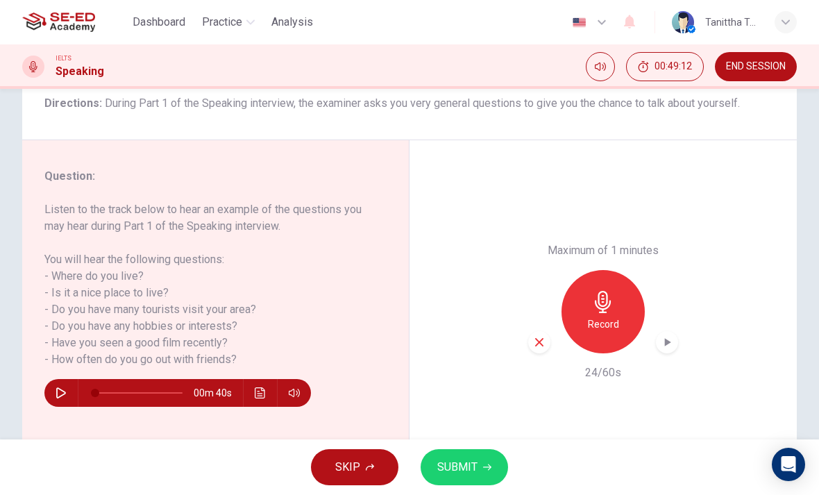
click at [606, 291] on icon "button" at bounding box center [603, 302] width 22 height 22
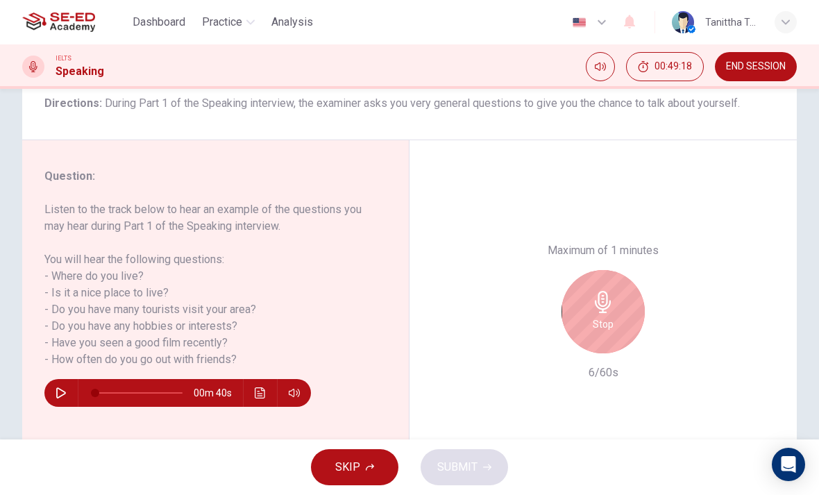
click at [623, 270] on div "Stop" at bounding box center [603, 311] width 83 height 83
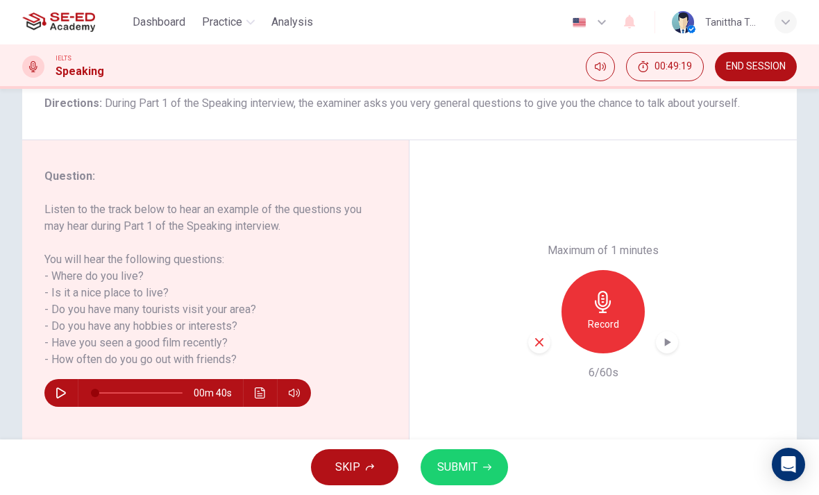
click at [603, 291] on icon "button" at bounding box center [603, 302] width 16 height 22
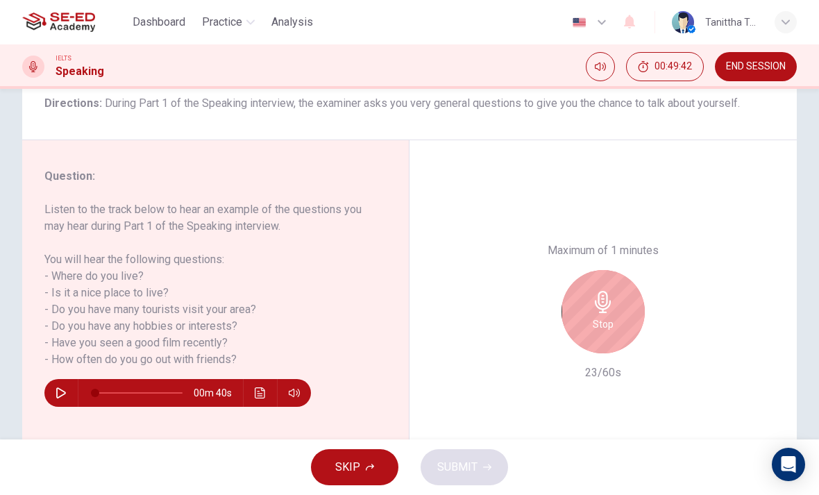
click at [617, 270] on div "Stop" at bounding box center [603, 311] width 83 height 83
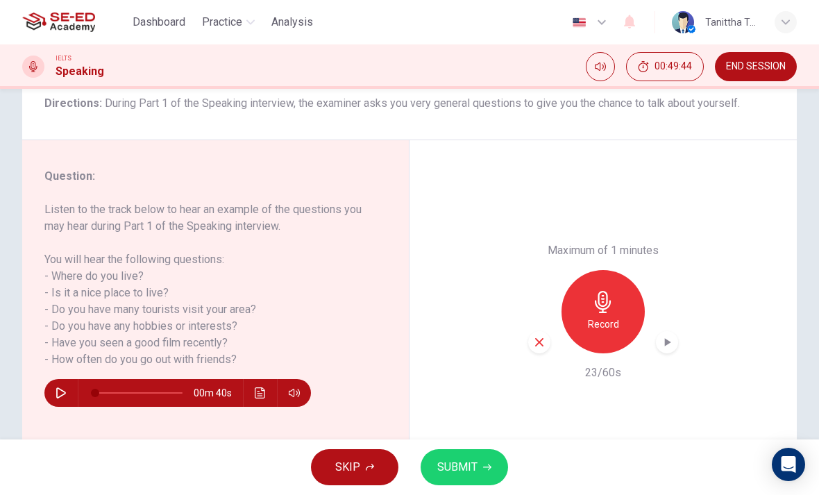
click at [620, 270] on div "Record" at bounding box center [603, 311] width 83 height 83
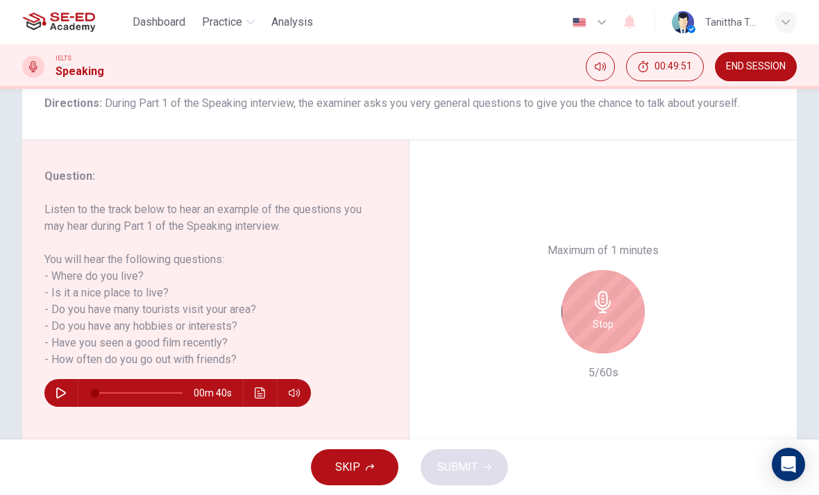
click at [658, 270] on div "Stop" at bounding box center [604, 311] width 150 height 83
click at [616, 270] on div "Stop" at bounding box center [603, 311] width 83 height 83
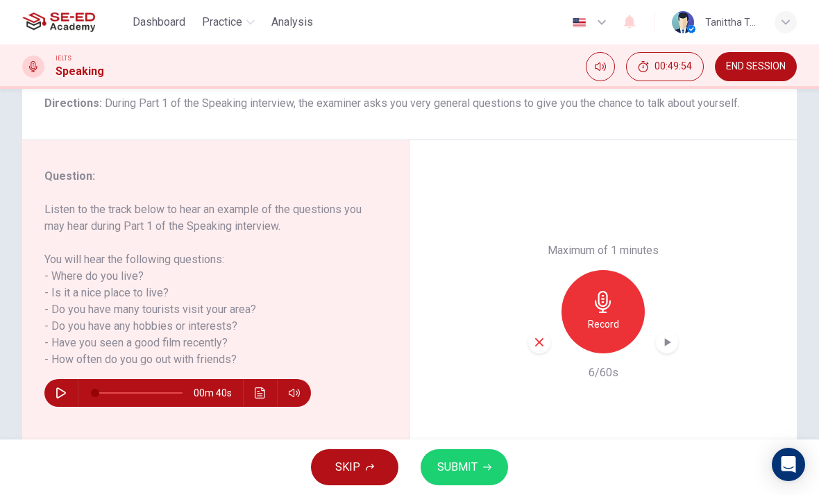
click at [604, 316] on h6 "Record" at bounding box center [603, 324] width 31 height 17
click at [606, 291] on icon "button" at bounding box center [603, 302] width 16 height 22
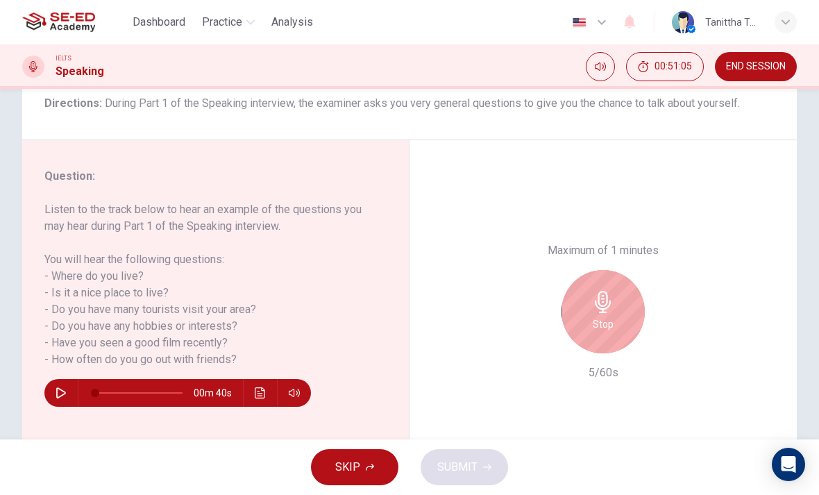
click at [601, 316] on h6 "Stop" at bounding box center [603, 324] width 21 height 17
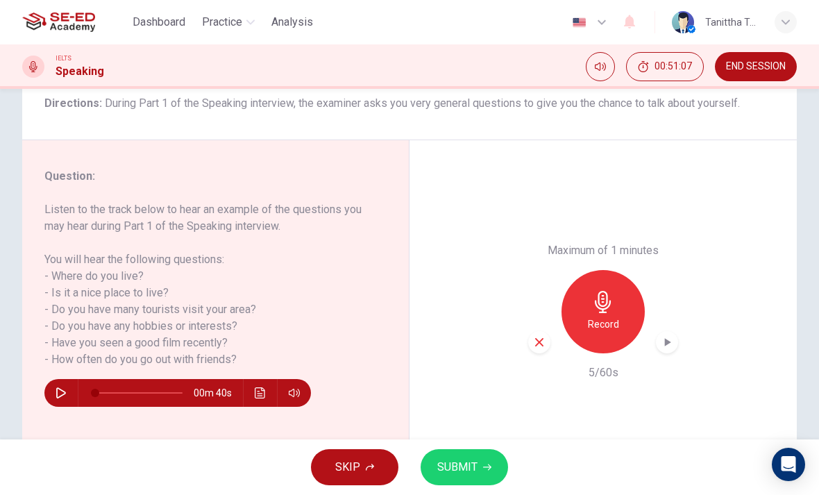
click at [592, 316] on h6 "Record" at bounding box center [603, 324] width 31 height 17
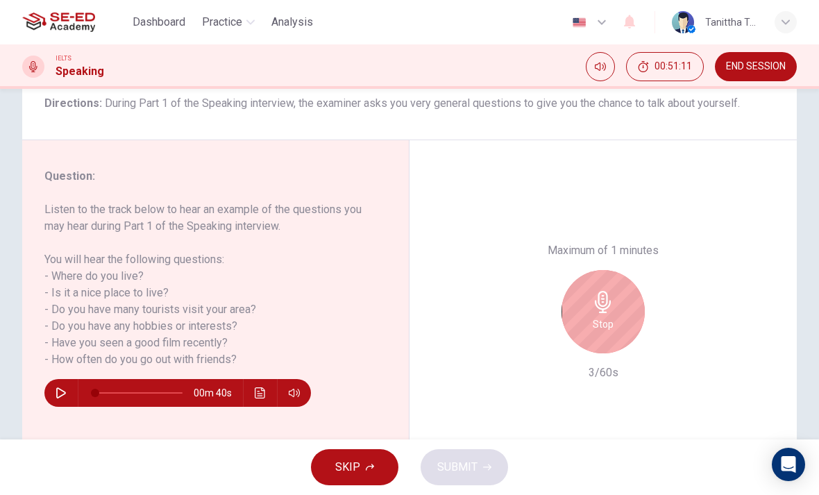
click at [613, 270] on div "Stop" at bounding box center [603, 311] width 83 height 83
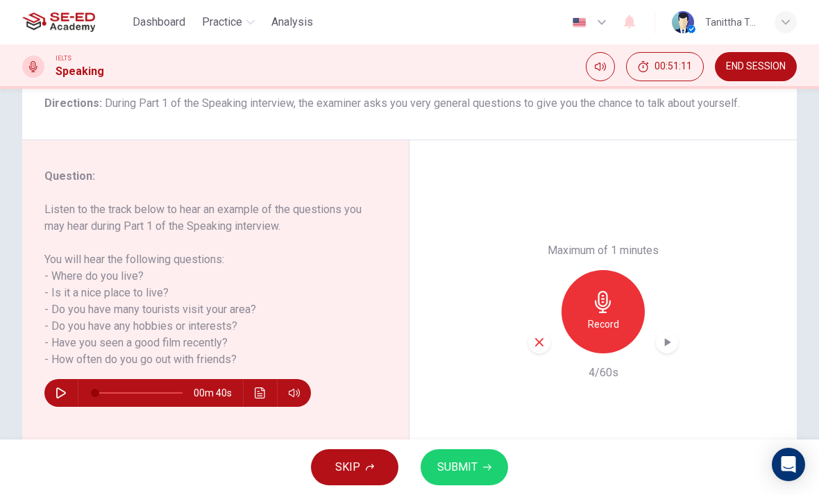
click at [604, 316] on h6 "Record" at bounding box center [603, 324] width 31 height 17
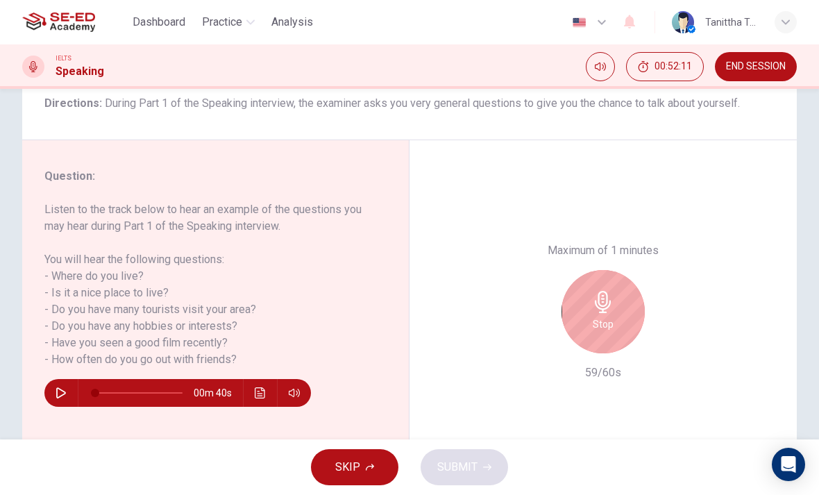
click at [601, 270] on div "Stop" at bounding box center [603, 311] width 83 height 83
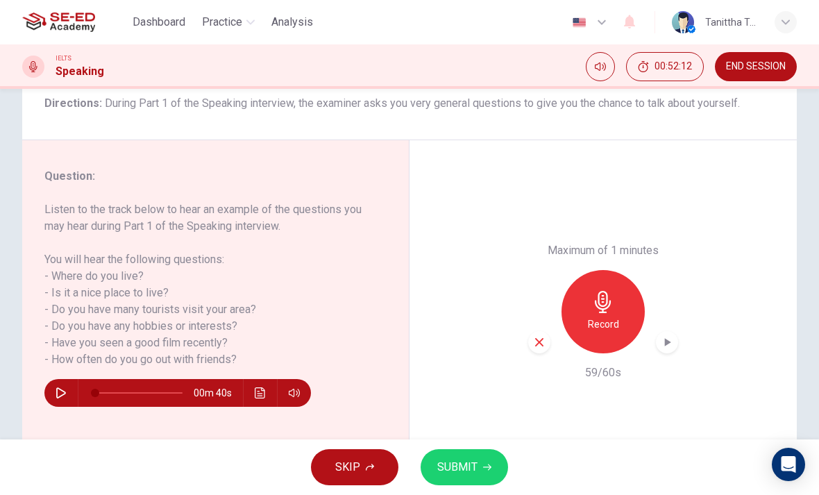
click at [666, 331] on div "button" at bounding box center [667, 342] width 22 height 22
click at [549, 331] on div "button" at bounding box center [540, 342] width 22 height 22
click at [615, 270] on div "Record" at bounding box center [603, 311] width 83 height 83
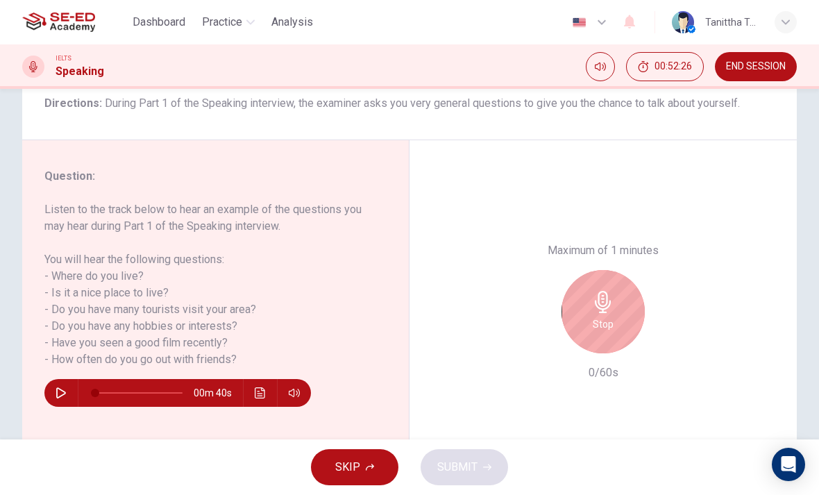
click at [613, 291] on icon "button" at bounding box center [603, 302] width 22 height 22
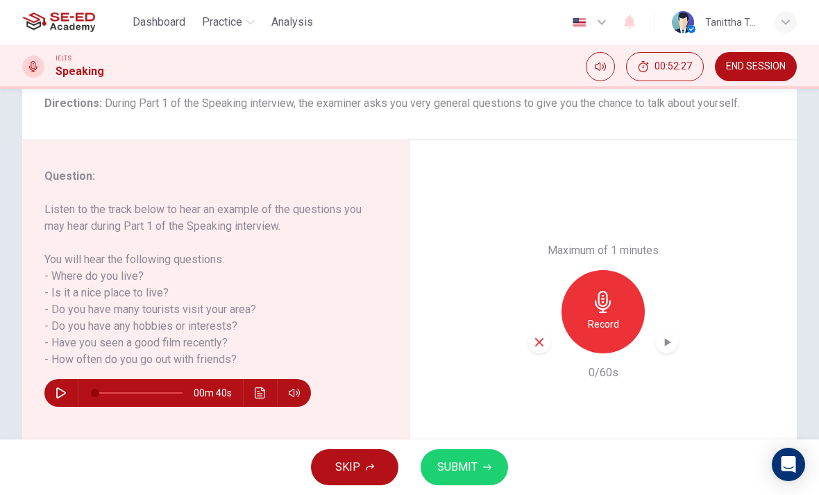
click at [547, 331] on div "button" at bounding box center [540, 342] width 22 height 22
click at [613, 316] on h6 "Record" at bounding box center [603, 324] width 31 height 17
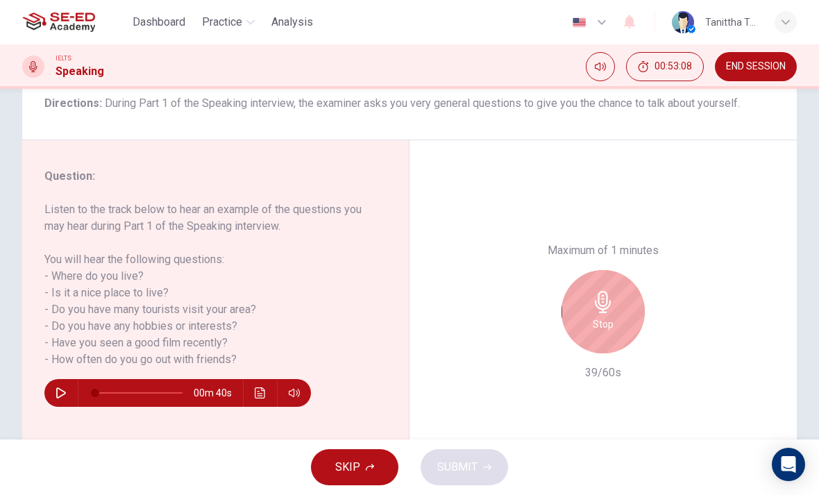
click at [600, 270] on div "Stop" at bounding box center [603, 311] width 83 height 83
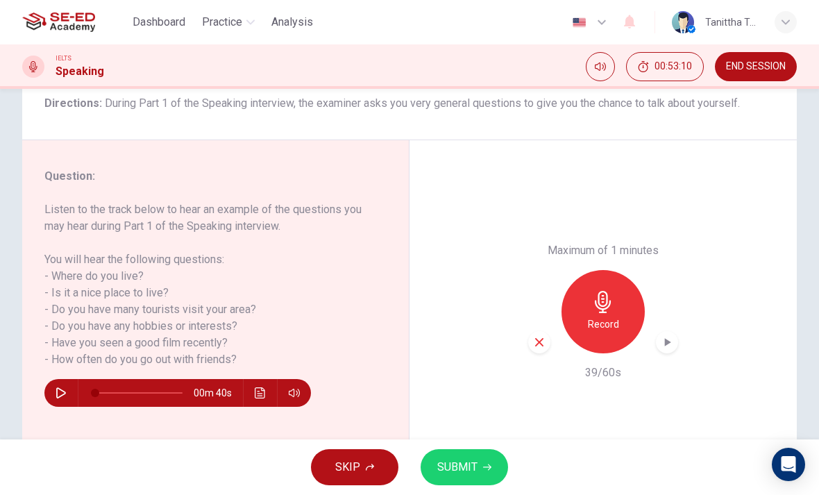
click at [610, 291] on icon "button" at bounding box center [603, 302] width 22 height 22
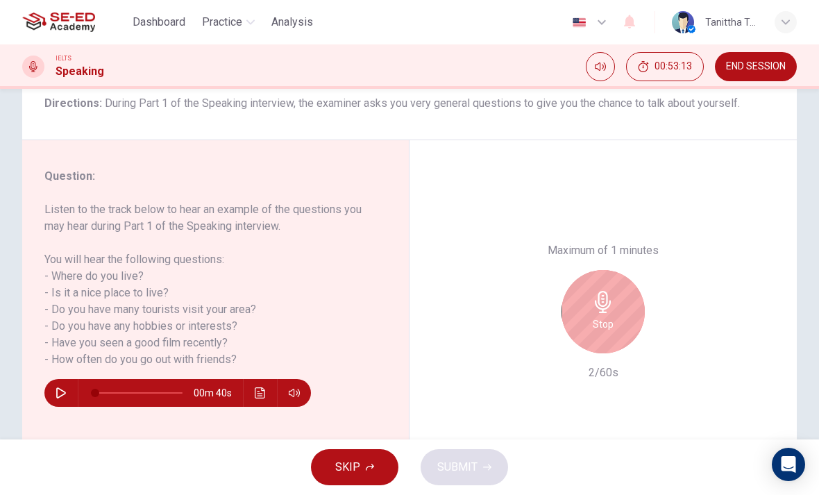
click at [604, 316] on h6 "Stop" at bounding box center [603, 324] width 21 height 17
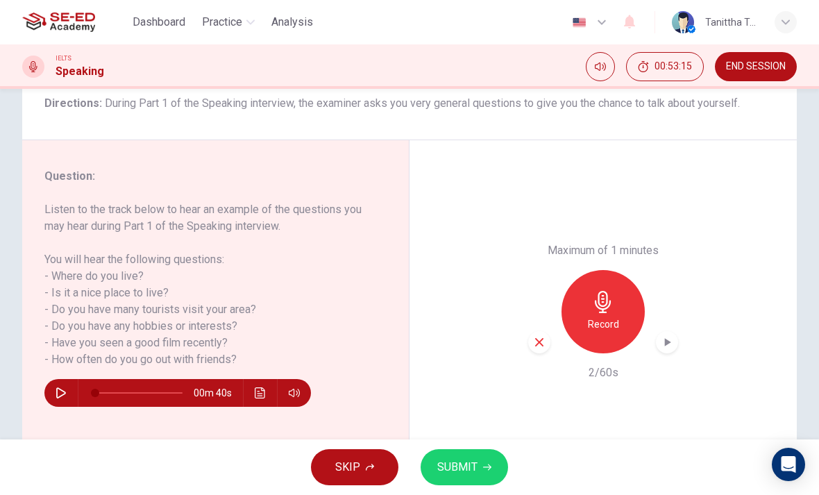
click at [610, 316] on h6 "Record" at bounding box center [603, 324] width 31 height 17
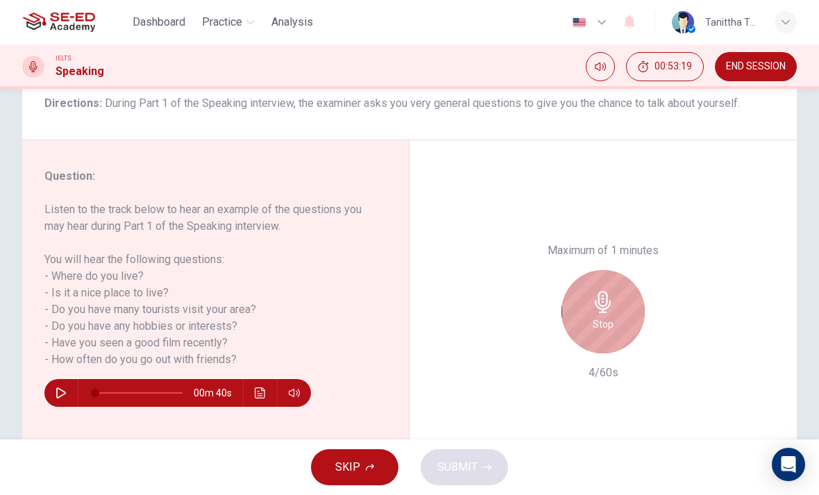
click at [615, 270] on div "Stop" at bounding box center [603, 311] width 83 height 83
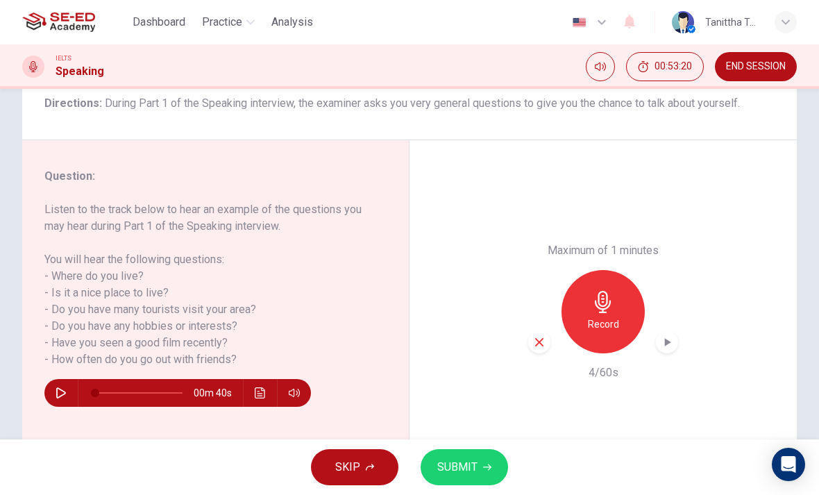
click at [617, 316] on h6 "Record" at bounding box center [603, 324] width 31 height 17
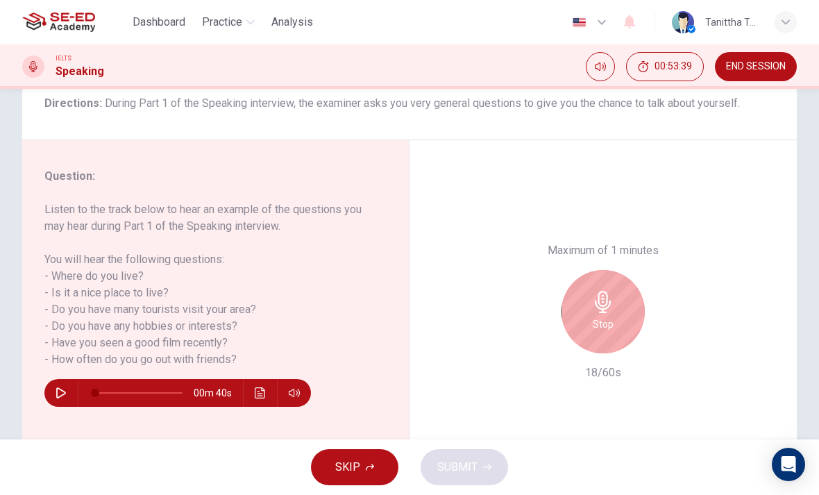
click at [590, 270] on div "Stop" at bounding box center [603, 311] width 83 height 83
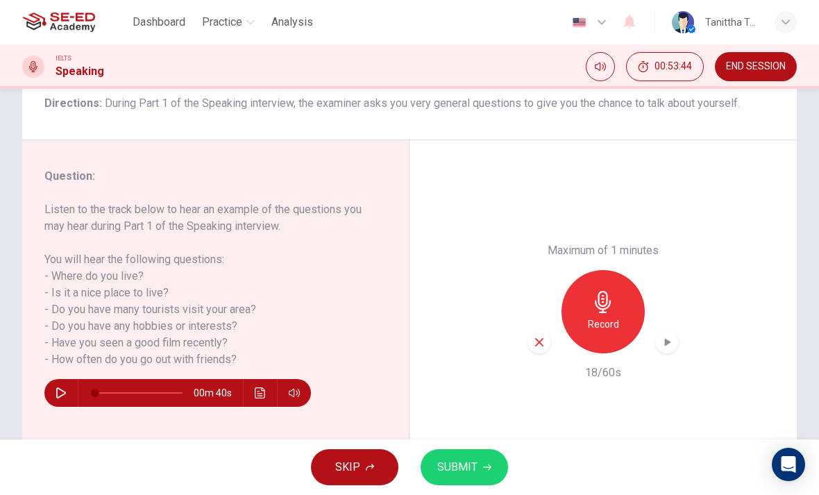
click at [619, 270] on div "Record" at bounding box center [603, 311] width 83 height 83
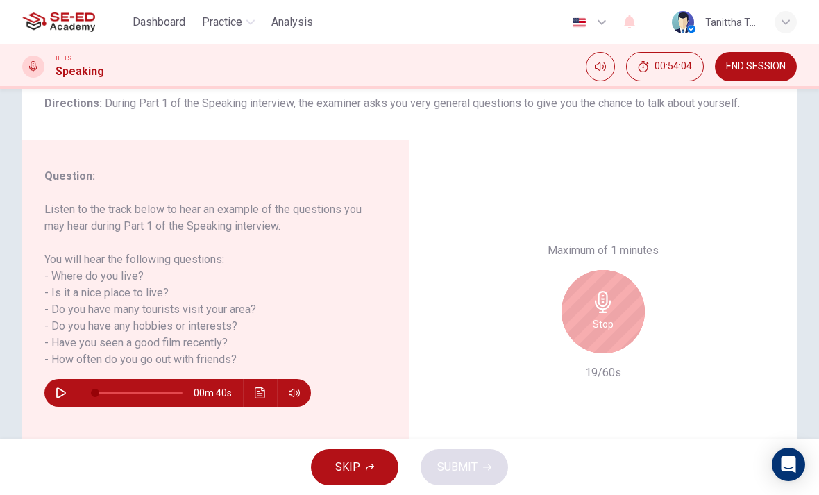
click at [638, 270] on div "Stop" at bounding box center [603, 311] width 83 height 83
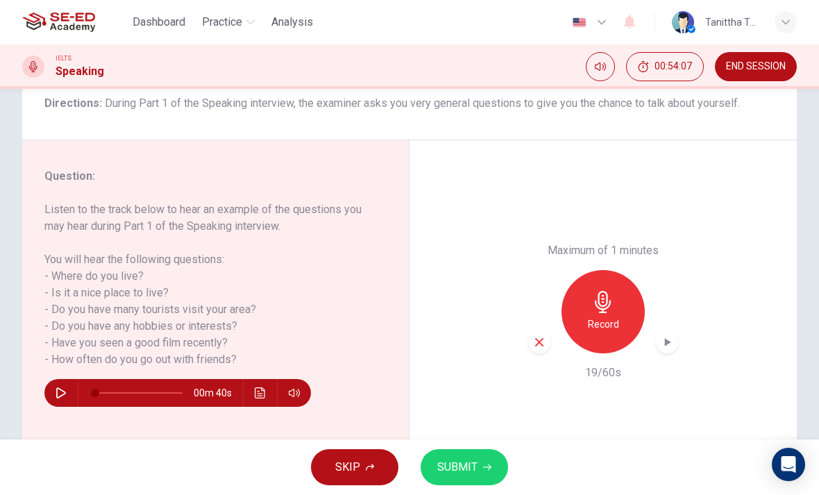
click at [604, 316] on h6 "Record" at bounding box center [603, 324] width 31 height 17
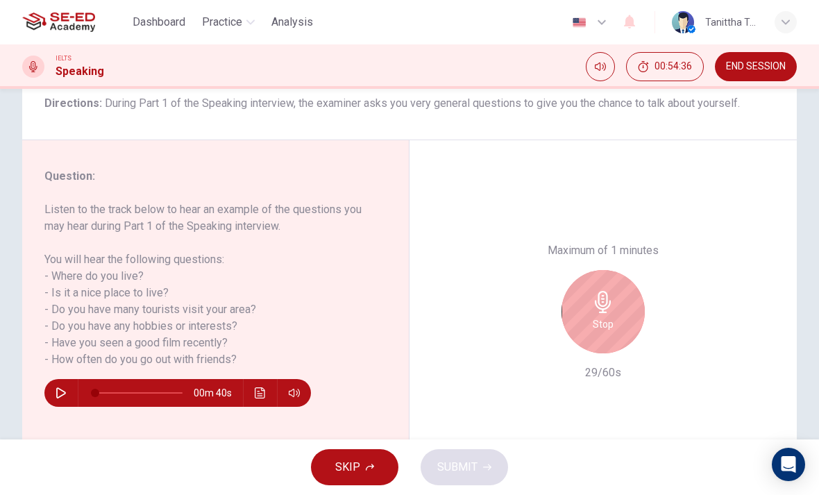
click at [620, 270] on div "Stop" at bounding box center [603, 311] width 83 height 83
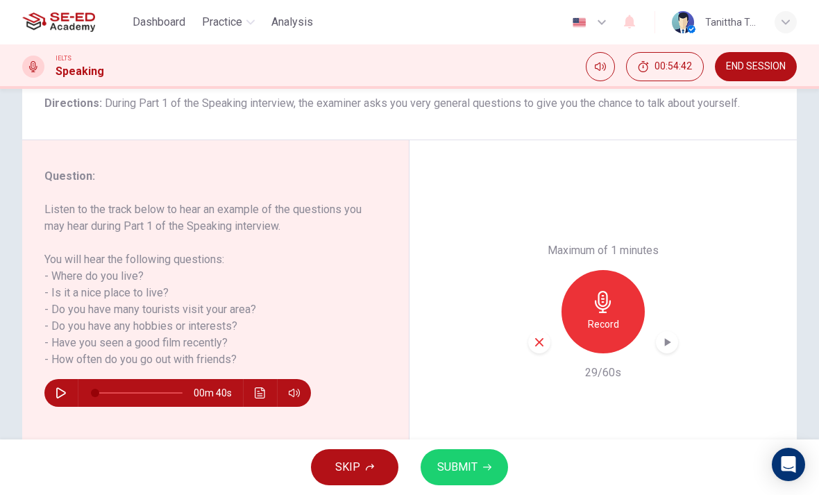
click at [619, 270] on div "Record" at bounding box center [603, 311] width 83 height 83
click at [686, 276] on div "Maximum of 1 minutes Record 60/60s" at bounding box center [604, 311] width 388 height 343
click at [685, 276] on div "Maximum of 1 minutes Record 60/60s" at bounding box center [604, 311] width 388 height 343
click at [662, 331] on div "button" at bounding box center [667, 342] width 22 height 22
click at [538, 336] on icon "button" at bounding box center [539, 342] width 13 height 13
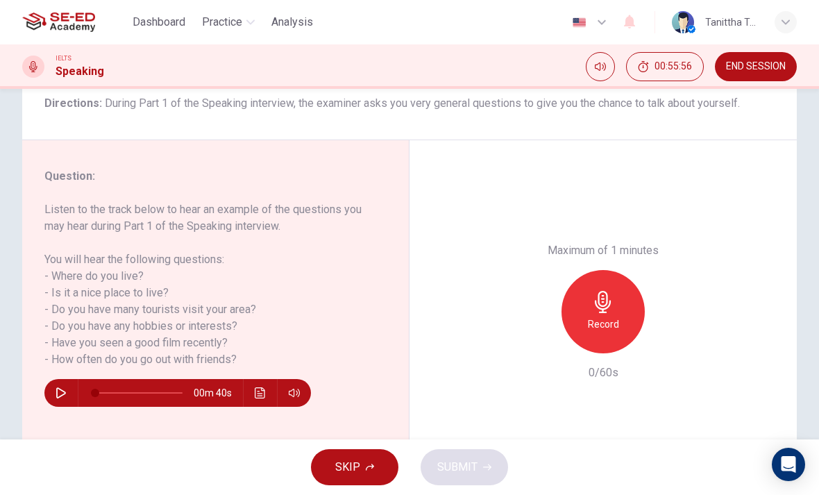
click at [610, 316] on h6 "Record" at bounding box center [603, 324] width 31 height 17
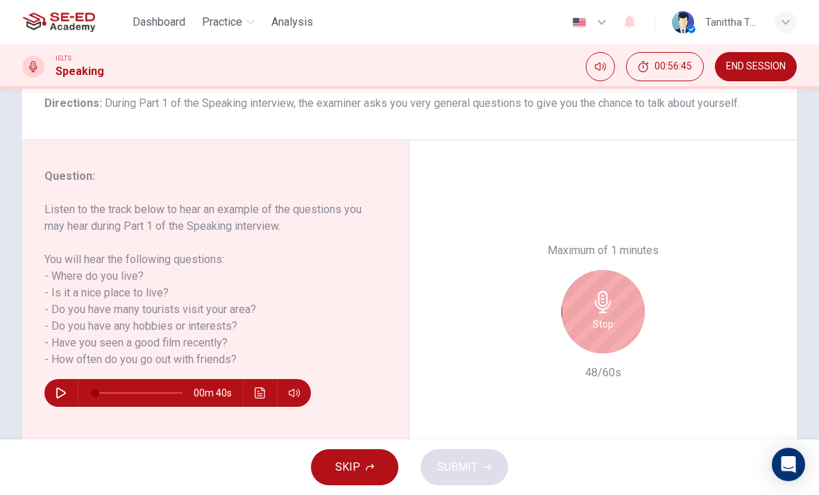
click at [613, 270] on div "Stop" at bounding box center [603, 311] width 83 height 83
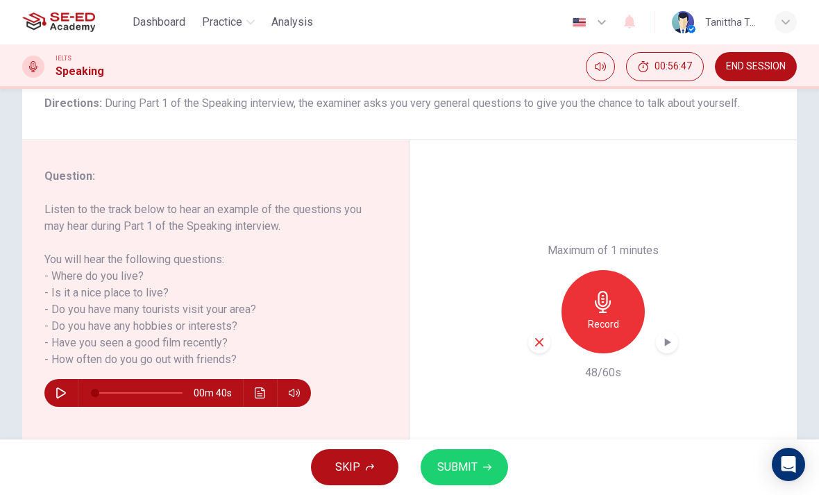
click at [629, 270] on div "Record" at bounding box center [603, 311] width 83 height 83
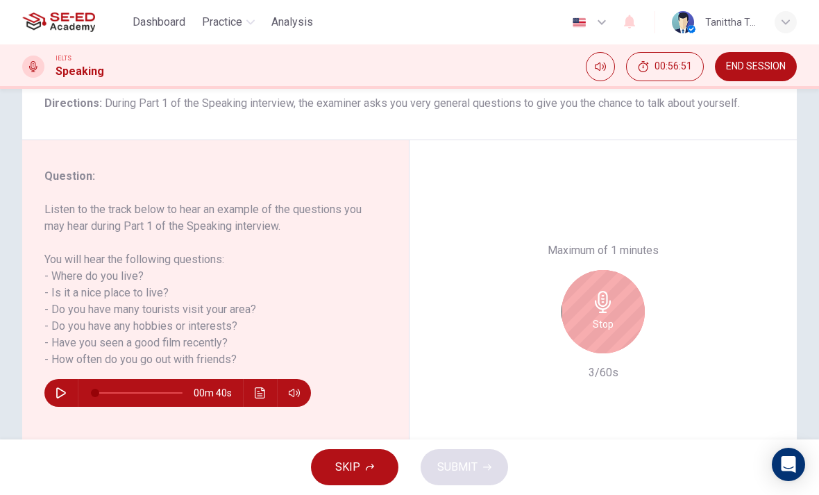
click at [616, 270] on div "Stop" at bounding box center [603, 311] width 83 height 83
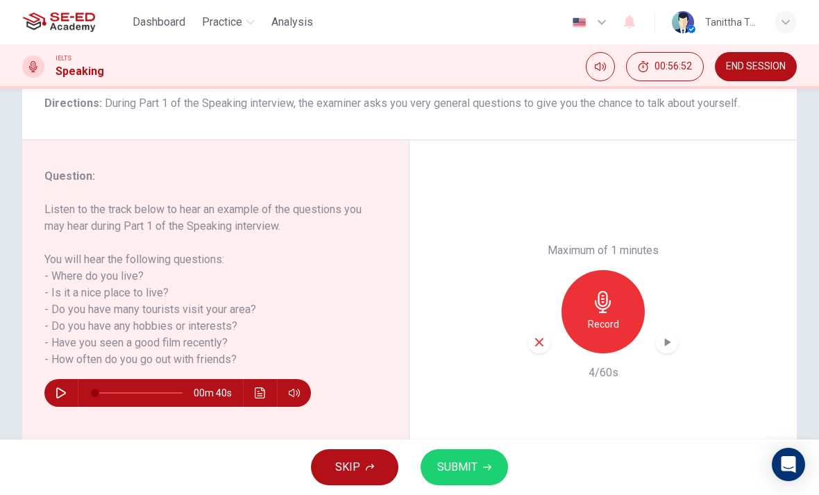
click at [604, 291] on icon "button" at bounding box center [603, 302] width 16 height 22
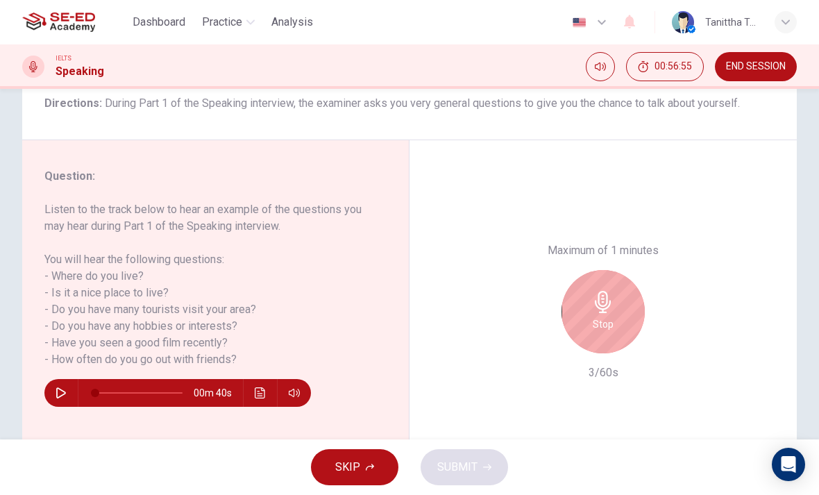
click at [608, 242] on h6 "Maximum of 1 minutes" at bounding box center [603, 250] width 111 height 17
click at [610, 291] on icon "button" at bounding box center [603, 302] width 22 height 22
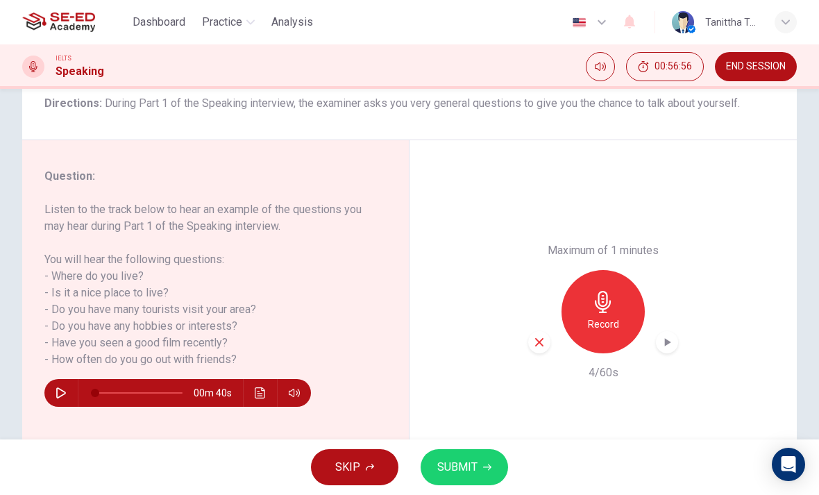
click at [670, 331] on div "button" at bounding box center [667, 342] width 22 height 22
click at [674, 331] on div "button" at bounding box center [667, 342] width 22 height 22
click at [624, 270] on div "Record" at bounding box center [603, 311] width 83 height 83
click at [442, 469] on span "SUBMIT" at bounding box center [458, 467] width 40 height 19
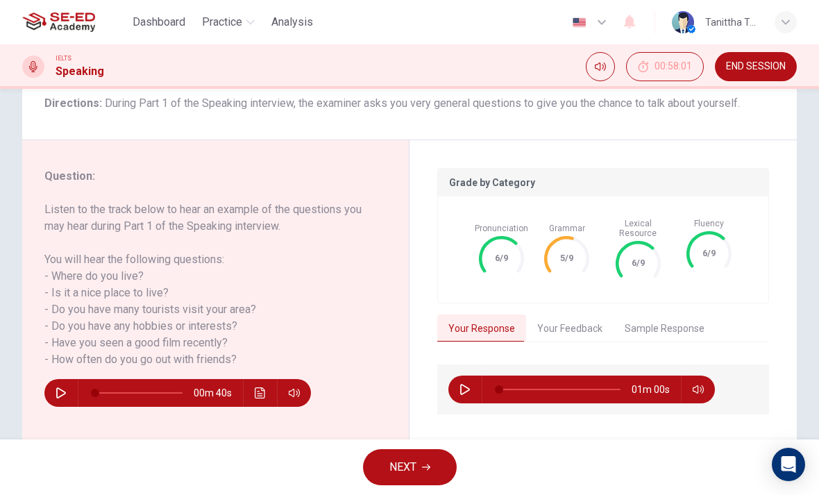
click at [558, 323] on button "Your Feedback" at bounding box center [570, 329] width 88 height 29
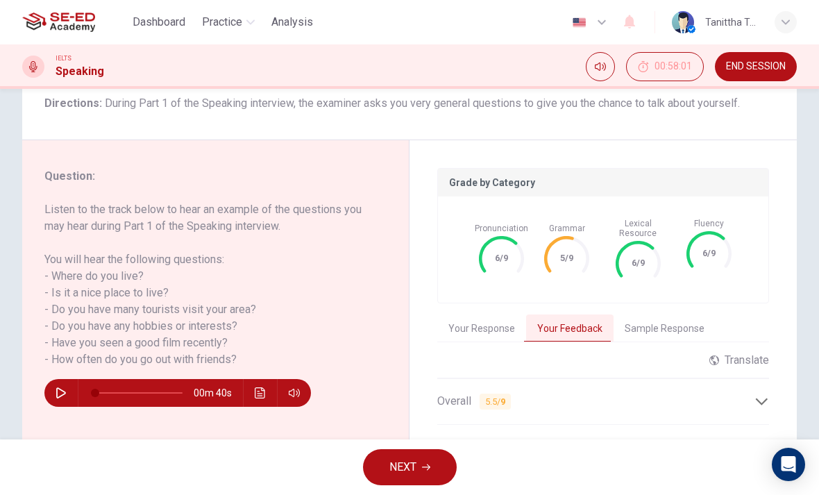
click at [497, 321] on button "Your Response" at bounding box center [482, 329] width 89 height 29
